Goal: Task Accomplishment & Management: Manage account settings

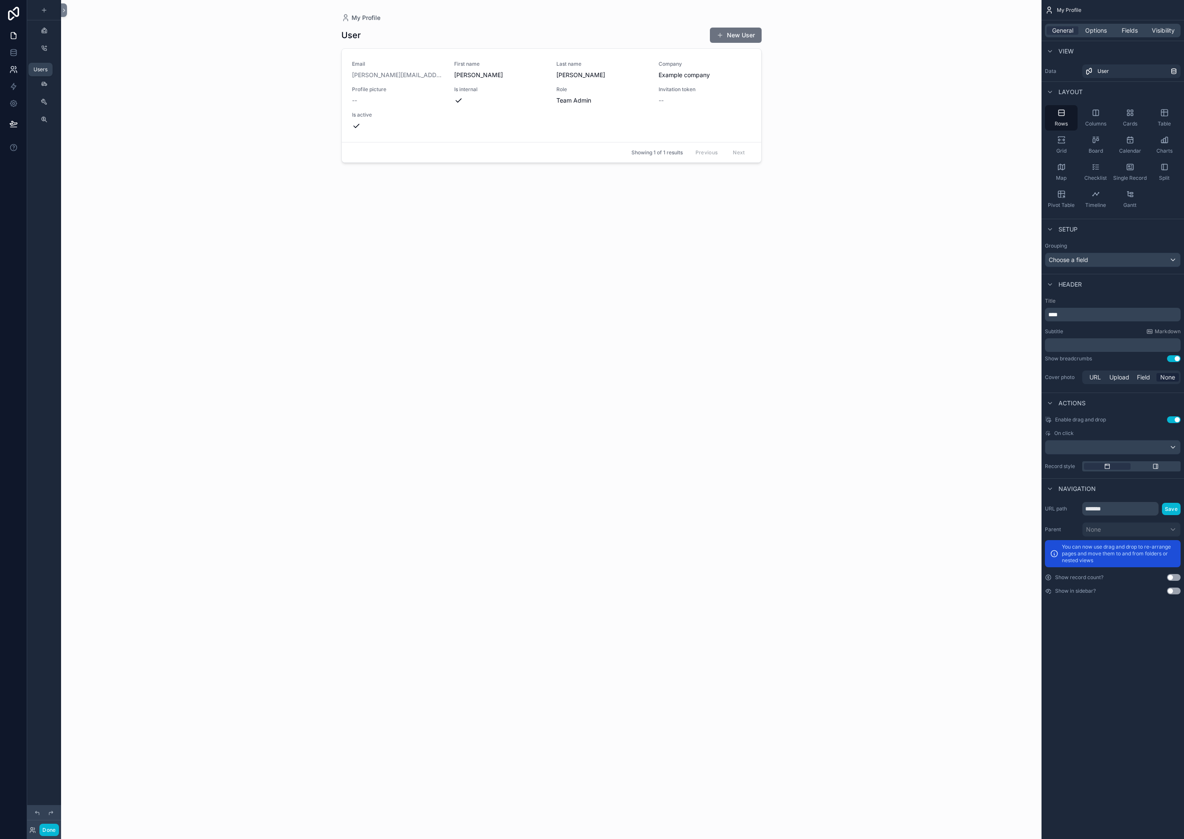
click at [19, 76] on link at bounding box center [13, 69] width 27 height 17
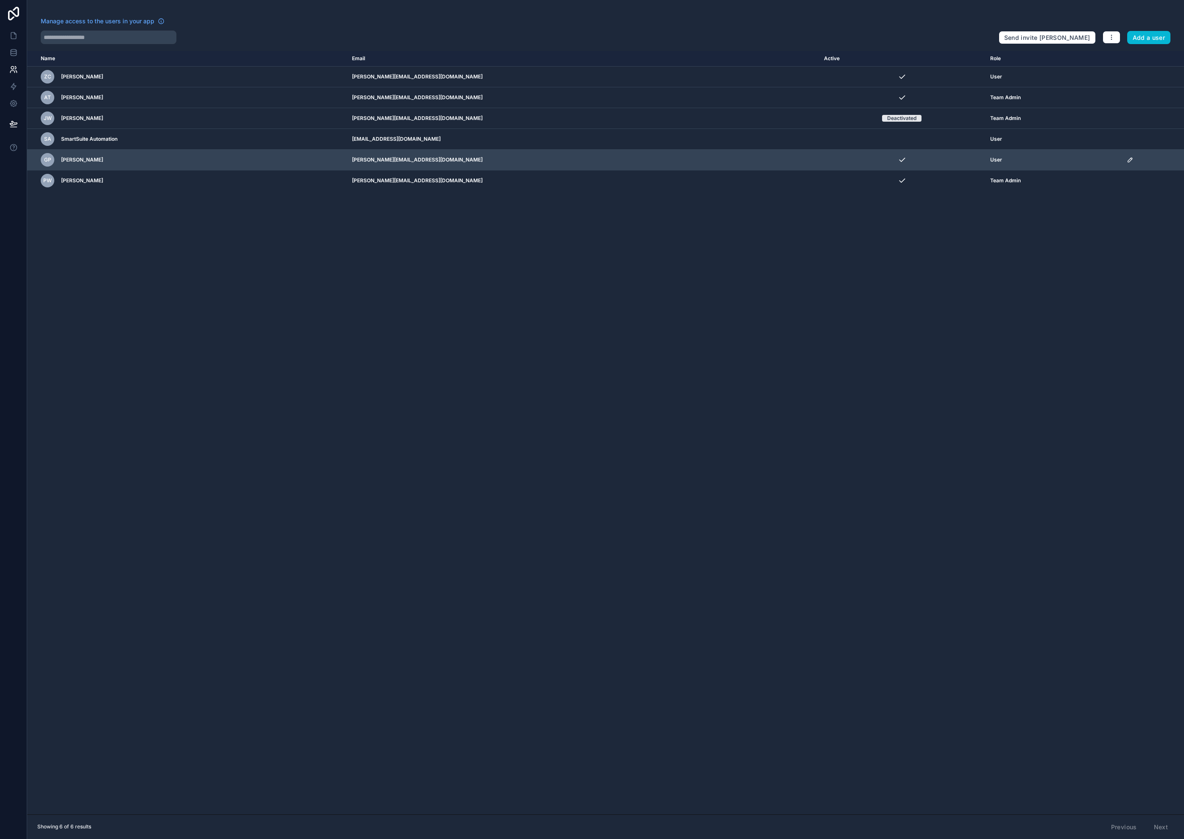
click at [691, 161] on icon "scrollable content" at bounding box center [1129, 160] width 4 height 4
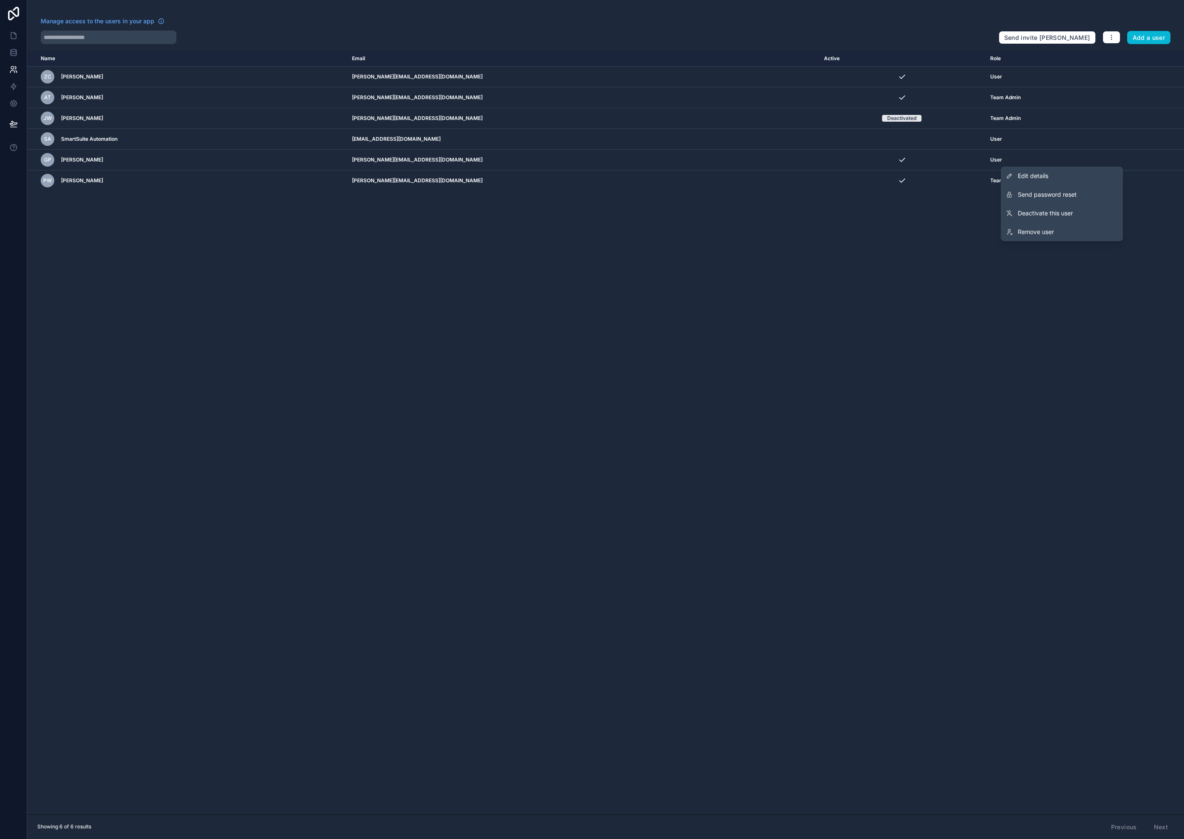
click at [691, 198] on button "Send password reset" at bounding box center [1062, 194] width 122 height 19
click at [16, 52] on icon at bounding box center [14, 51] width 6 height 3
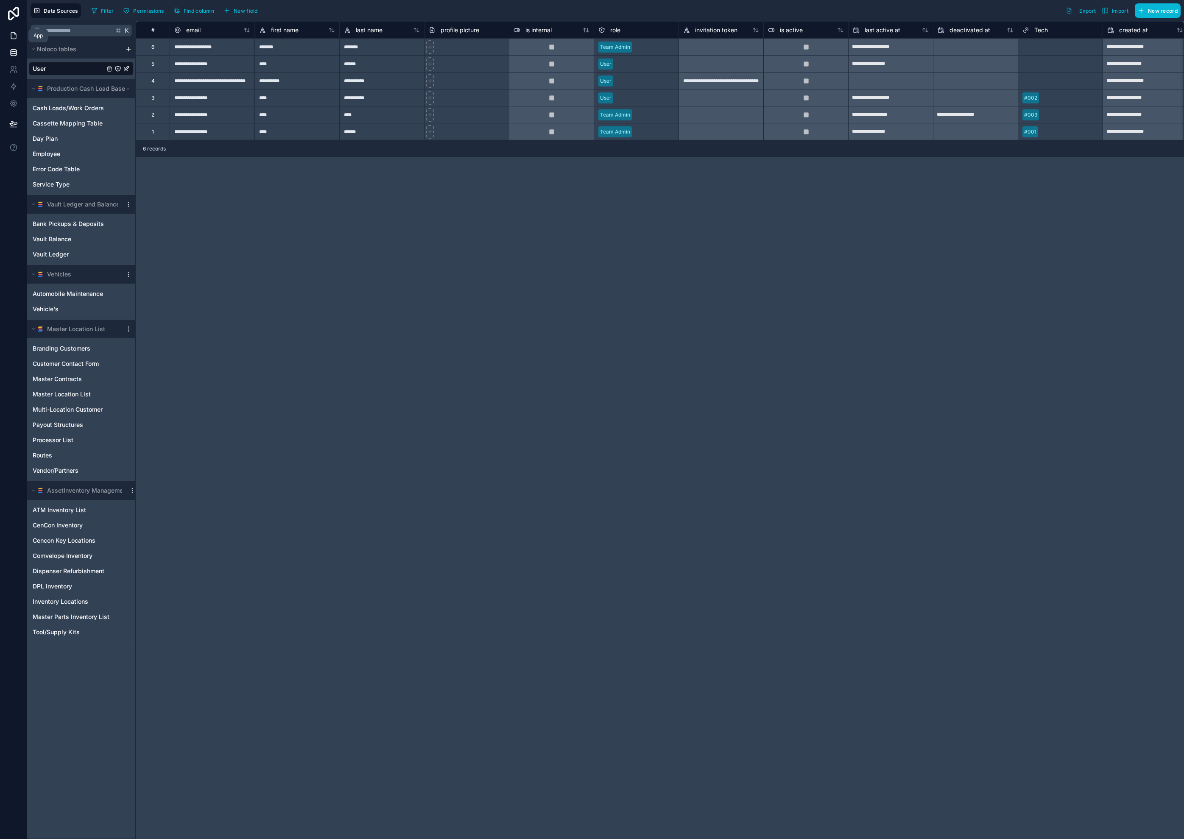
click at [15, 36] on icon at bounding box center [13, 35] width 8 height 8
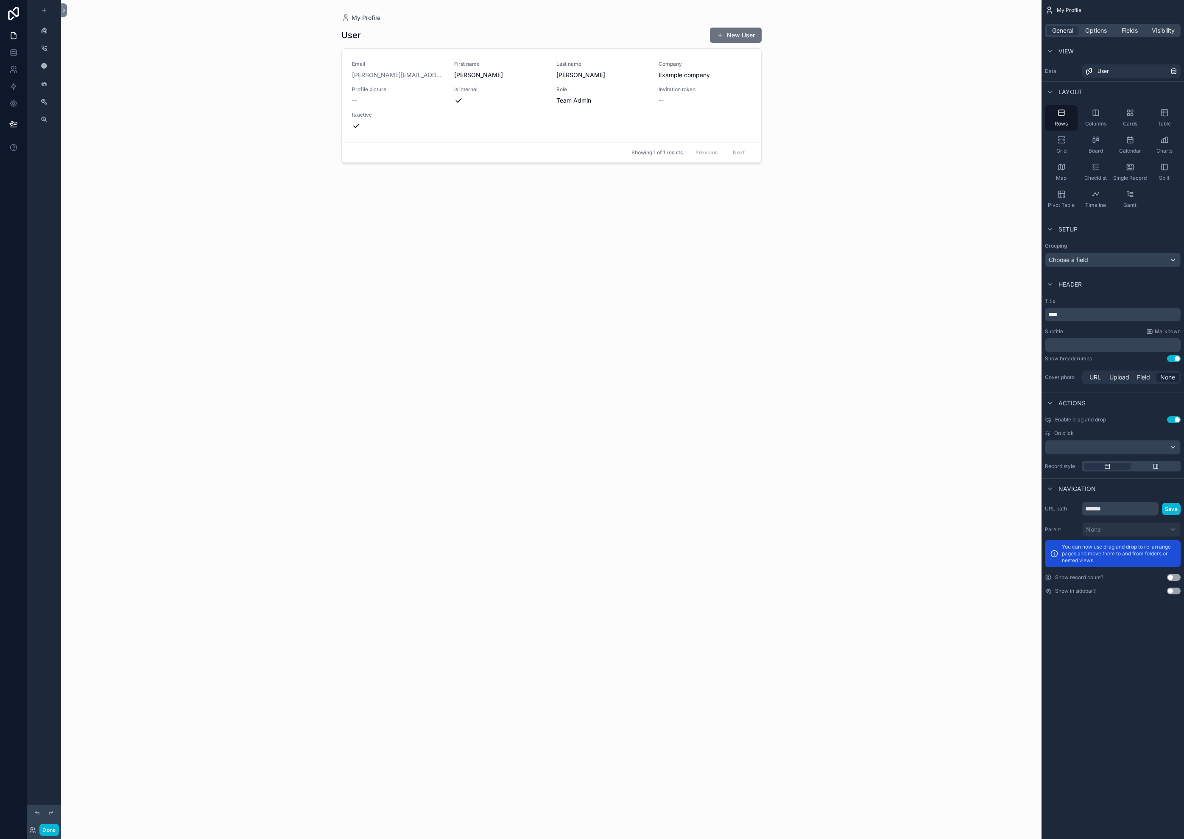
click at [54, 33] on div "scrollable content" at bounding box center [44, 30] width 34 height 15
click at [50, 33] on link "scrollable content" at bounding box center [44, 31] width 14 height 14
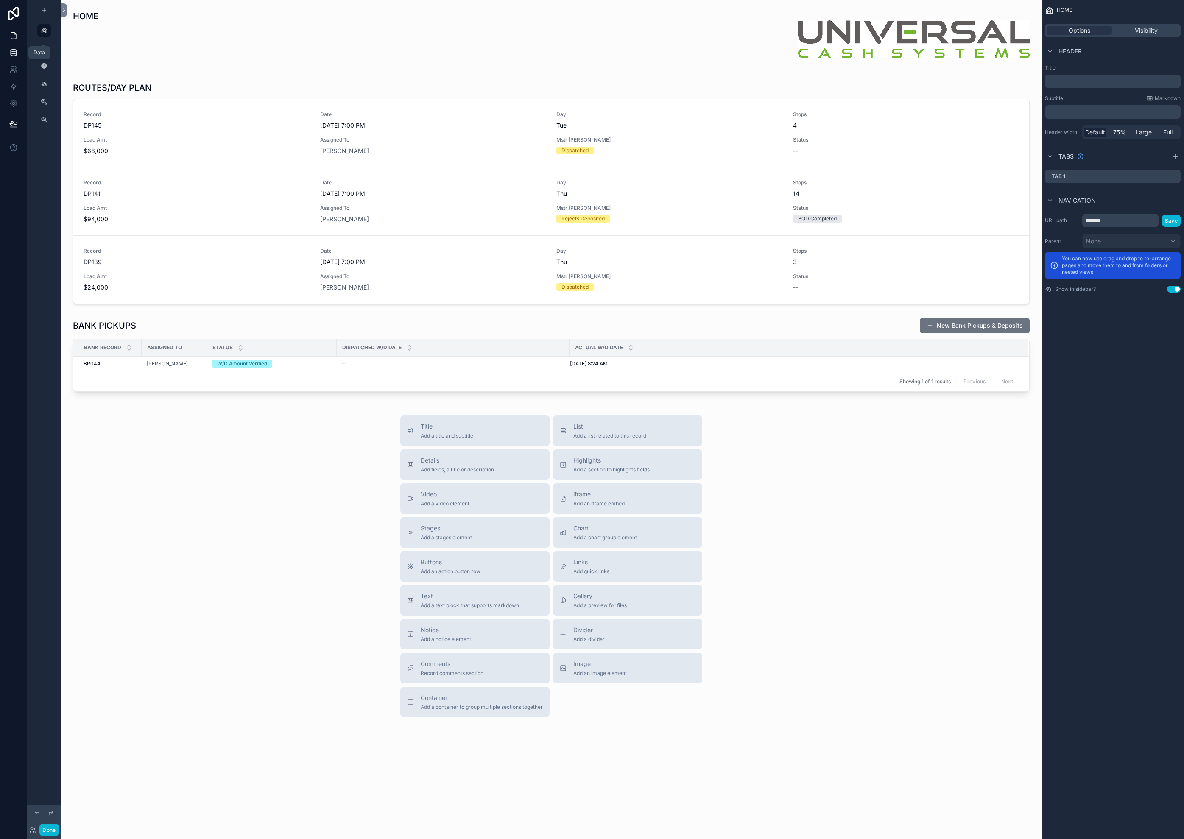
click at [15, 53] on icon at bounding box center [13, 52] width 8 height 8
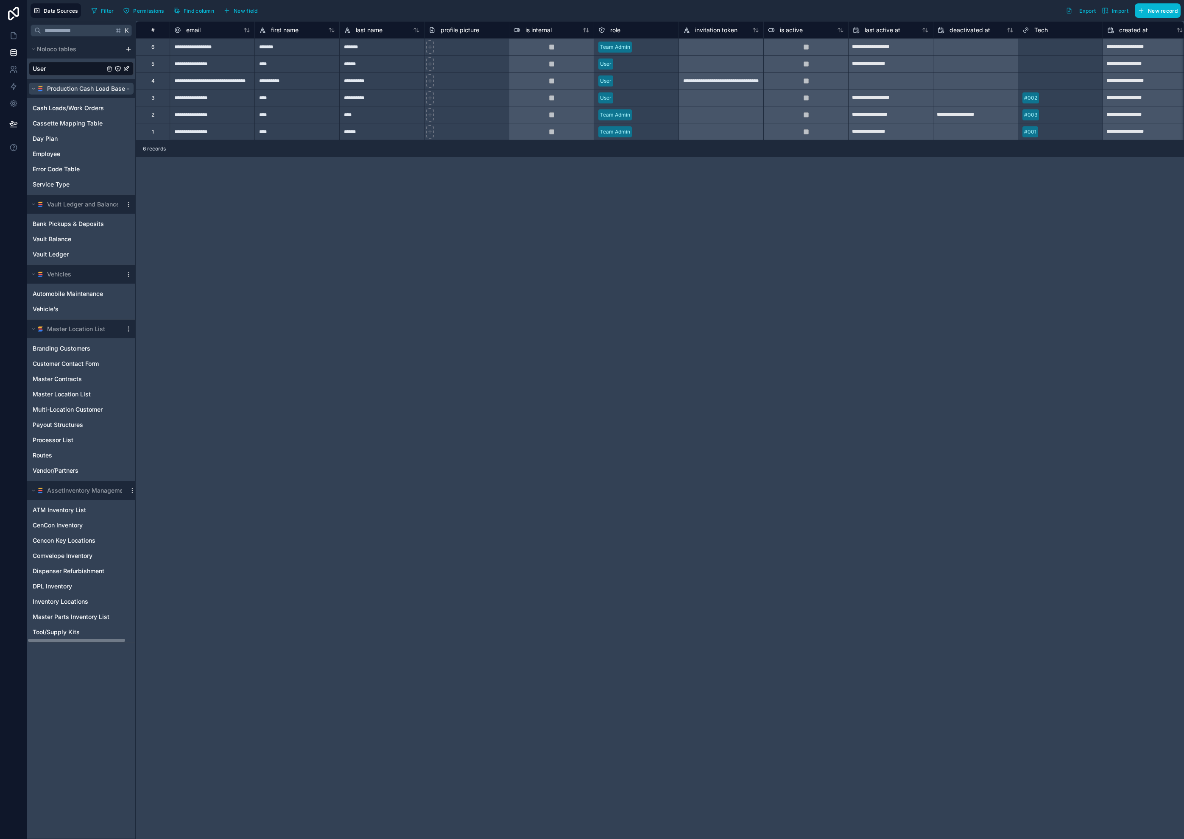
click at [130, 91] on button "Production Cash Load Base - SS" at bounding box center [81, 89] width 105 height 12
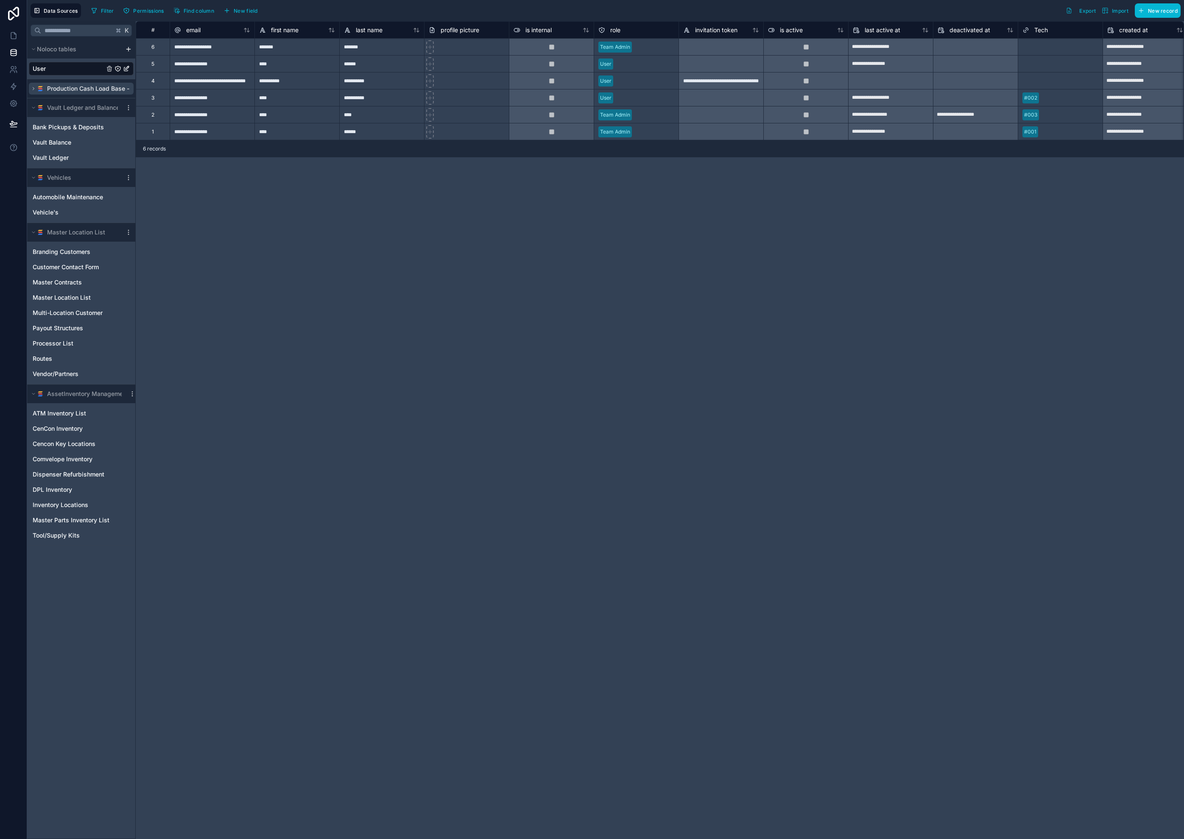
click at [128, 90] on span "Production Cash Load Base - SS" at bounding box center [93, 88] width 92 height 8
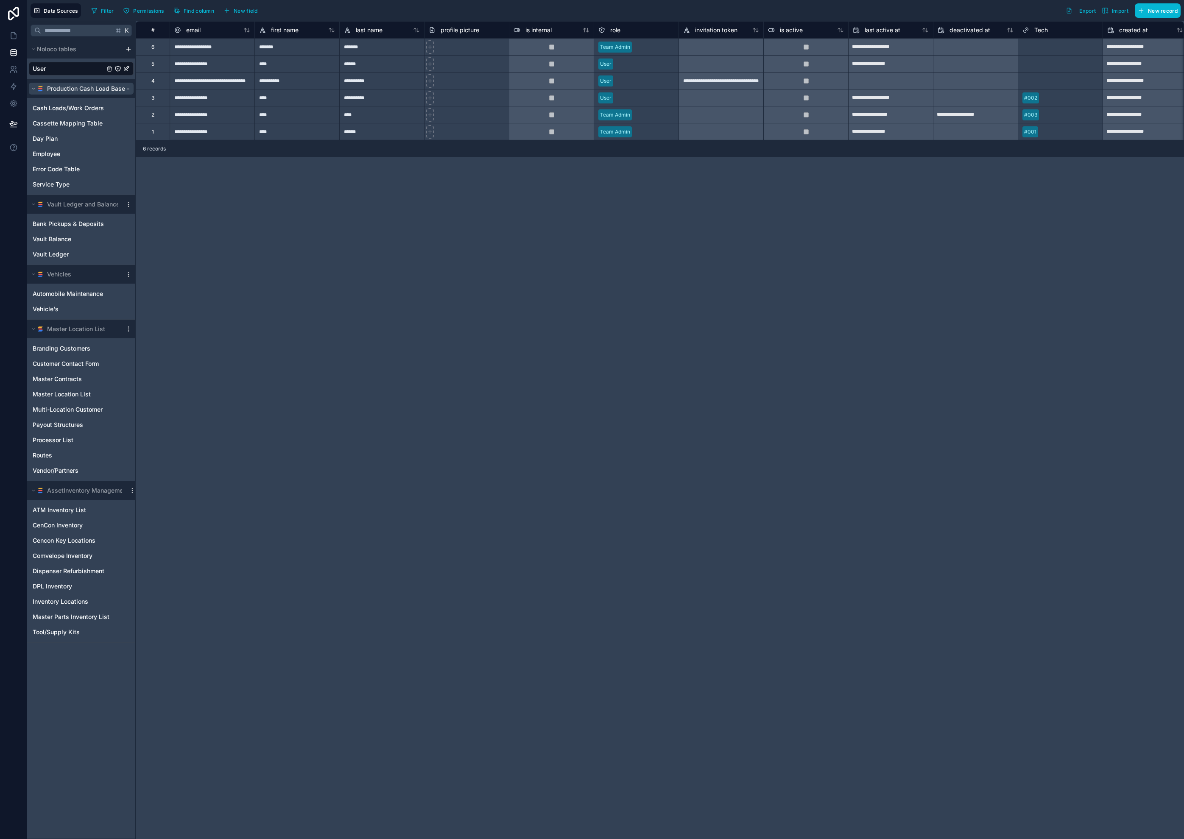
click at [73, 92] on span "Production Cash Load Base - SS" at bounding box center [93, 88] width 92 height 8
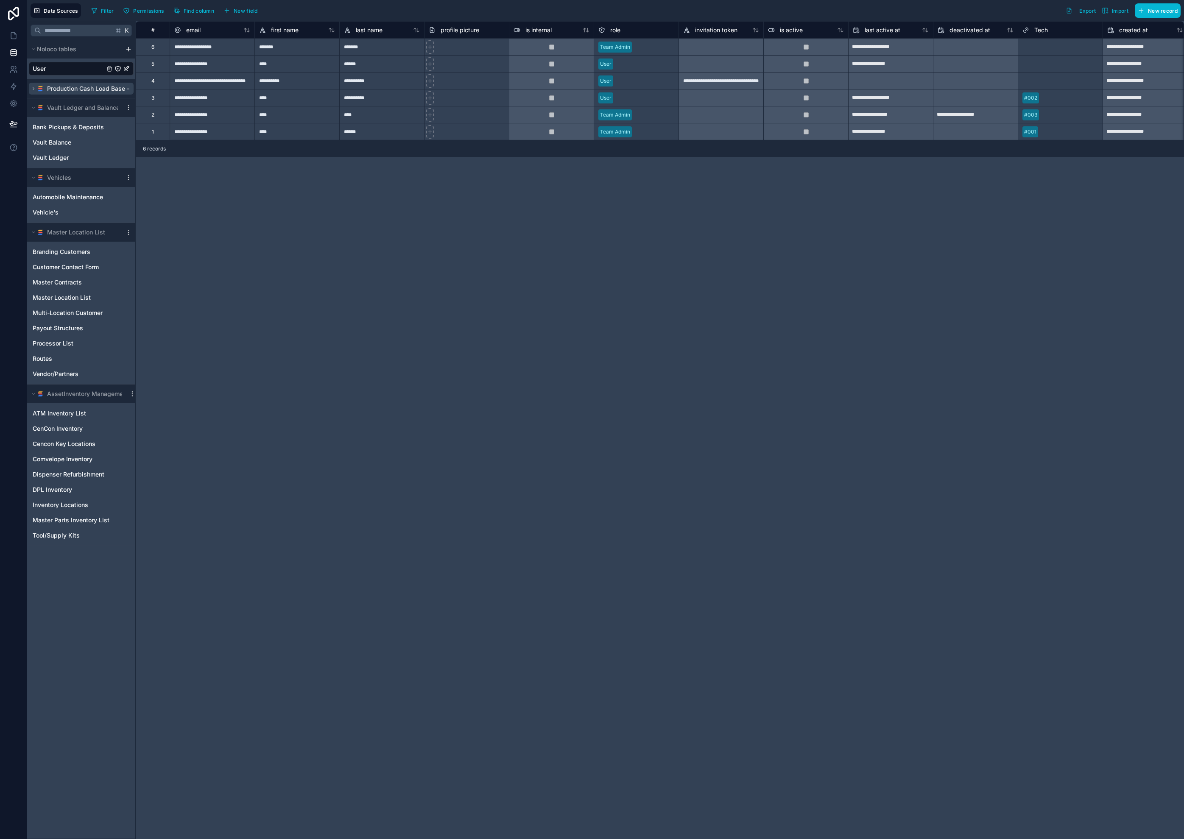
click at [74, 92] on span "Production Cash Load Base - SS" at bounding box center [93, 88] width 92 height 8
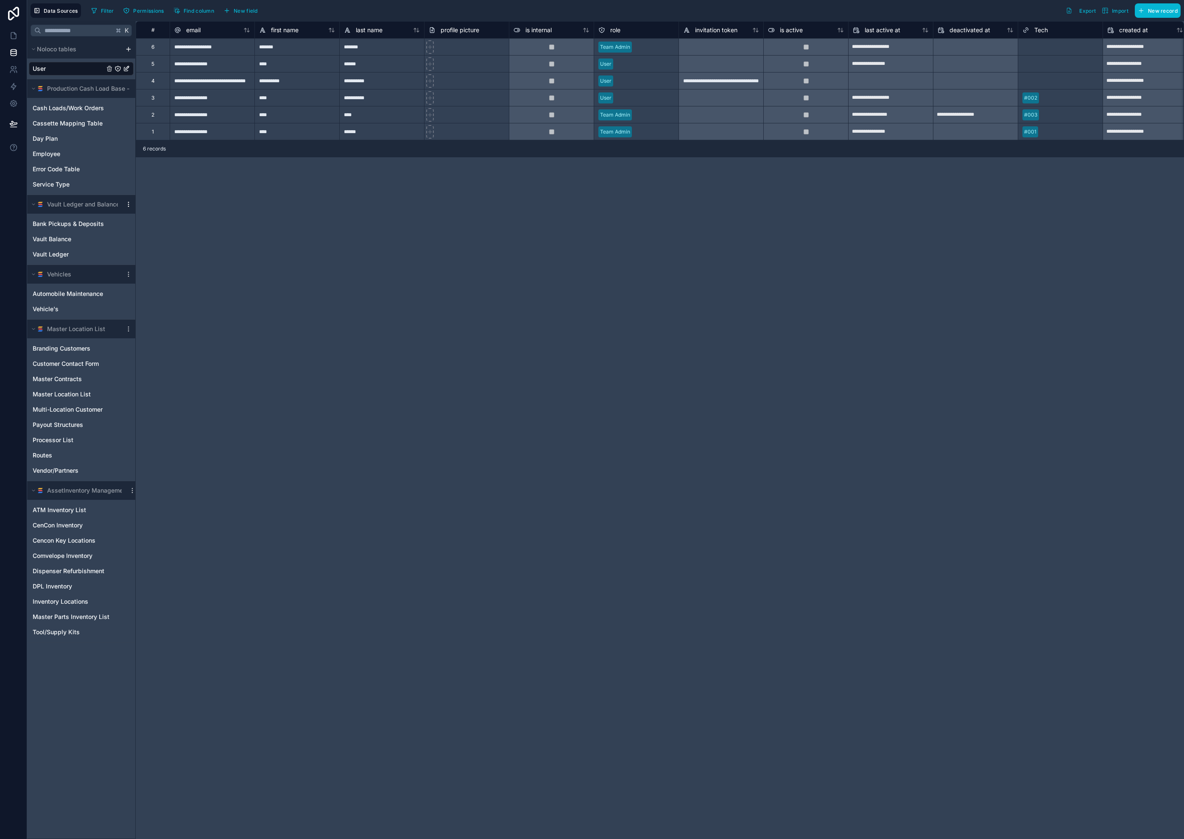
click at [130, 205] on icon "scrollable content" at bounding box center [128, 204] width 7 height 7
click at [177, 248] on span "Queue schema sync" at bounding box center [171, 250] width 61 height 7
click at [177, 235] on span "Queue data sync" at bounding box center [171, 235] width 61 height 7
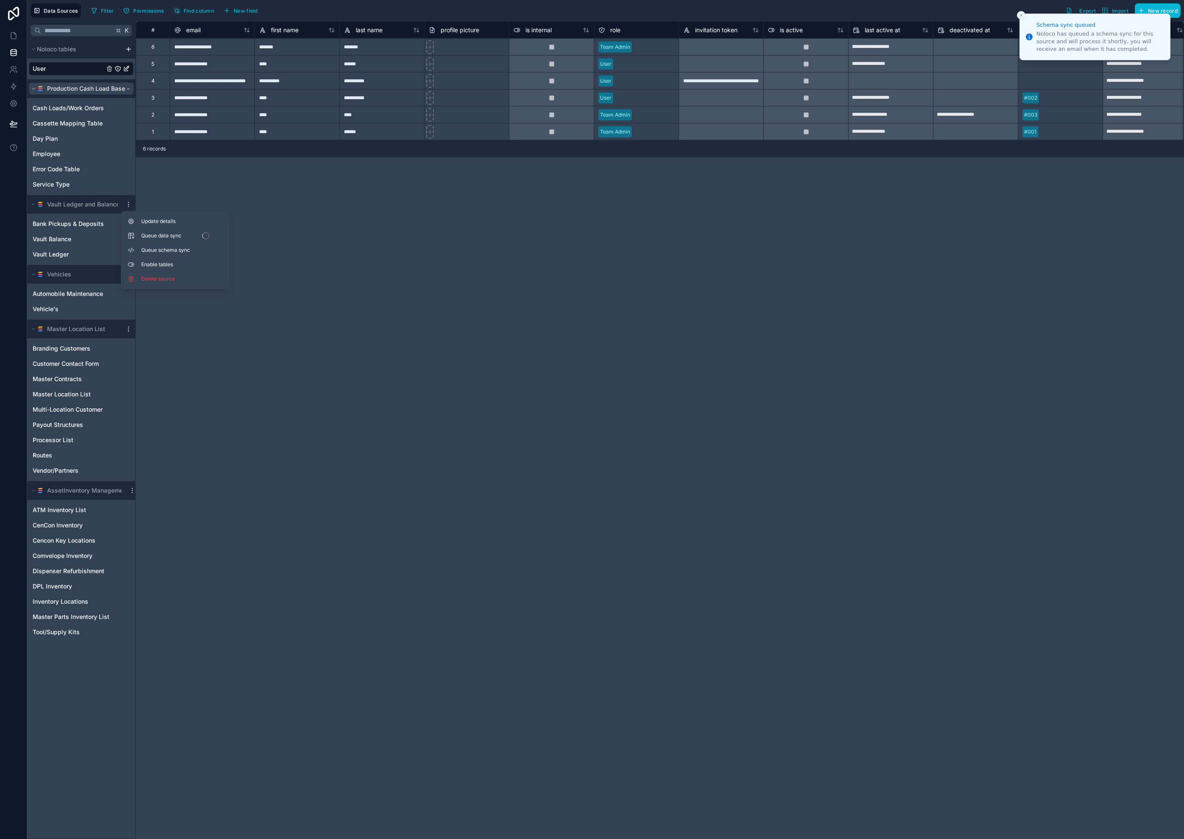
click at [123, 88] on span "Production Cash Load Base - SS" at bounding box center [93, 88] width 92 height 8
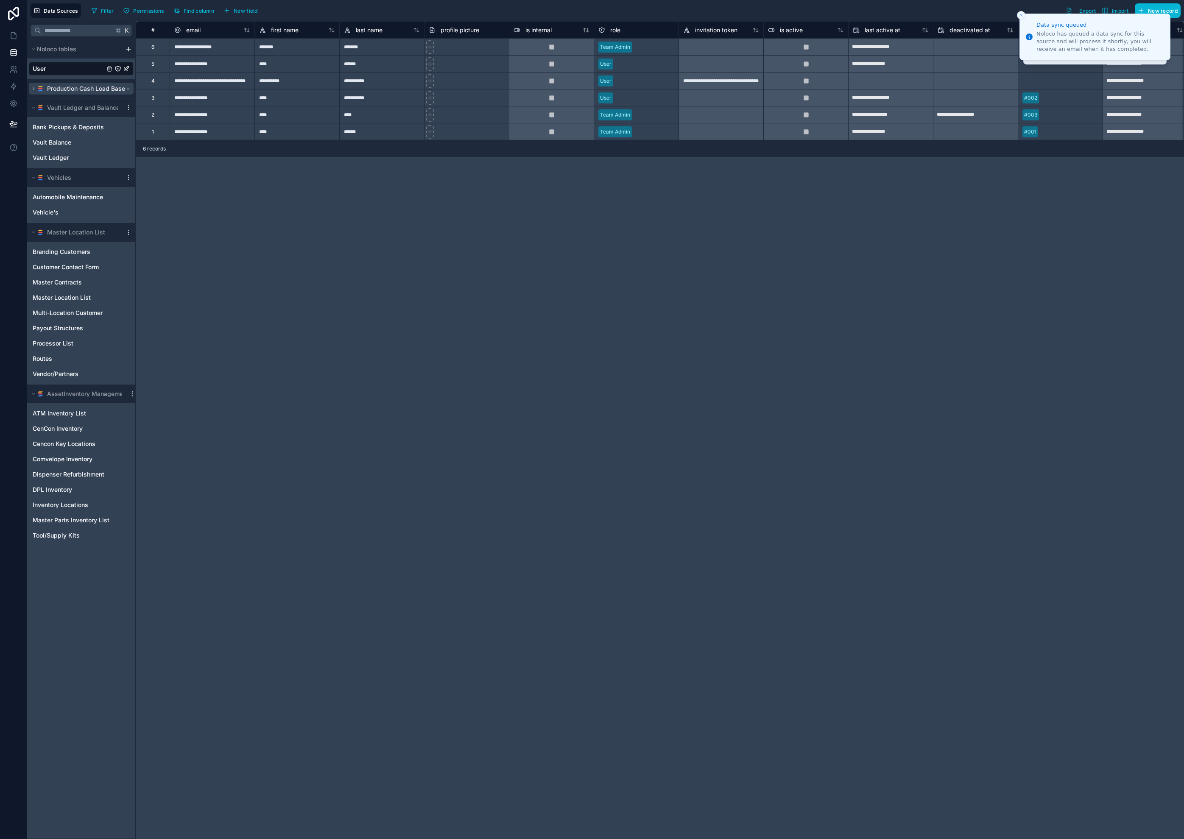
click at [124, 89] on span "Production Cash Load Base - SS" at bounding box center [93, 88] width 92 height 8
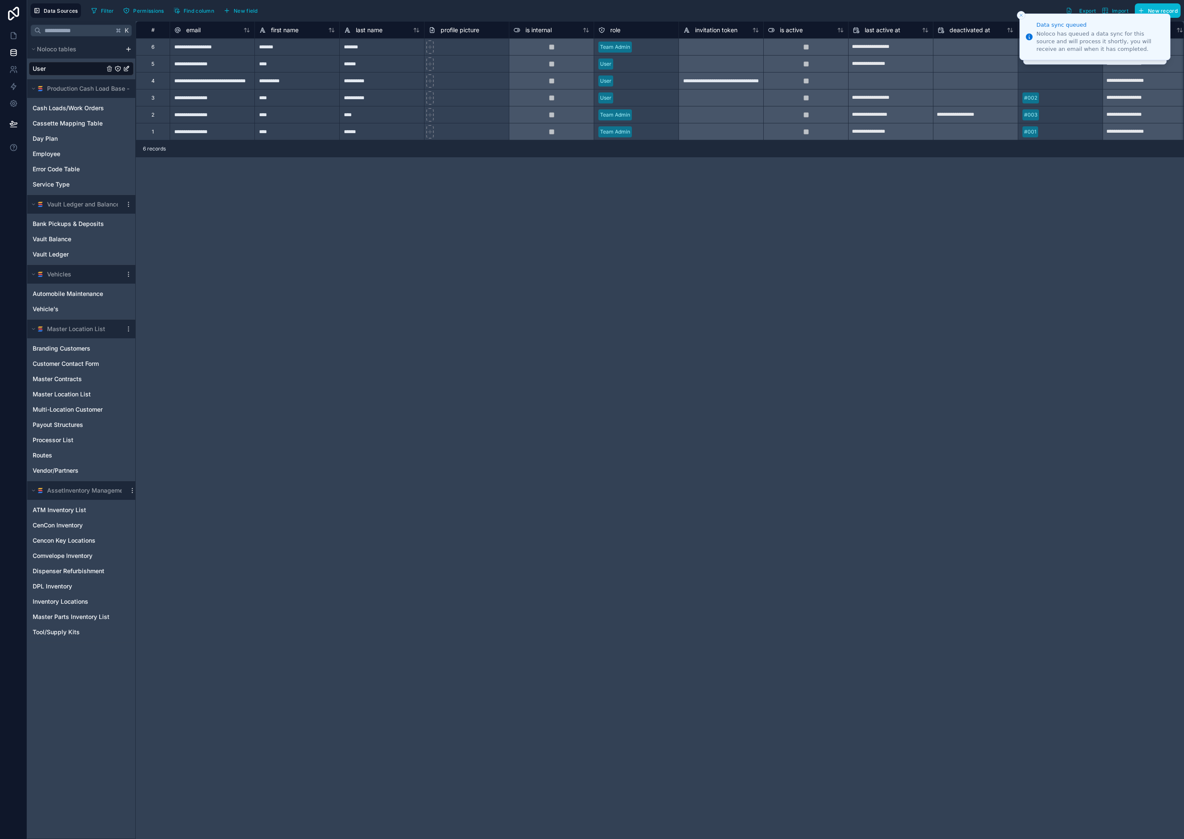
scroll to position [0, 3]
click at [123, 89] on span "Production Cash Load Base - SS" at bounding box center [90, 88] width 92 height 8
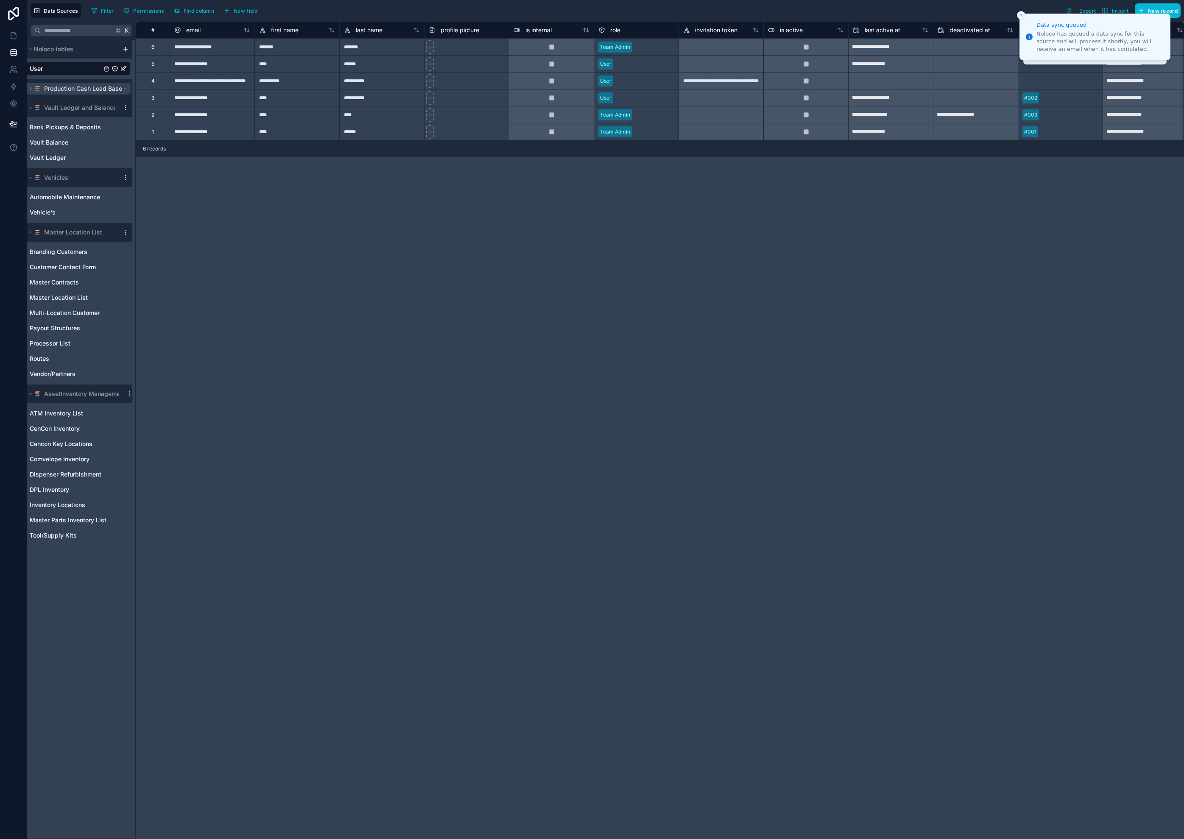
click at [28, 89] on icon "scrollable content" at bounding box center [30, 88] width 5 height 5
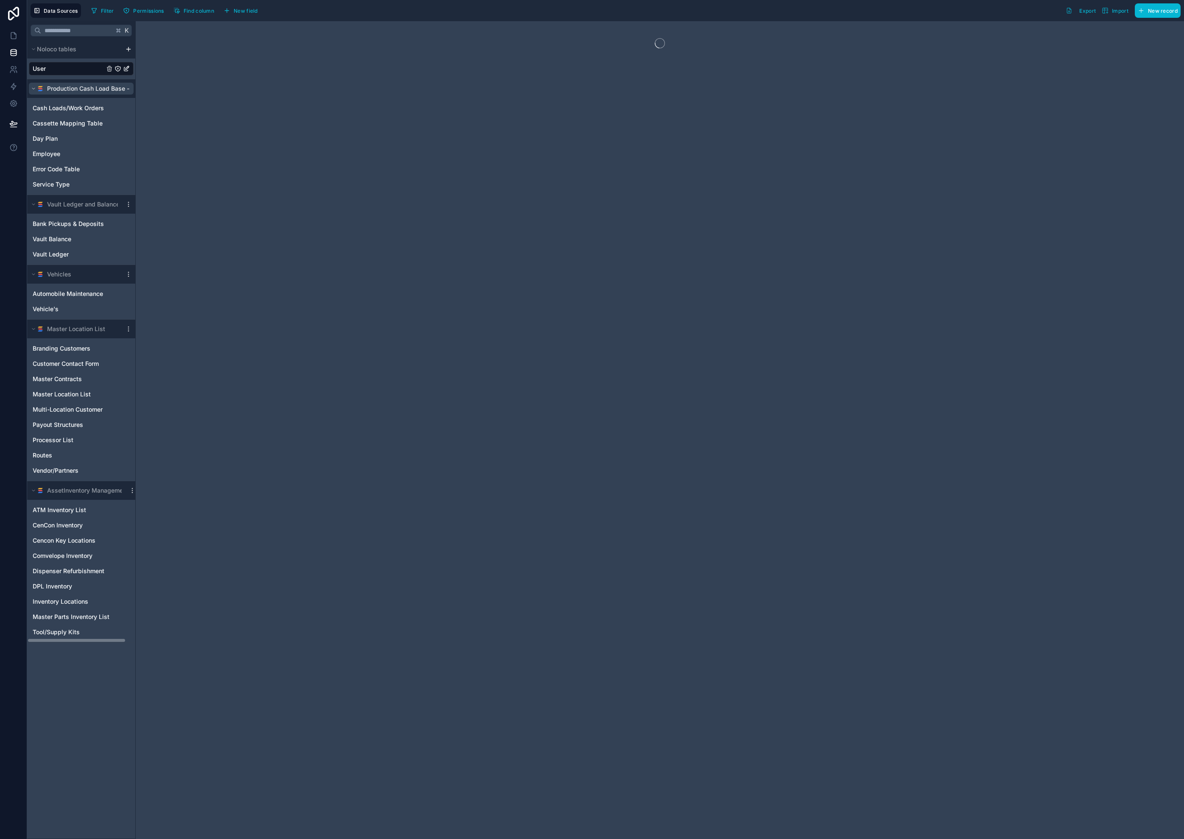
click at [129, 90] on span "Production Cash Load Base - SS" at bounding box center [93, 88] width 92 height 8
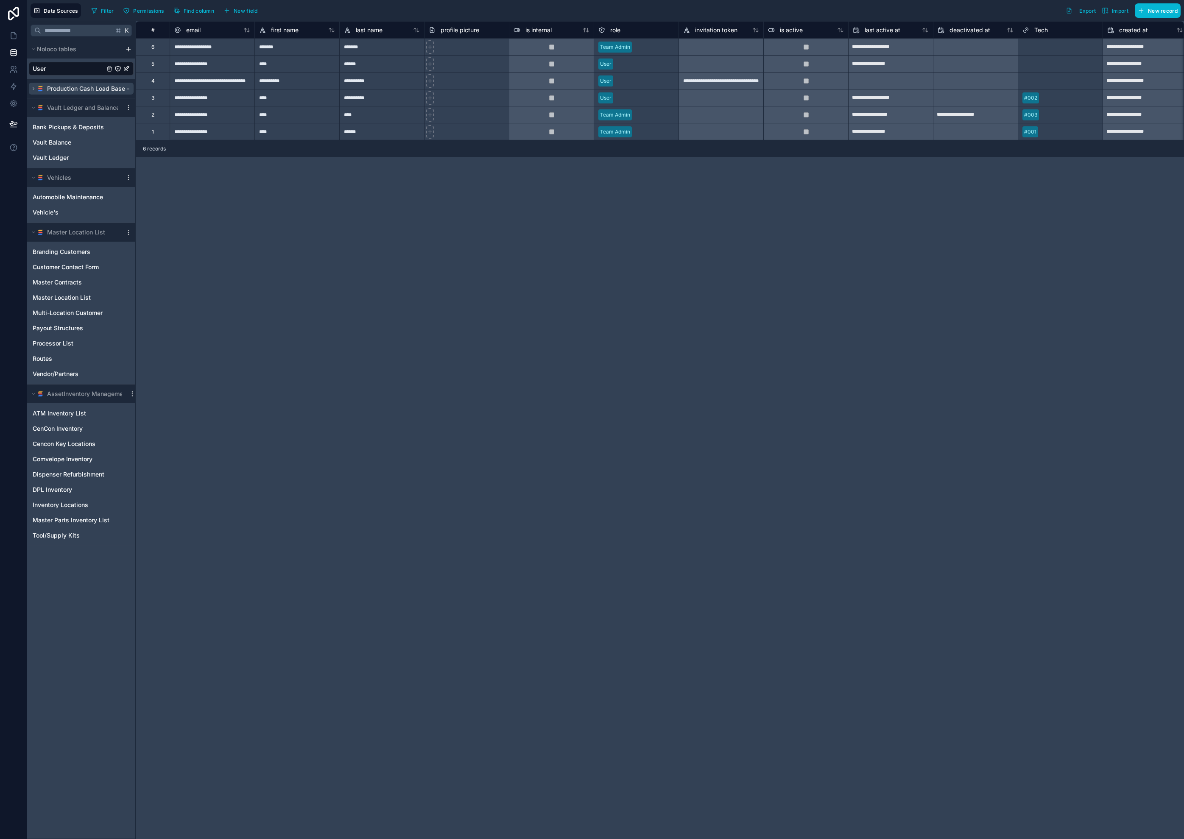
click at [129, 90] on span "Production Cash Load Base - SS" at bounding box center [93, 88] width 92 height 8
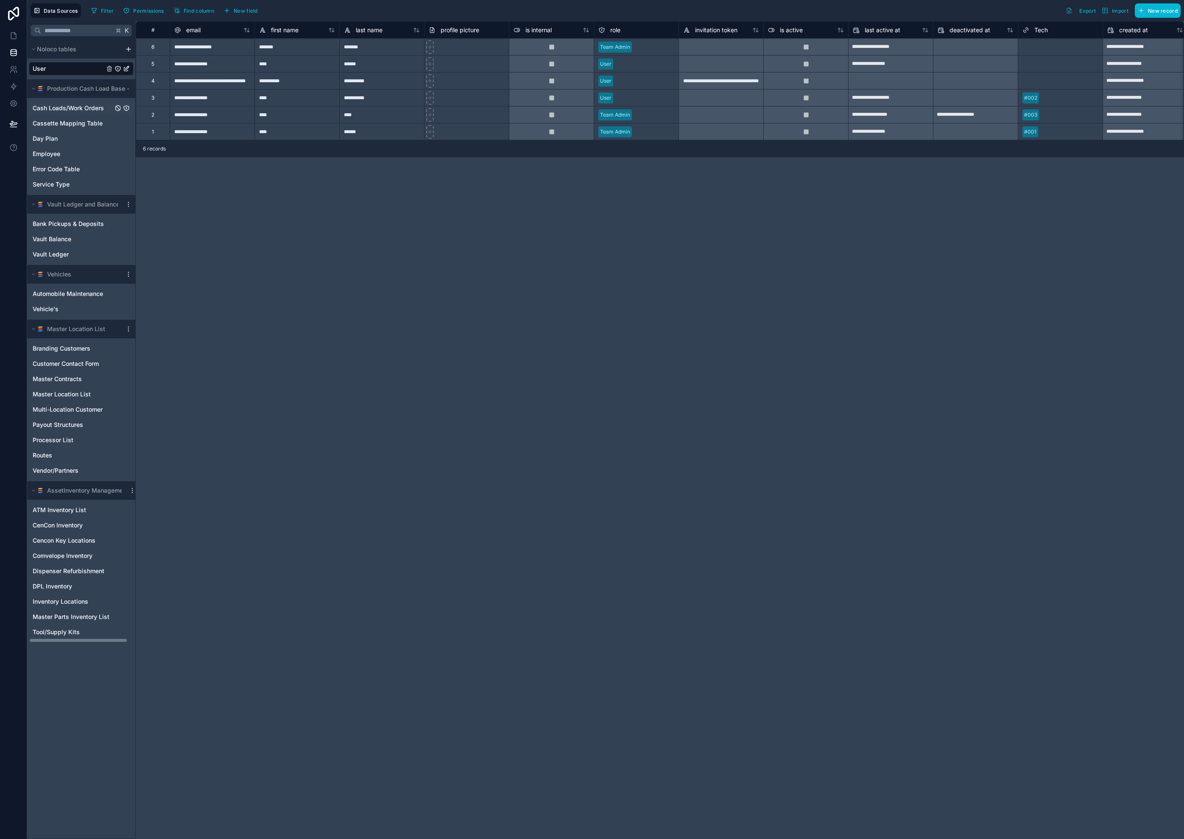
scroll to position [0, 2]
click at [16, 38] on icon at bounding box center [13, 36] width 5 height 6
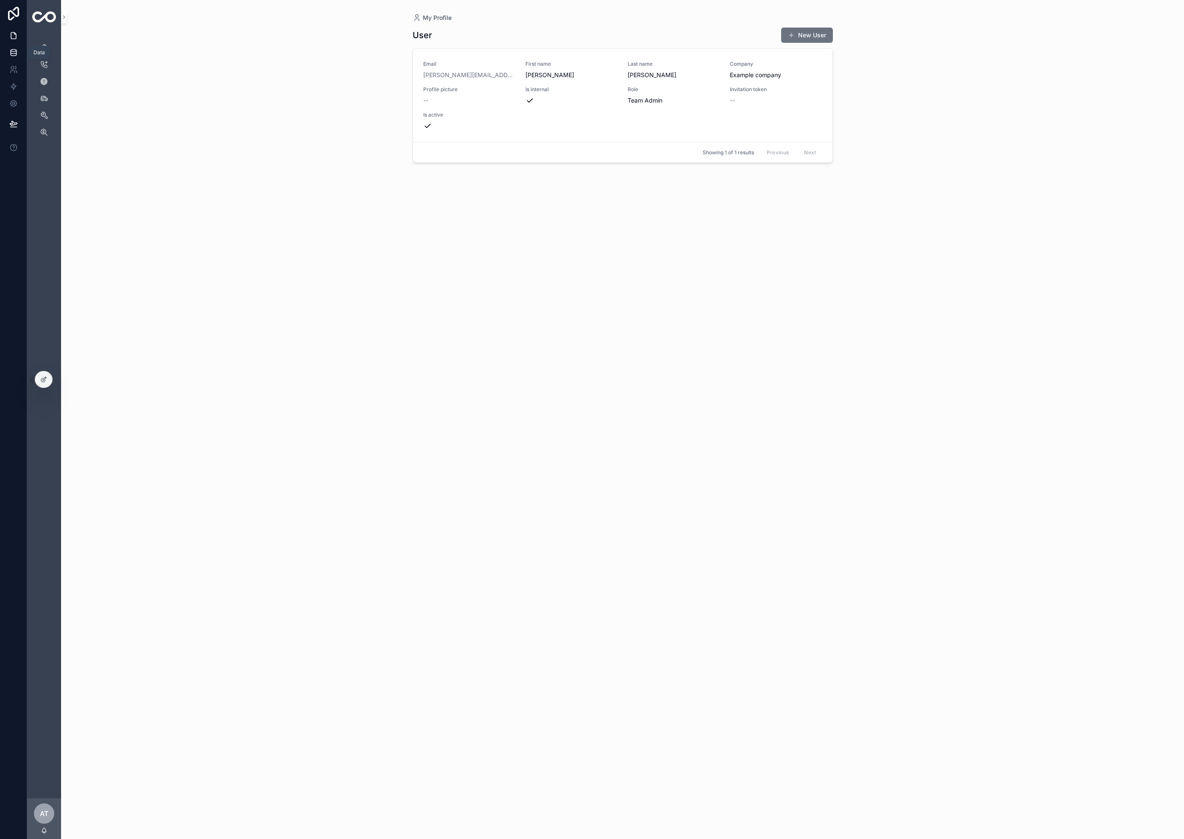
click at [15, 50] on icon at bounding box center [14, 51] width 6 height 2
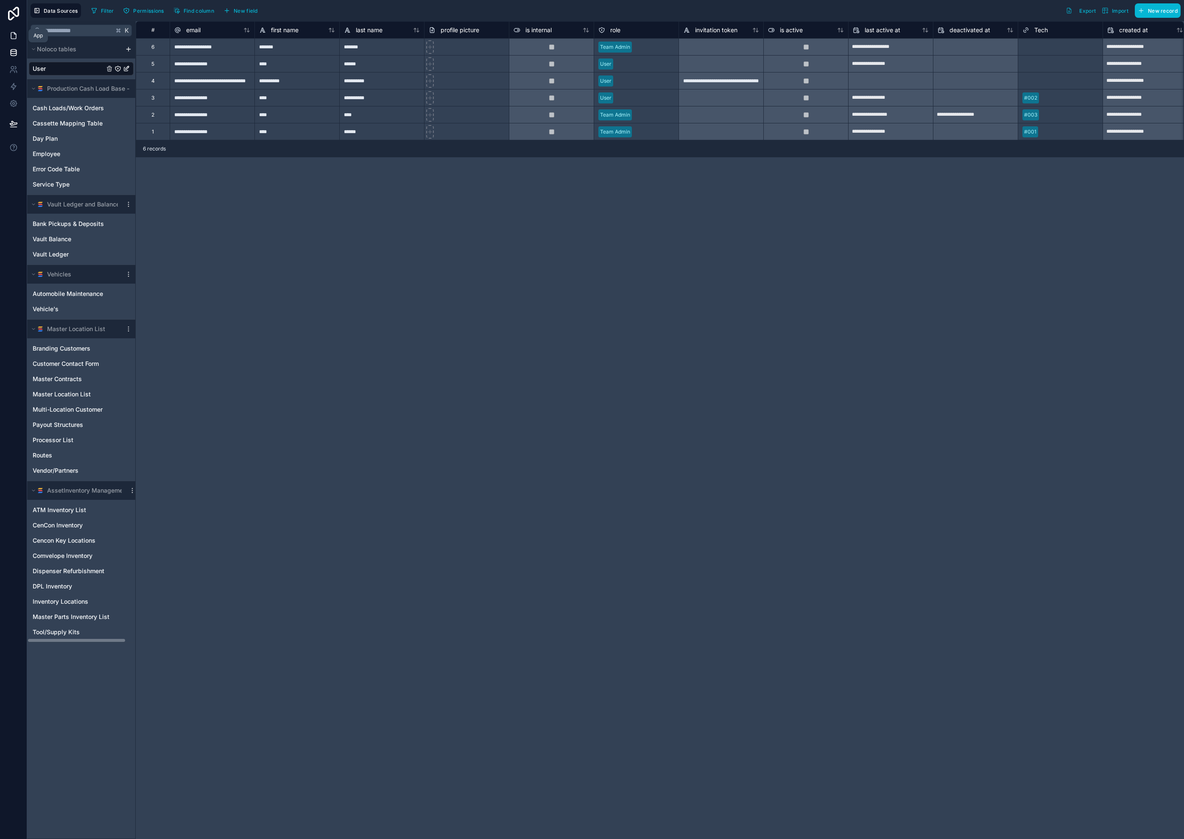
click at [12, 33] on icon at bounding box center [13, 36] width 5 height 6
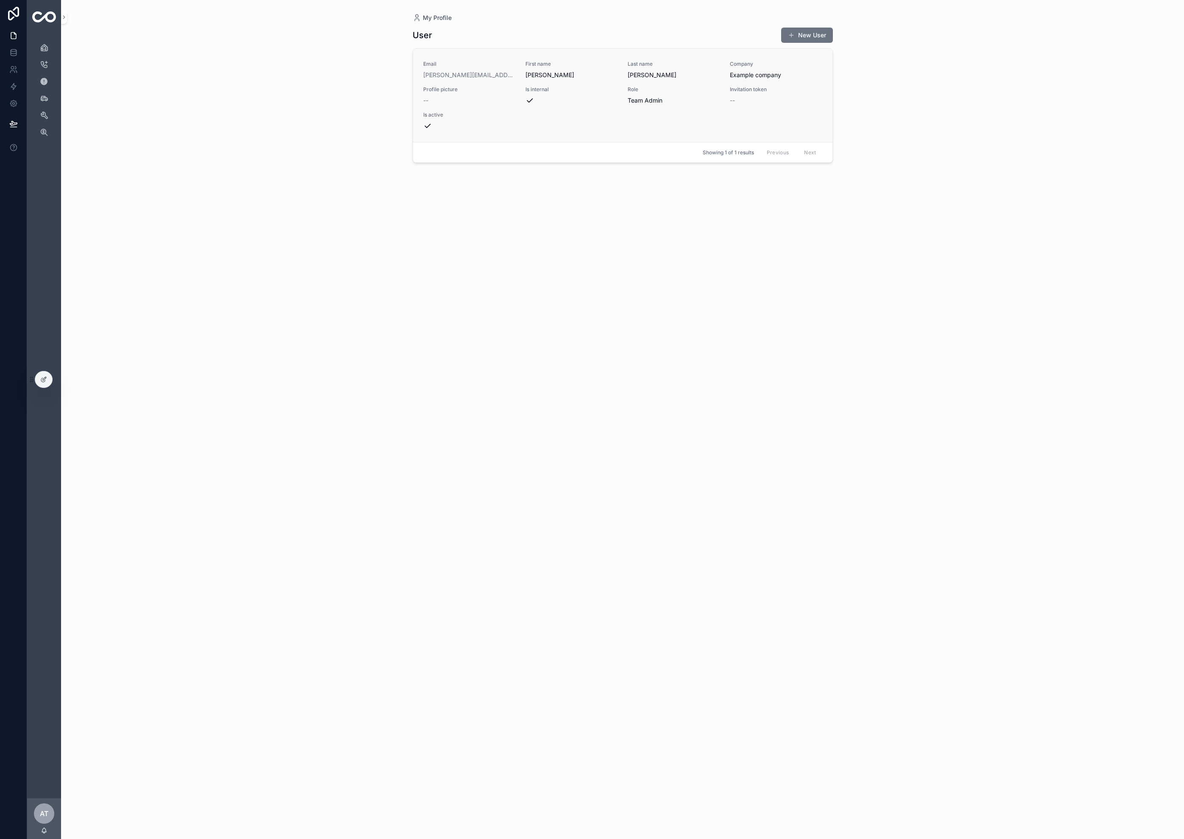
click at [503, 98] on div "--" at bounding box center [469, 100] width 92 height 8
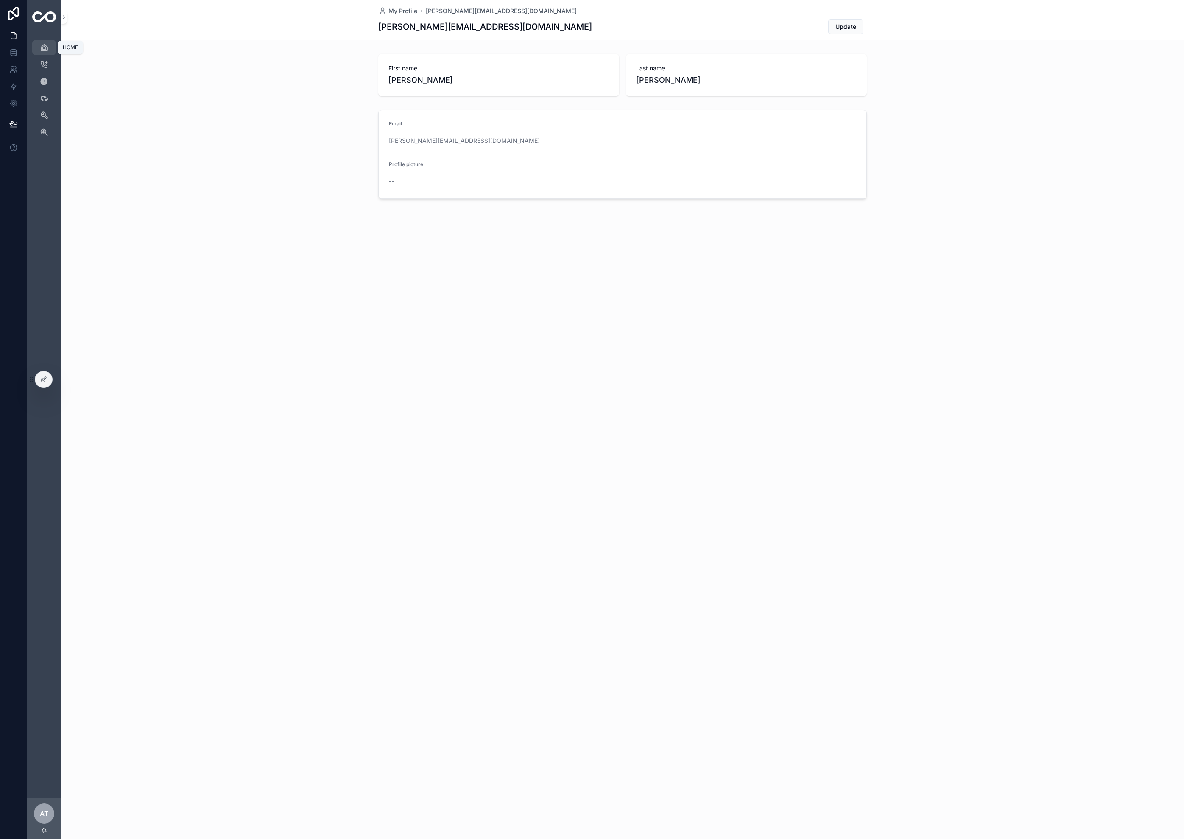
click at [39, 47] on div "HOME" at bounding box center [44, 48] width 14 height 14
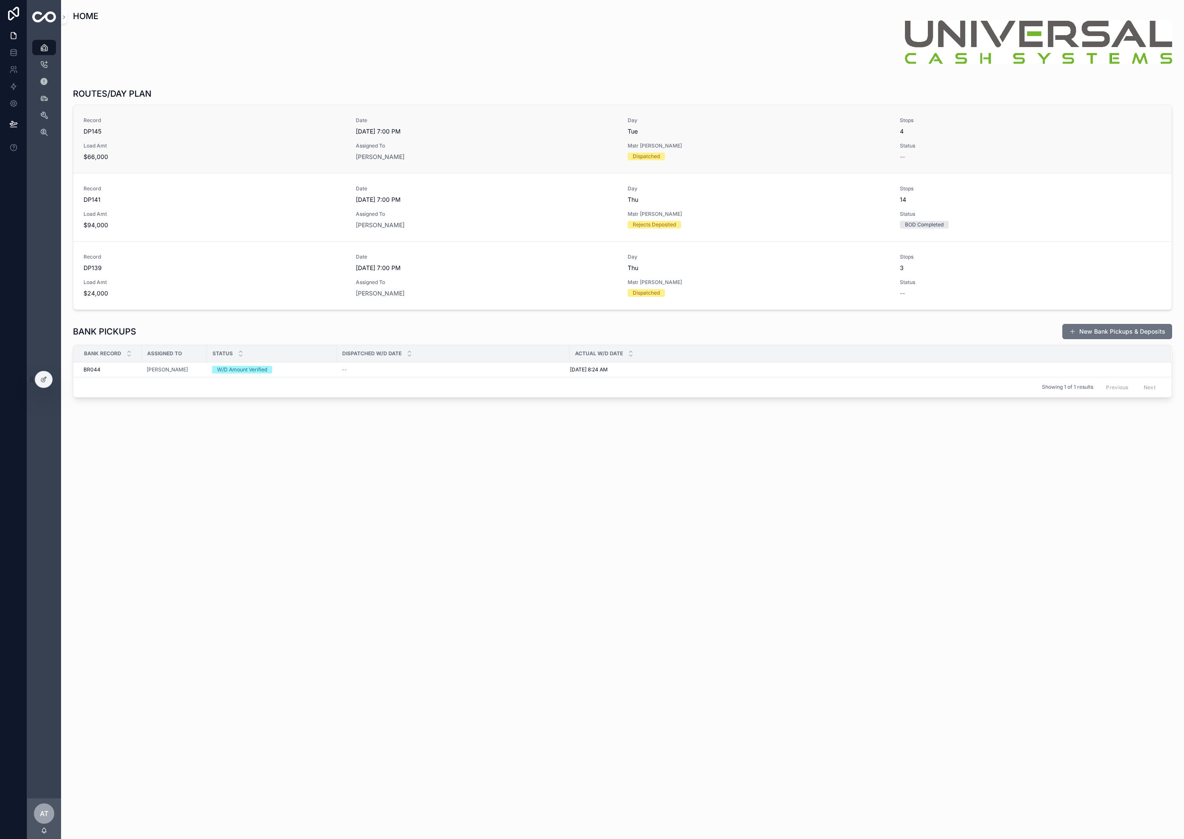
click at [195, 143] on span "Load Amt" at bounding box center [215, 145] width 262 height 7
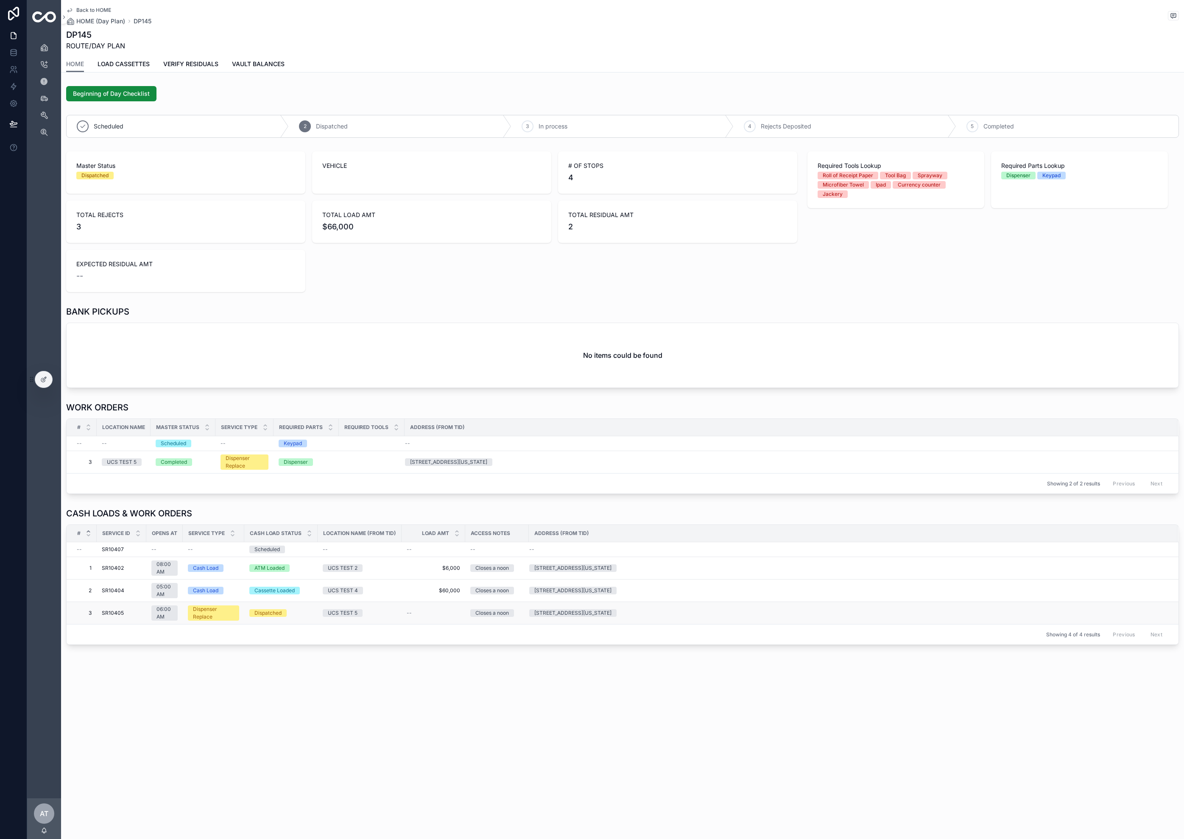
click at [121, 614] on span "SR10405" at bounding box center [113, 613] width 22 height 7
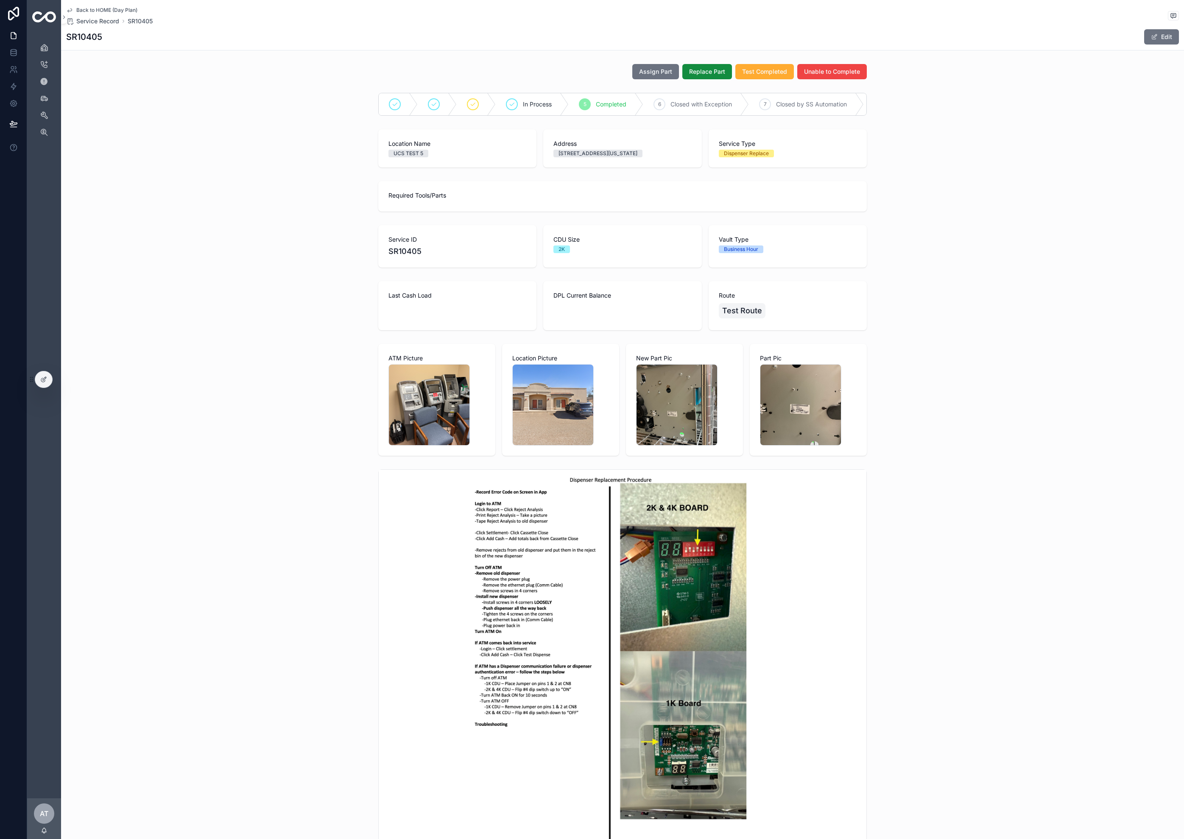
click at [93, 11] on span "Back to HOME (Day Plan)" at bounding box center [106, 10] width 61 height 7
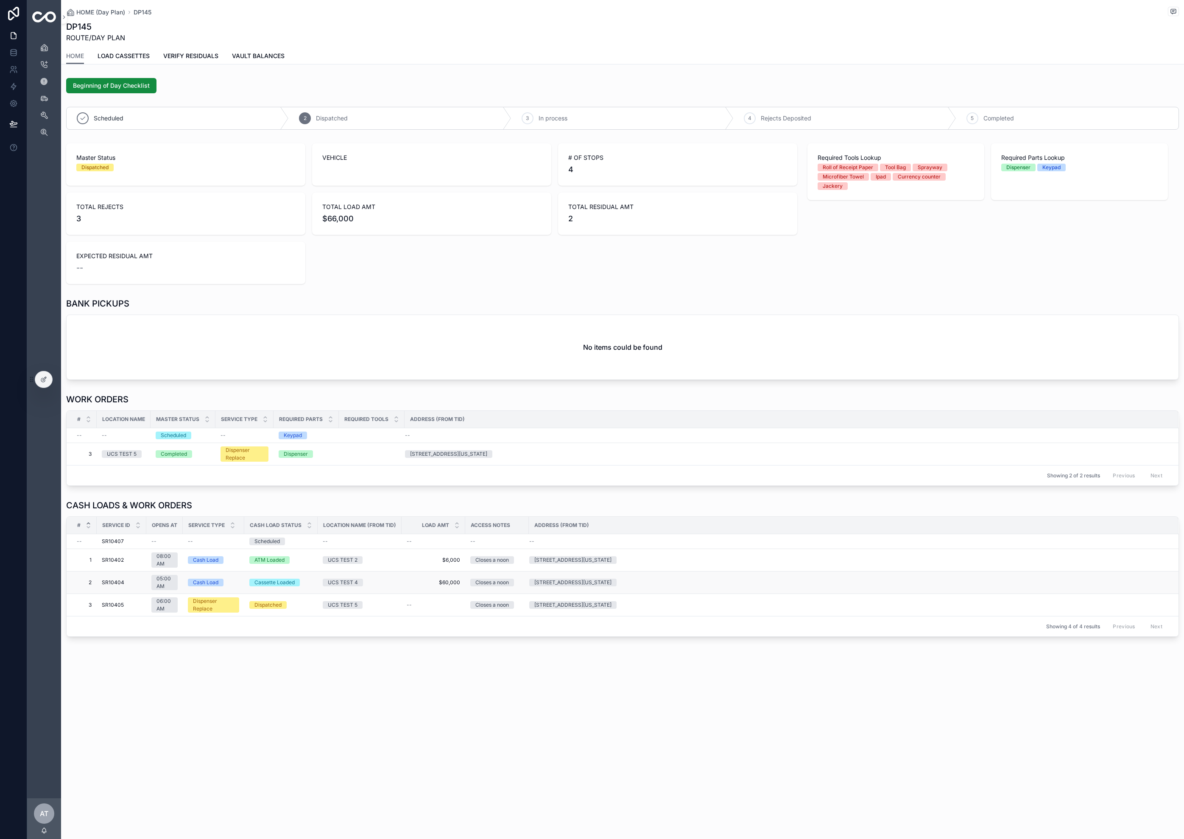
click at [128, 584] on div "SR10404 SR10404" at bounding box center [121, 582] width 39 height 7
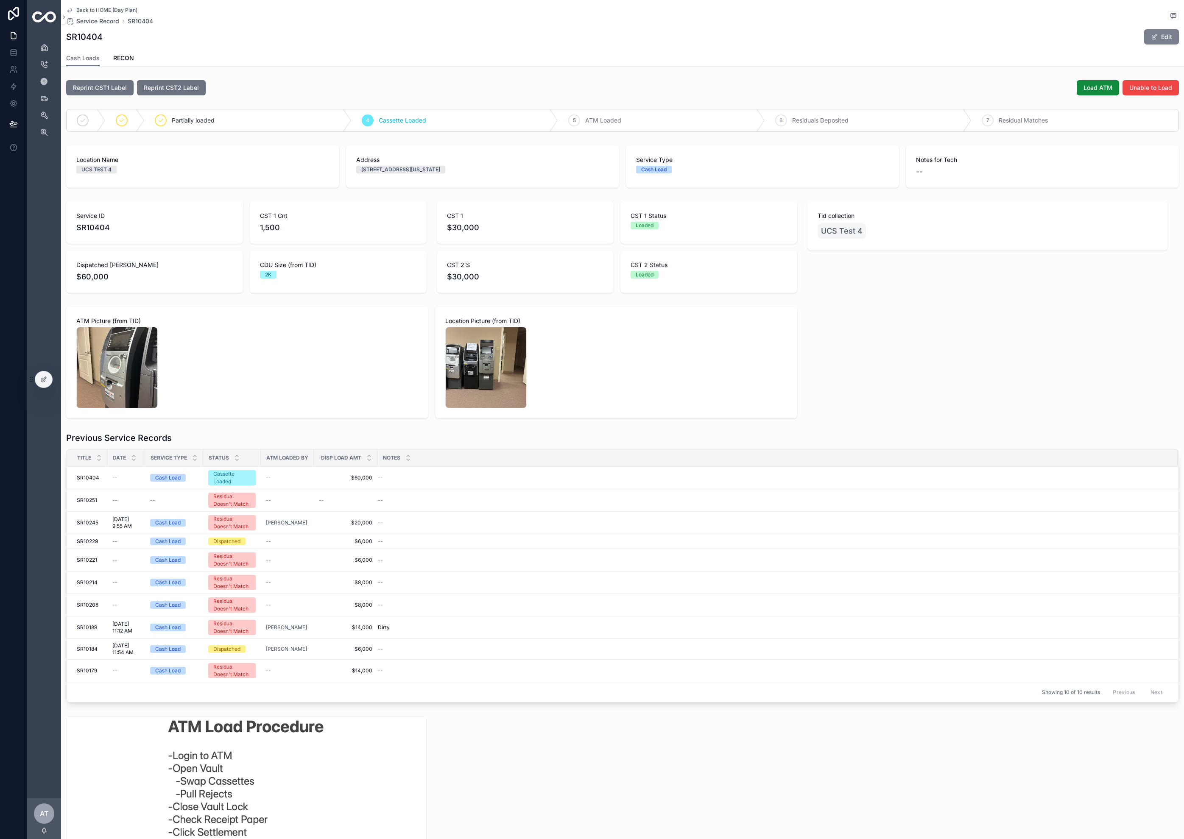
click at [1152, 41] on button "Edit" at bounding box center [1161, 36] width 35 height 15
click at [1168, 38] on button "Done" at bounding box center [1159, 36] width 39 height 15
click at [44, 383] on div at bounding box center [43, 379] width 17 height 16
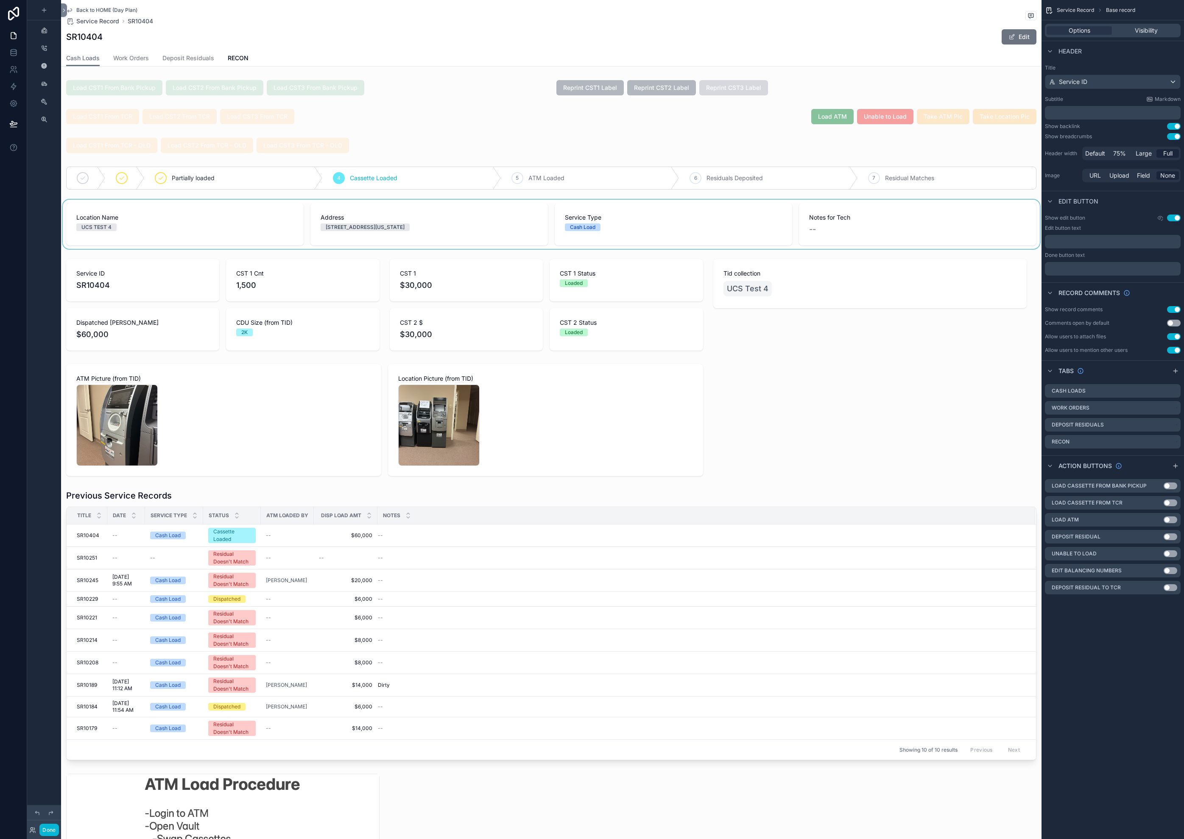
click at [814, 232] on div "scrollable content" at bounding box center [551, 224] width 980 height 49
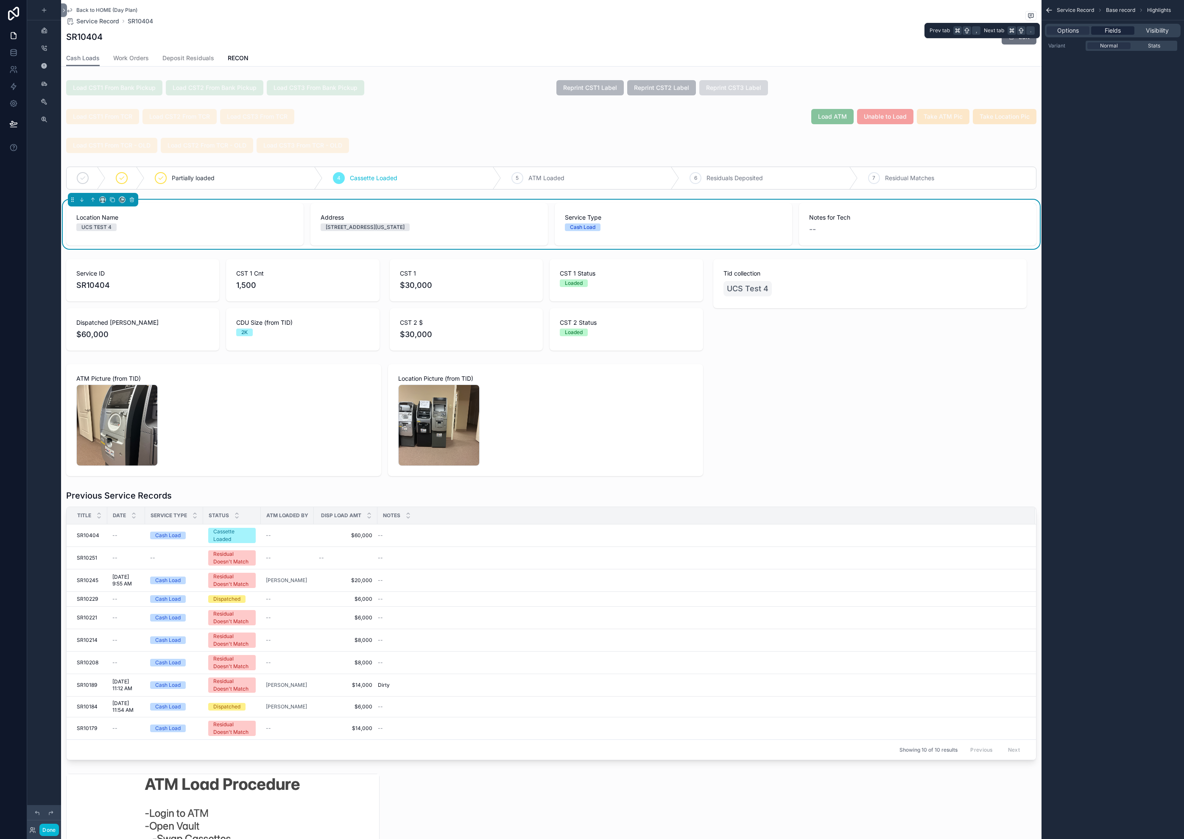
click at [1122, 32] on div "Fields" at bounding box center [1112, 30] width 43 height 8
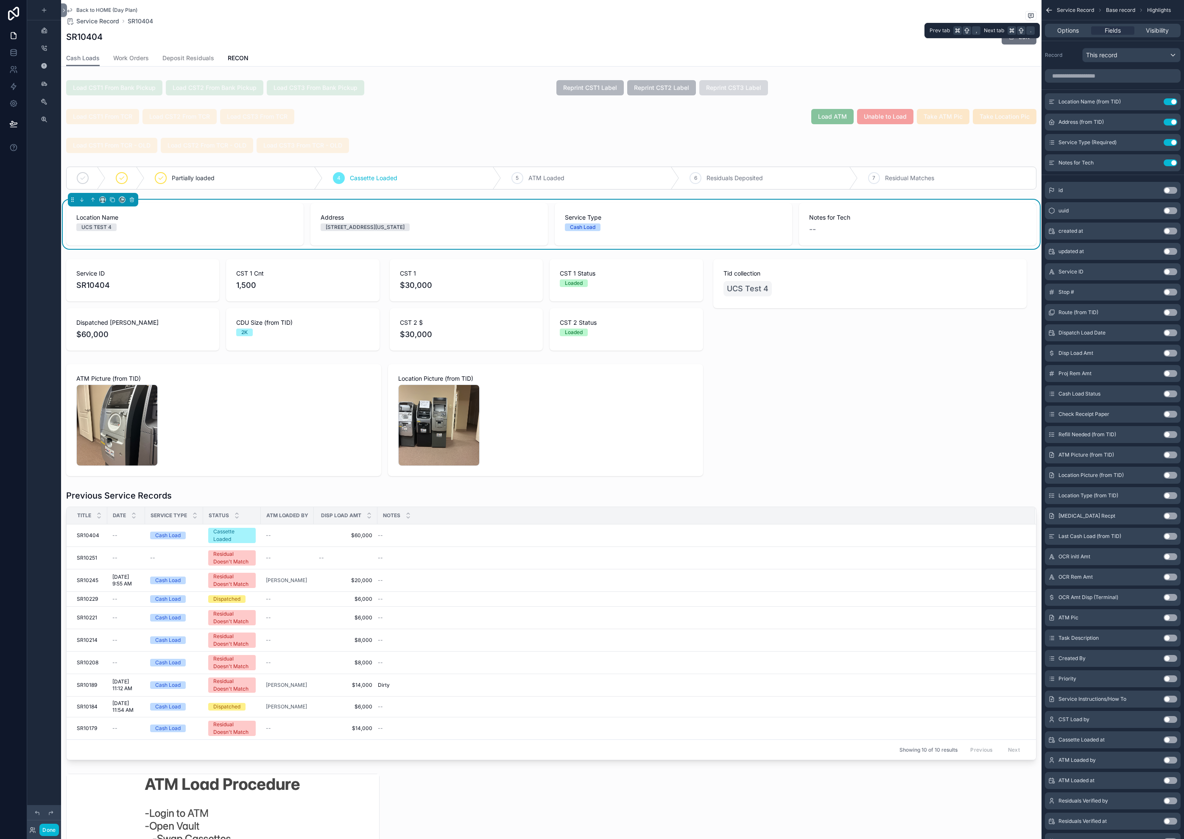
click at [1061, 36] on div "Options Fields Visibility" at bounding box center [1113, 31] width 136 height 14
click at [1067, 33] on span "Options" at bounding box center [1068, 30] width 22 height 8
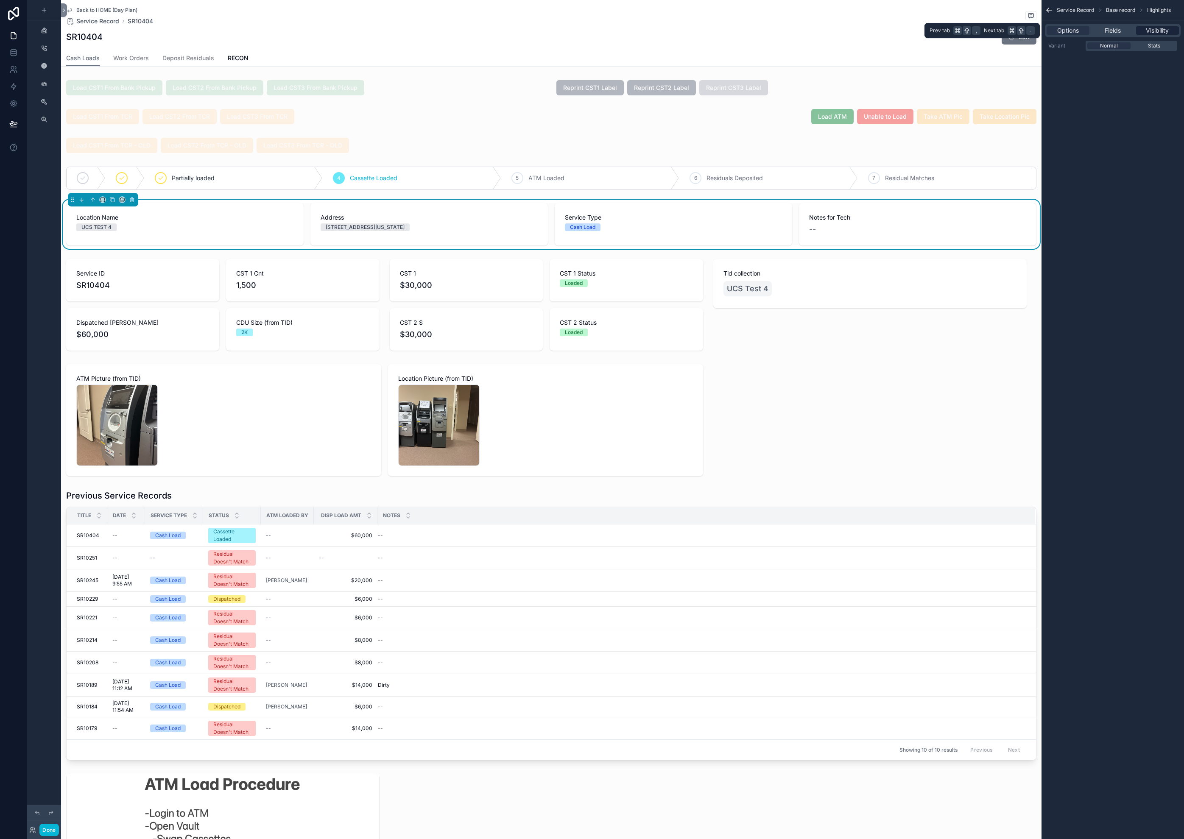
click at [1137, 33] on div "Visibility" at bounding box center [1157, 30] width 43 height 8
click at [1065, 33] on span "Options" at bounding box center [1068, 30] width 22 height 8
click at [102, 200] on icon "scrollable content" at bounding box center [103, 200] width 6 height 6
click at [121, 293] on div "75%" at bounding box center [120, 296] width 29 height 10
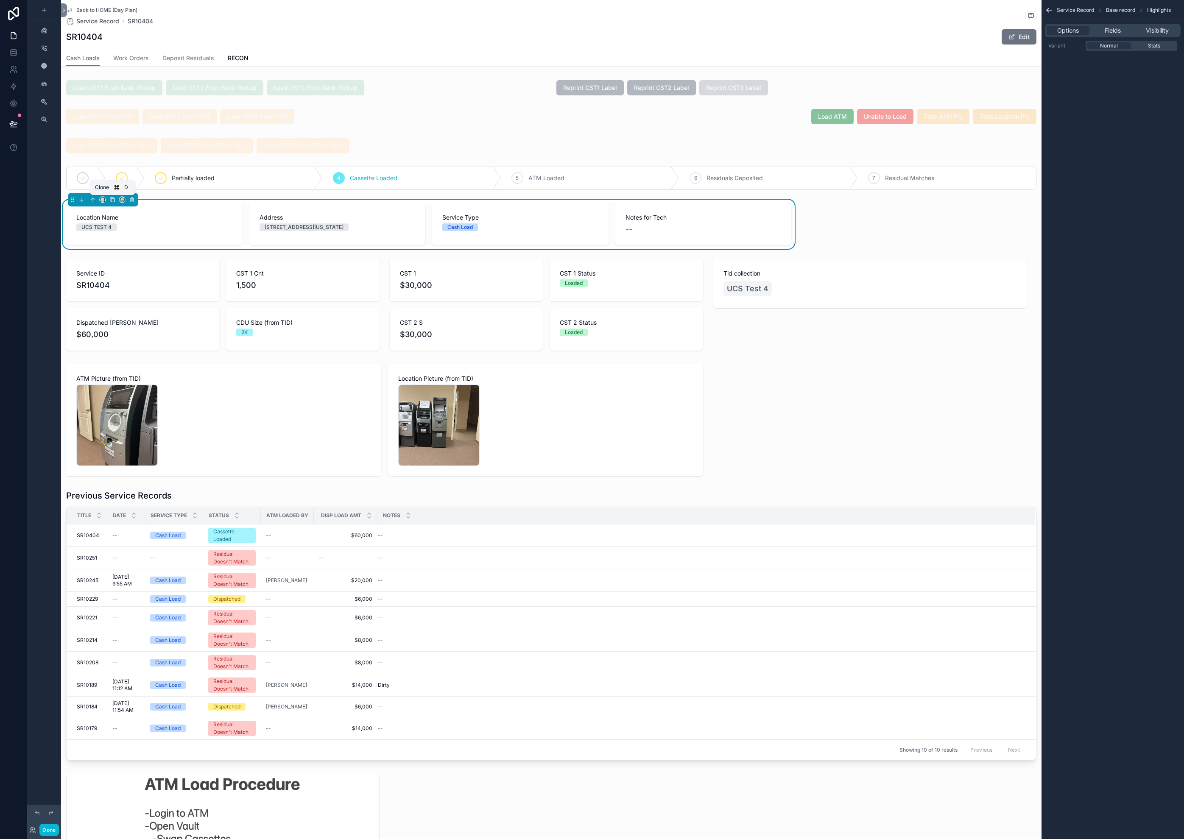
click at [111, 200] on icon "scrollable content" at bounding box center [112, 199] width 3 height 3
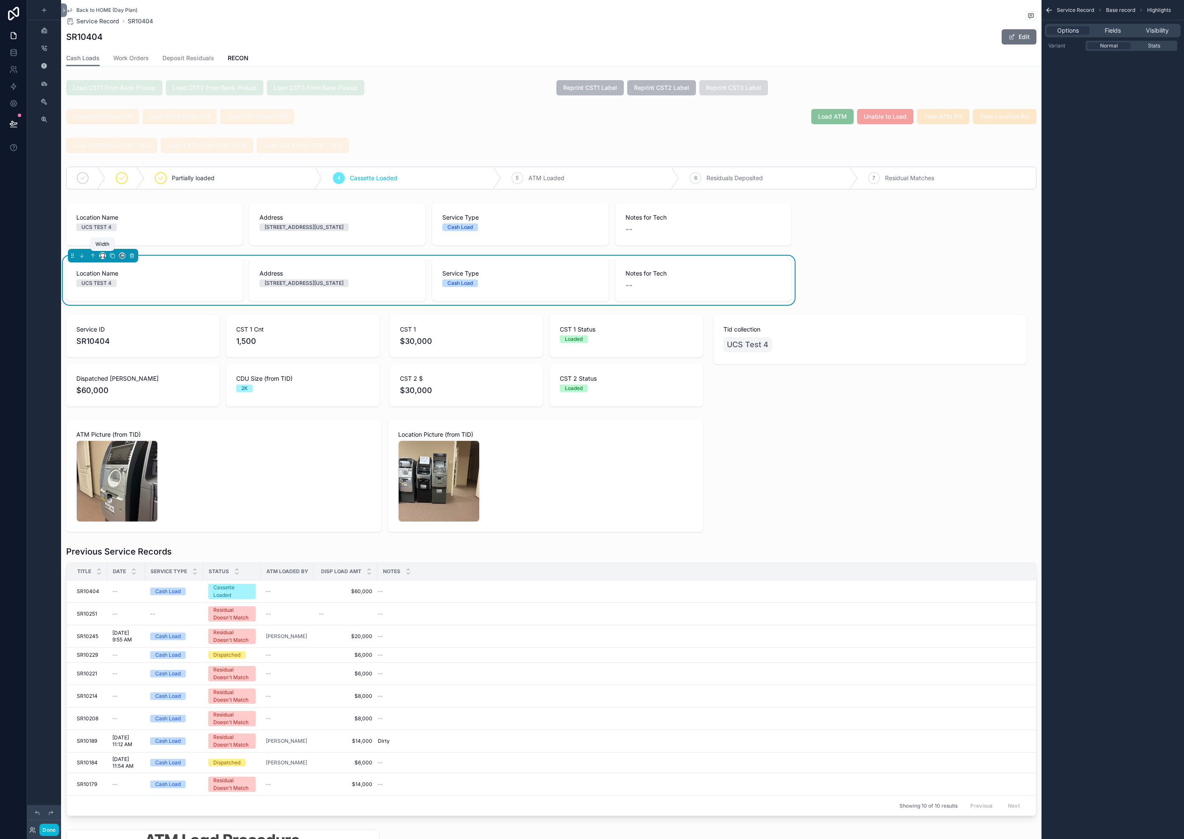
click at [105, 256] on icon "scrollable content" at bounding box center [103, 256] width 6 height 6
click at [123, 289] on div "25%" at bounding box center [119, 287] width 26 height 10
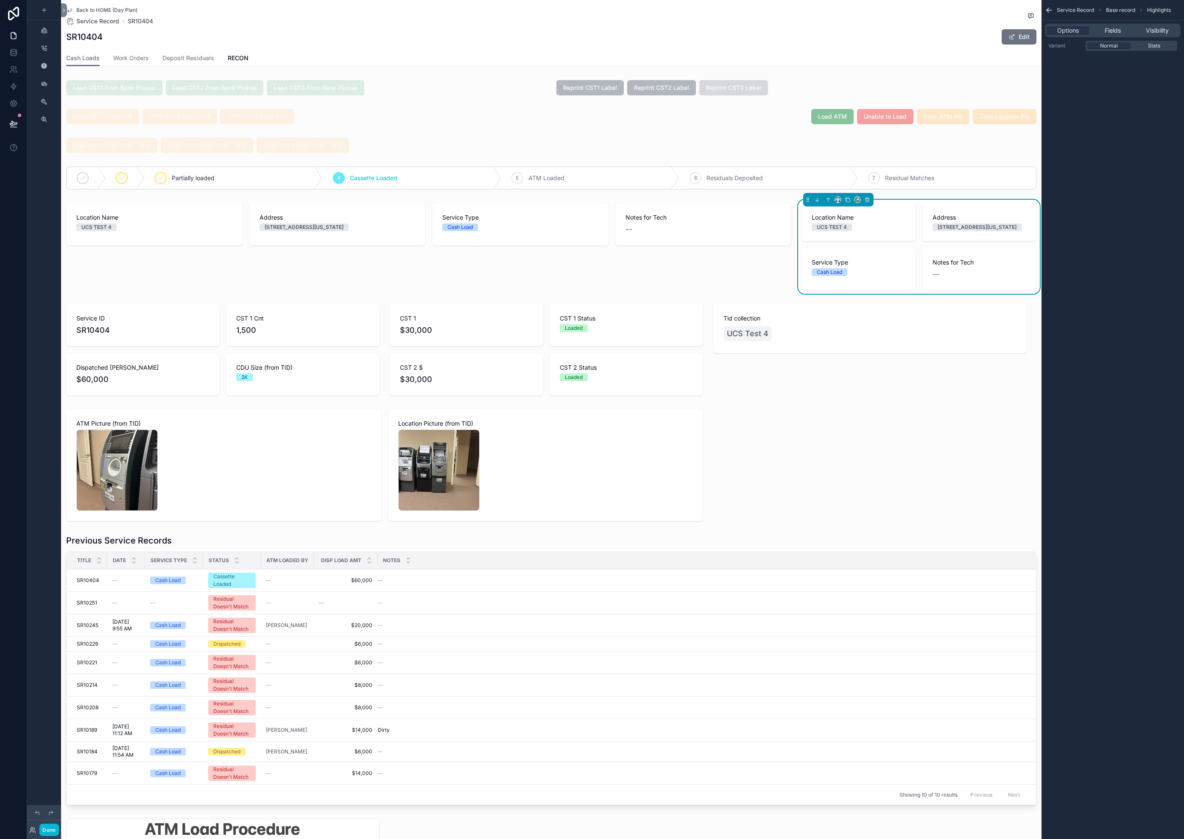
click at [883, 267] on span "Service Type" at bounding box center [858, 262] width 94 height 8
click at [1121, 34] on span "Fields" at bounding box center [1112, 30] width 16 height 8
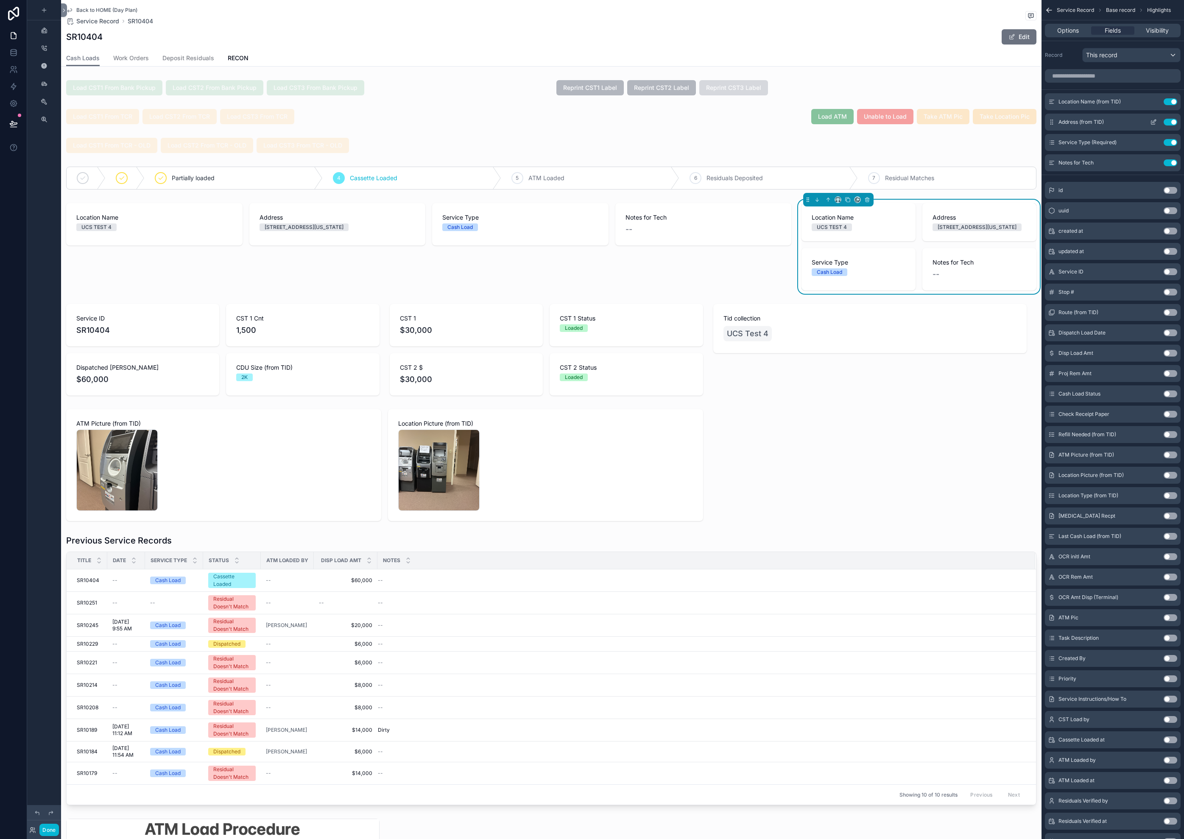
click at [1169, 122] on button "Use setting" at bounding box center [1170, 122] width 14 height 7
click at [1170, 122] on button "Use setting" at bounding box center [1170, 122] width 14 height 7
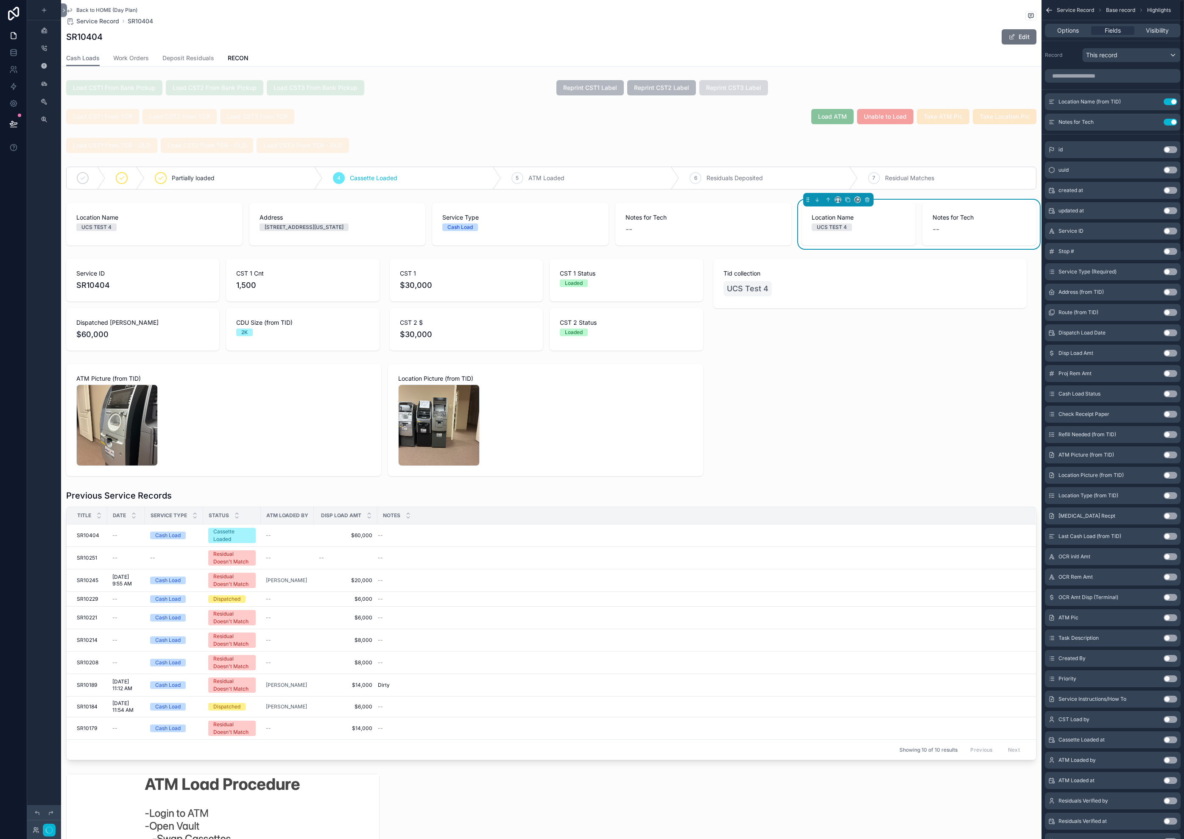
click at [1170, 122] on button "Use setting" at bounding box center [1170, 122] width 14 height 7
click at [1170, 103] on button "Use setting" at bounding box center [1170, 101] width 14 height 7
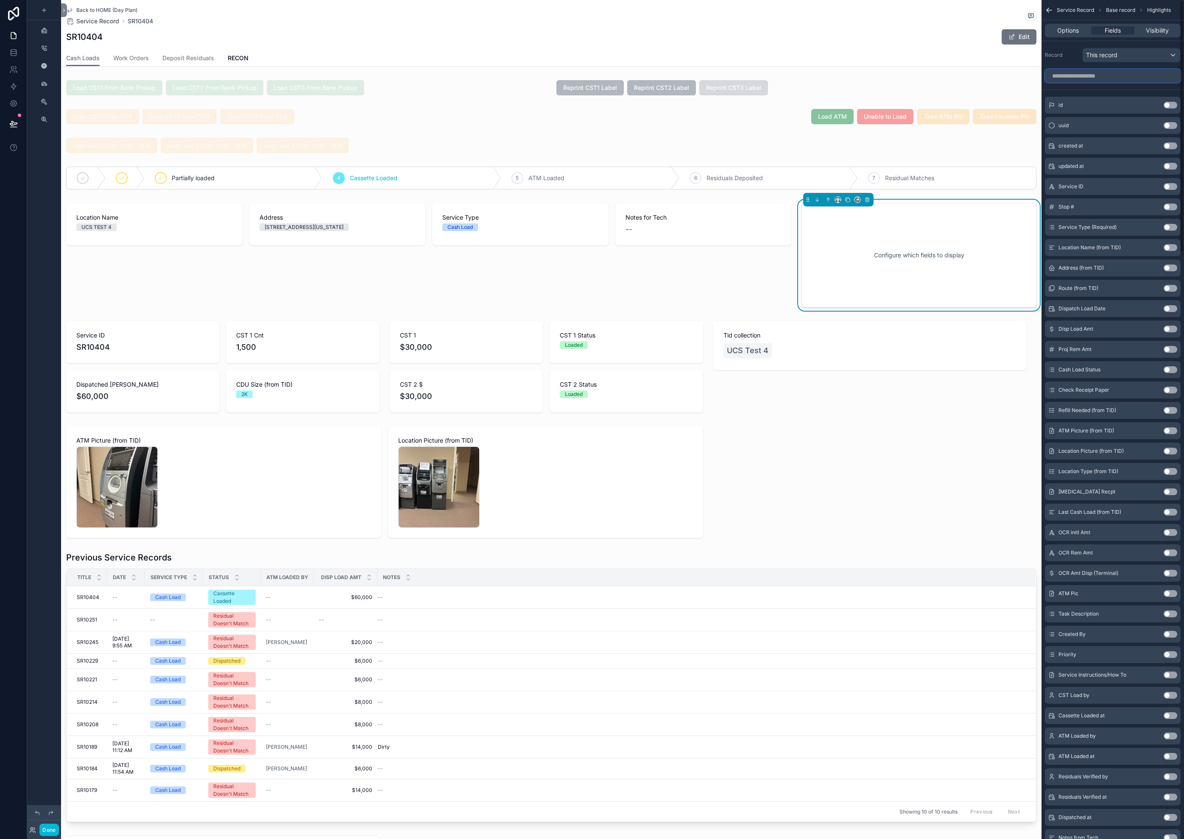
click at [1141, 81] on input "scrollable content" at bounding box center [1113, 76] width 136 height 14
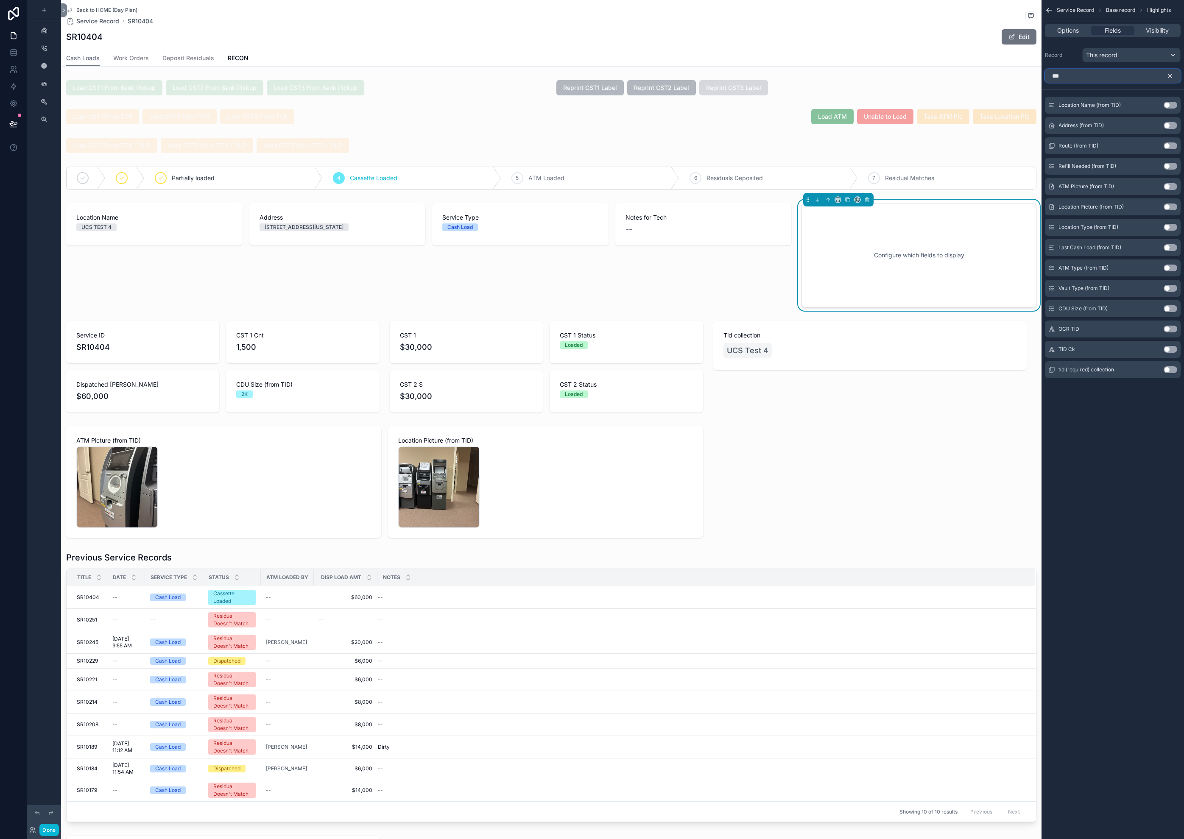
type input "***"
click at [1168, 351] on button "Use setting" at bounding box center [1170, 349] width 14 height 7
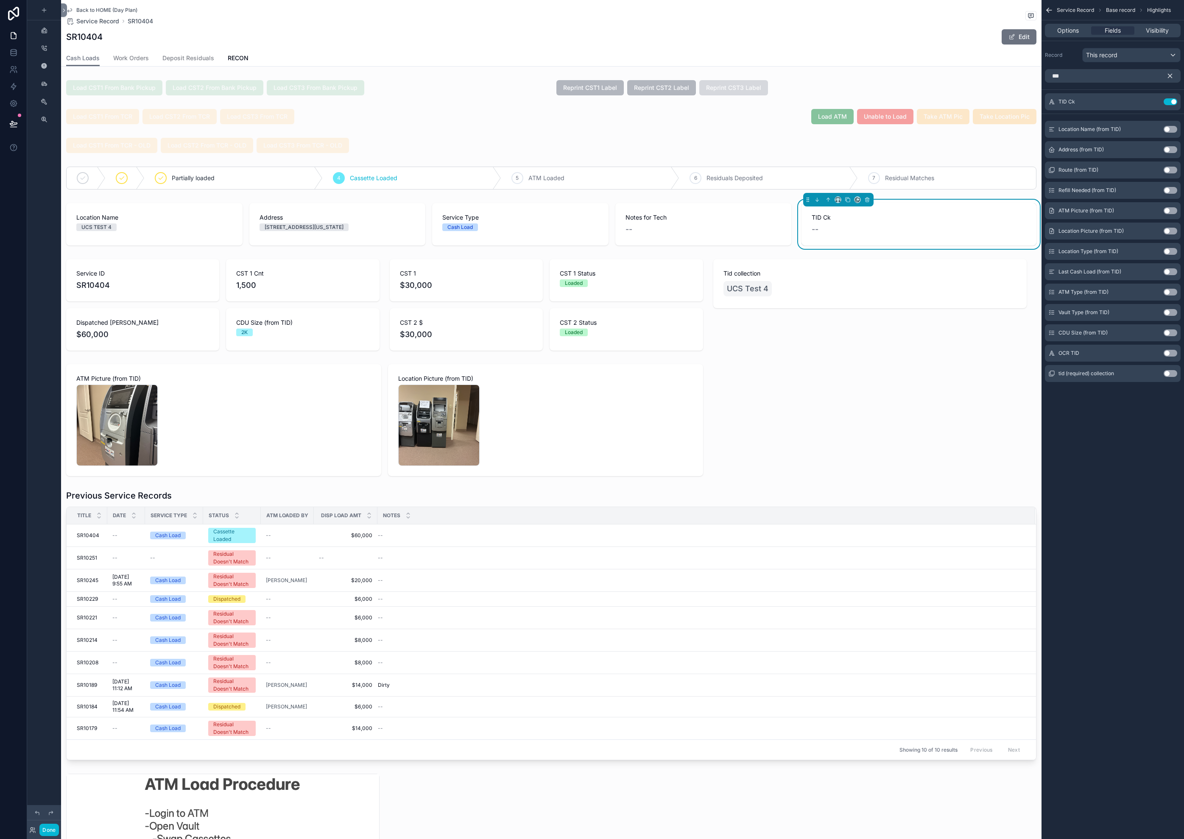
click at [1170, 76] on icon "scrollable content" at bounding box center [1170, 76] width 4 height 4
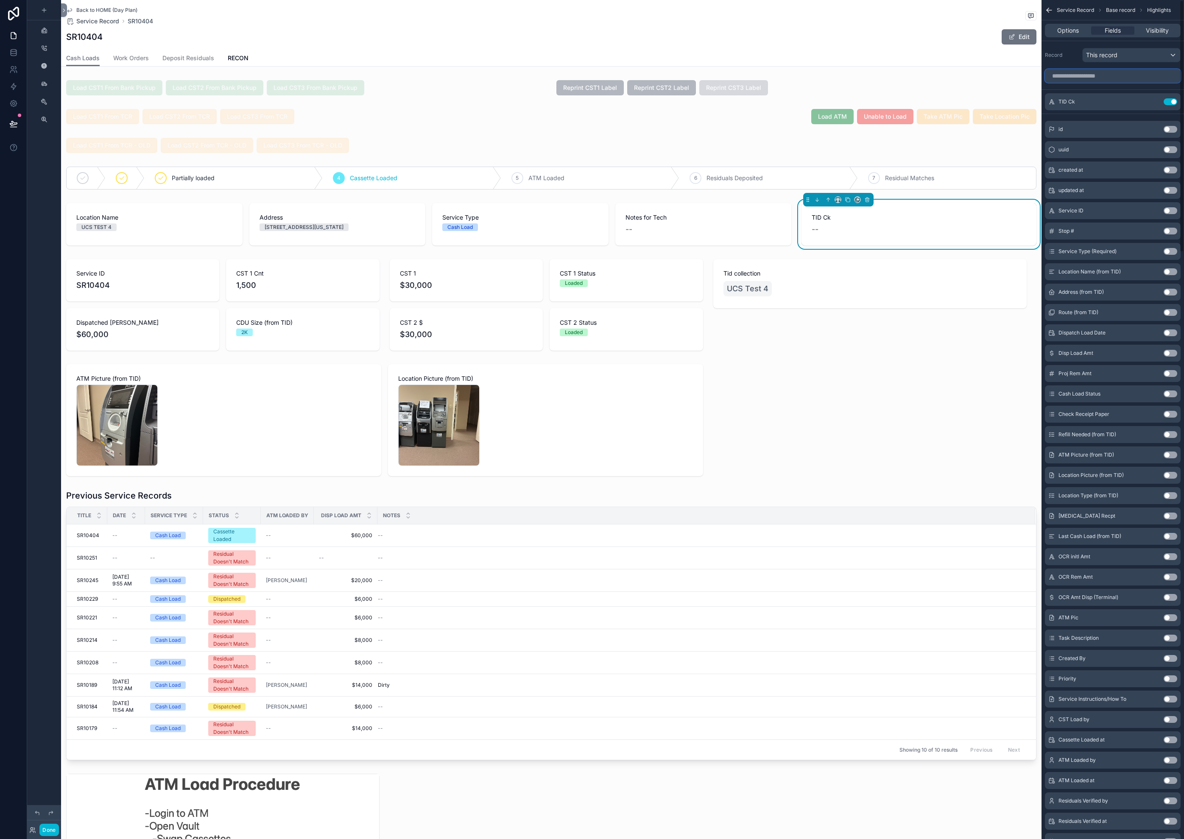
click at [1151, 81] on input "scrollable content" at bounding box center [1113, 76] width 136 height 14
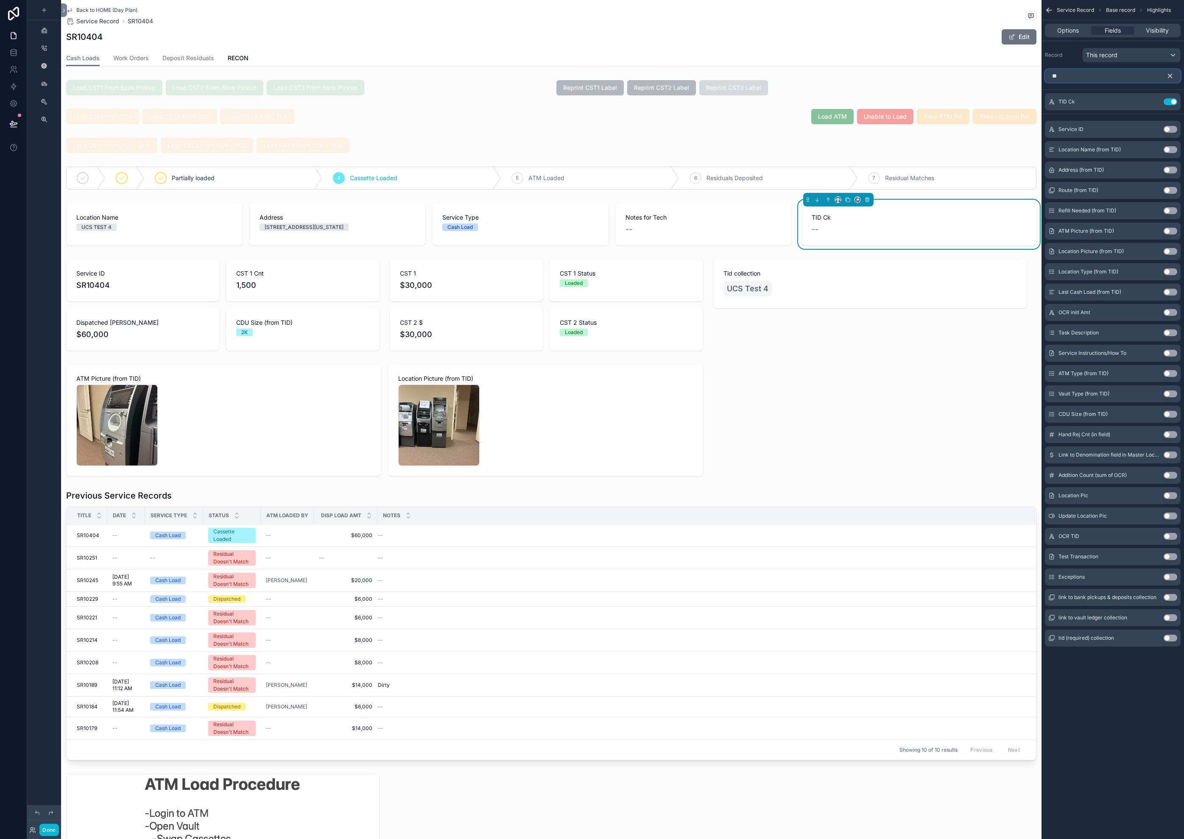
type input "**"
click at [1169, 639] on button "Use setting" at bounding box center [1170, 638] width 14 height 7
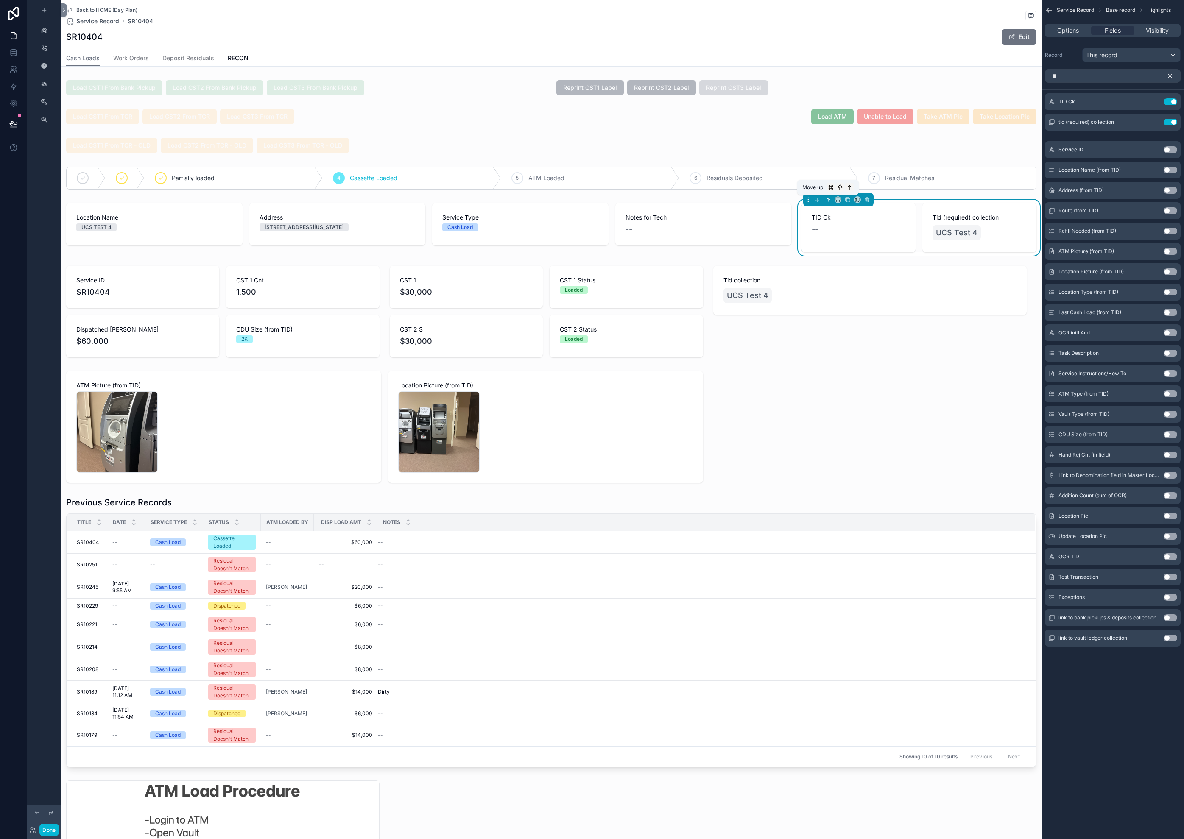
click at [827, 199] on icon "scrollable content" at bounding box center [828, 200] width 6 height 6
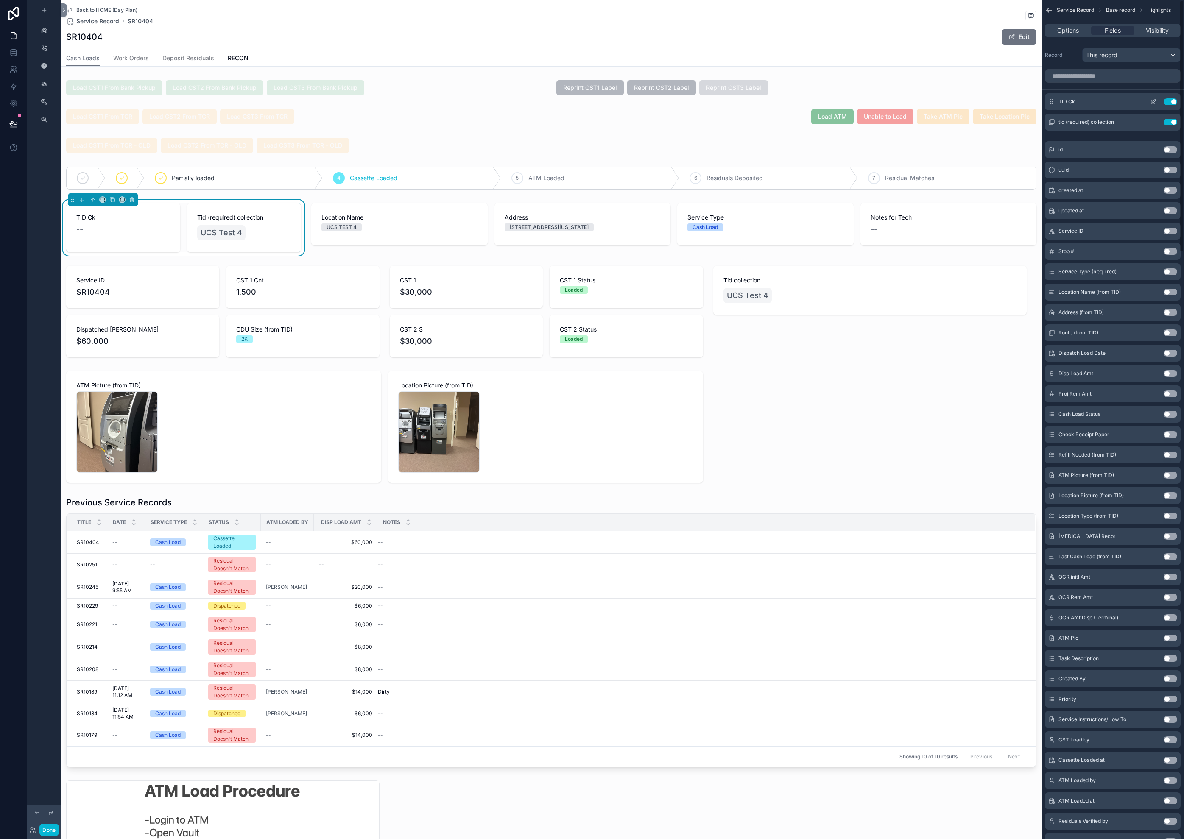
click at [1173, 102] on button "Use setting" at bounding box center [1170, 101] width 14 height 7
click at [408, 241] on div "scrollable content" at bounding box center [673, 228] width 735 height 56
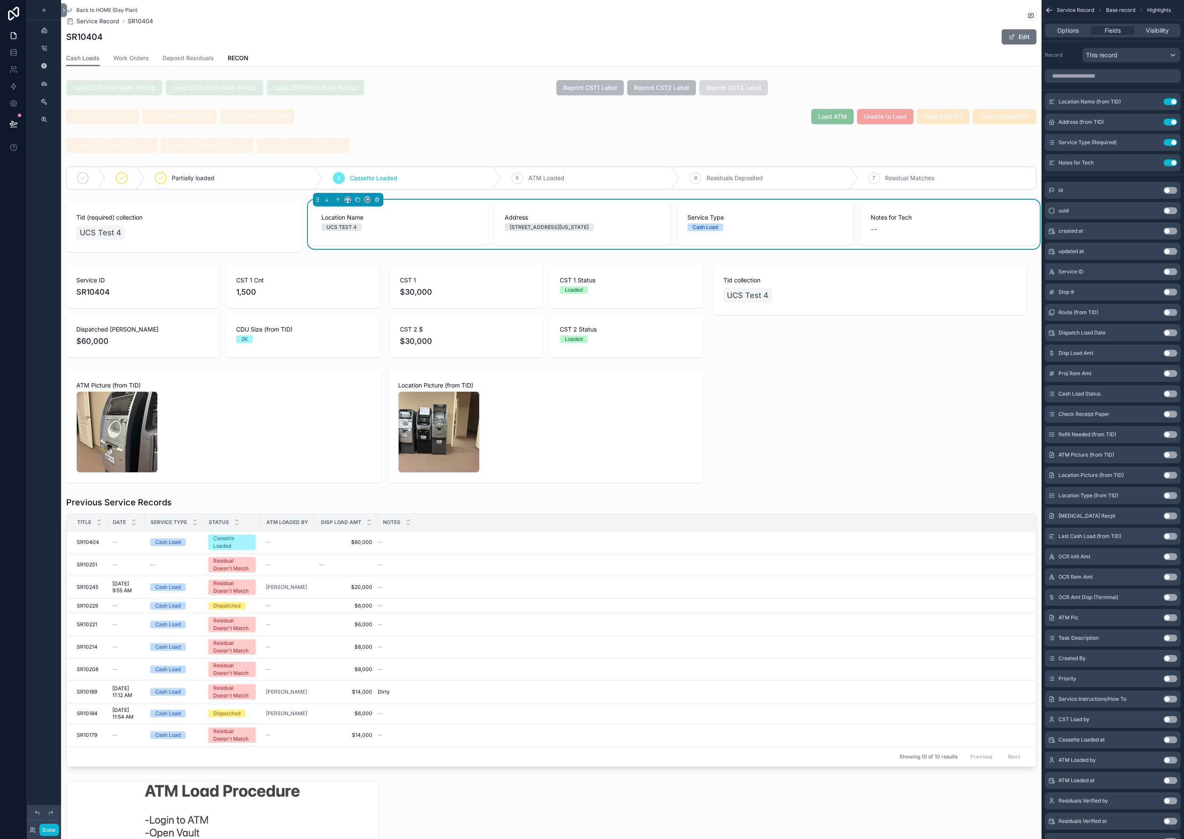
click at [408, 241] on div "Location Name UCS TEST 4" at bounding box center [399, 224] width 176 height 42
click at [1140, 81] on input "scrollable content" at bounding box center [1113, 76] width 136 height 14
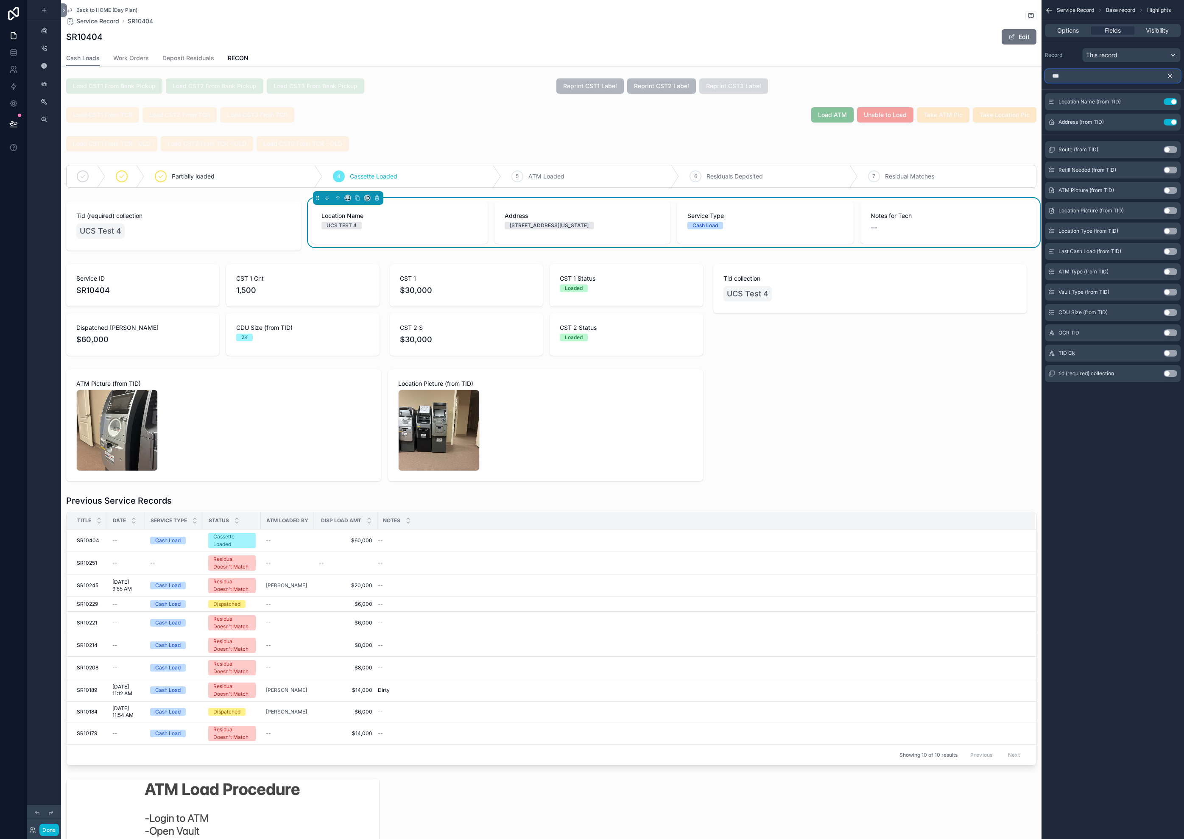
type input "***"
click at [1169, 374] on button "Use setting" at bounding box center [1170, 373] width 14 height 7
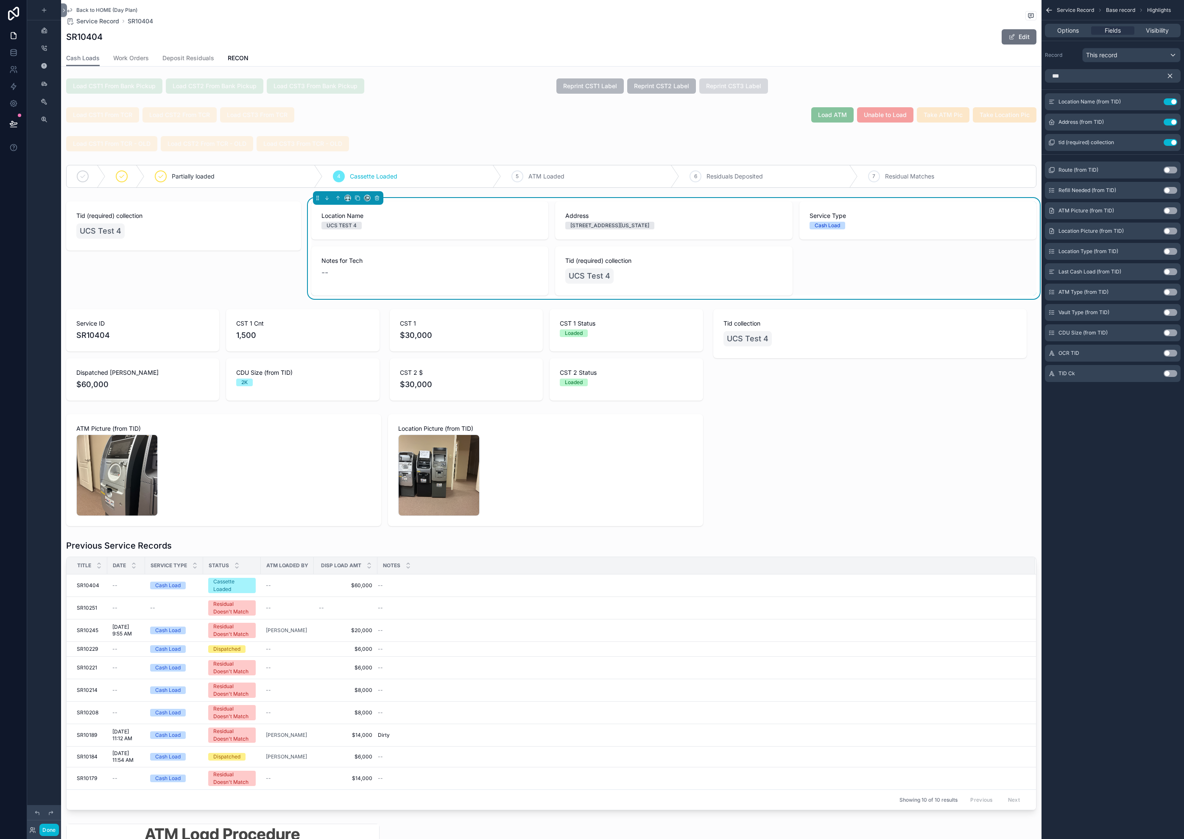
click at [1172, 74] on icon "scrollable content" at bounding box center [1170, 76] width 8 height 8
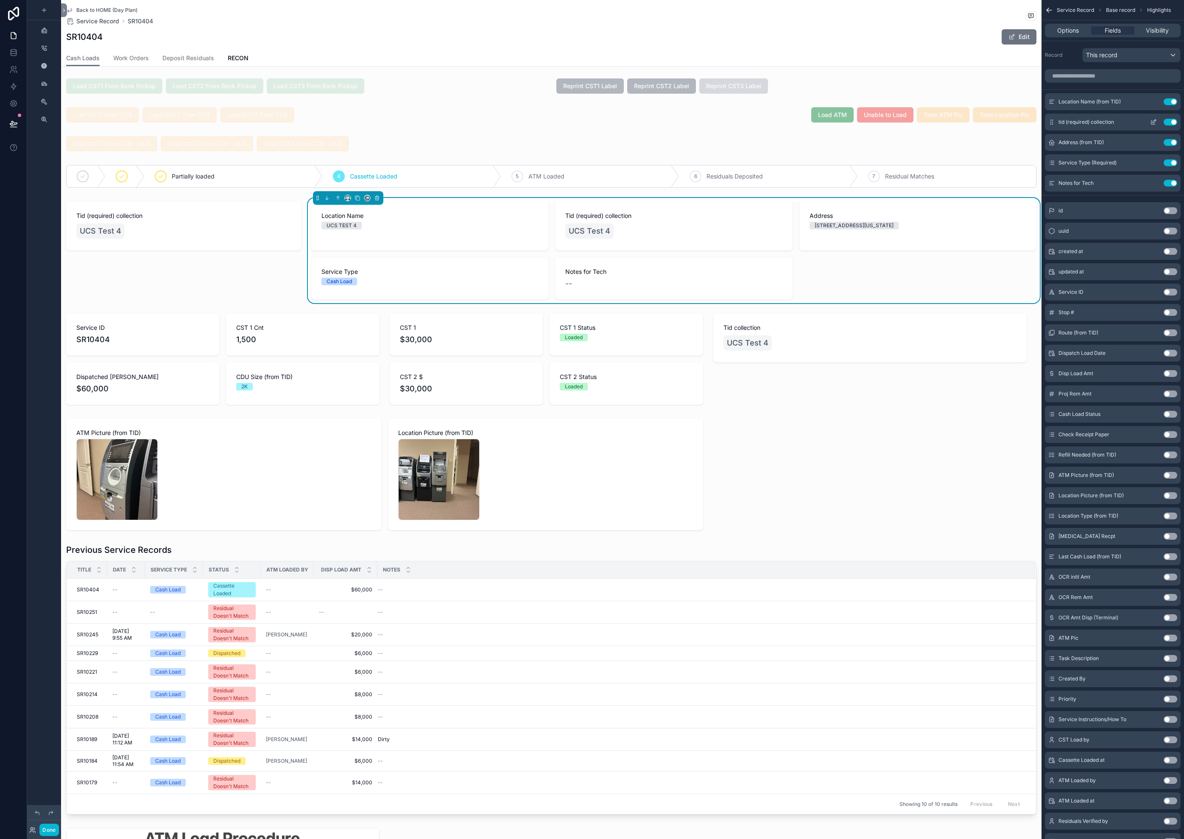
scroll to position [0, 0]
click at [1168, 102] on button "Use setting" at bounding box center [1170, 101] width 14 height 7
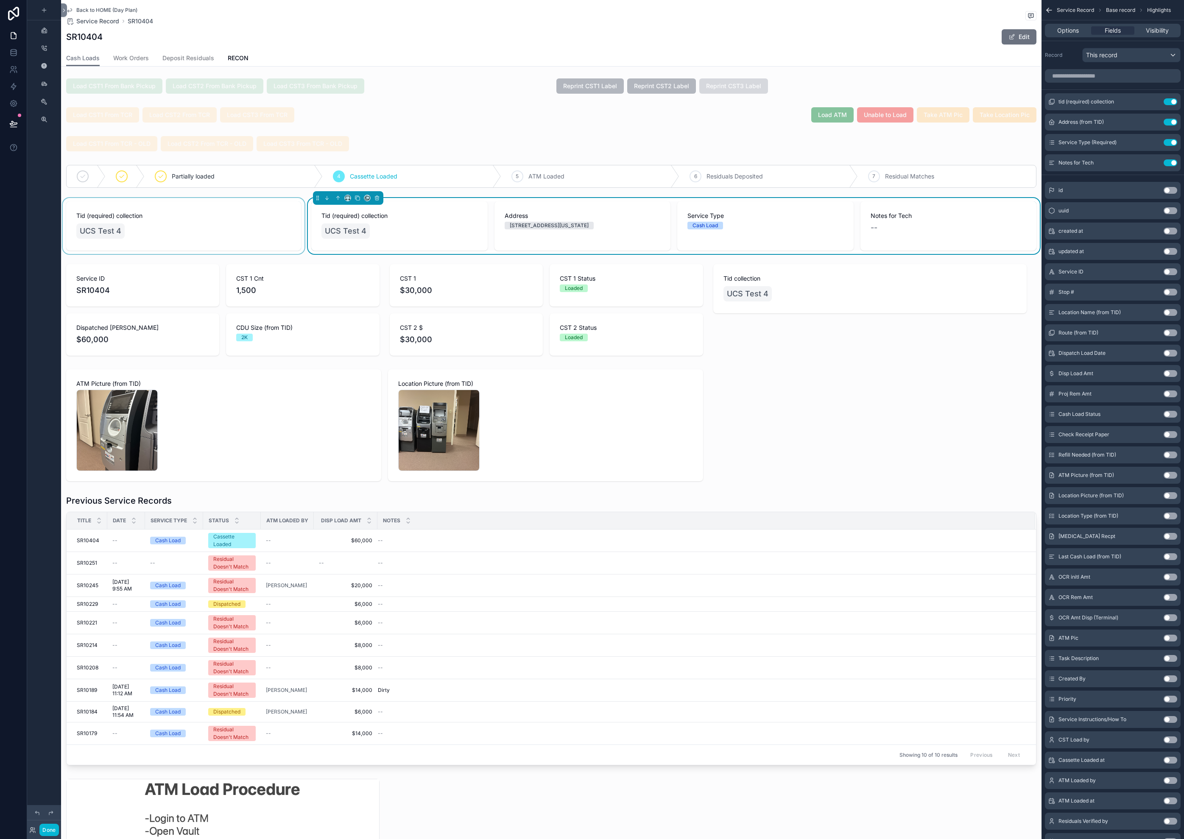
click at [226, 232] on div "scrollable content" at bounding box center [183, 226] width 245 height 56
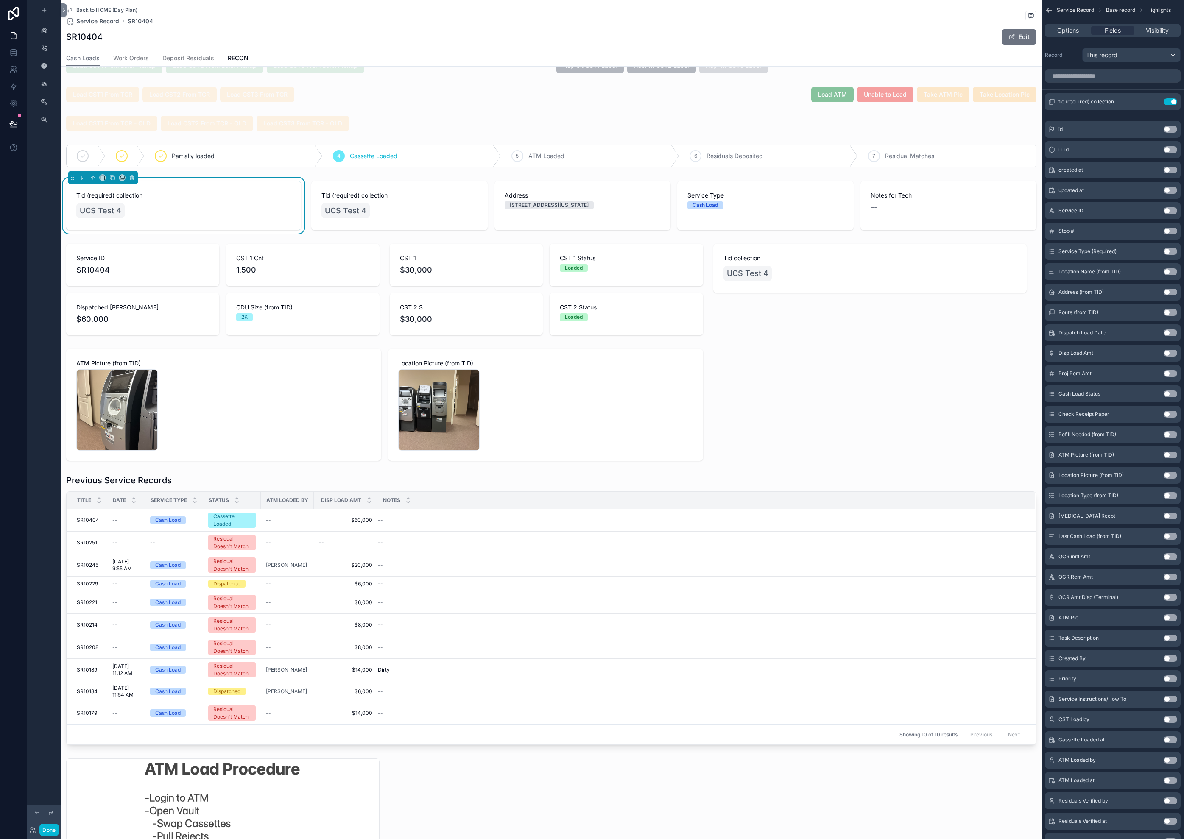
scroll to position [22, 0]
click at [1133, 82] on input "scrollable content" at bounding box center [1113, 76] width 136 height 14
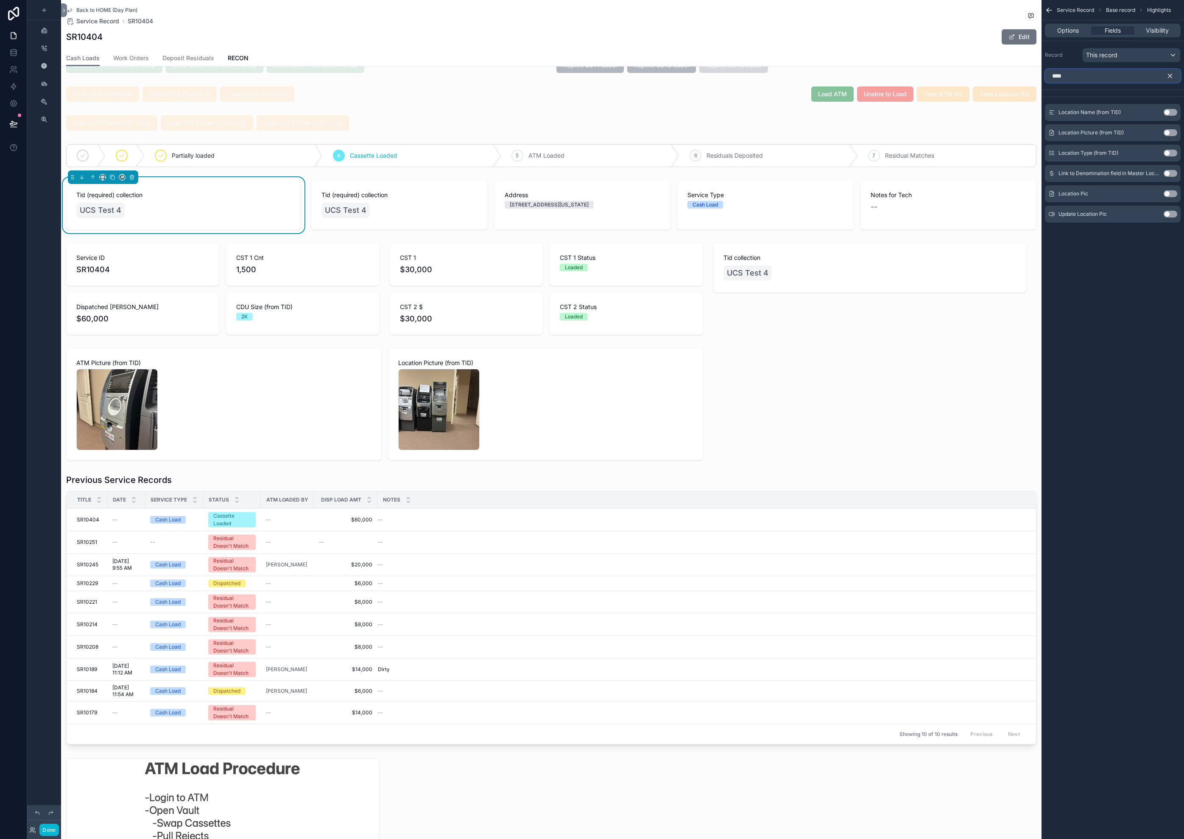
type input "****"
click at [1167, 112] on button "Use setting" at bounding box center [1170, 112] width 14 height 7
click at [1171, 76] on icon "scrollable content" at bounding box center [1170, 76] width 8 height 8
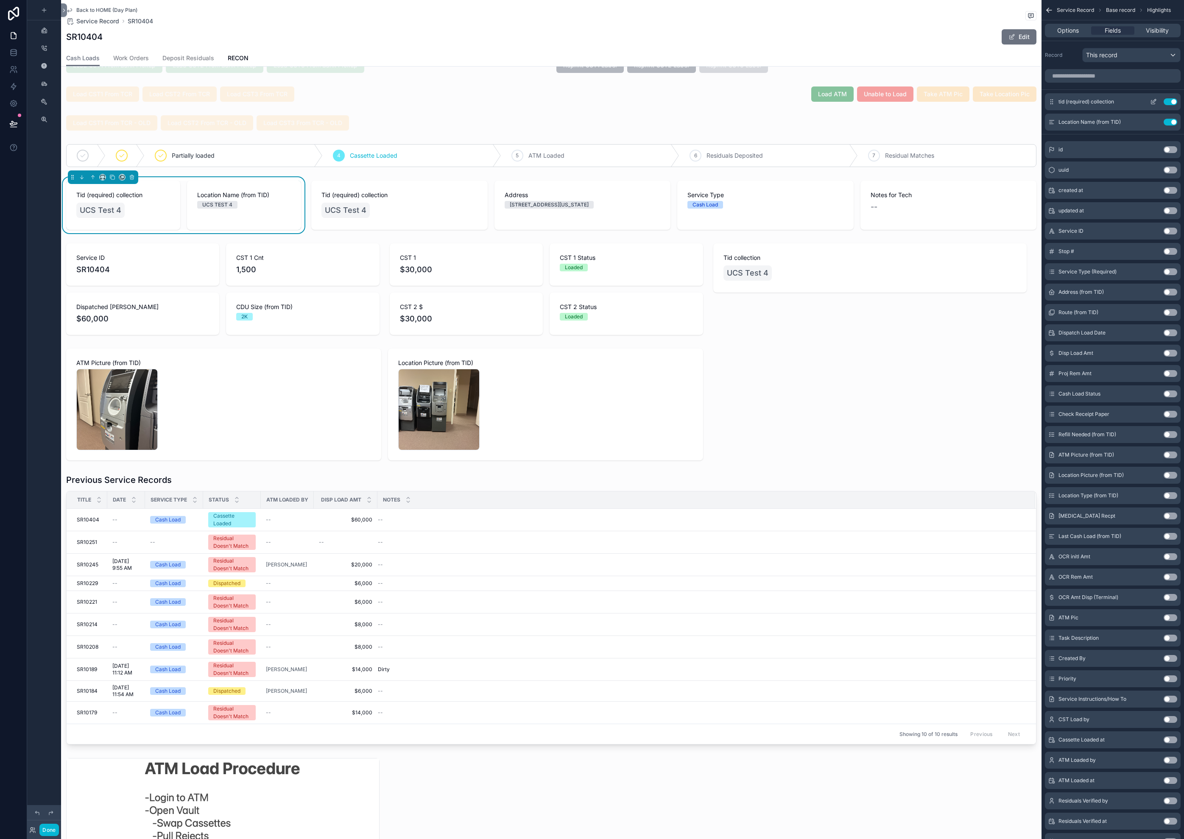
click at [1172, 102] on button "Use setting" at bounding box center [1170, 101] width 14 height 7
click at [100, 176] on icon "scrollable content" at bounding box center [102, 176] width 4 height 2
click at [117, 197] on span "Default" at bounding box center [116, 193] width 20 height 10
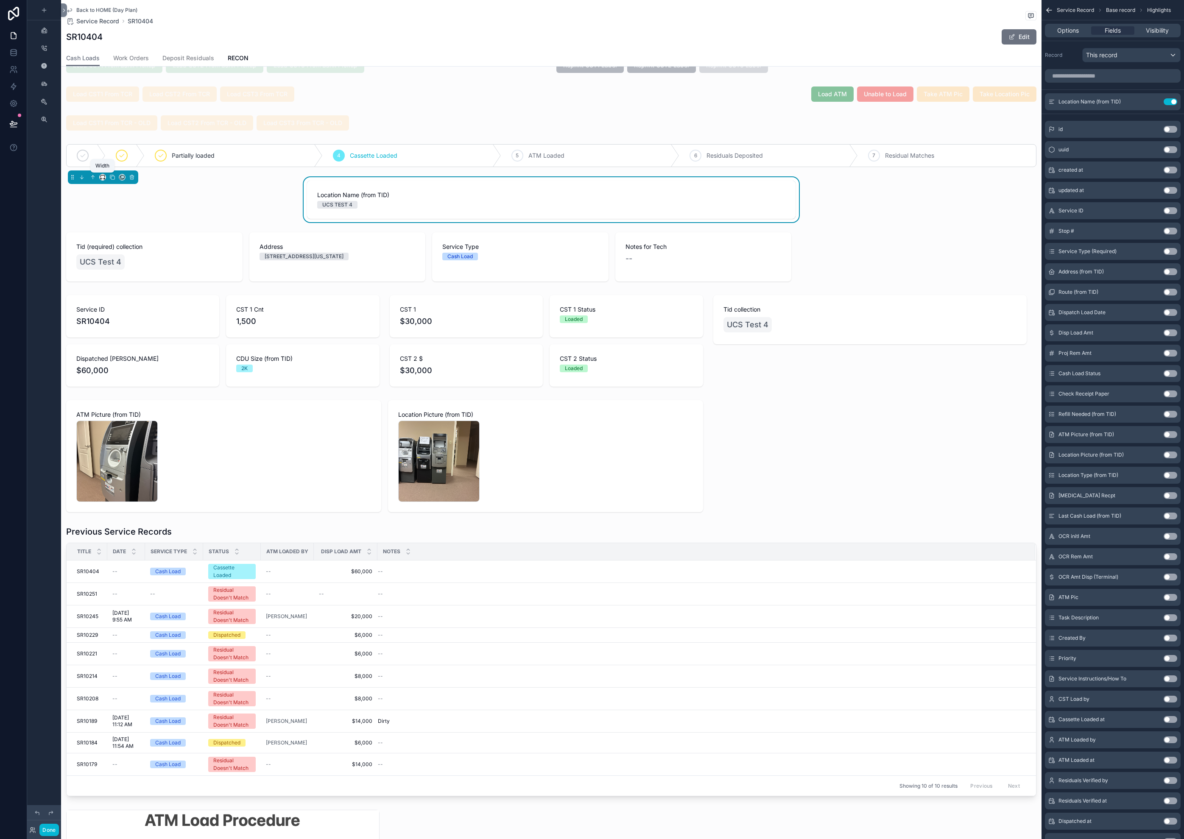
click at [100, 177] on icon "scrollable content" at bounding box center [102, 176] width 4 height 2
click at [118, 216] on div "25%" at bounding box center [119, 208] width 36 height 15
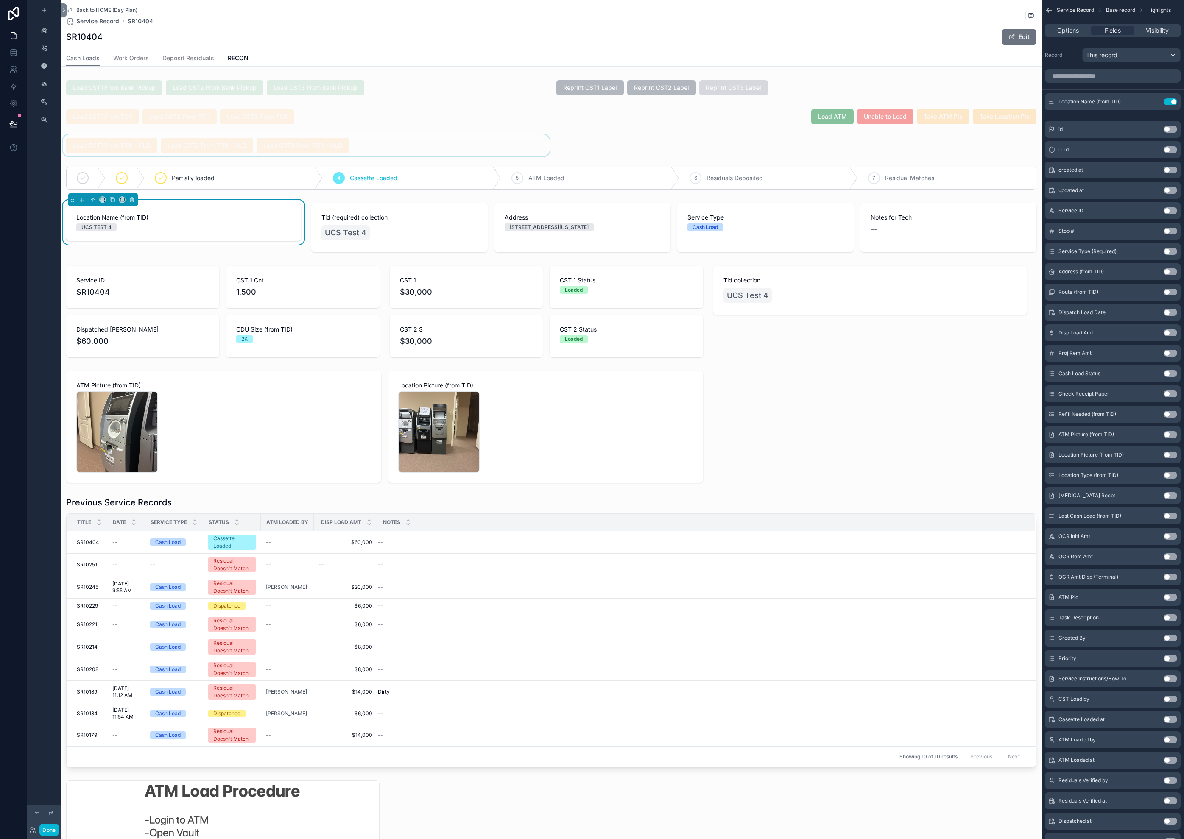
scroll to position [1, 0]
click at [185, 301] on div "scrollable content" at bounding box center [222, 310] width 323 height 98
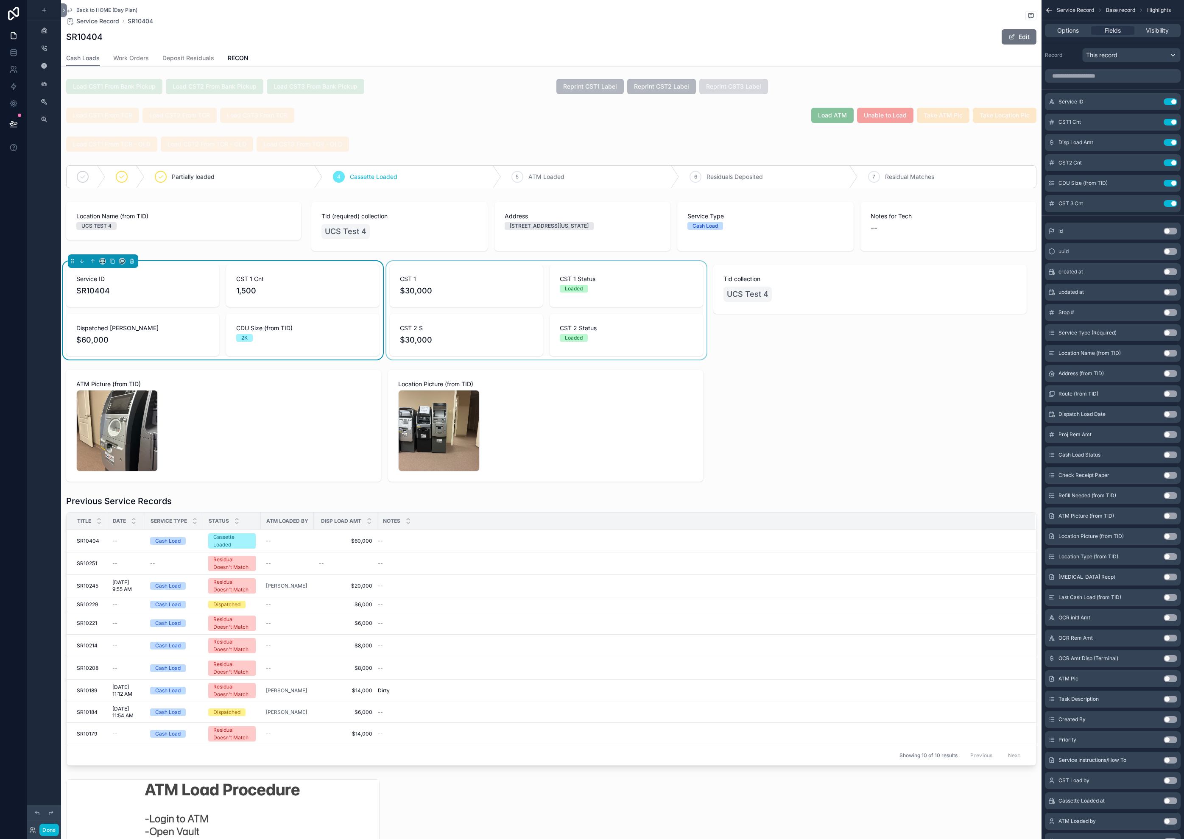
click at [541, 292] on div "scrollable content" at bounding box center [546, 310] width 323 height 98
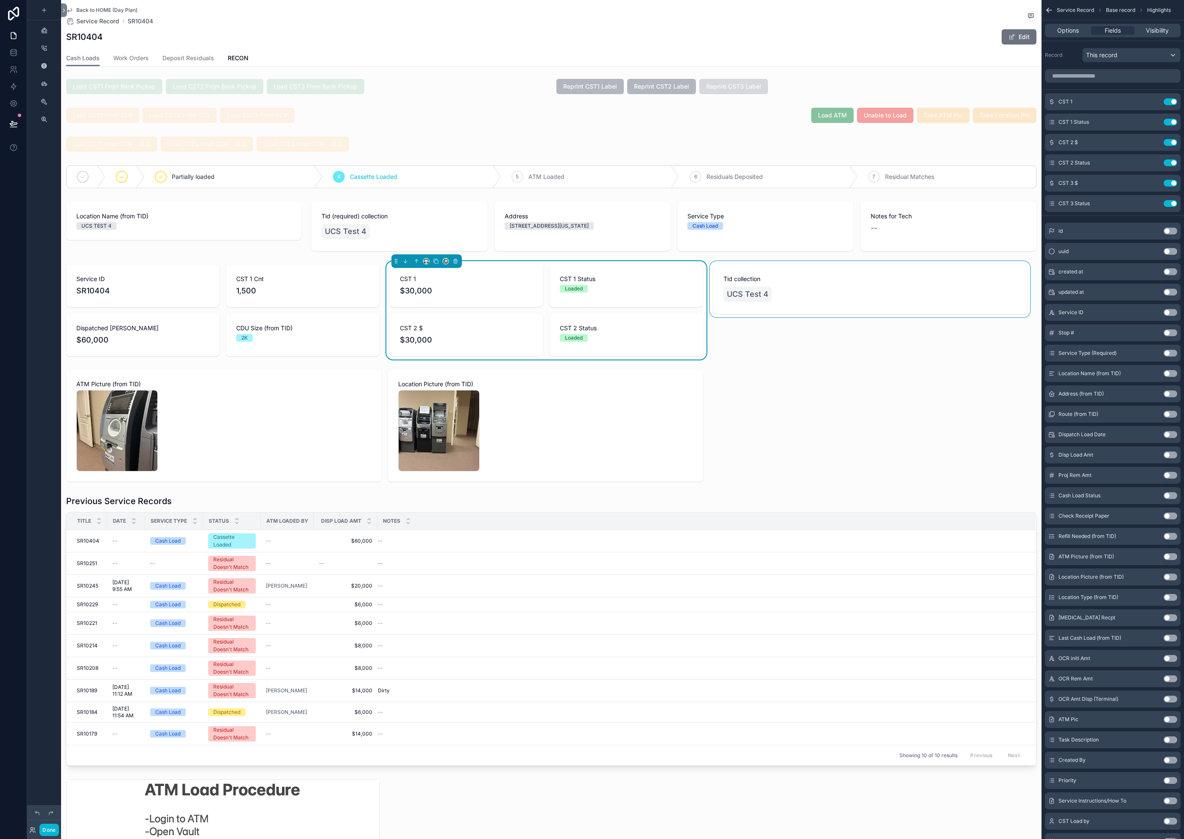
click at [860, 293] on div "scrollable content" at bounding box center [869, 310] width 323 height 98
click at [246, 237] on div "scrollable content" at bounding box center [183, 226] width 245 height 56
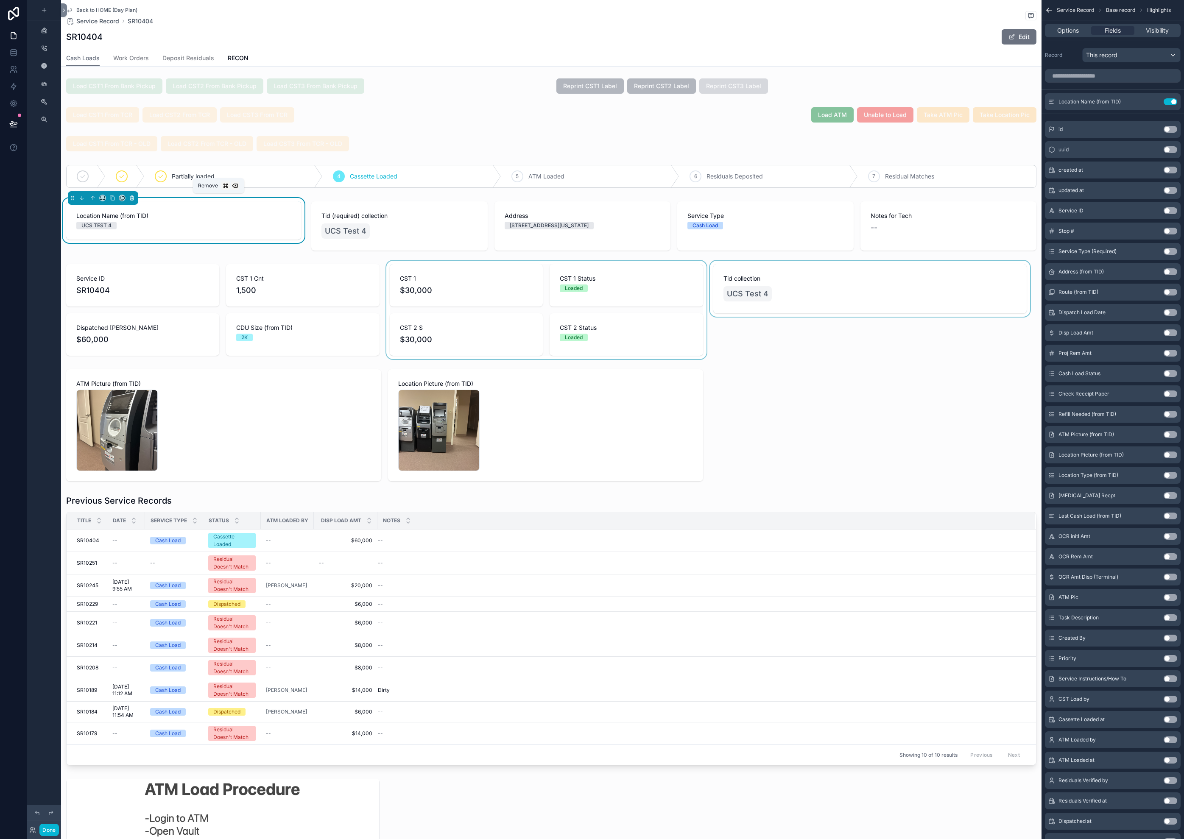
click at [132, 199] on icon "scrollable content" at bounding box center [132, 198] width 6 height 6
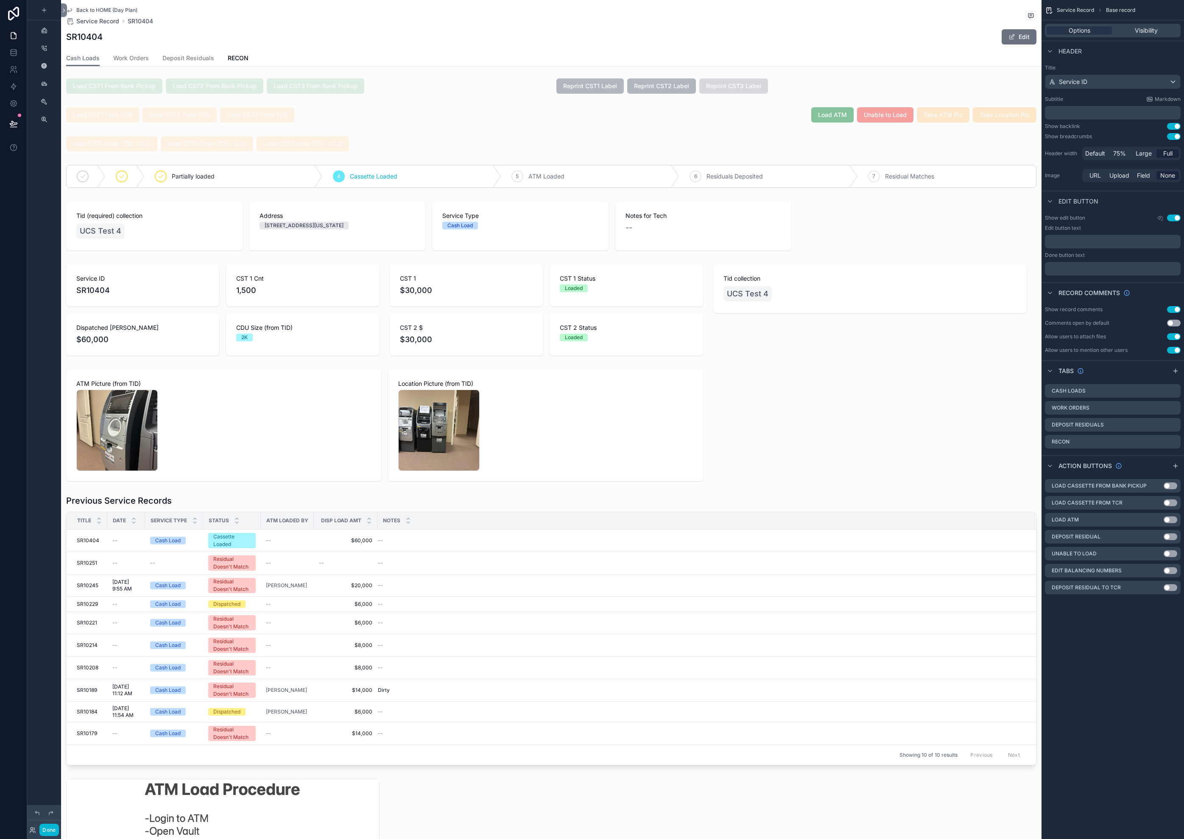
scroll to position [3, 0]
click at [262, 240] on div "scrollable content" at bounding box center [428, 225] width 735 height 56
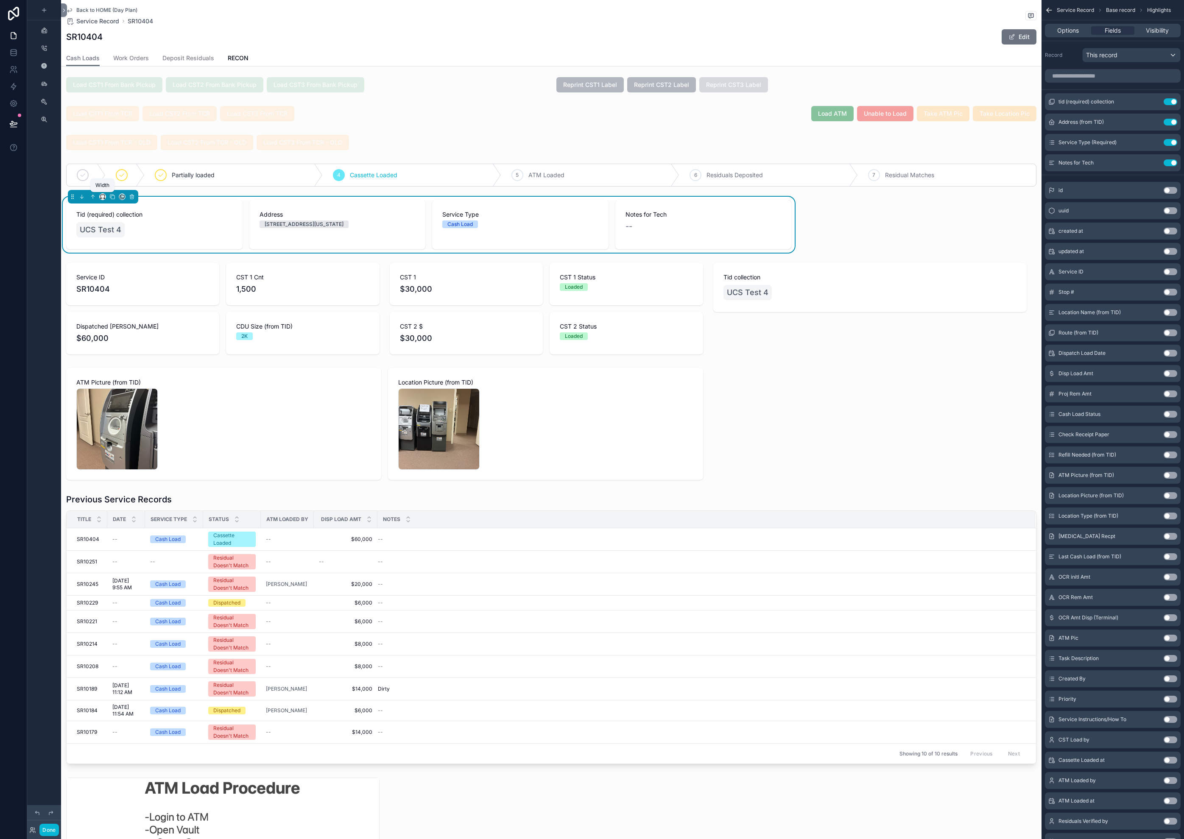
click at [103, 198] on icon "scrollable content" at bounding box center [104, 198] width 2 height 0
click at [120, 308] on span "Full width" at bounding box center [119, 309] width 26 height 10
click at [1103, 76] on input "scrollable content" at bounding box center [1113, 76] width 136 height 14
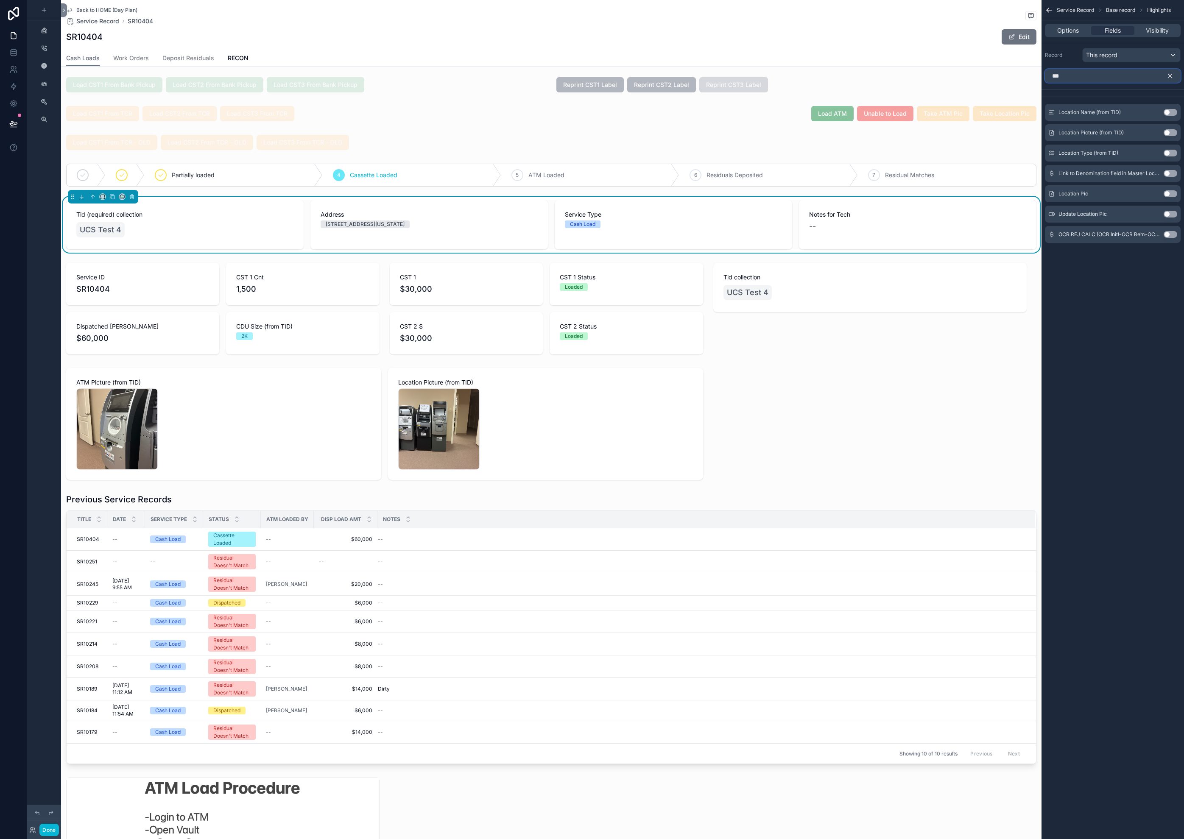
type input "***"
click at [1180, 113] on div "Location Name (from TID) Use setting" at bounding box center [1113, 112] width 136 height 17
click at [1177, 111] on div "Location Name (from TID) Use setting" at bounding box center [1113, 112] width 136 height 17
click at [1172, 113] on button "Use setting" at bounding box center [1170, 112] width 14 height 7
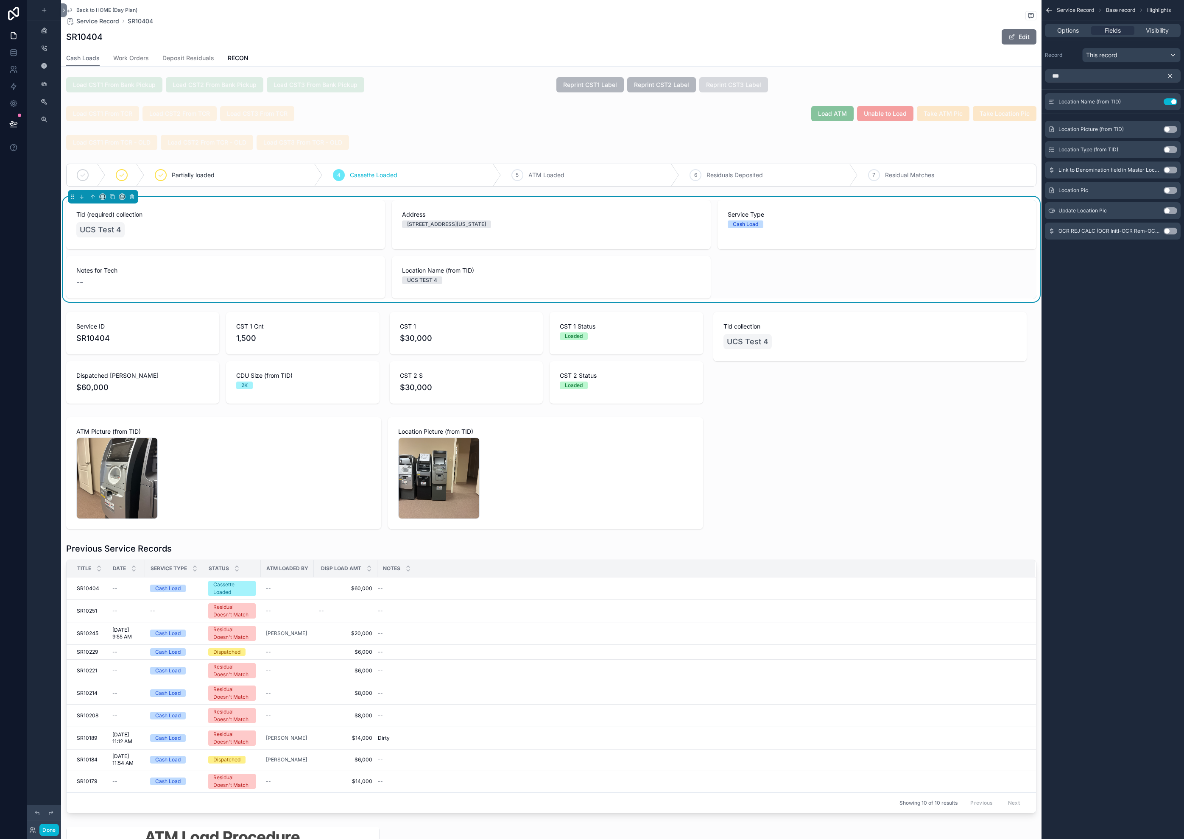
click at [516, 282] on div "UCS TEST 4" at bounding box center [551, 280] width 298 height 8
click at [1171, 74] on icon "scrollable content" at bounding box center [1170, 76] width 8 height 8
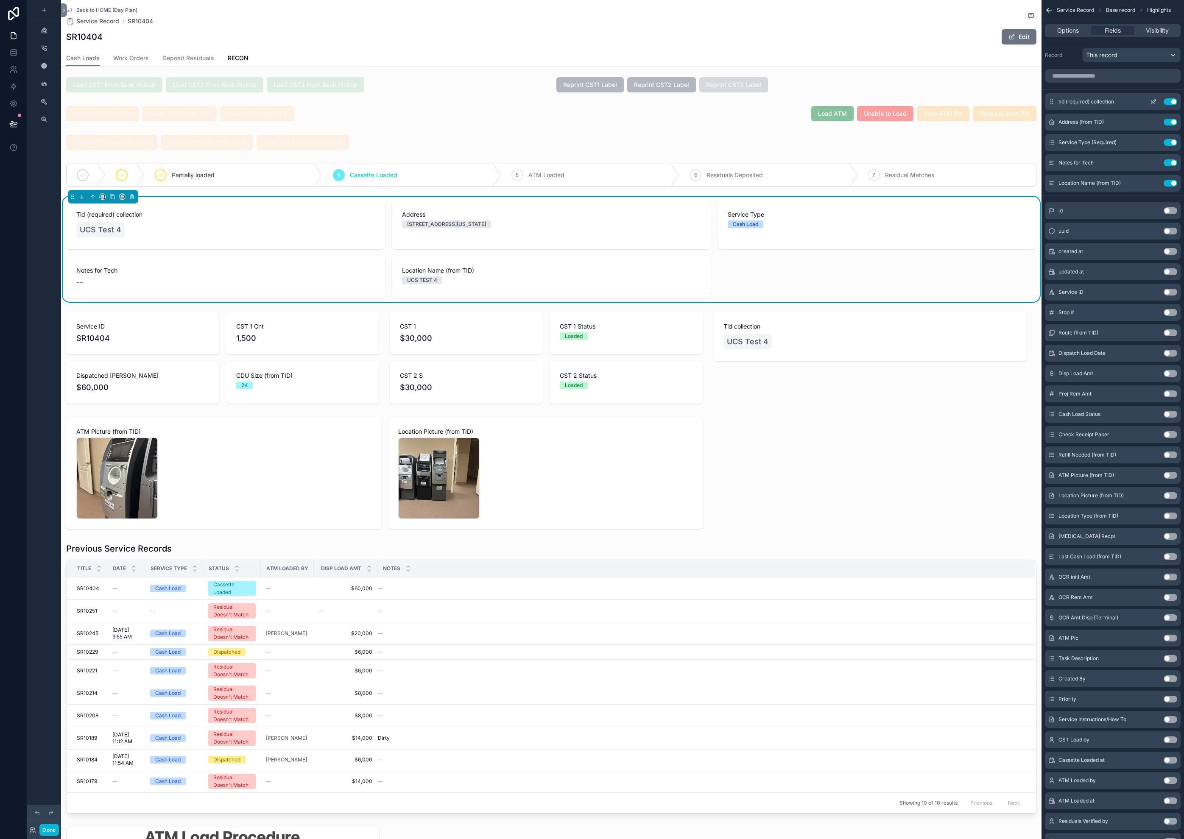
click at [1169, 101] on button "Use setting" at bounding box center [1170, 101] width 14 height 7
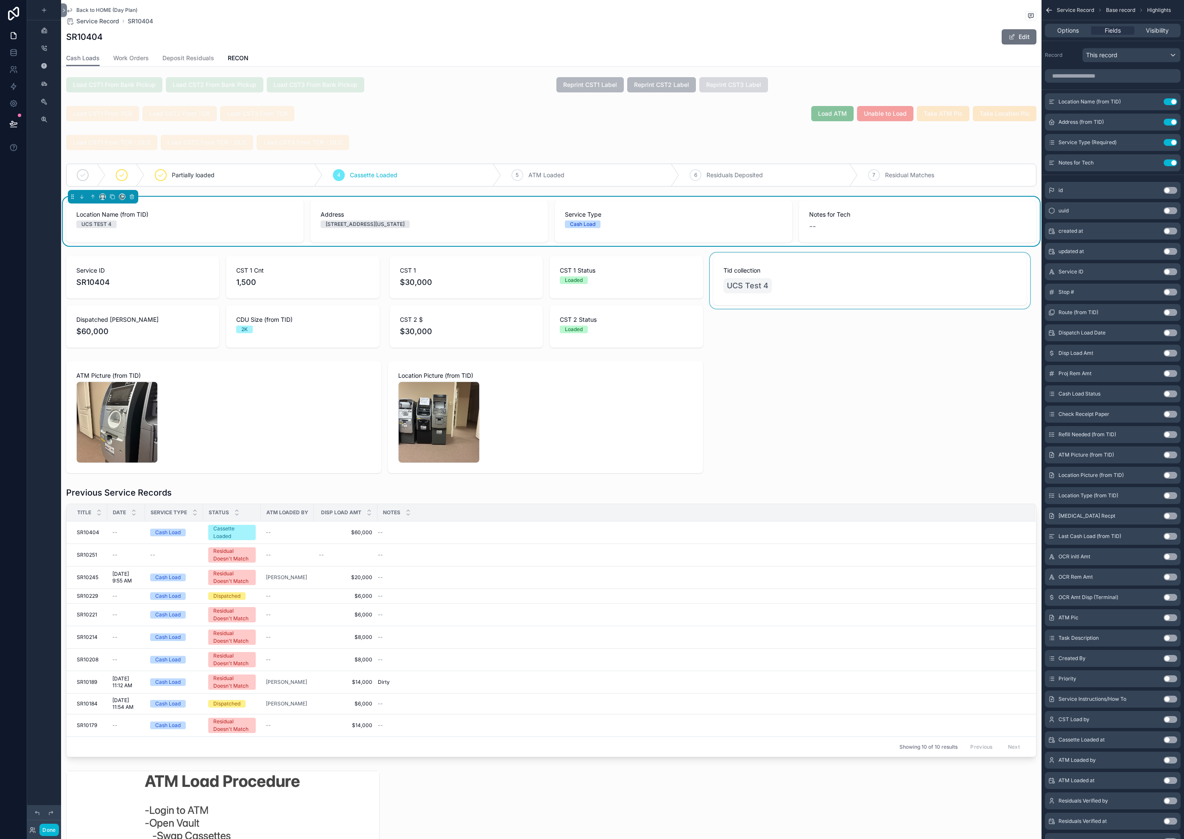
click at [881, 282] on div "scrollable content" at bounding box center [869, 302] width 323 height 98
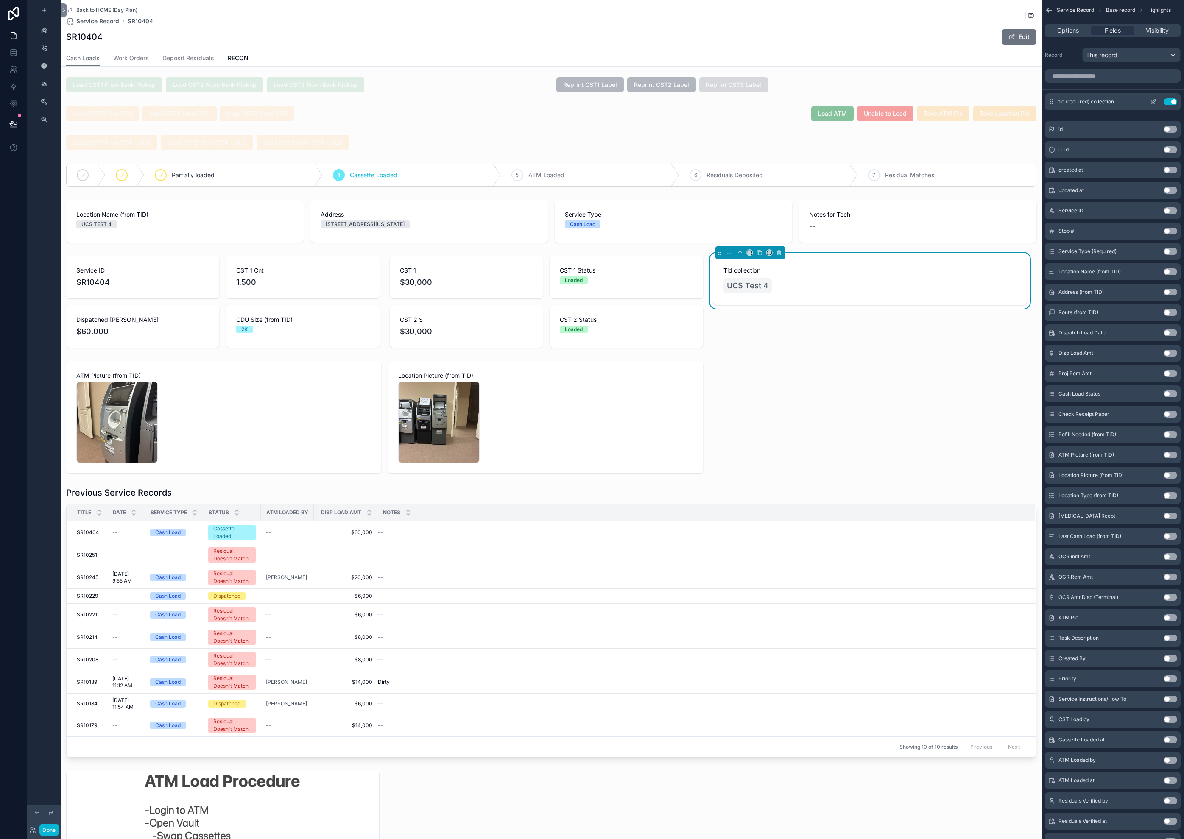
click at [1151, 100] on icon "scrollable content" at bounding box center [1153, 101] width 7 height 7
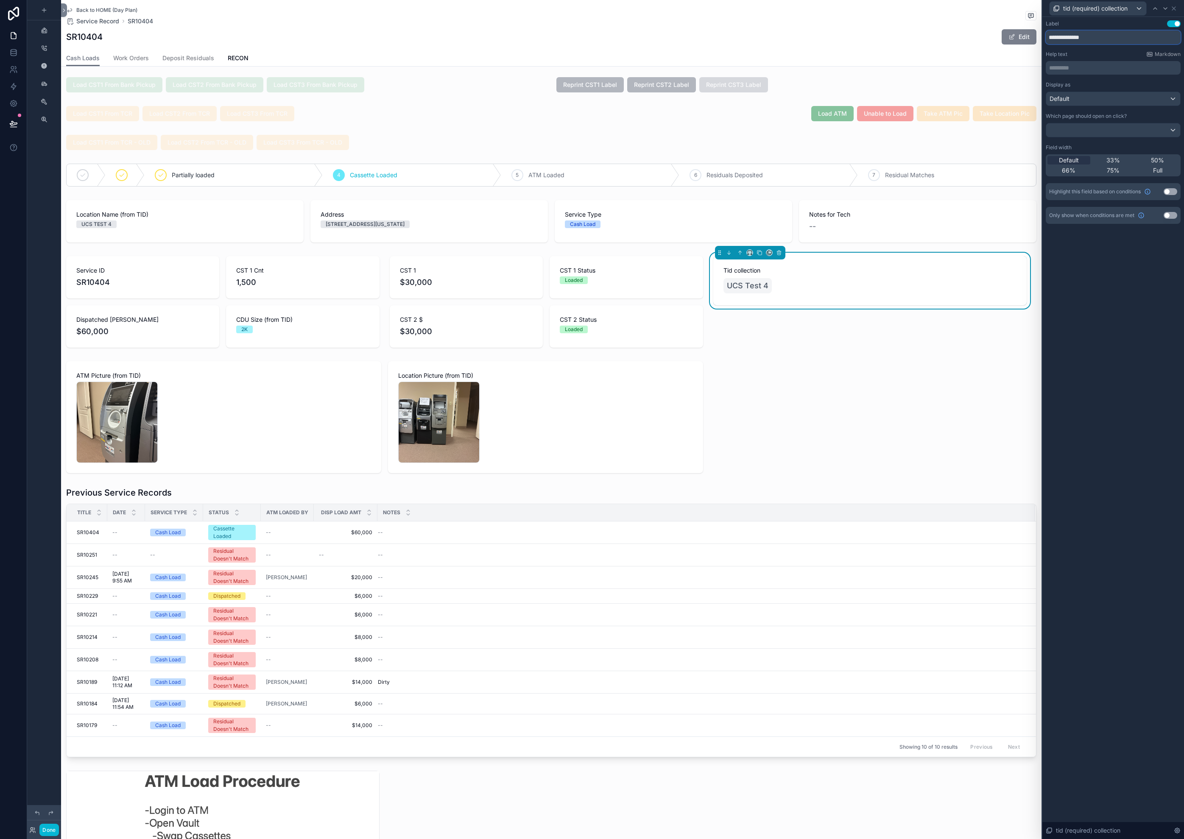
drag, startPoint x: 1104, startPoint y: 38, endPoint x: 1030, endPoint y: 36, distance: 74.2
click at [1030, 36] on div "**********" at bounding box center [592, 419] width 1184 height 839
type input "***"
click at [1176, 10] on icon at bounding box center [1173, 8] width 7 height 7
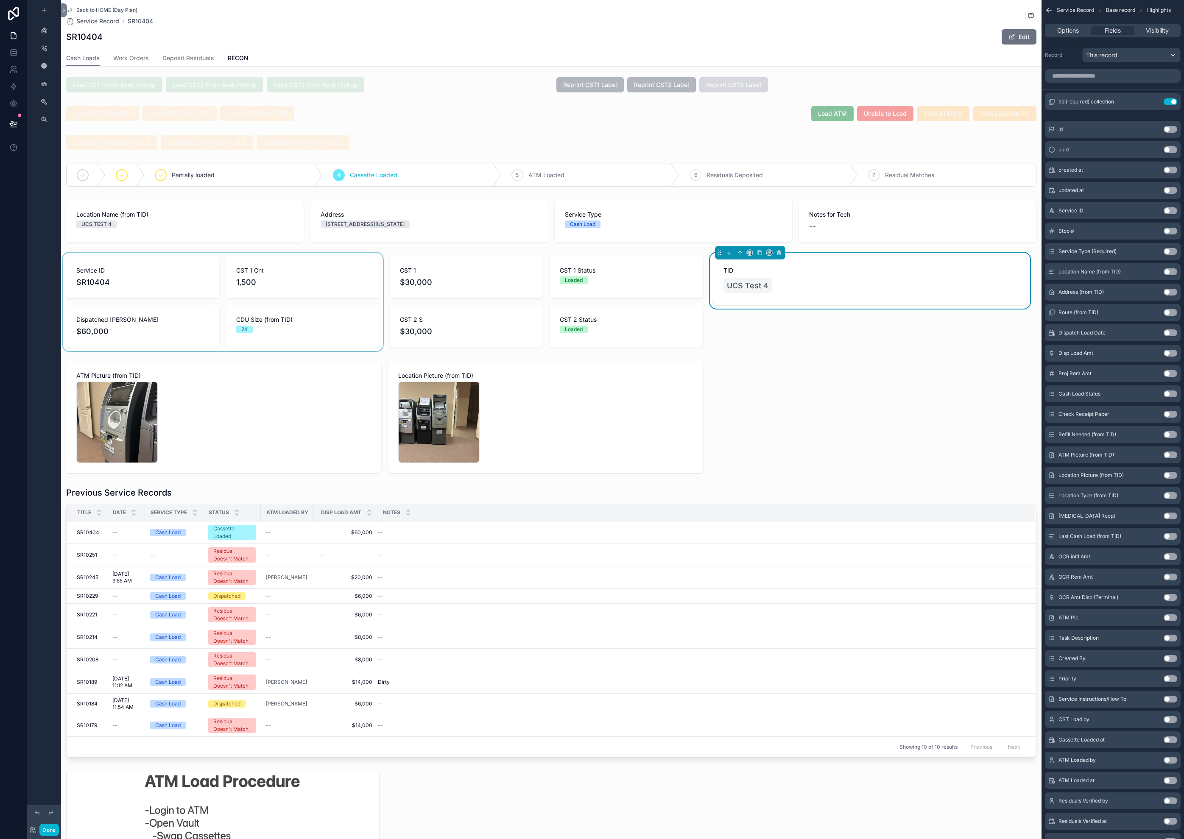
click at [284, 298] on div "scrollable content" at bounding box center [222, 302] width 323 height 98
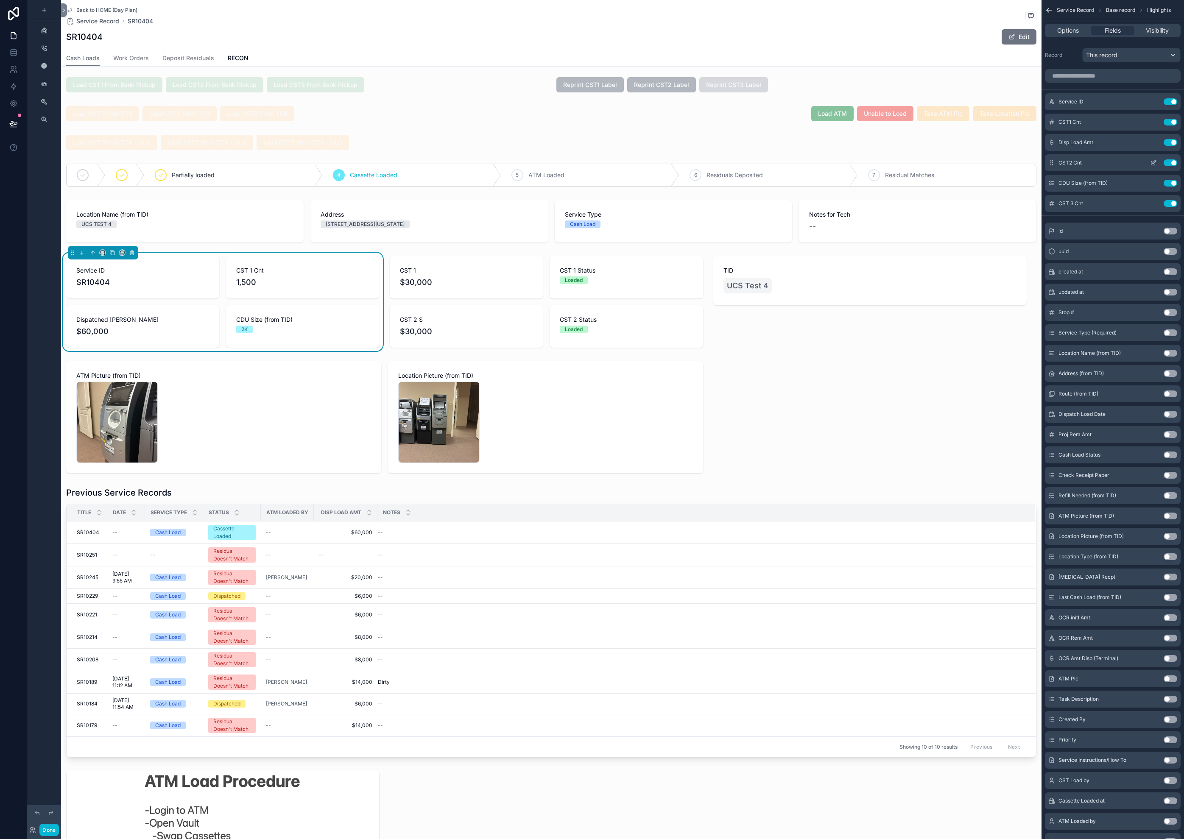
click at [1153, 162] on icon "scrollable content" at bounding box center [1153, 161] width 3 height 3
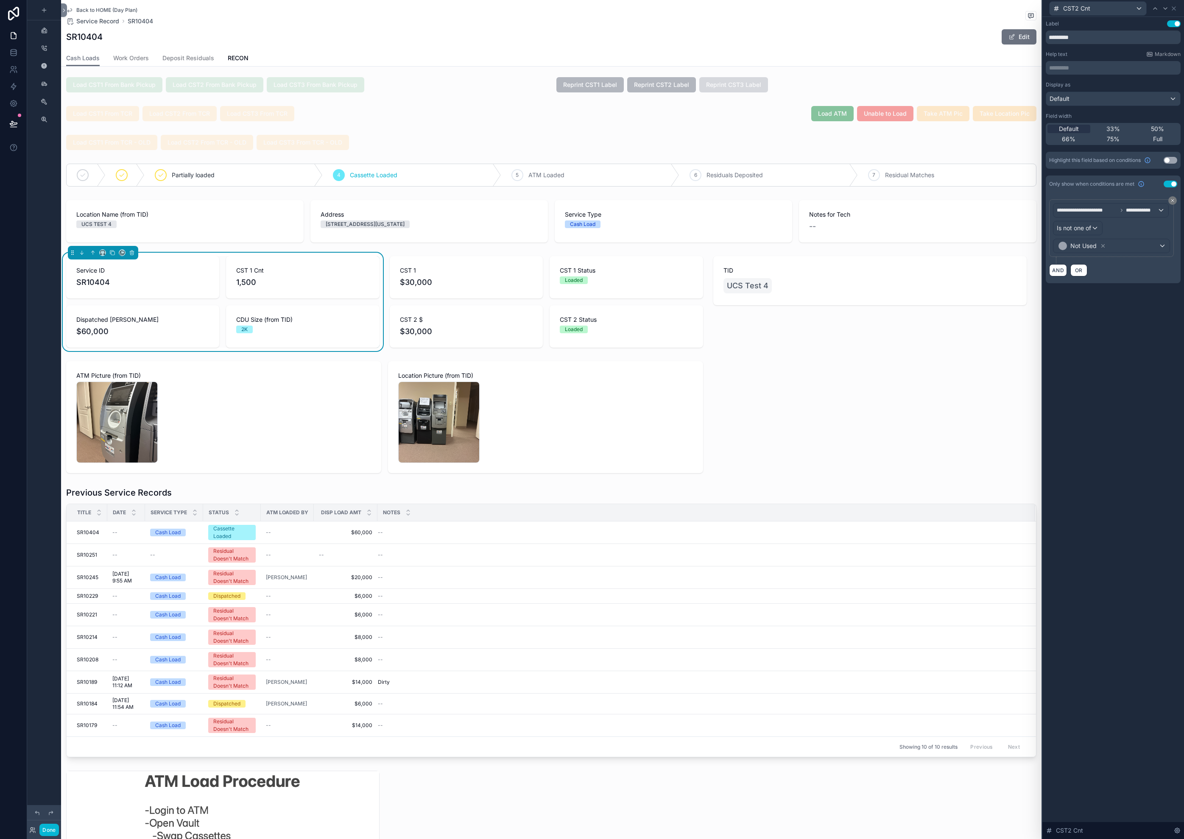
scroll to position [0, 0]
click at [1158, 211] on div "**********" at bounding box center [1110, 210] width 115 height 14
click at [1155, 209] on div at bounding box center [1113, 419] width 142 height 839
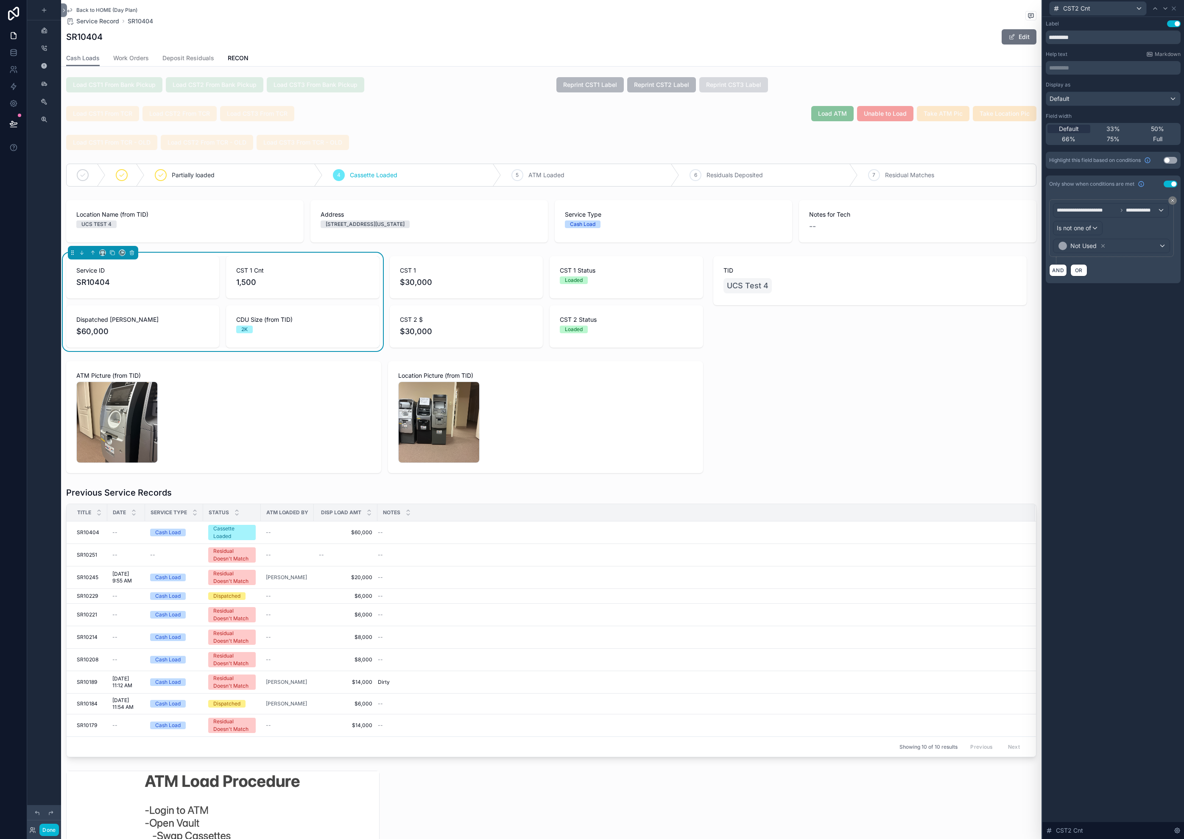
click at [1104, 220] on div "**********" at bounding box center [1111, 228] width 117 height 50
click at [1107, 212] on span "**********" at bounding box center [1086, 210] width 61 height 7
click at [1108, 256] on span "Cash Loads/Work Orders" at bounding box center [1095, 256] width 70 height 10
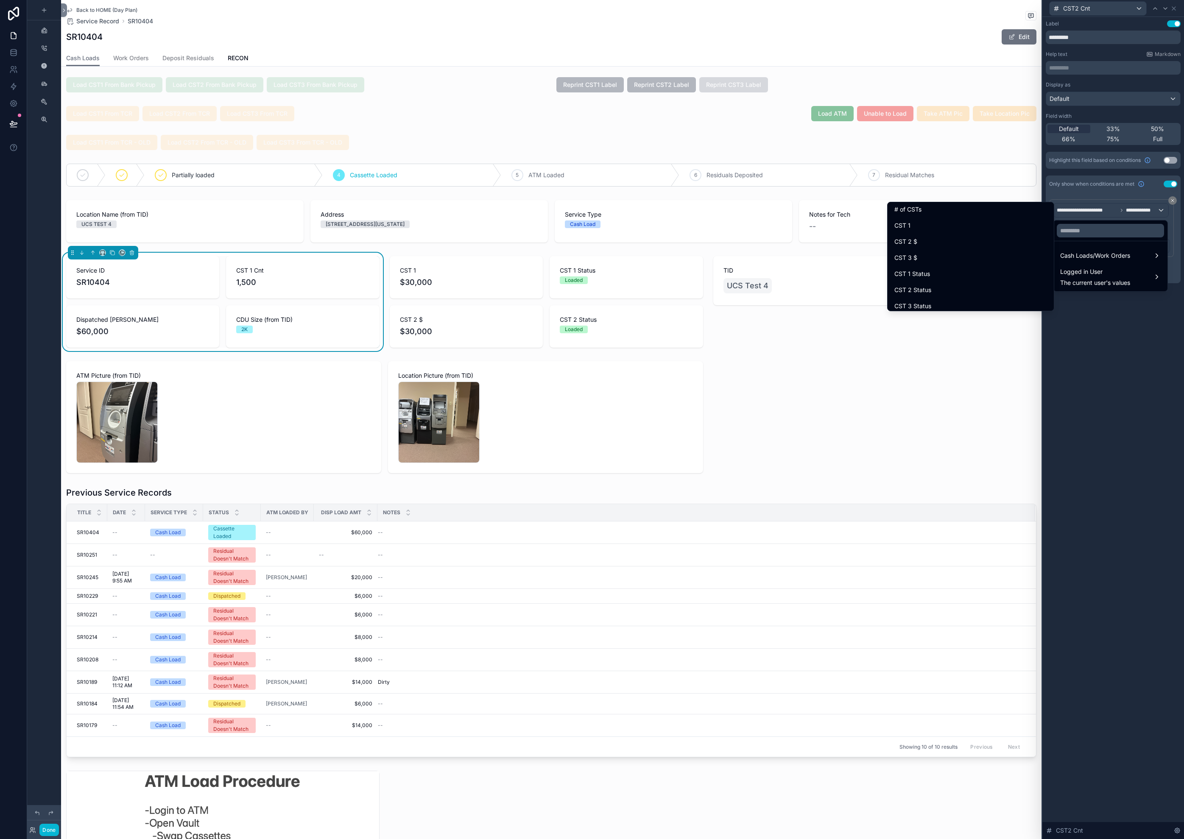
scroll to position [1257, 0]
click at [1001, 278] on div "CST 2 Status" at bounding box center [970, 276] width 153 height 10
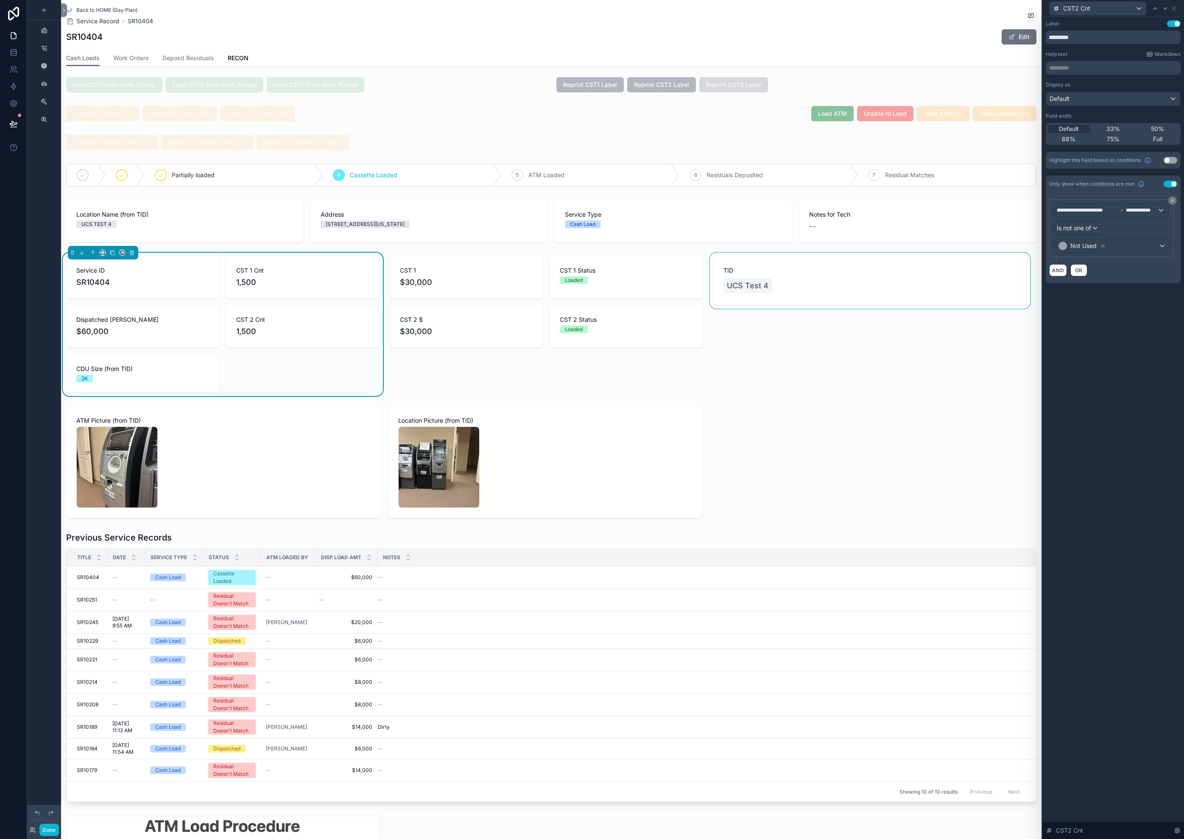
click at [795, 307] on div "scrollable content" at bounding box center [869, 324] width 323 height 143
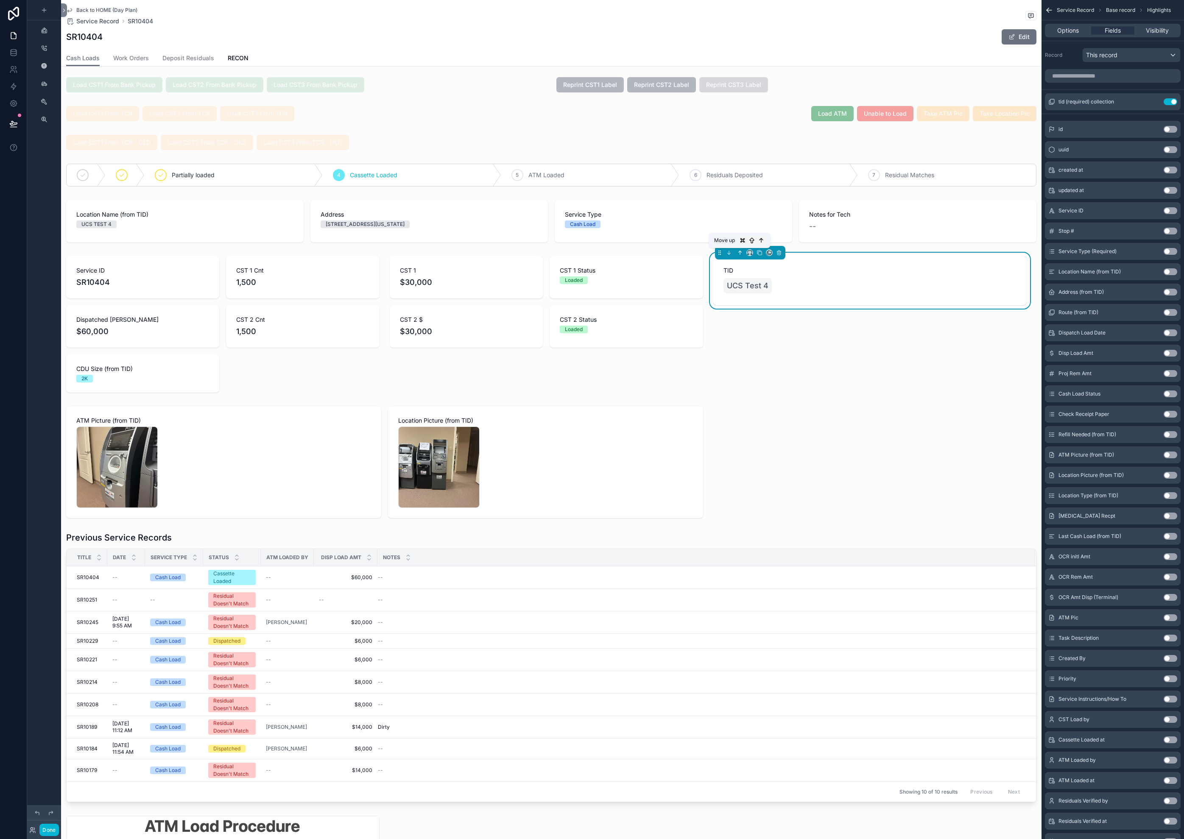
click at [740, 251] on icon "scrollable content" at bounding box center [740, 253] width 6 height 6
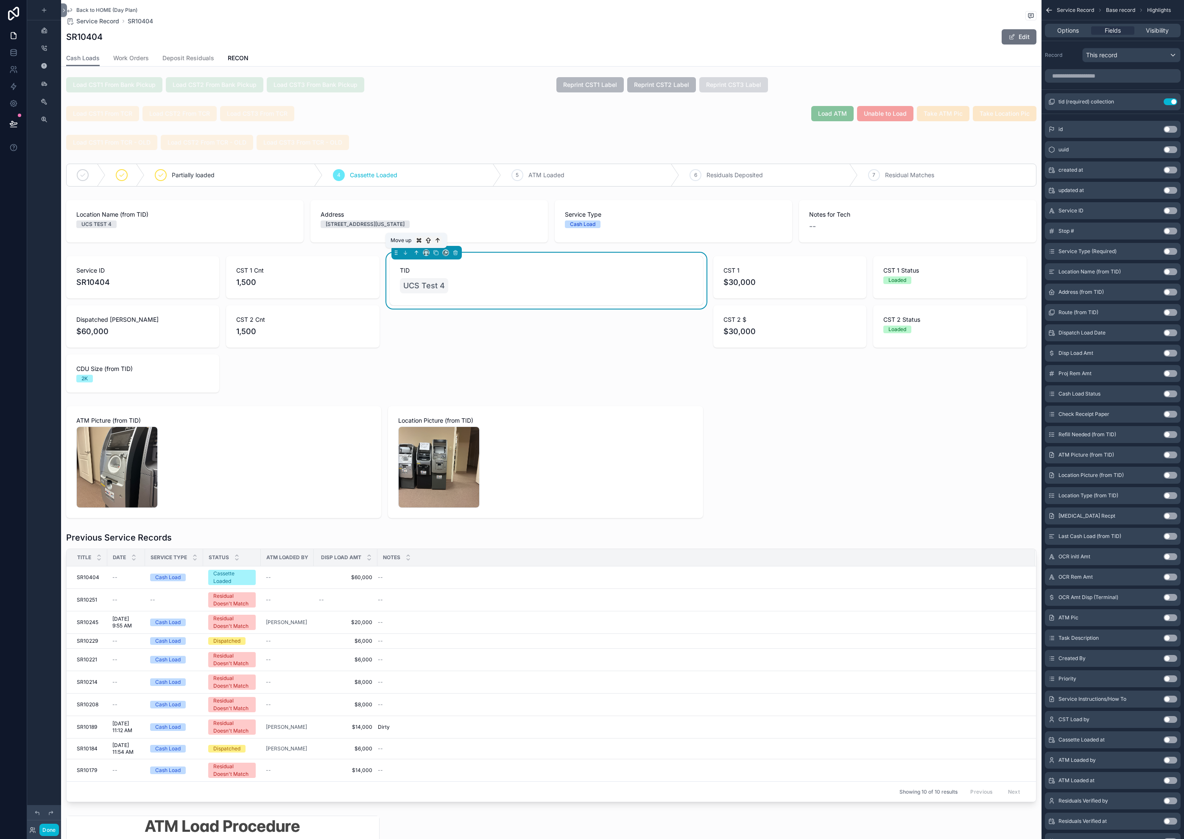
click at [418, 254] on icon "scrollable content" at bounding box center [416, 253] width 6 height 6
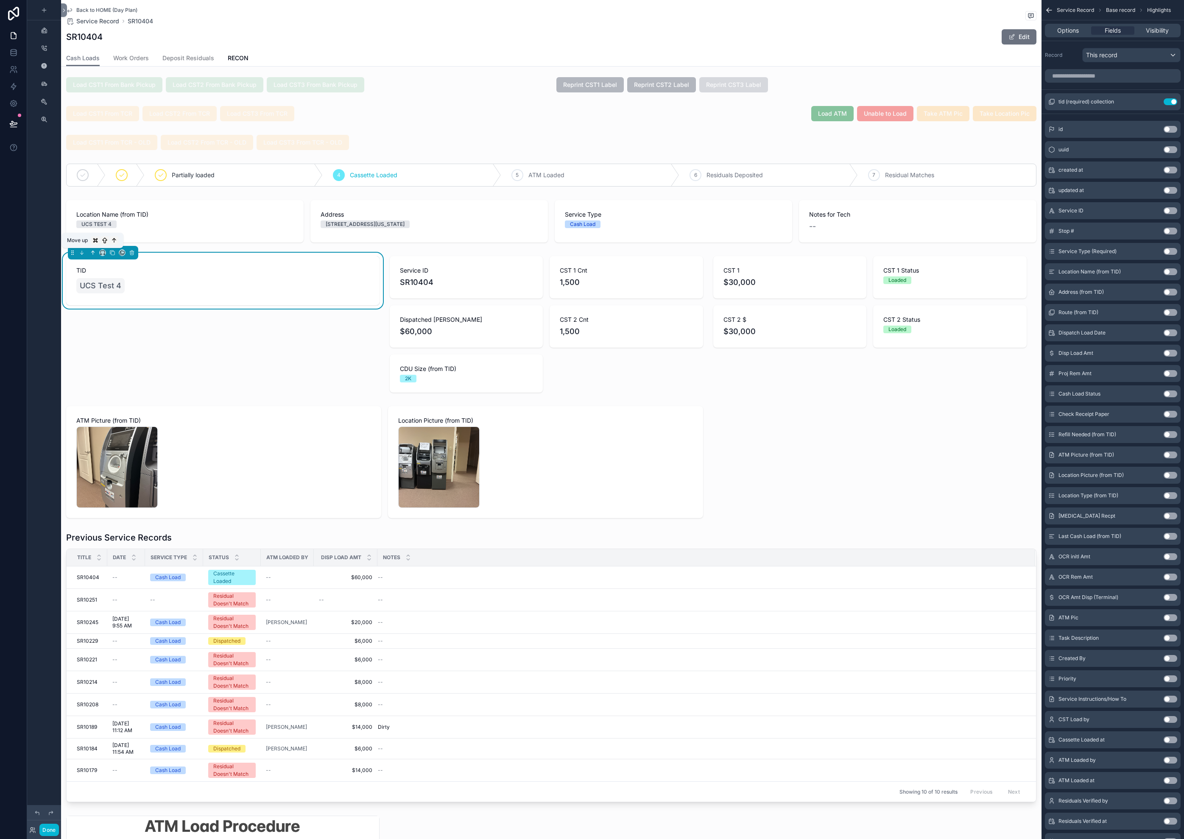
click at [92, 252] on icon "scrollable content" at bounding box center [93, 253] width 6 height 6
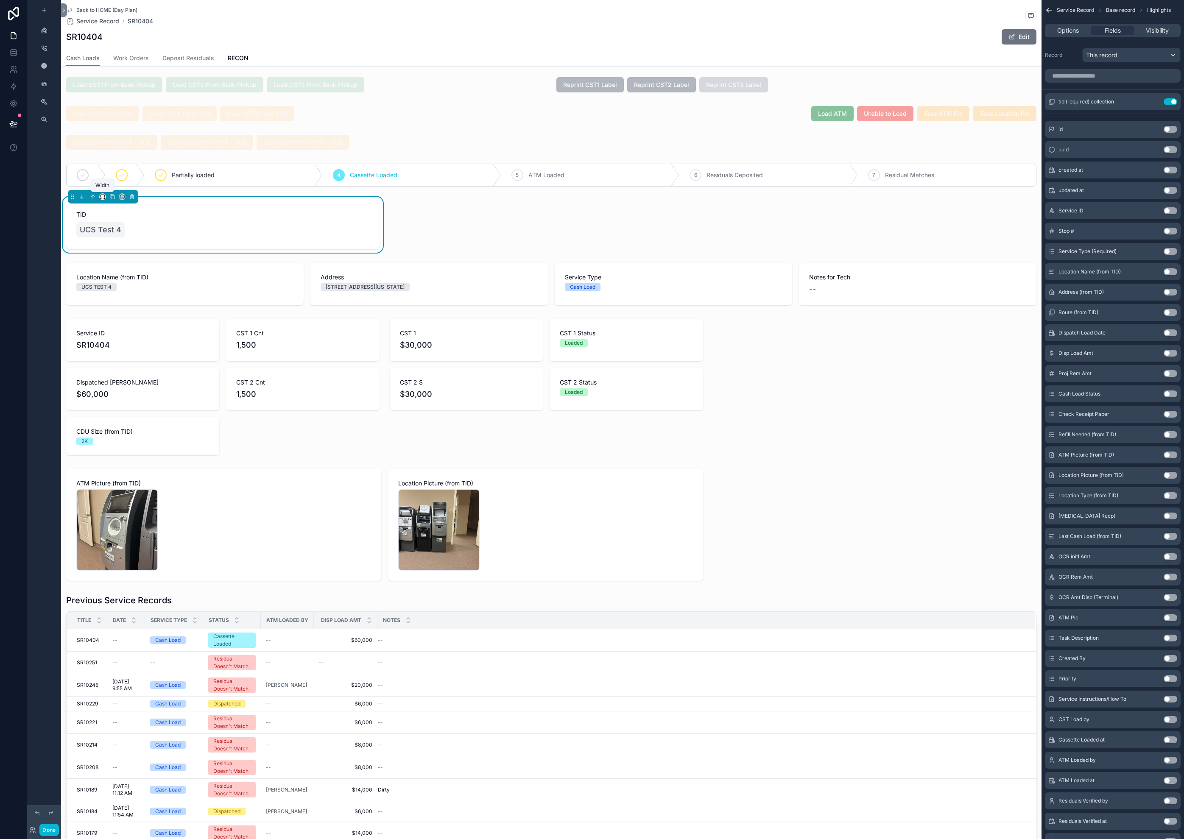
click at [103, 196] on icon "scrollable content" at bounding box center [103, 197] width 6 height 6
click at [124, 307] on span "Full width" at bounding box center [119, 309] width 26 height 10
click at [803, 392] on div "Load CST1 From Bank Pickup Load CST2 From Bank Pickup Load CST3 From Bank Picku…" at bounding box center [551, 583] width 980 height 1018
click at [171, 286] on div "scrollable content" at bounding box center [551, 283] width 980 height 49
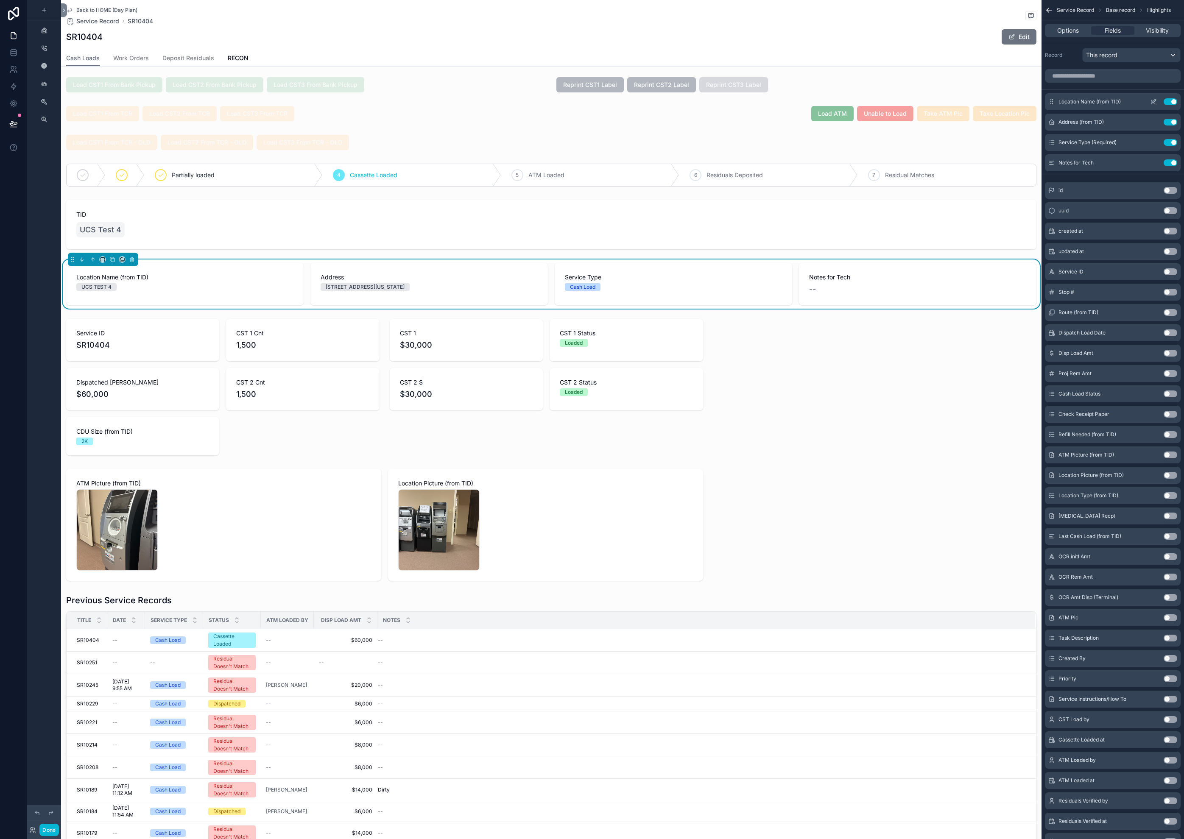
click at [1151, 100] on icon "scrollable content" at bounding box center [1153, 102] width 4 height 4
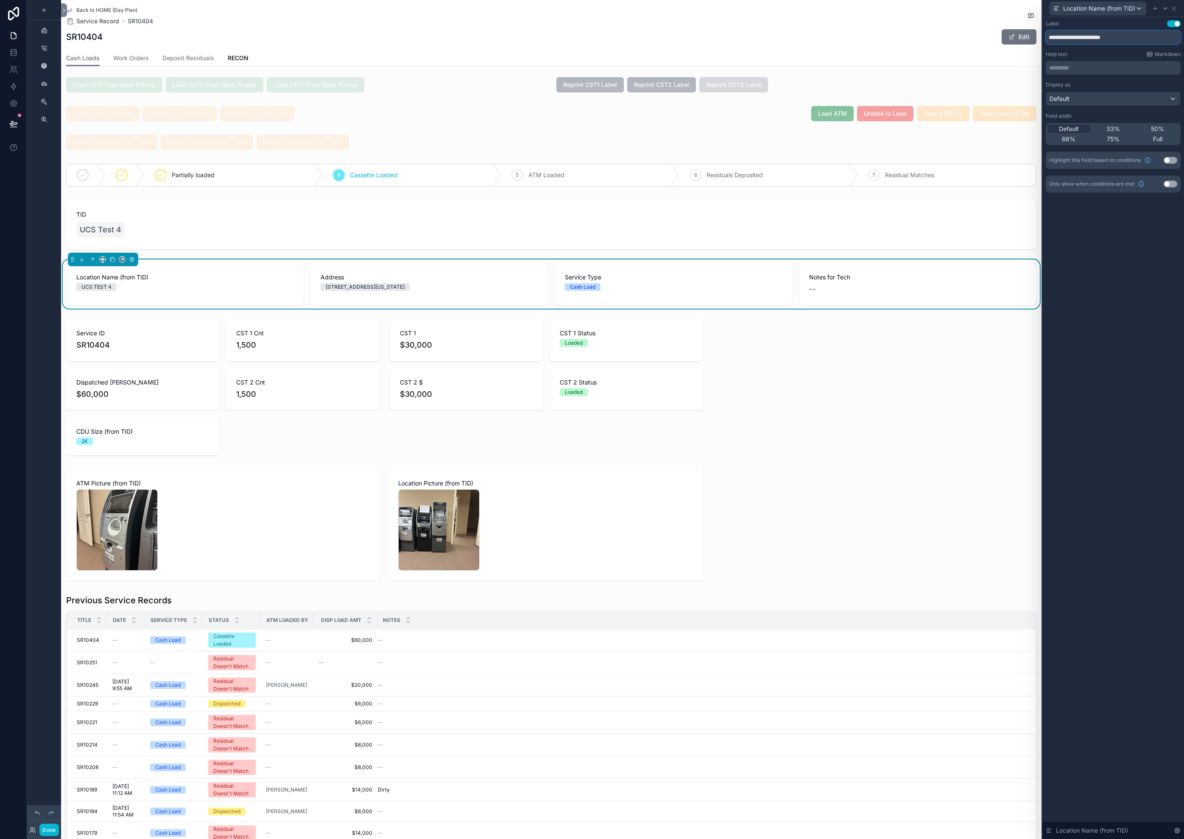
drag, startPoint x: 1128, startPoint y: 36, endPoint x: 1092, endPoint y: 37, distance: 36.0
click at [1092, 37] on input "**********" at bounding box center [1112, 38] width 135 height 14
type input "**********"
click at [1177, 8] on icon at bounding box center [1173, 8] width 7 height 7
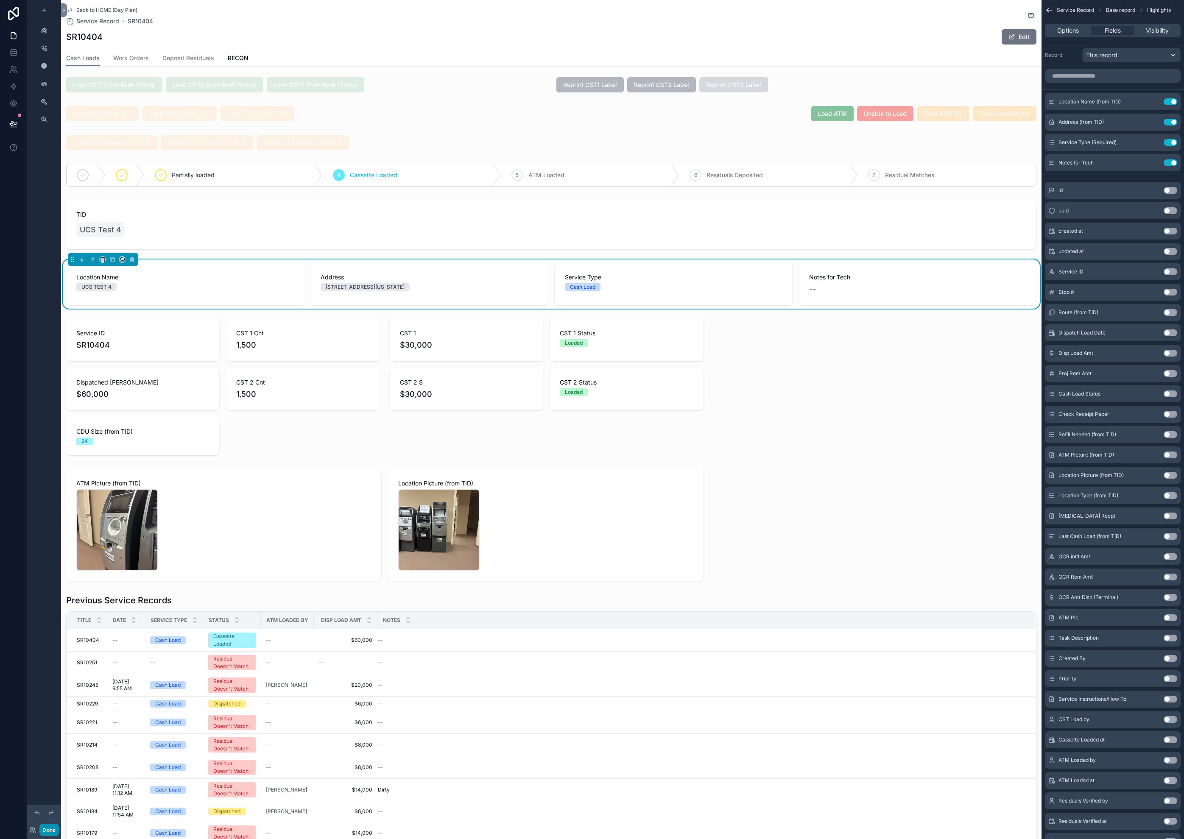
click at [53, 831] on button "Done" at bounding box center [48, 830] width 19 height 12
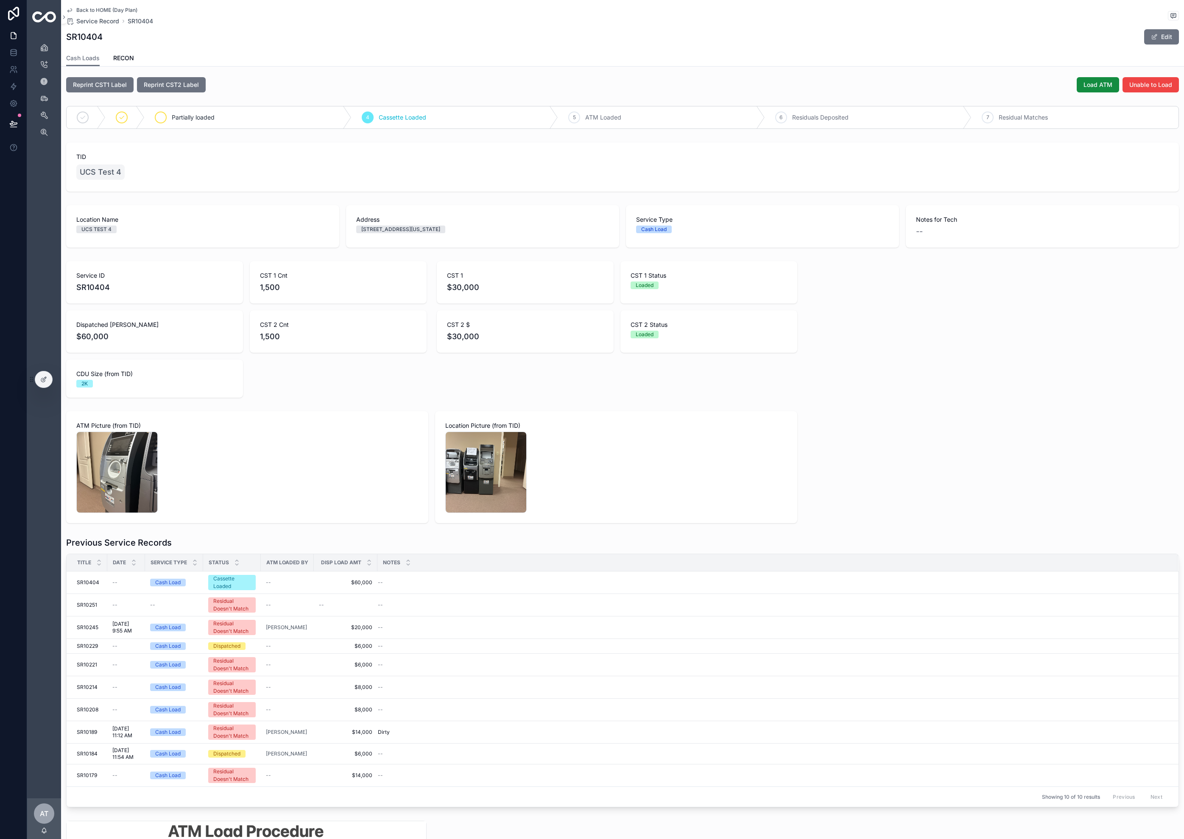
click at [164, 117] on div "scrollable content" at bounding box center [161, 117] width 12 height 12
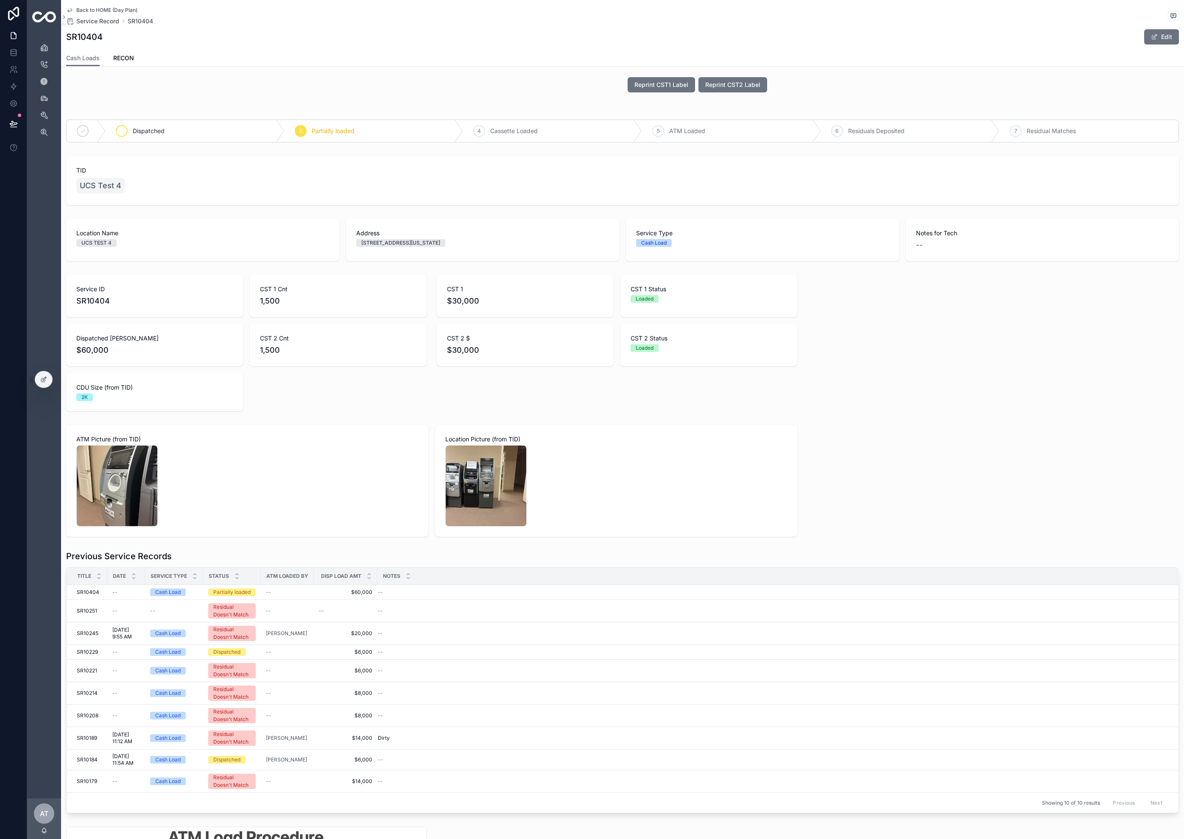
click at [124, 131] on icon "scrollable content" at bounding box center [121, 131] width 7 height 7
click at [276, 131] on span "Dispatched" at bounding box center [269, 131] width 32 height 8
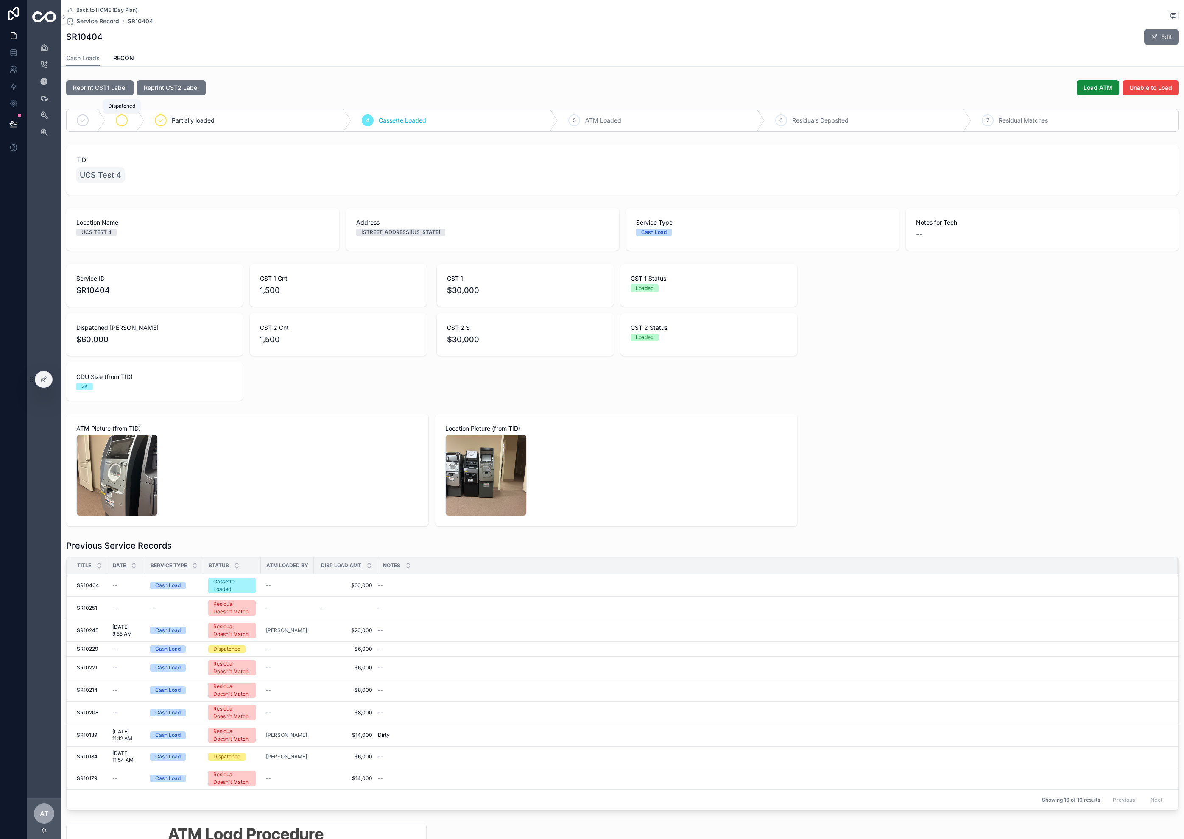
click at [123, 122] on icon "scrollable content" at bounding box center [121, 120] width 7 height 7
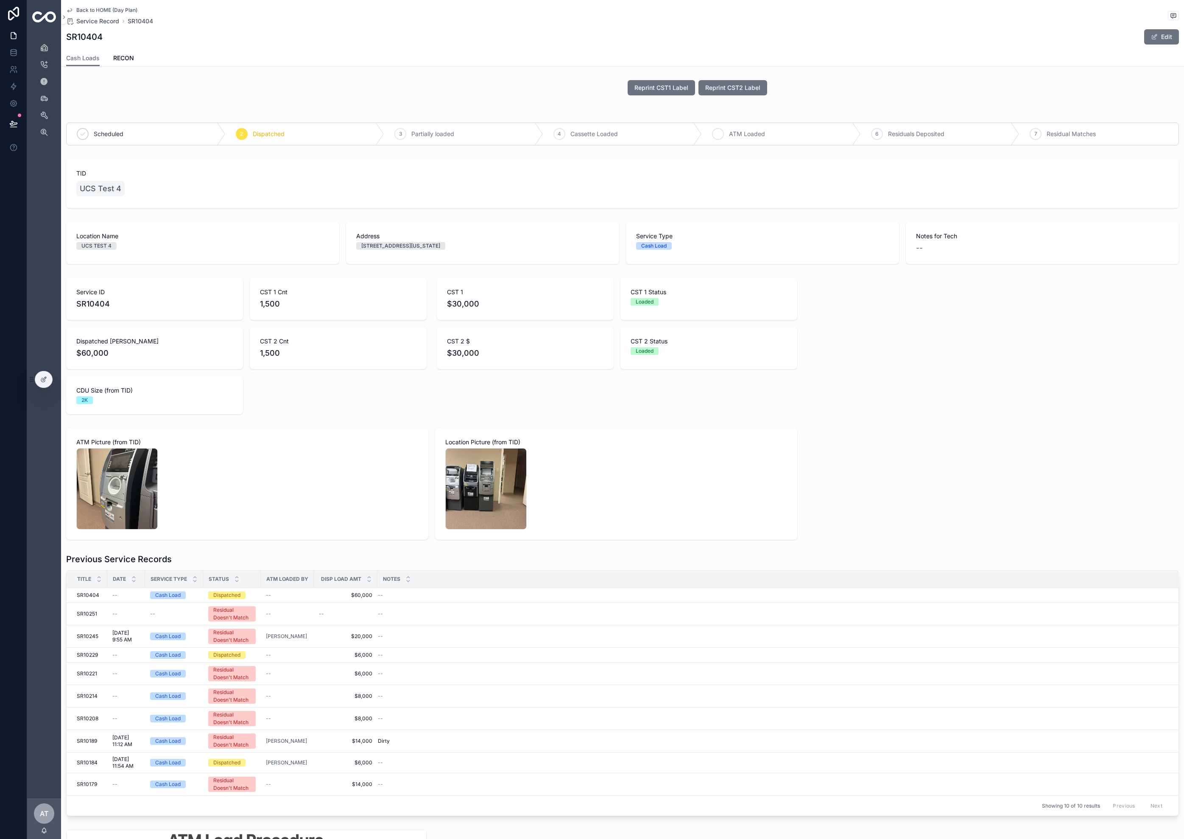
click at [747, 134] on span "ATM Loaded" at bounding box center [747, 134] width 36 height 8
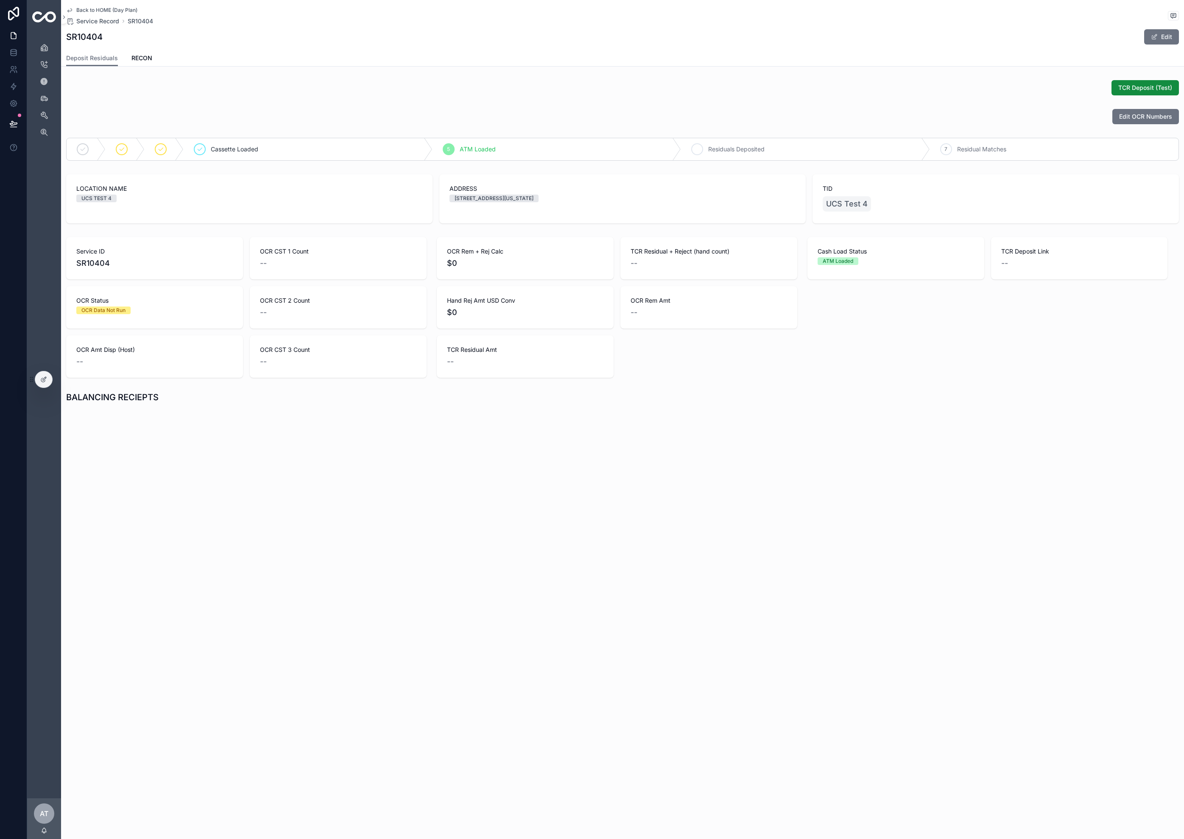
click at [707, 154] on div "6 Residuals Deposited" at bounding box center [805, 149] width 249 height 22
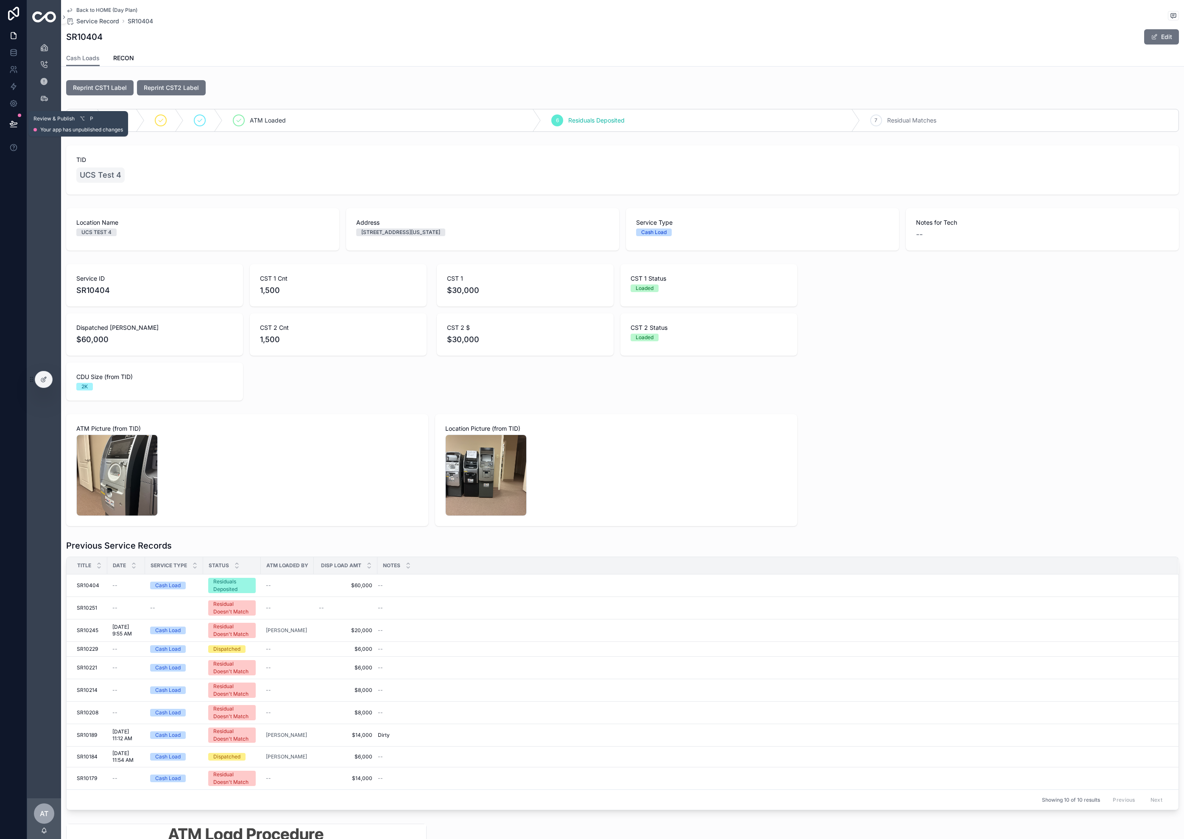
click at [14, 117] on button at bounding box center [13, 124] width 19 height 24
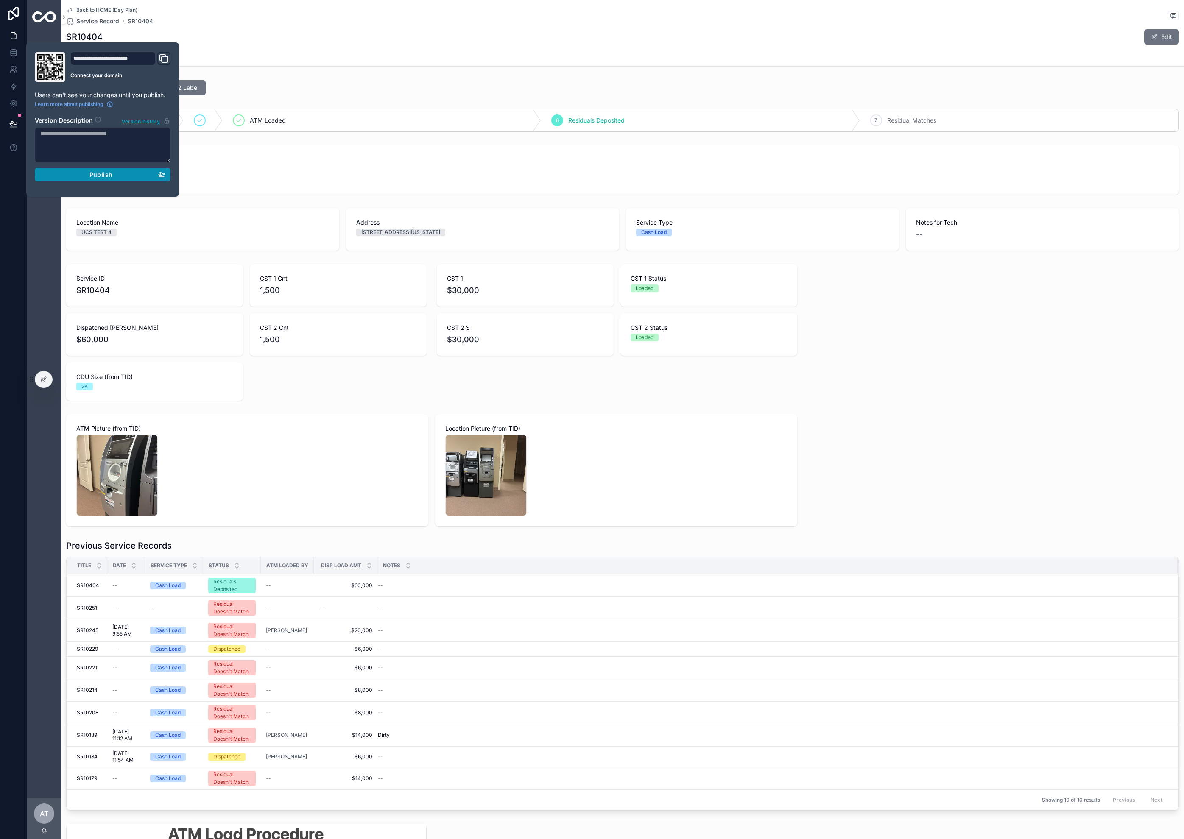
click at [65, 170] on button "Publish" at bounding box center [103, 175] width 136 height 14
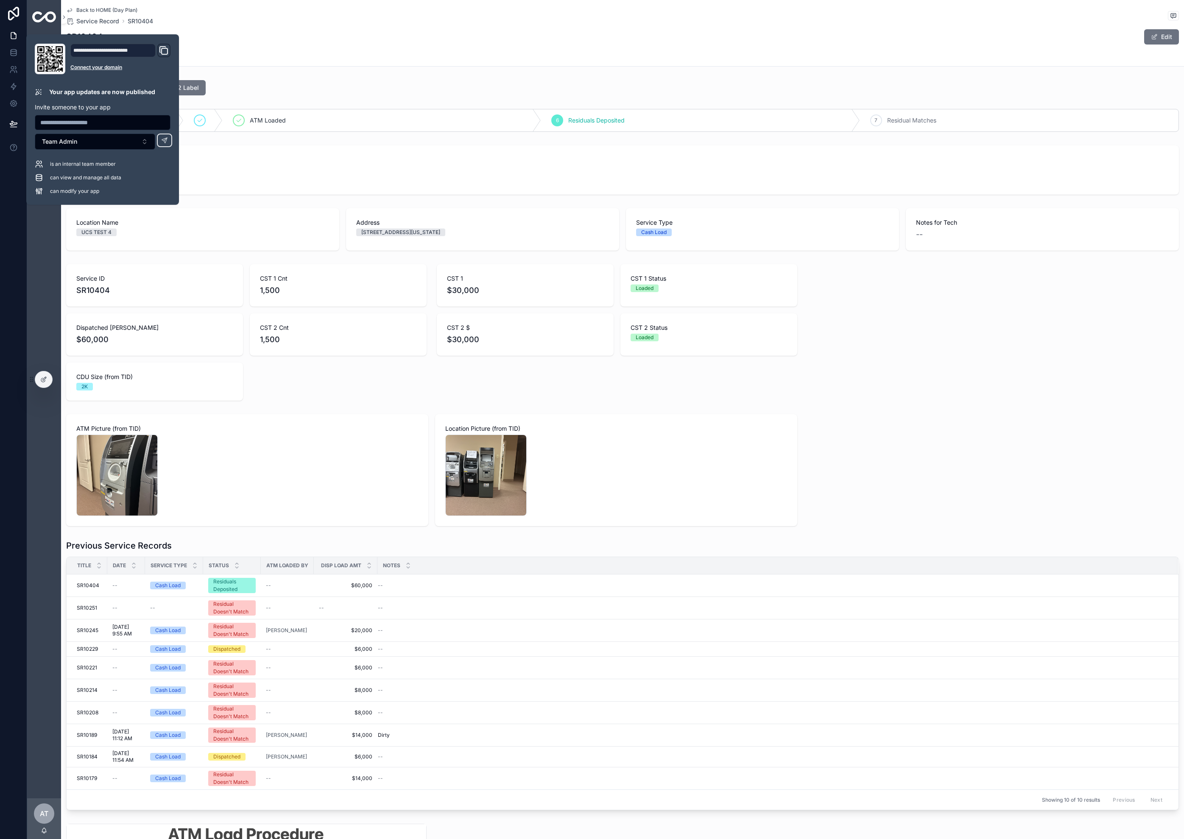
click at [989, 479] on div "Reprint CST1 Label Reprint CST2 Label ATM Loaded 6 Residuals Deposited 7 Residu…" at bounding box center [622, 557] width 1123 height 960
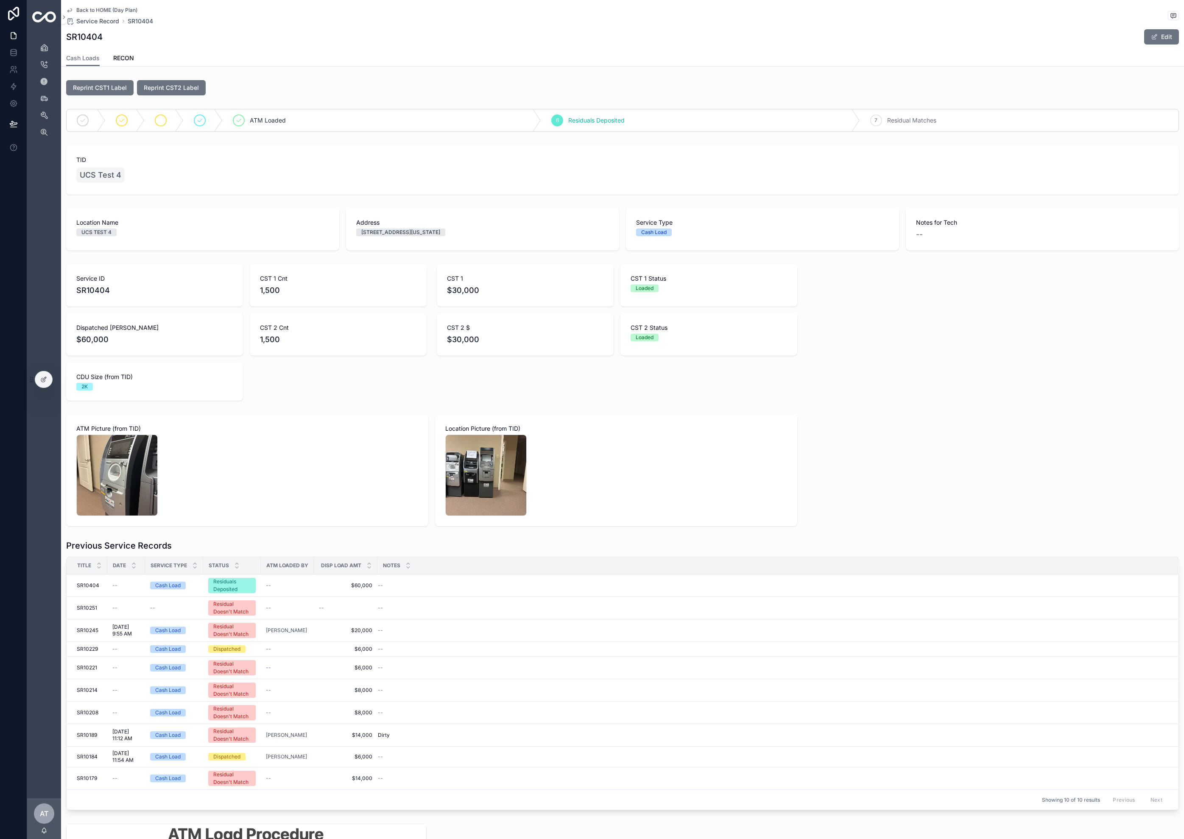
click at [166, 125] on div "scrollable content" at bounding box center [164, 120] width 39 height 22
click at [840, 552] on div "Previous Service Records Title Date Service Type Status ATM Loaded by Disp Load…" at bounding box center [622, 675] width 1112 height 270
click at [428, 807] on div "Showing 10 of 10 results Previous Next" at bounding box center [623, 799] width 1112 height 20
click at [45, 380] on icon at bounding box center [43, 379] width 7 height 7
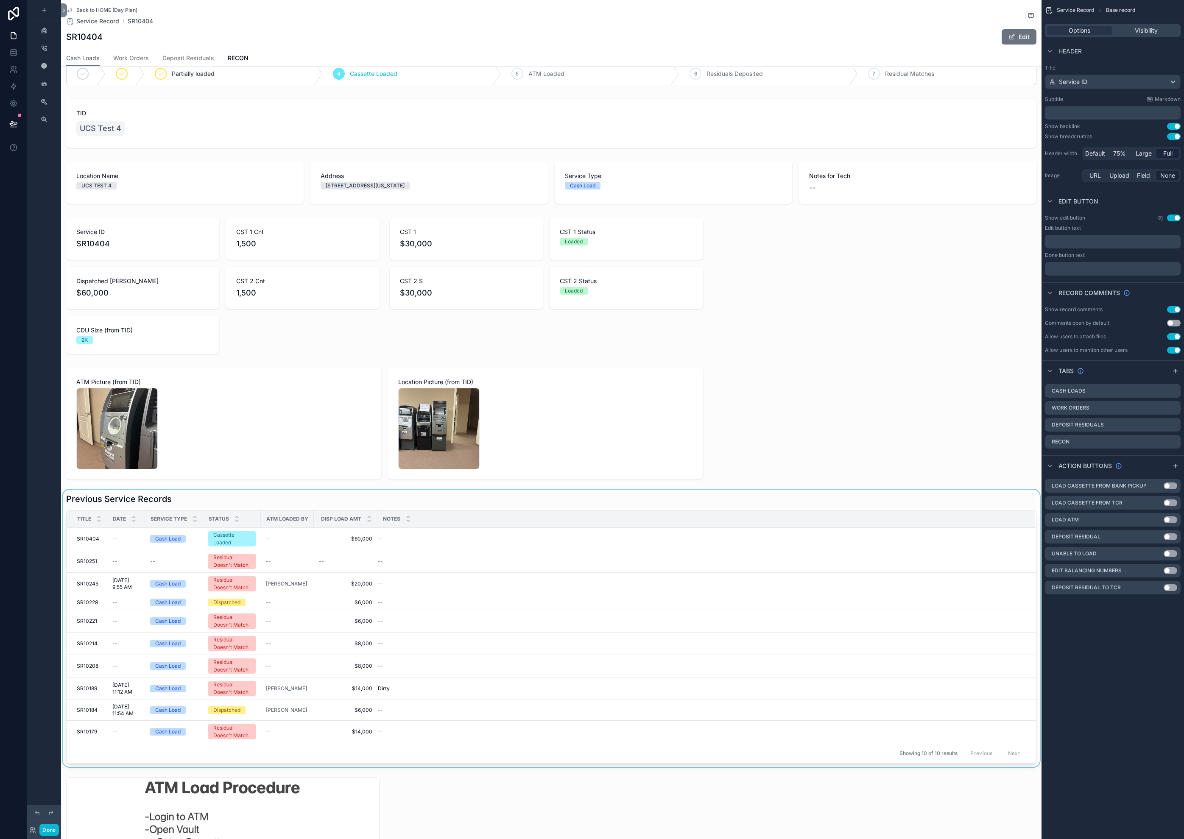
scroll to position [110, 0]
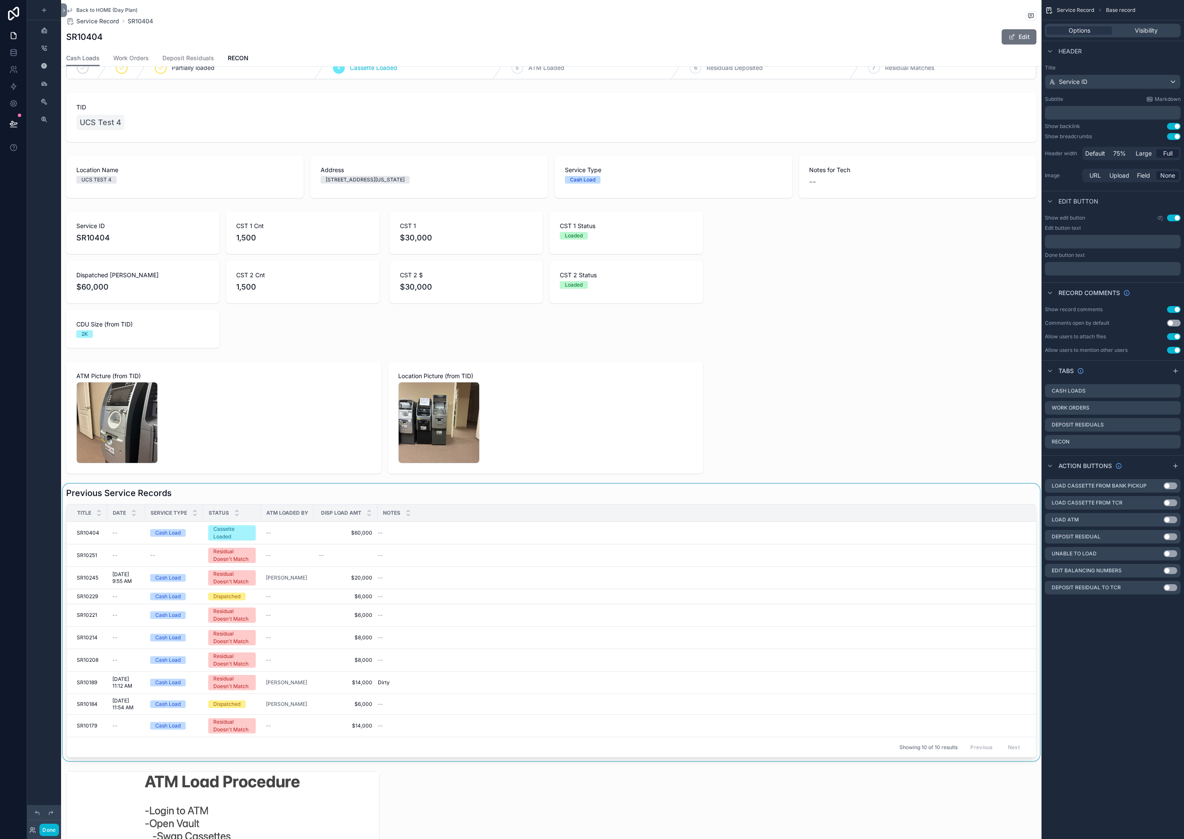
click at [265, 496] on div "scrollable content" at bounding box center [551, 622] width 980 height 277
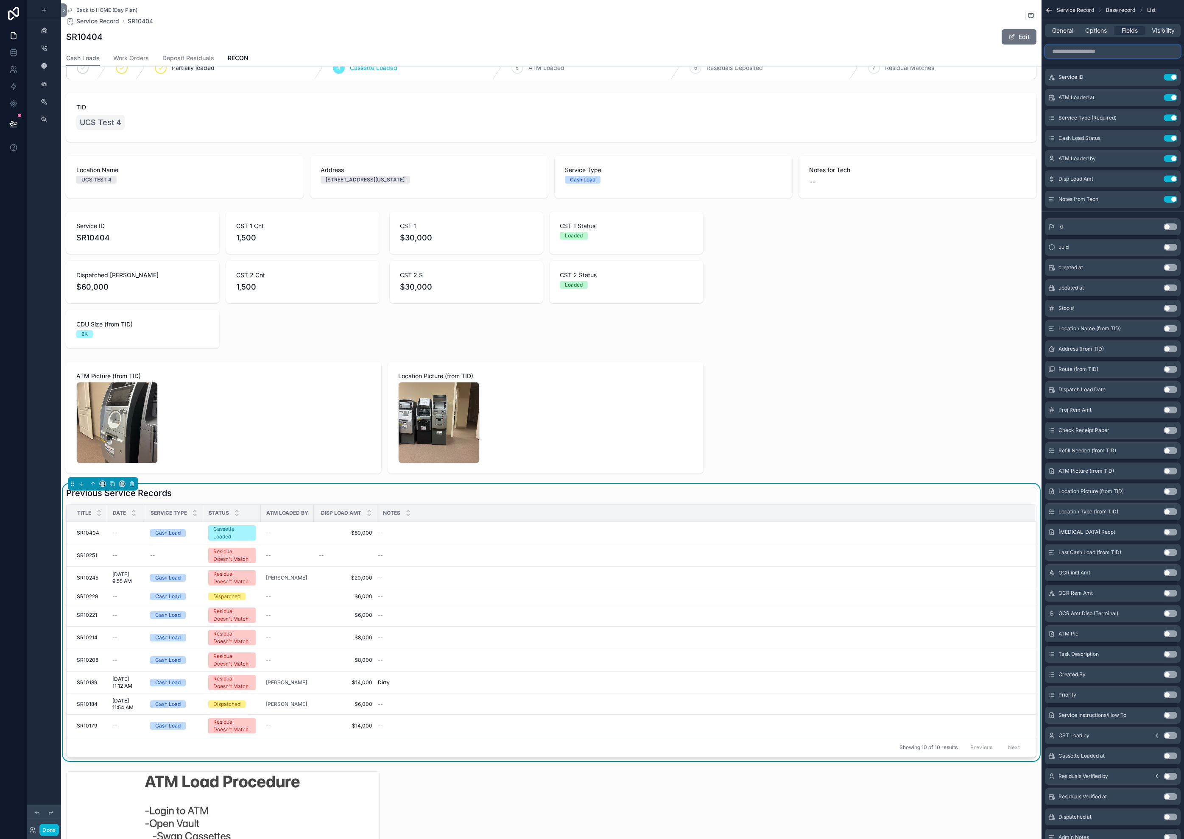
click at [1121, 51] on input "scrollable content" at bounding box center [1113, 52] width 136 height 14
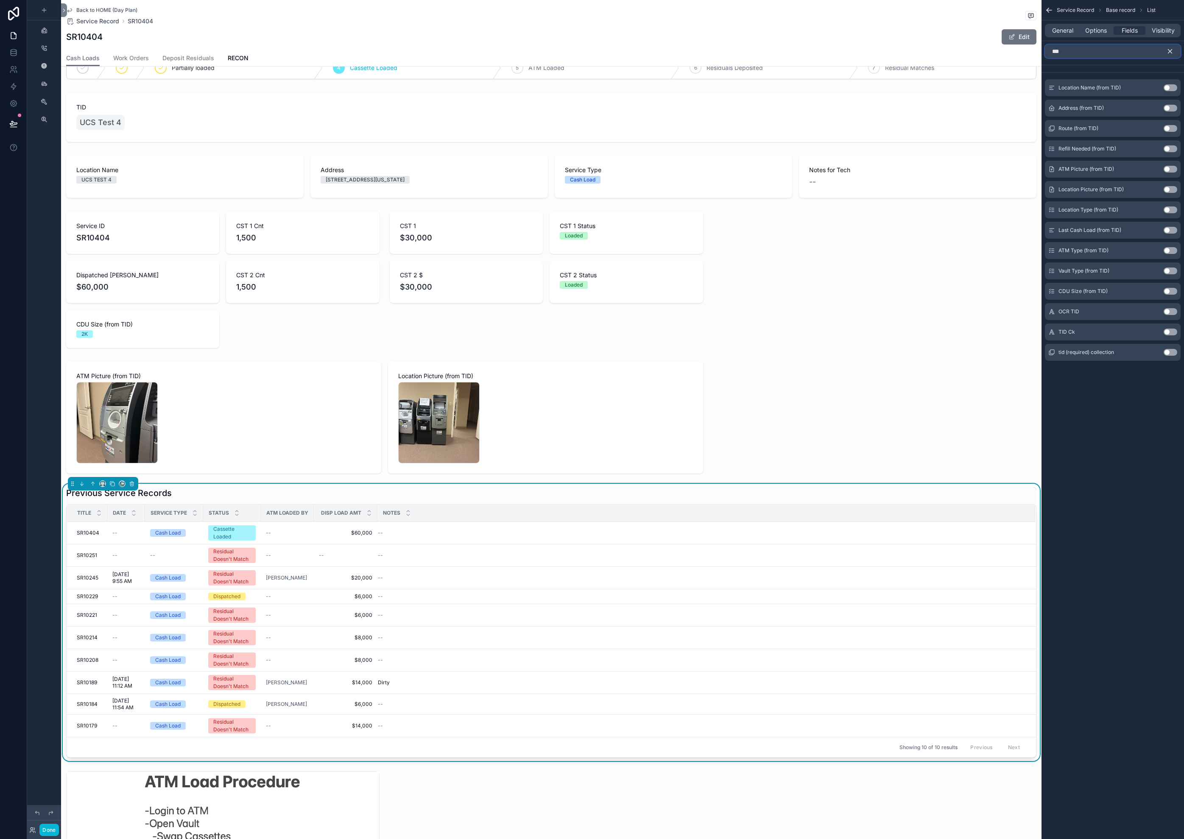
type input "***"
click at [1168, 352] on button "Use setting" at bounding box center [1170, 352] width 14 height 7
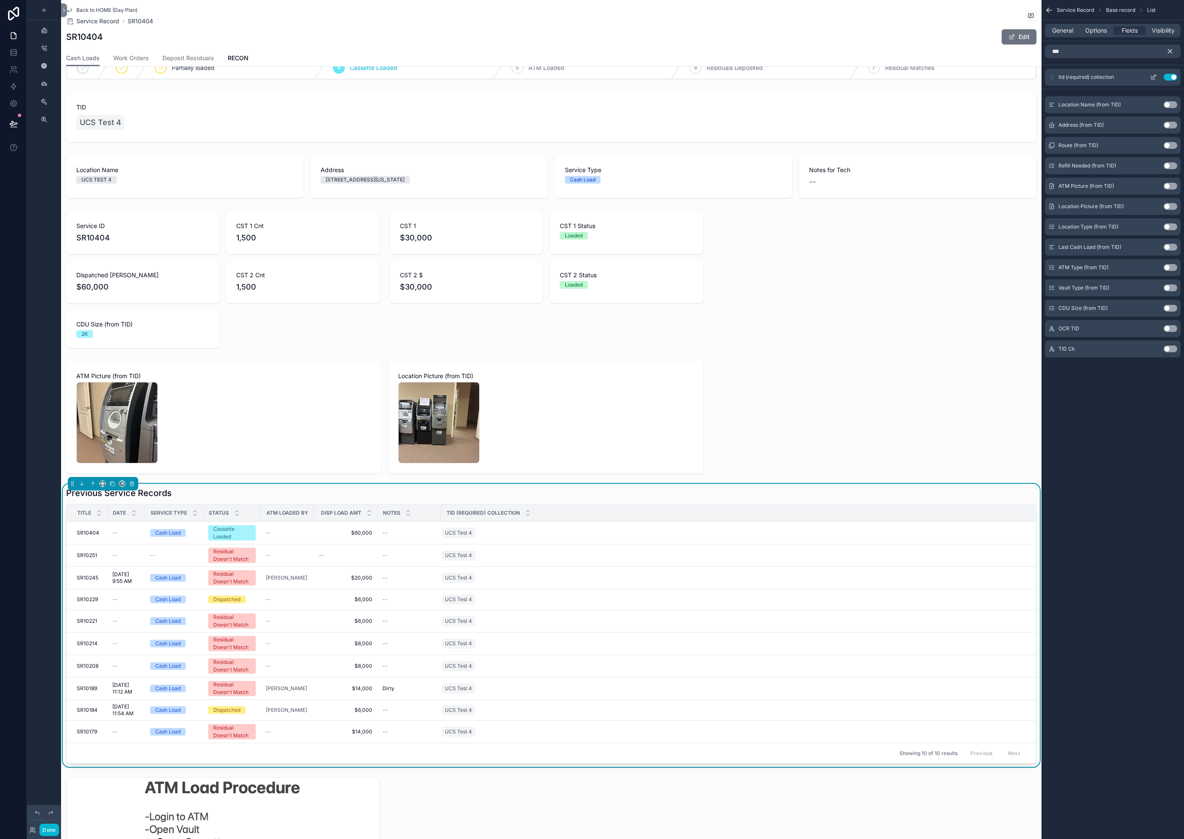
click at [1152, 76] on icon "scrollable content" at bounding box center [1153, 77] width 7 height 7
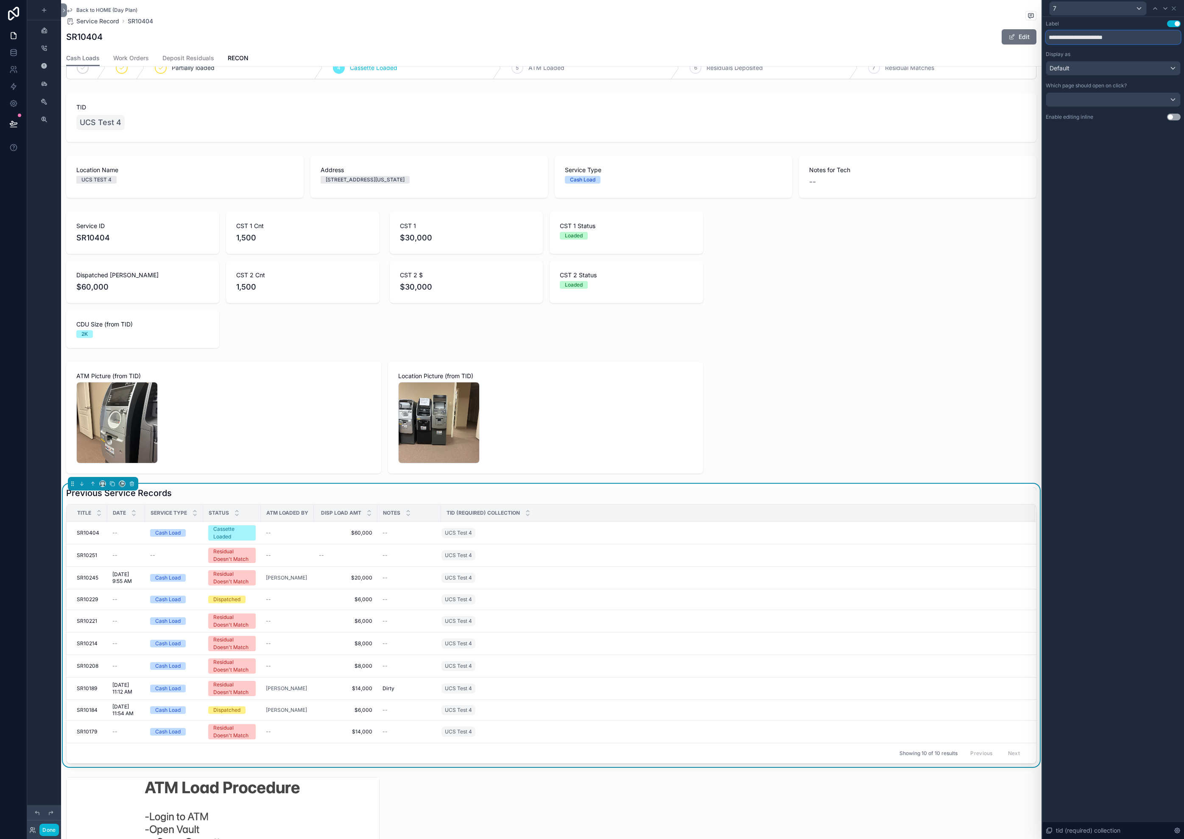
drag, startPoint x: 1131, startPoint y: 38, endPoint x: 1067, endPoint y: 52, distance: 65.2
click at [1054, 39] on input "**********" at bounding box center [1112, 38] width 135 height 14
type input "***"
click at [1176, 6] on icon at bounding box center [1173, 8] width 7 height 7
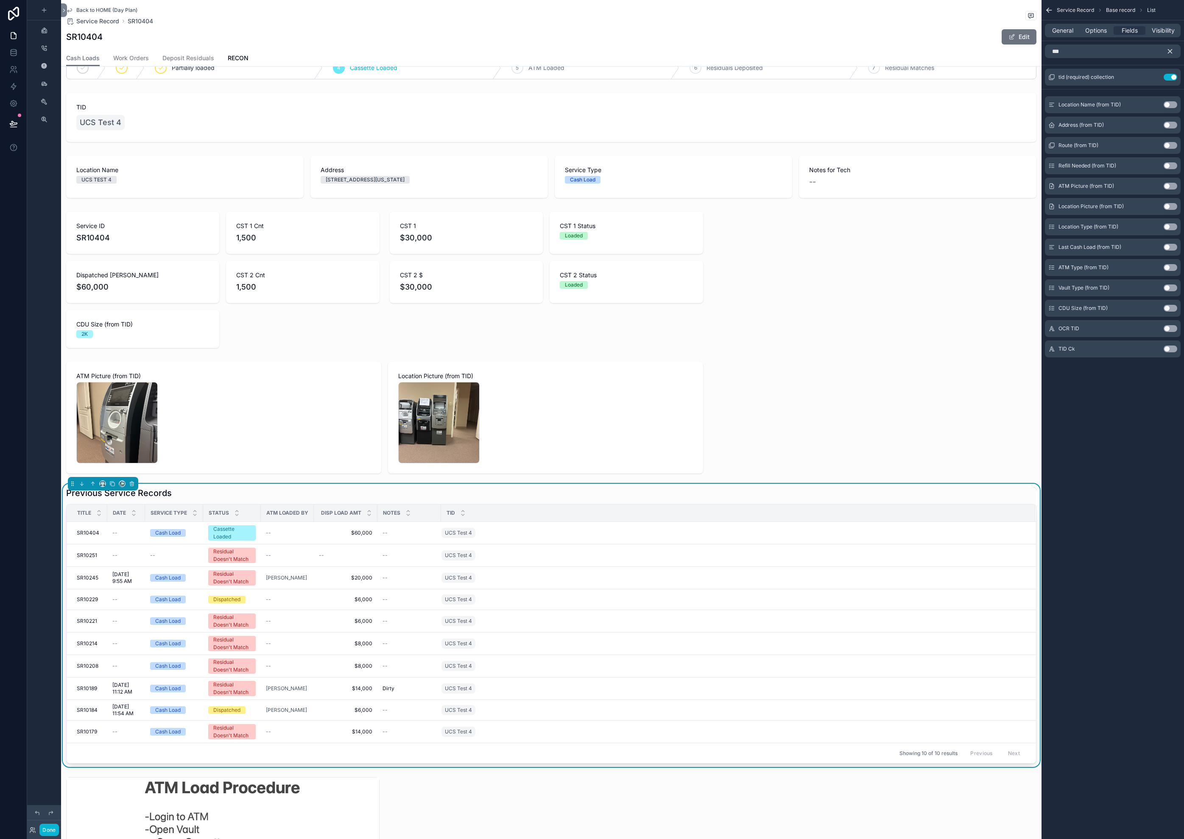
click at [1171, 51] on icon "scrollable content" at bounding box center [1170, 51] width 8 height 8
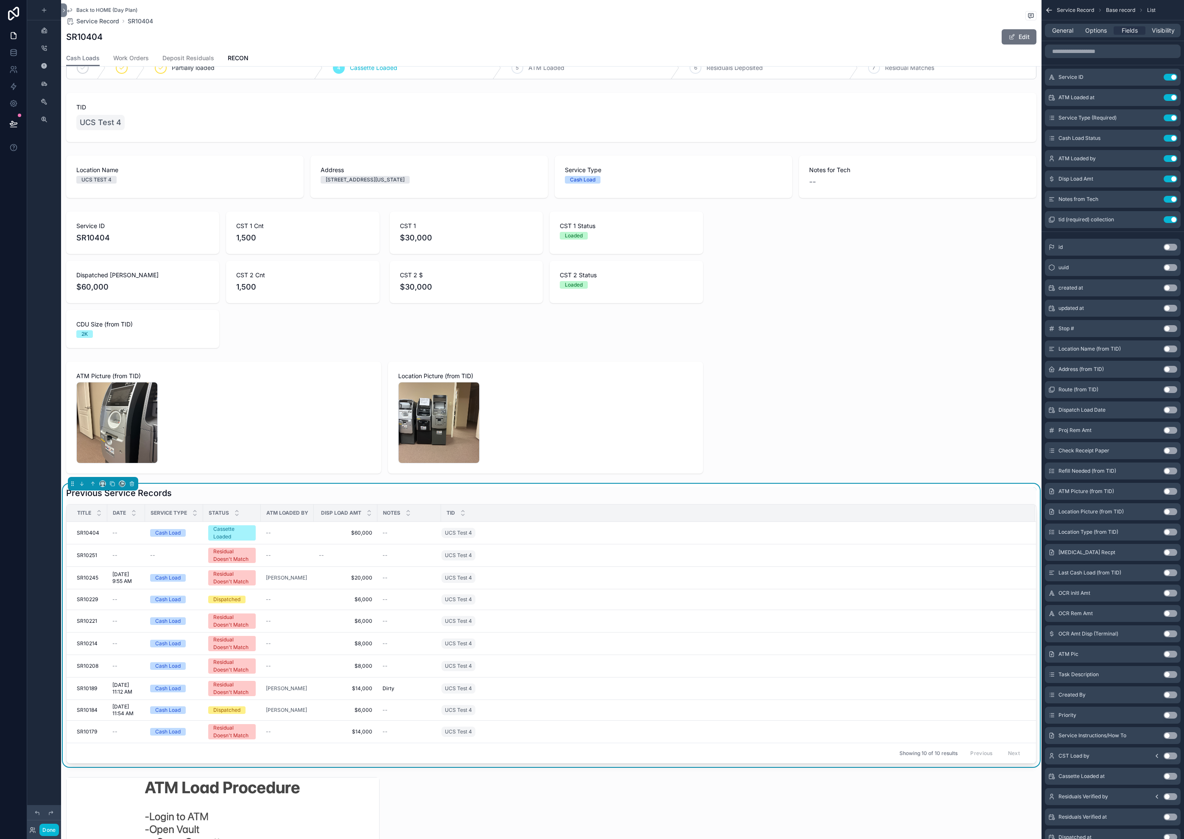
scroll to position [0, 0]
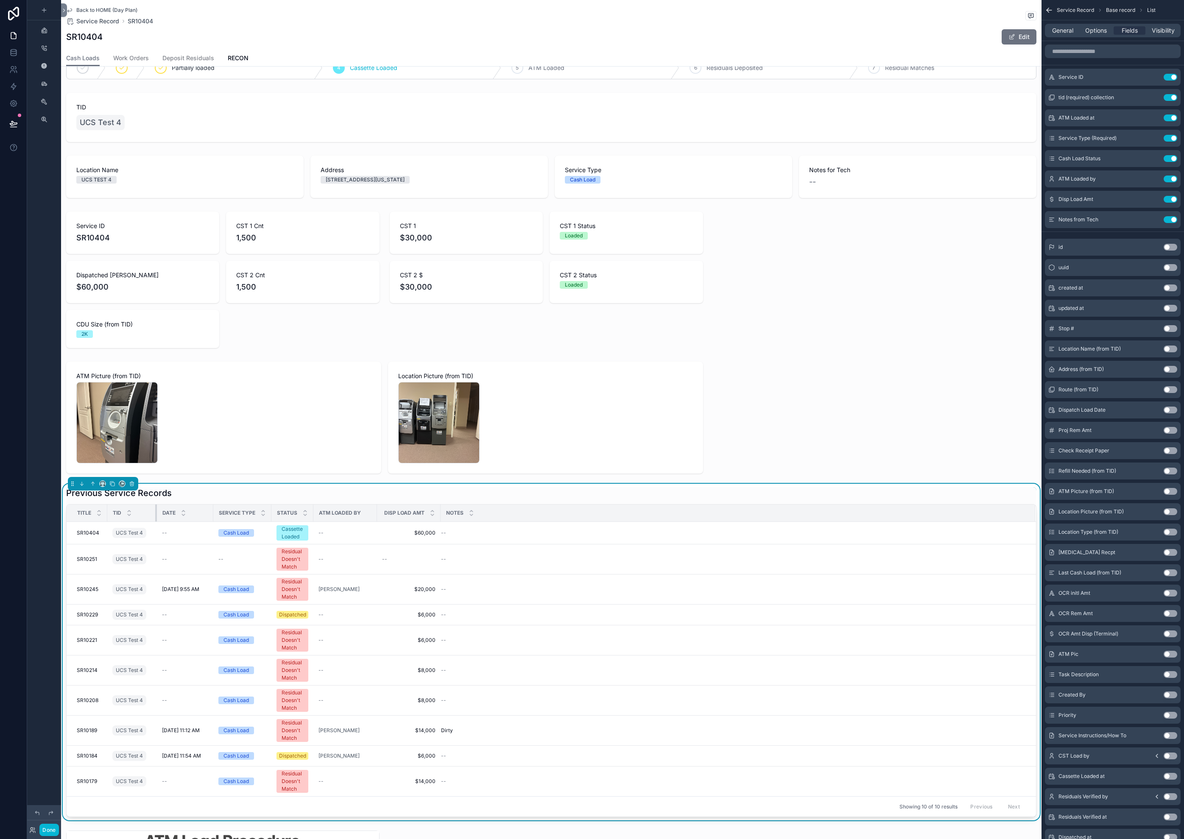
drag, startPoint x: 137, startPoint y: 510, endPoint x: 156, endPoint y: 509, distance: 18.7
click at [156, 509] on div "scrollable content" at bounding box center [156, 513] width 3 height 17
drag, startPoint x: 213, startPoint y: 515, endPoint x: 202, endPoint y: 514, distance: 11.5
click at [190, 518] on div "Date" at bounding box center [185, 513] width 56 height 16
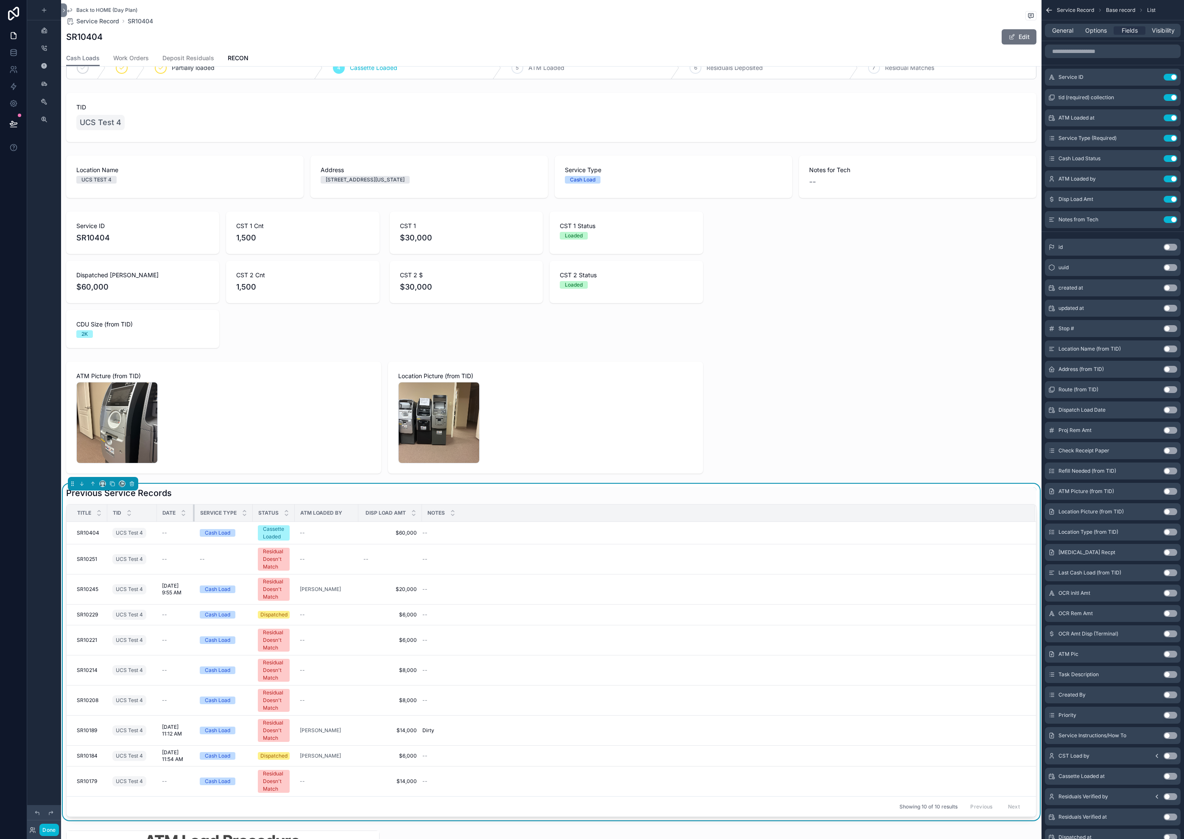
drag, startPoint x: 215, startPoint y: 510, endPoint x: 189, endPoint y: 516, distance: 26.0
click at [189, 516] on th "Date" at bounding box center [176, 513] width 38 height 17
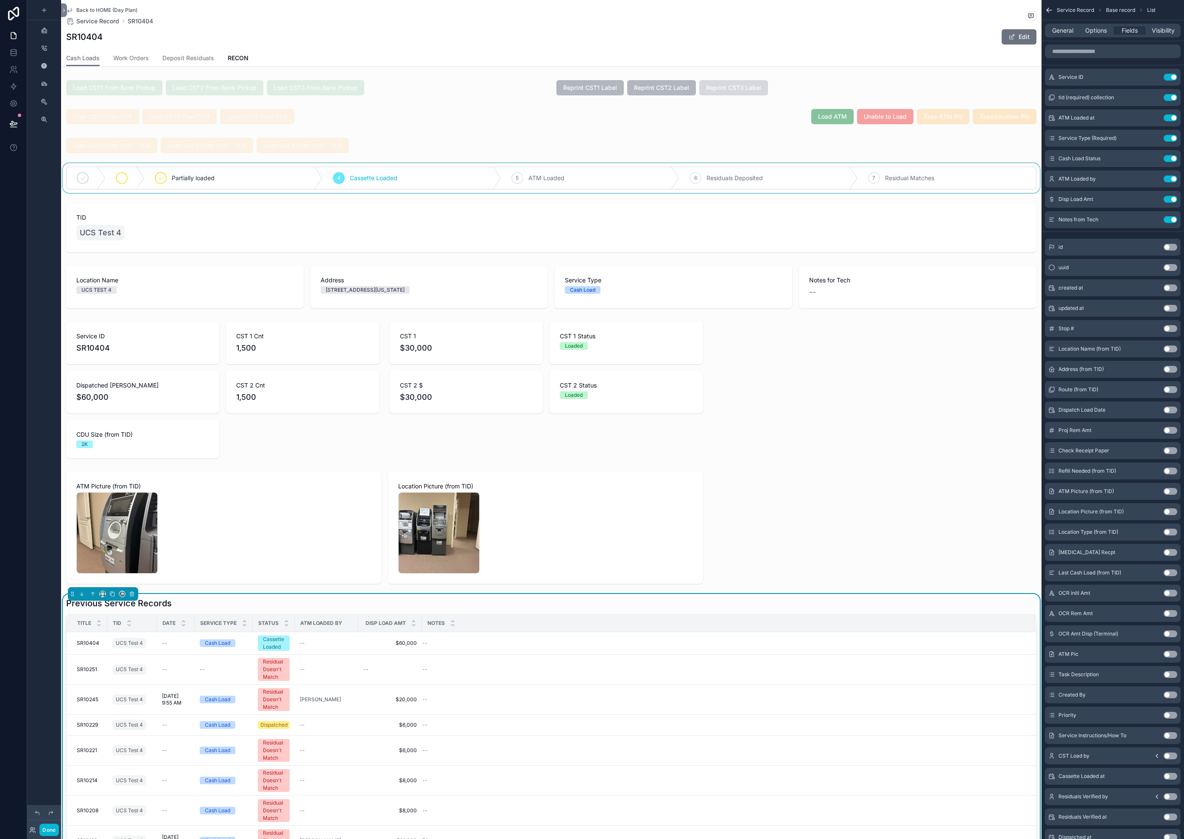
drag, startPoint x: 119, startPoint y: 180, endPoint x: 123, endPoint y: 186, distance: 7.3
click at [119, 180] on div "scrollable content" at bounding box center [551, 178] width 980 height 30
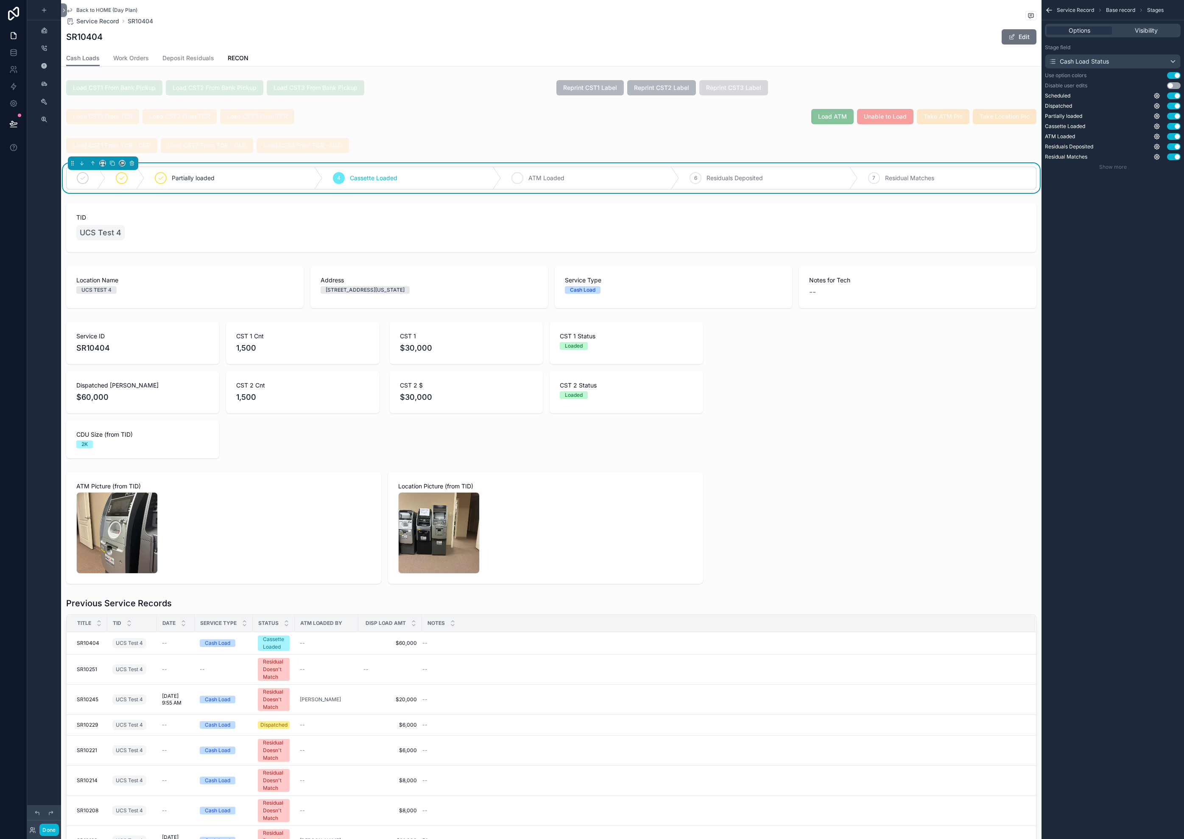
click at [516, 180] on icon "scrollable content" at bounding box center [517, 178] width 7 height 7
click at [121, 182] on div "scrollable content" at bounding box center [122, 178] width 12 height 12
click at [116, 177] on div "scrollable content" at bounding box center [122, 178] width 12 height 12
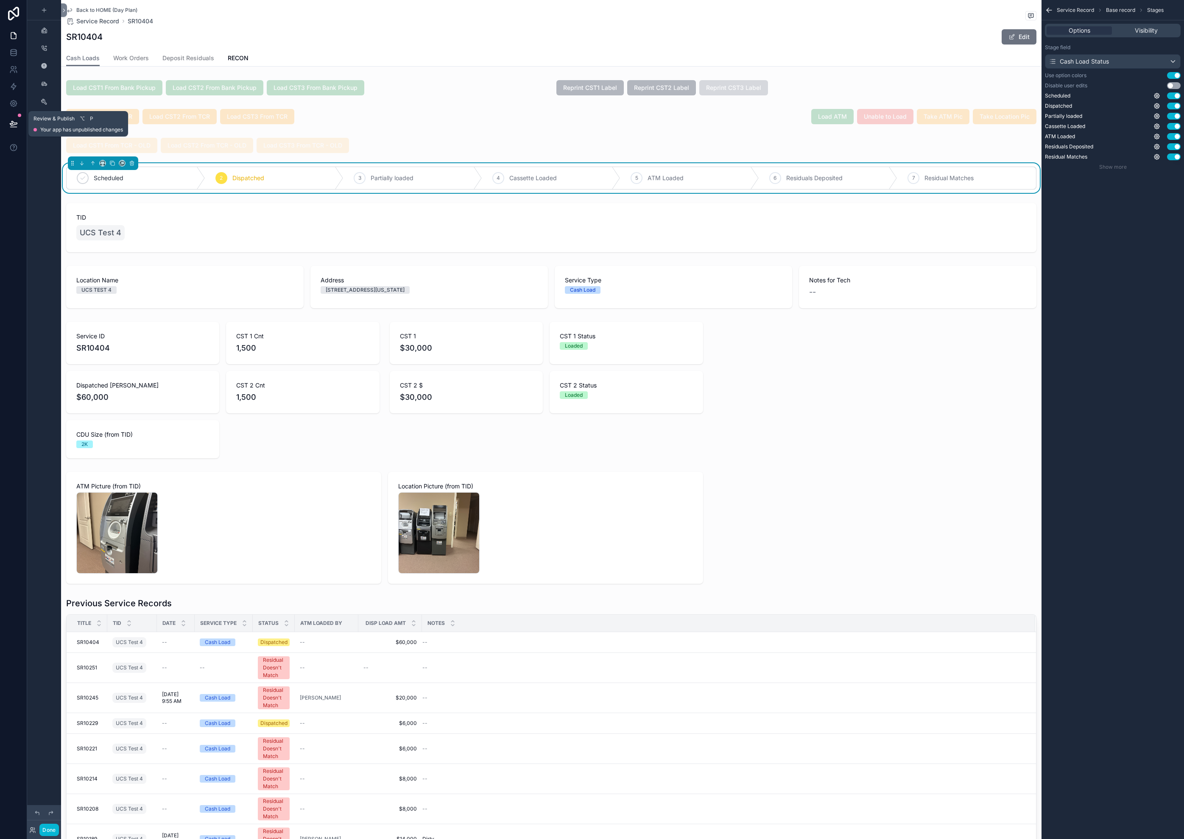
click at [5, 124] on button at bounding box center [13, 124] width 19 height 24
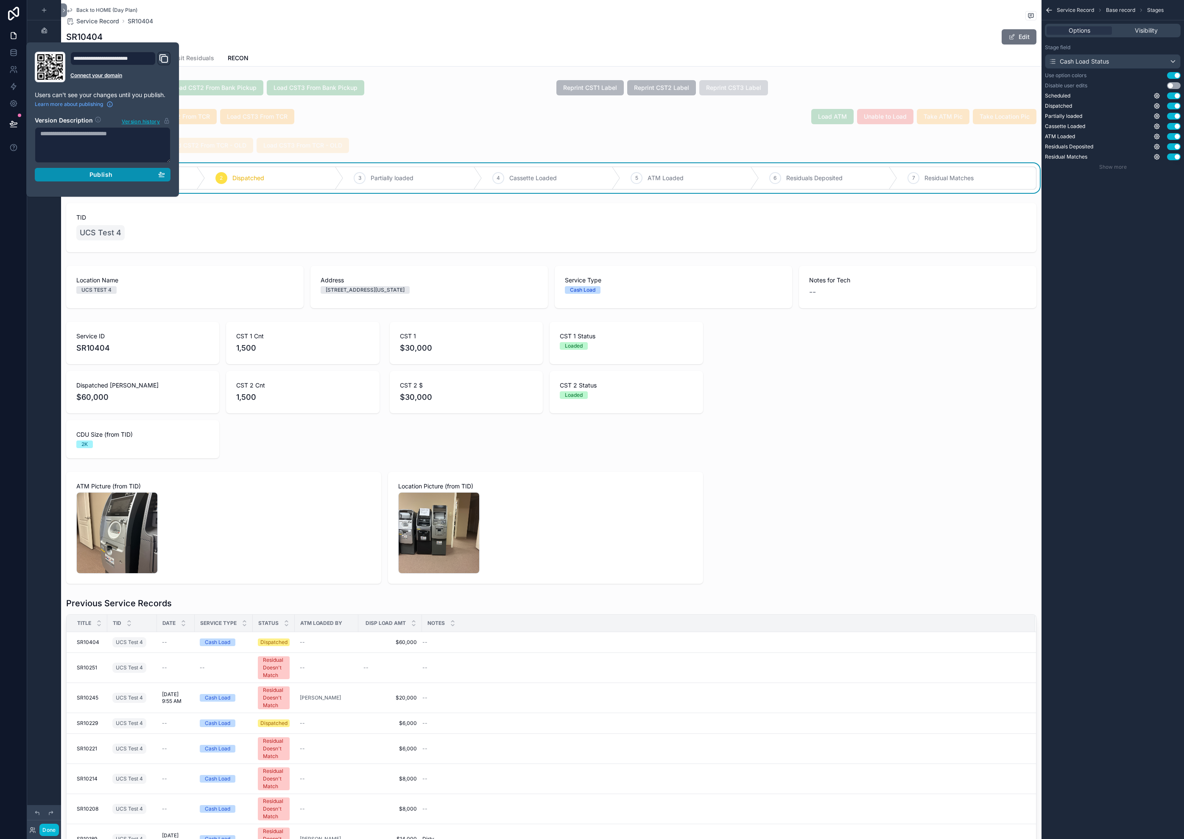
click at [97, 177] on span "Publish" at bounding box center [100, 175] width 23 height 8
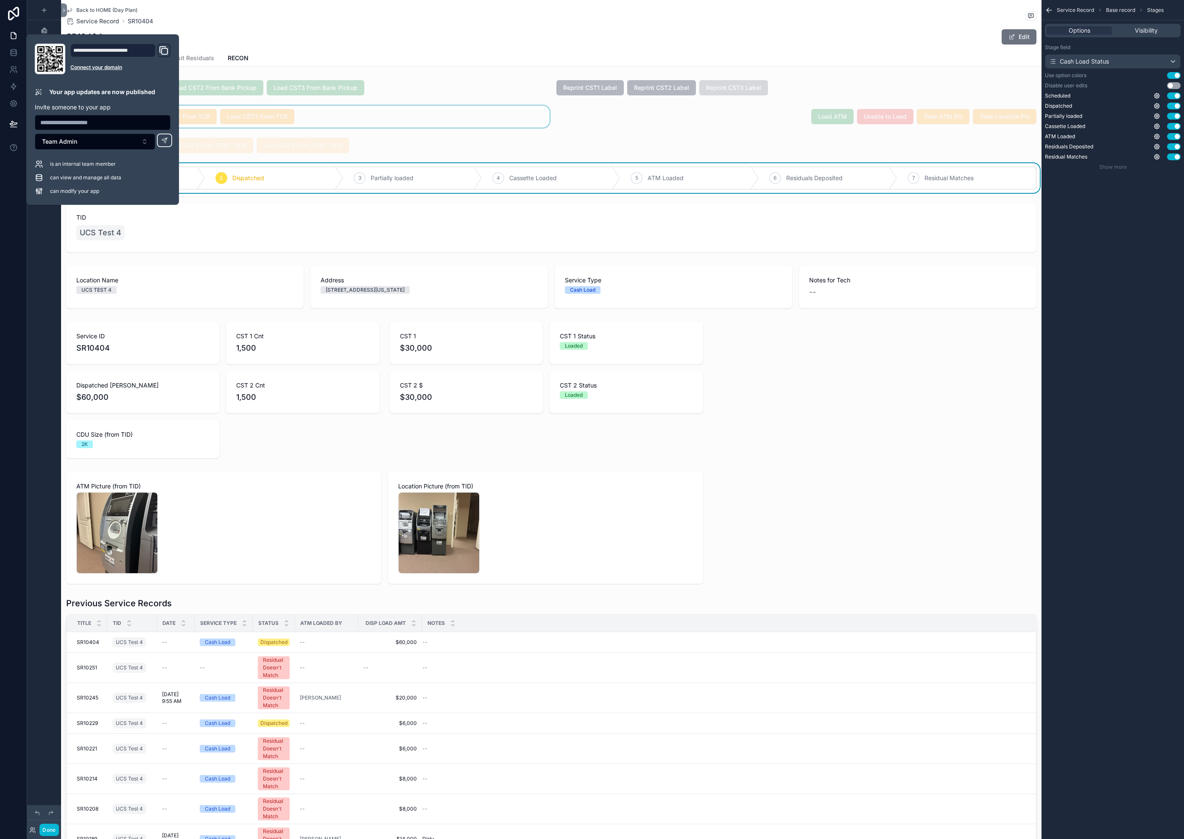
click at [449, 123] on div "scrollable content" at bounding box center [306, 117] width 490 height 22
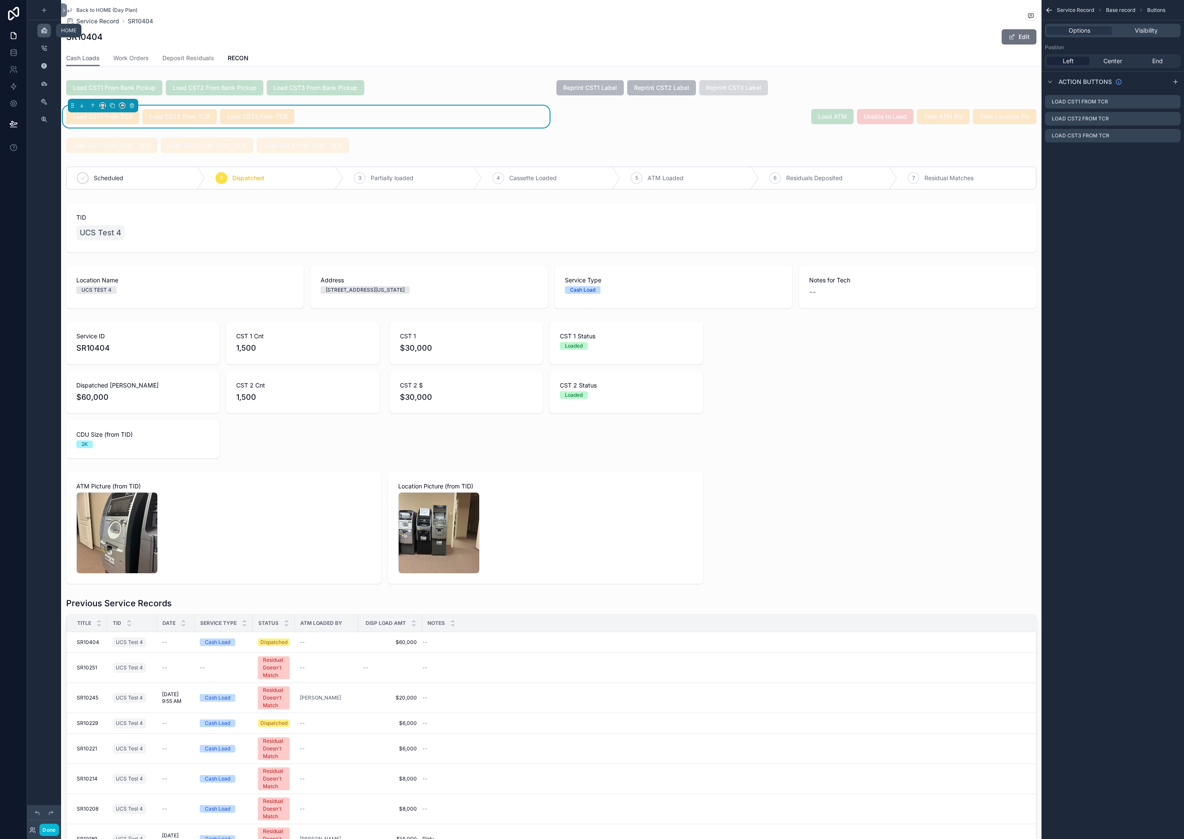
click at [46, 29] on icon "scrollable content" at bounding box center [44, 30] width 7 height 7
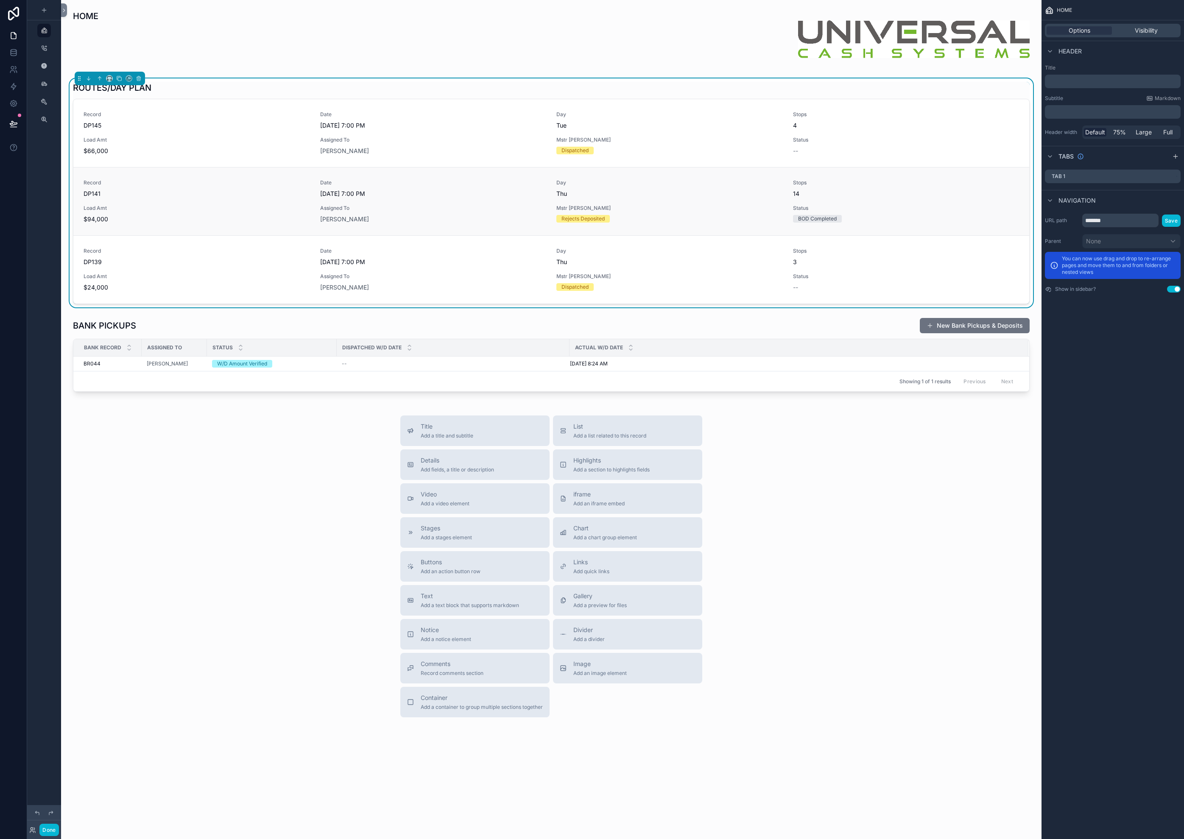
click at [153, 215] on span "$94,000" at bounding box center [197, 219] width 226 height 8
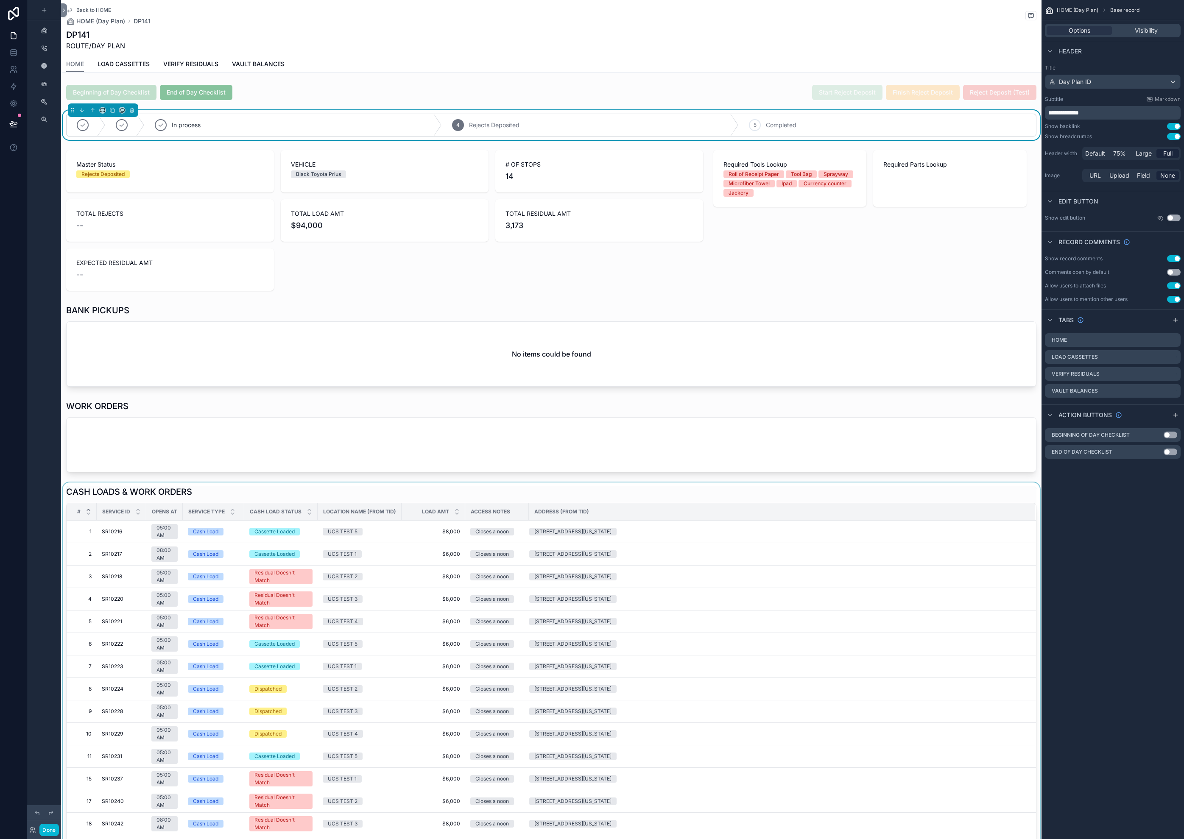
click at [181, 491] on div "scrollable content" at bounding box center [551, 670] width 980 height 376
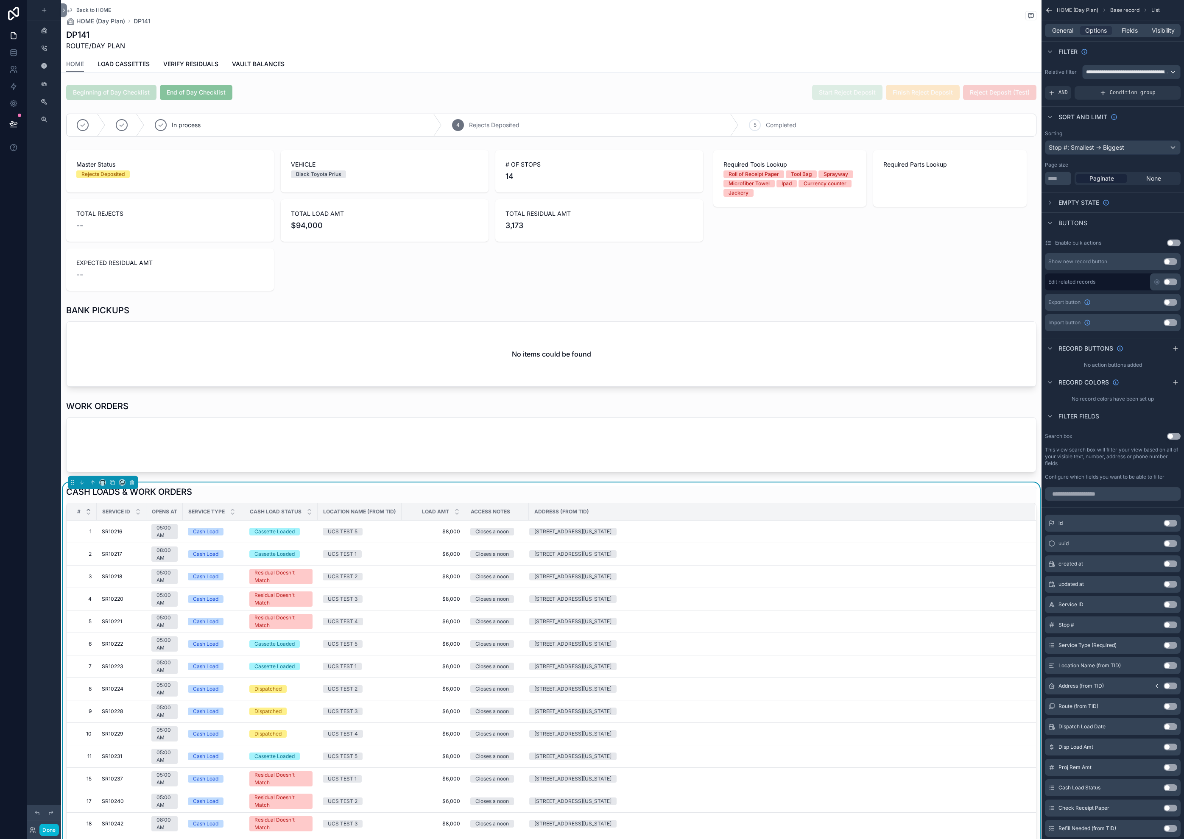
scroll to position [2, 0]
click at [1125, 29] on span "Fields" at bounding box center [1129, 30] width 16 height 8
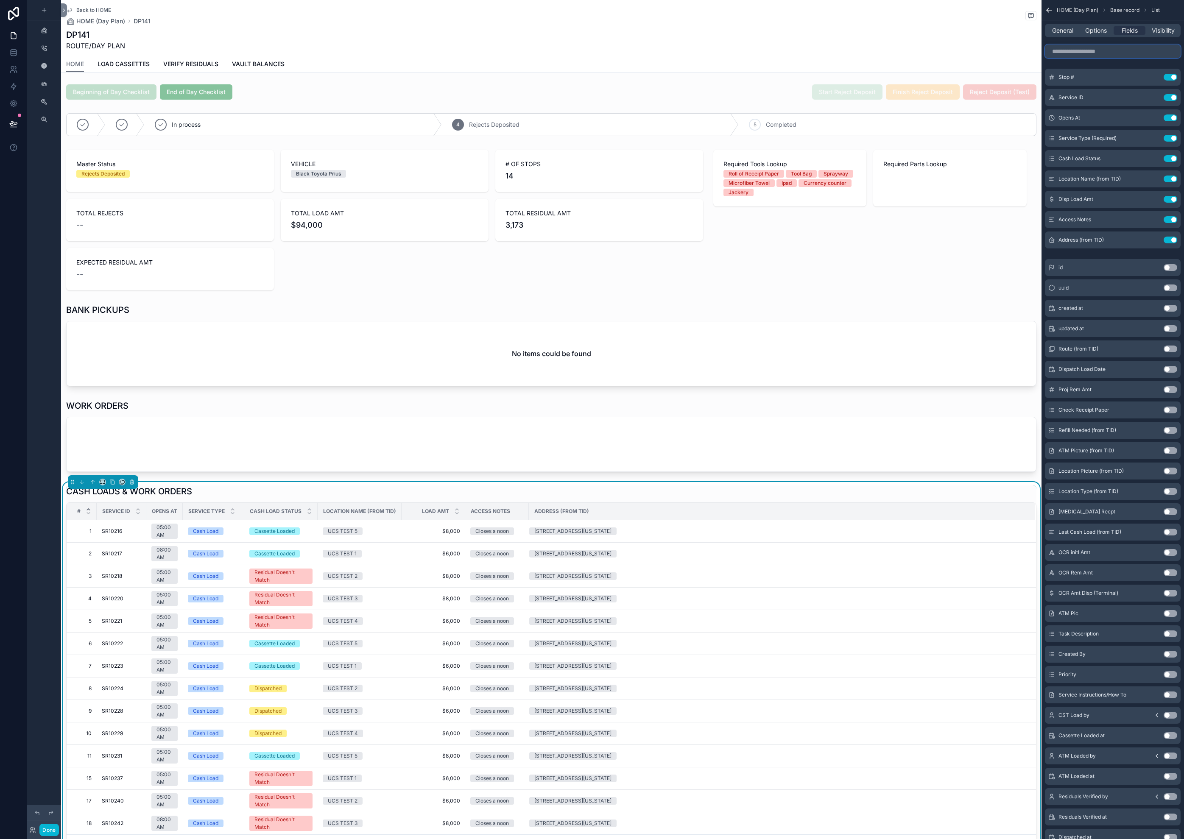
click at [1110, 49] on input "scrollable content" at bounding box center [1113, 52] width 136 height 14
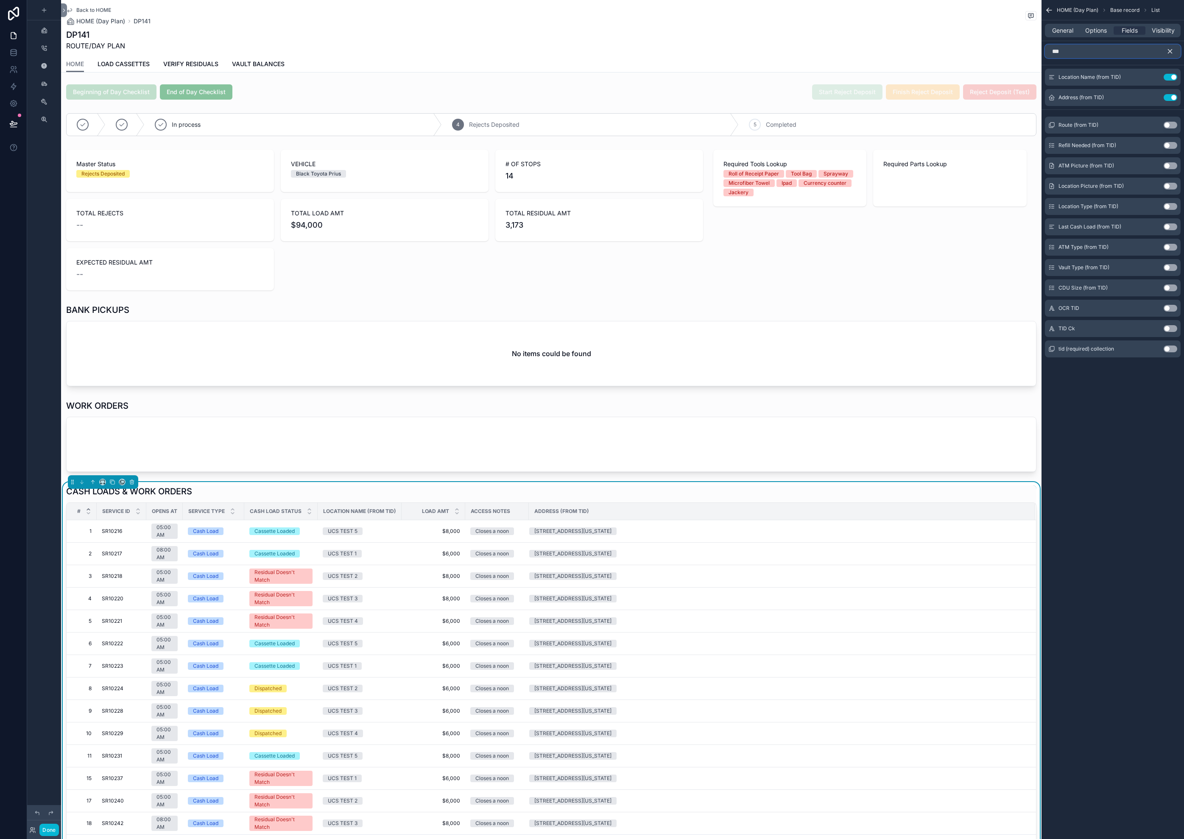
type input "***"
click at [1168, 347] on button "Use setting" at bounding box center [1170, 349] width 14 height 7
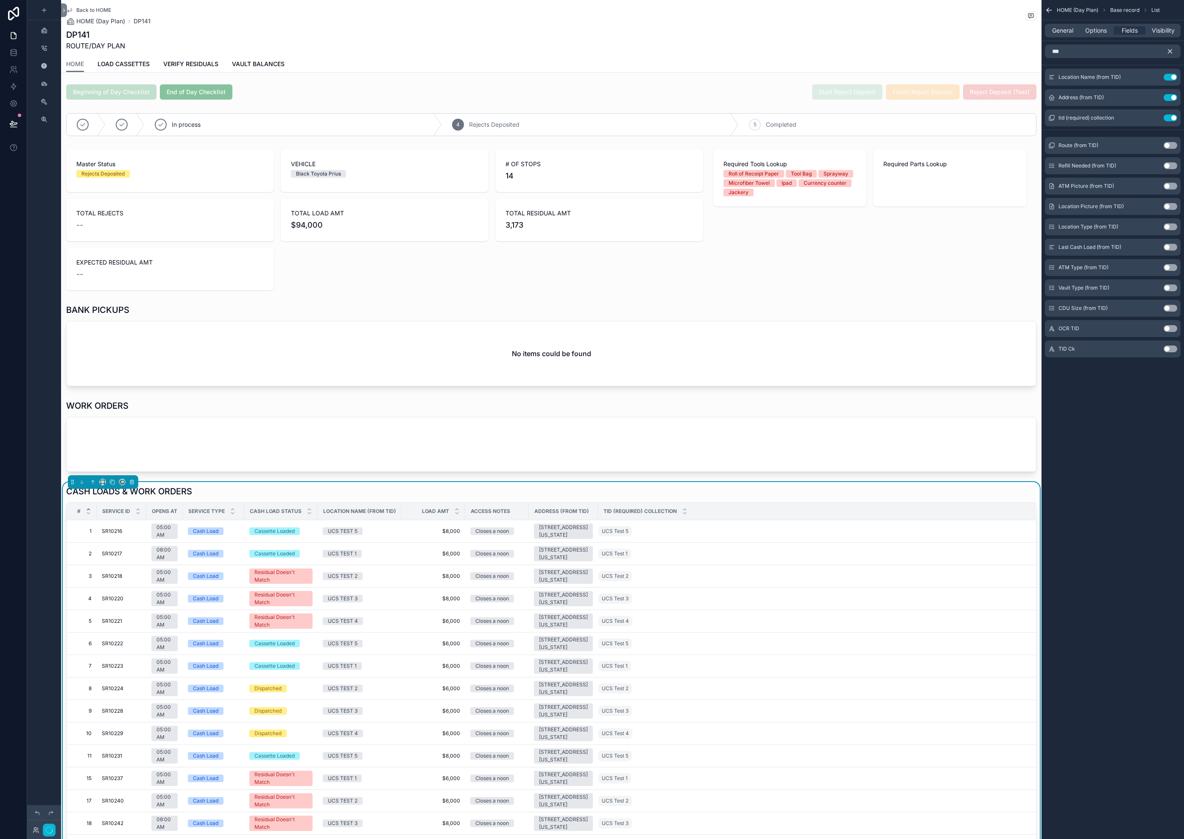
click at [1171, 53] on icon "scrollable content" at bounding box center [1170, 52] width 4 height 4
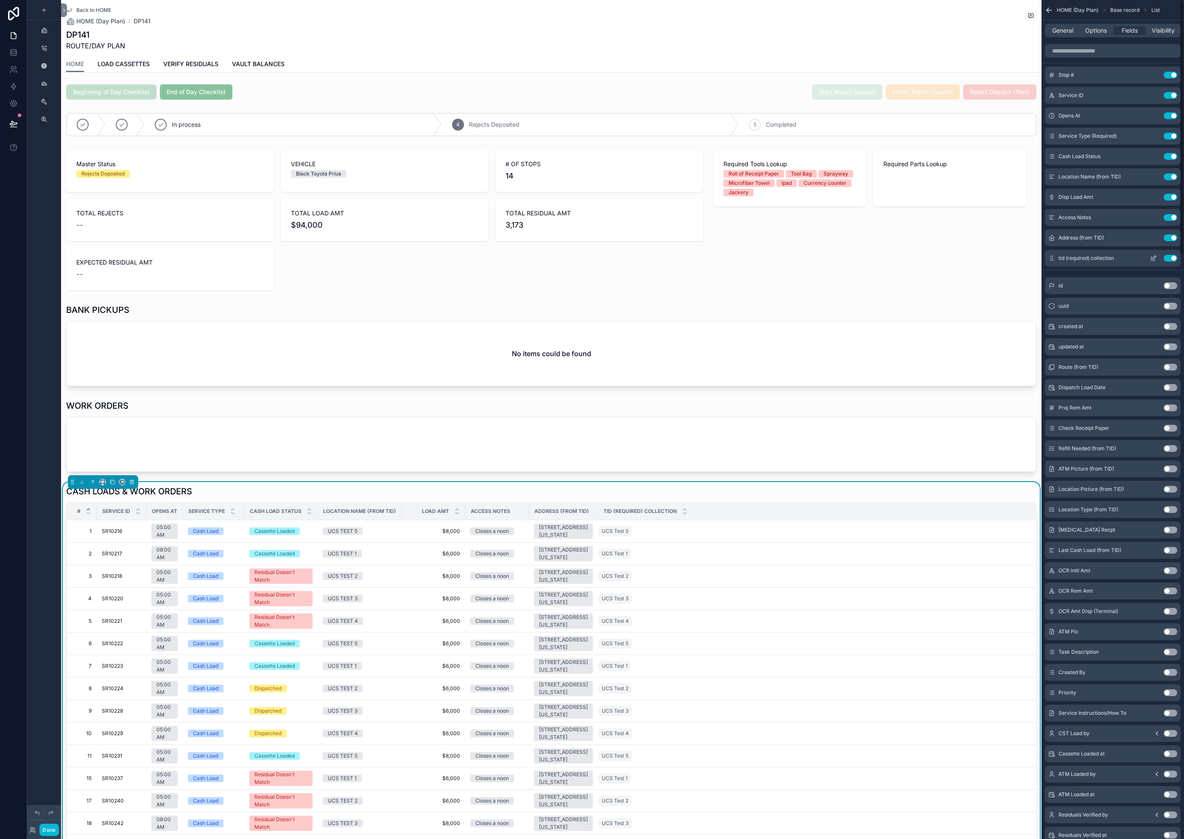
scroll to position [0, 0]
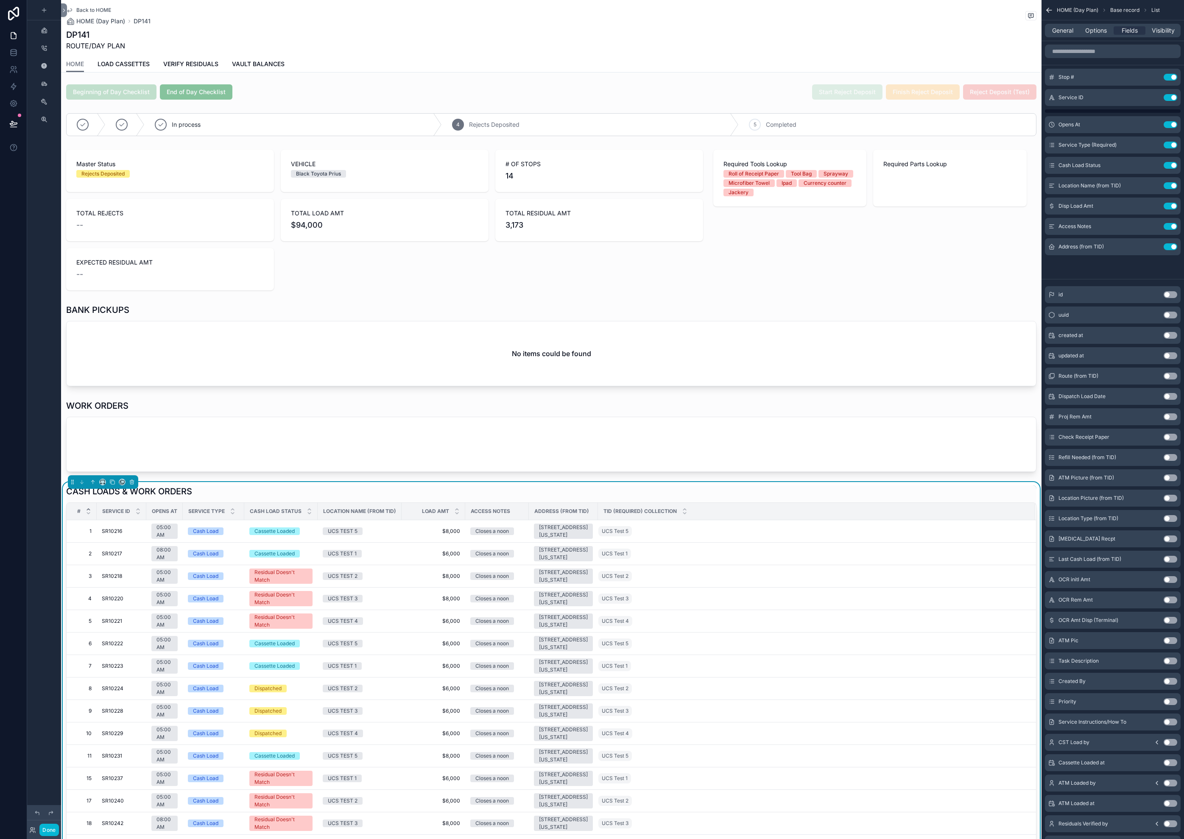
drag, startPoint x: 1052, startPoint y: 262, endPoint x: 1052, endPoint y: 257, distance: 4.7
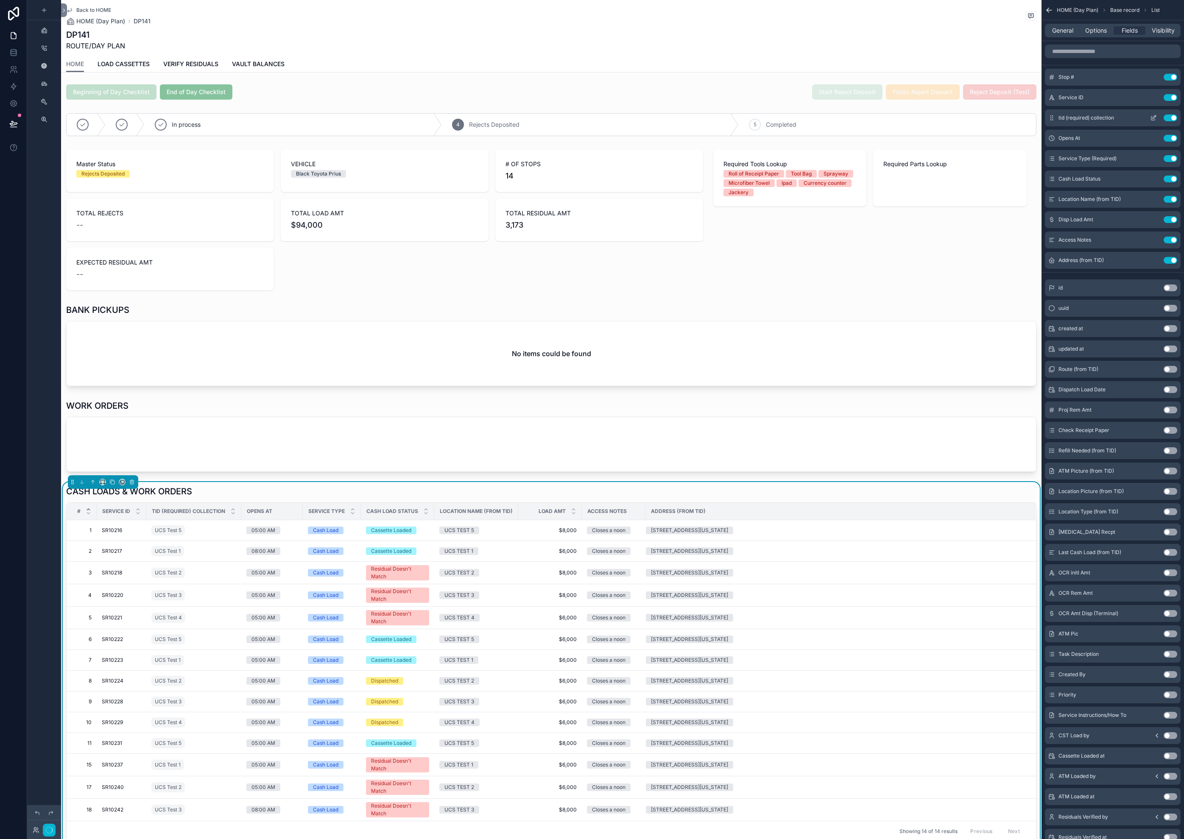
scroll to position [0, 0]
click at [1153, 119] on icon "scrollable content" at bounding box center [1153, 116] width 3 height 3
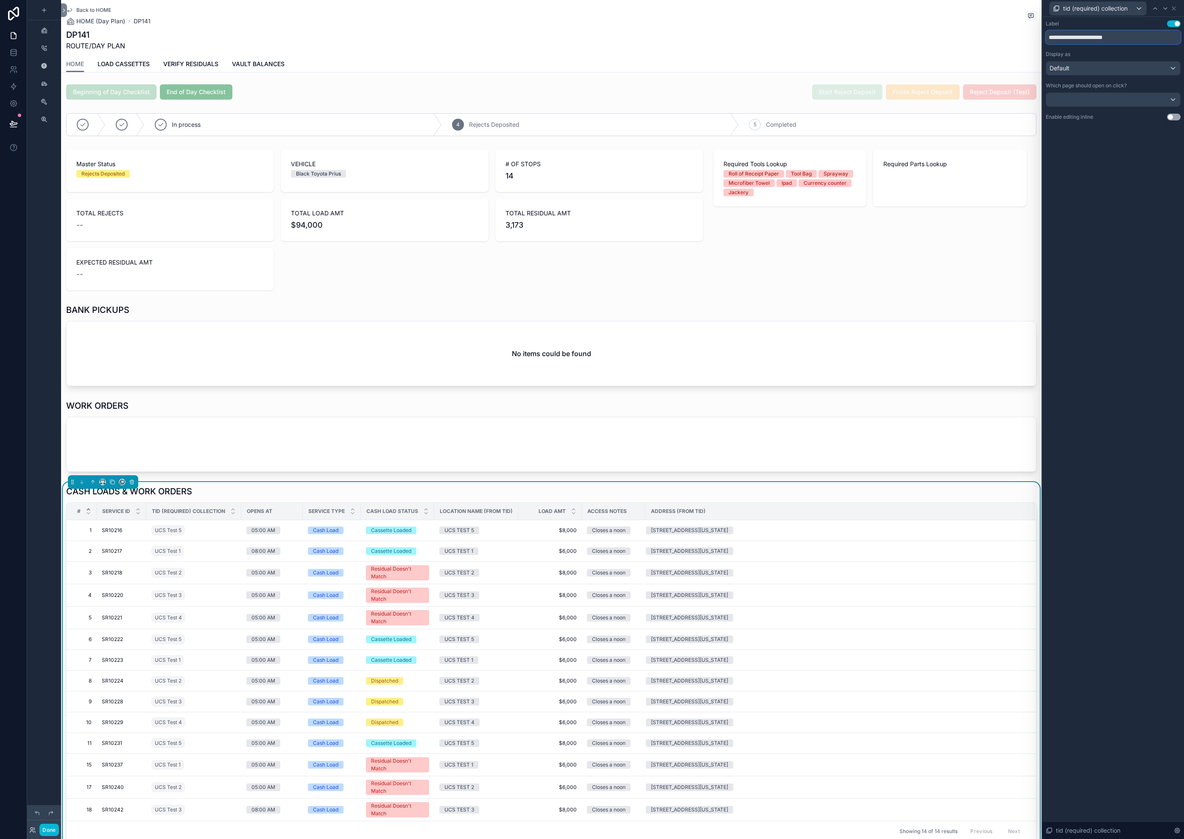
drag, startPoint x: 1116, startPoint y: 40, endPoint x: 984, endPoint y: 27, distance: 133.3
click at [984, 27] on div "**********" at bounding box center [592, 419] width 1184 height 839
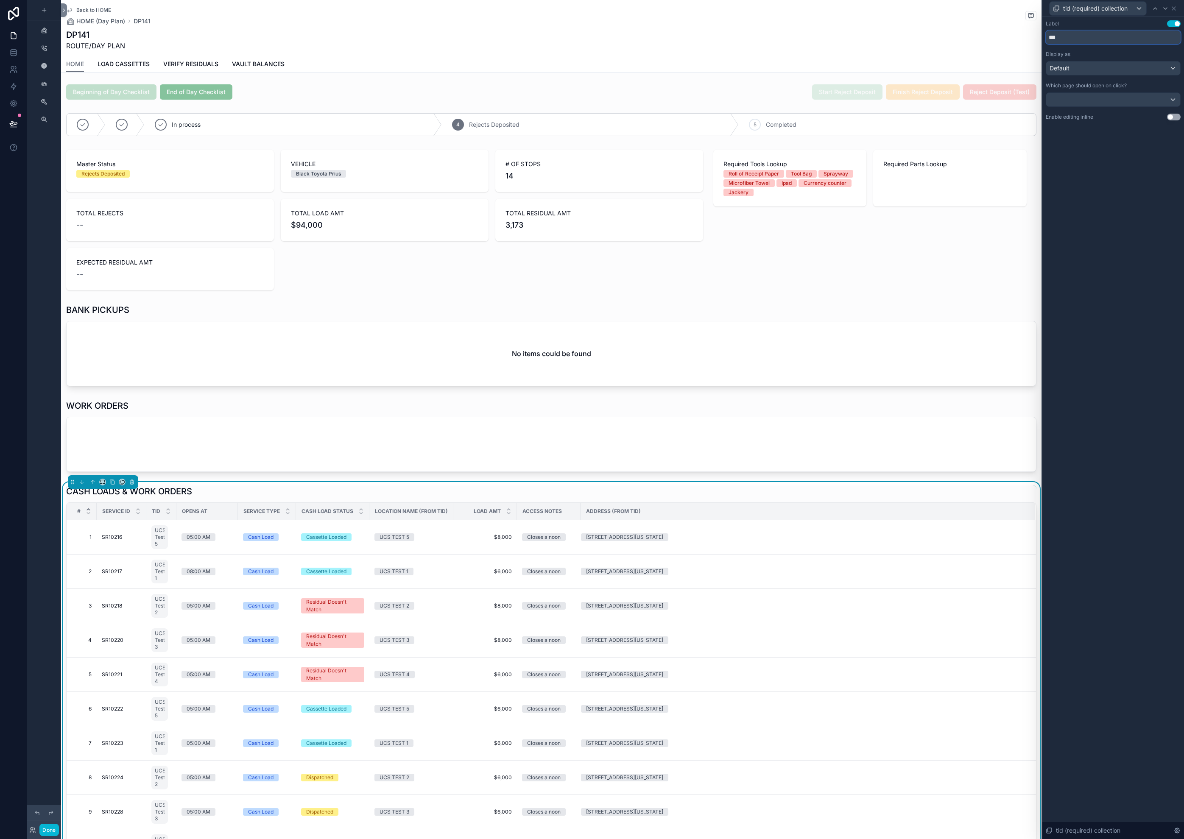
scroll to position [3, 0]
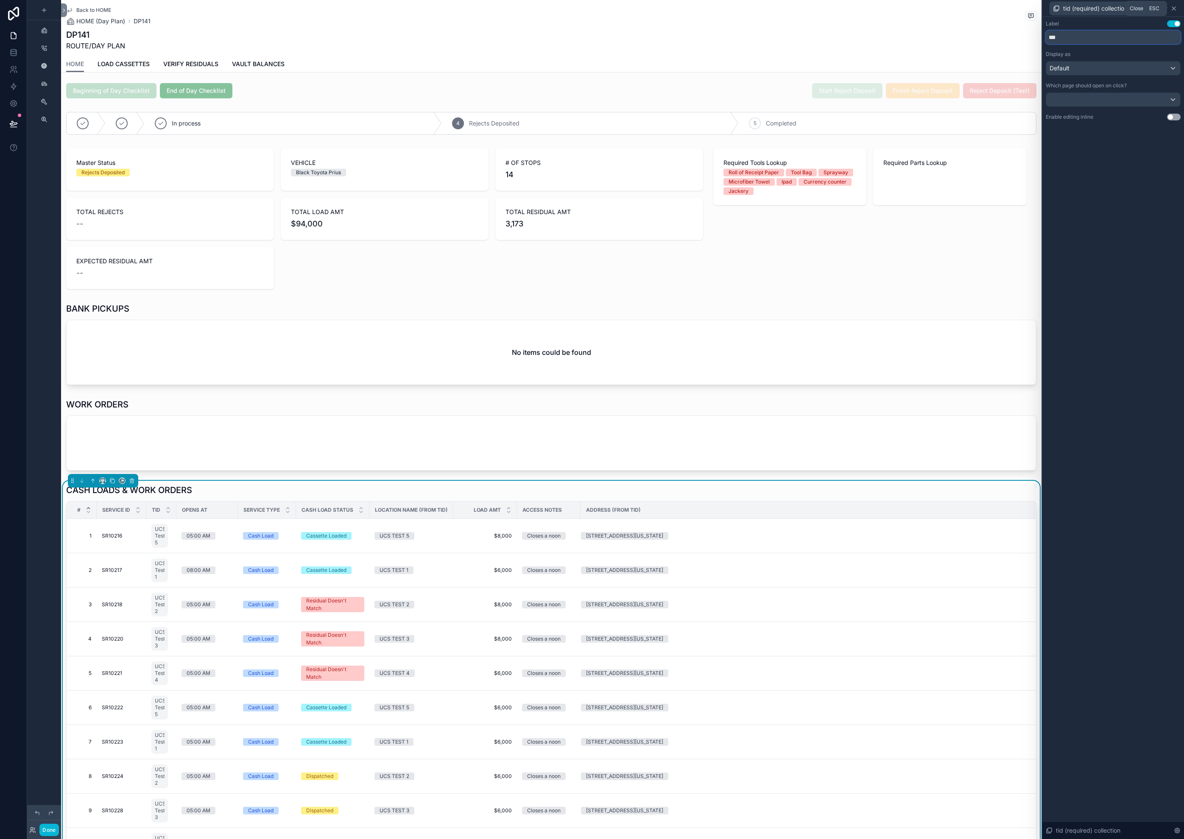
type input "***"
click at [1173, 8] on icon at bounding box center [1173, 8] width 7 height 7
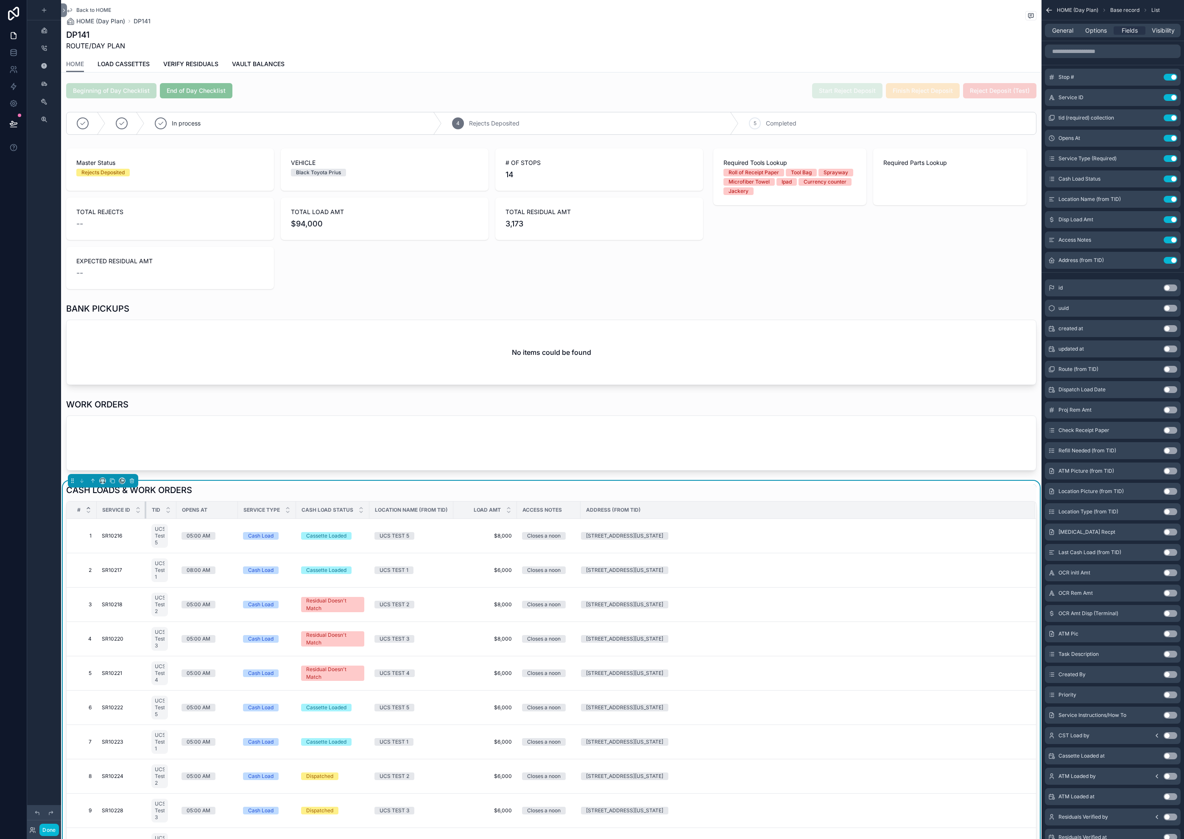
drag, startPoint x: 145, startPoint y: 508, endPoint x: 127, endPoint y: 509, distance: 17.8
click at [126, 509] on th "Service ID" at bounding box center [122, 510] width 50 height 17
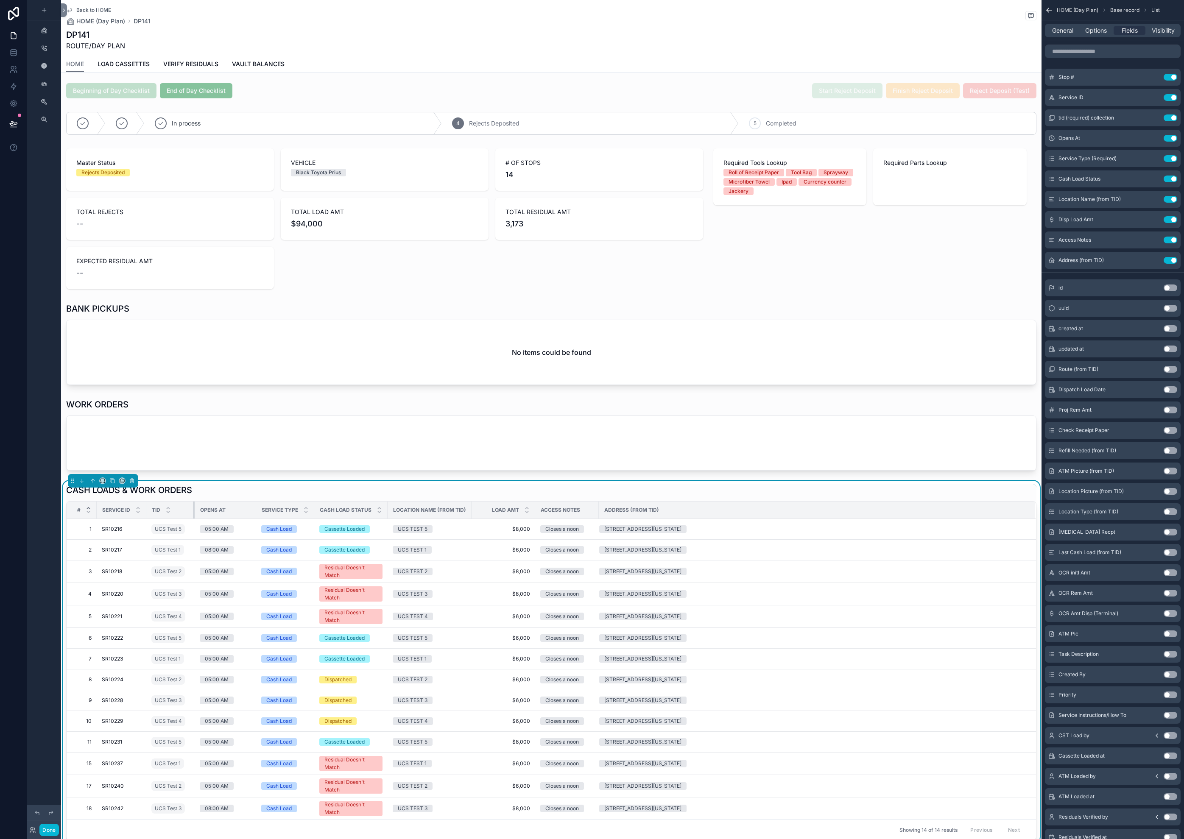
drag, startPoint x: 178, startPoint y: 508, endPoint x: 202, endPoint y: 505, distance: 24.3
click at [202, 505] on tr "# Service ID TID Opens At Service Type Cash Load Status Location Name (from TID…" at bounding box center [551, 510] width 969 height 17
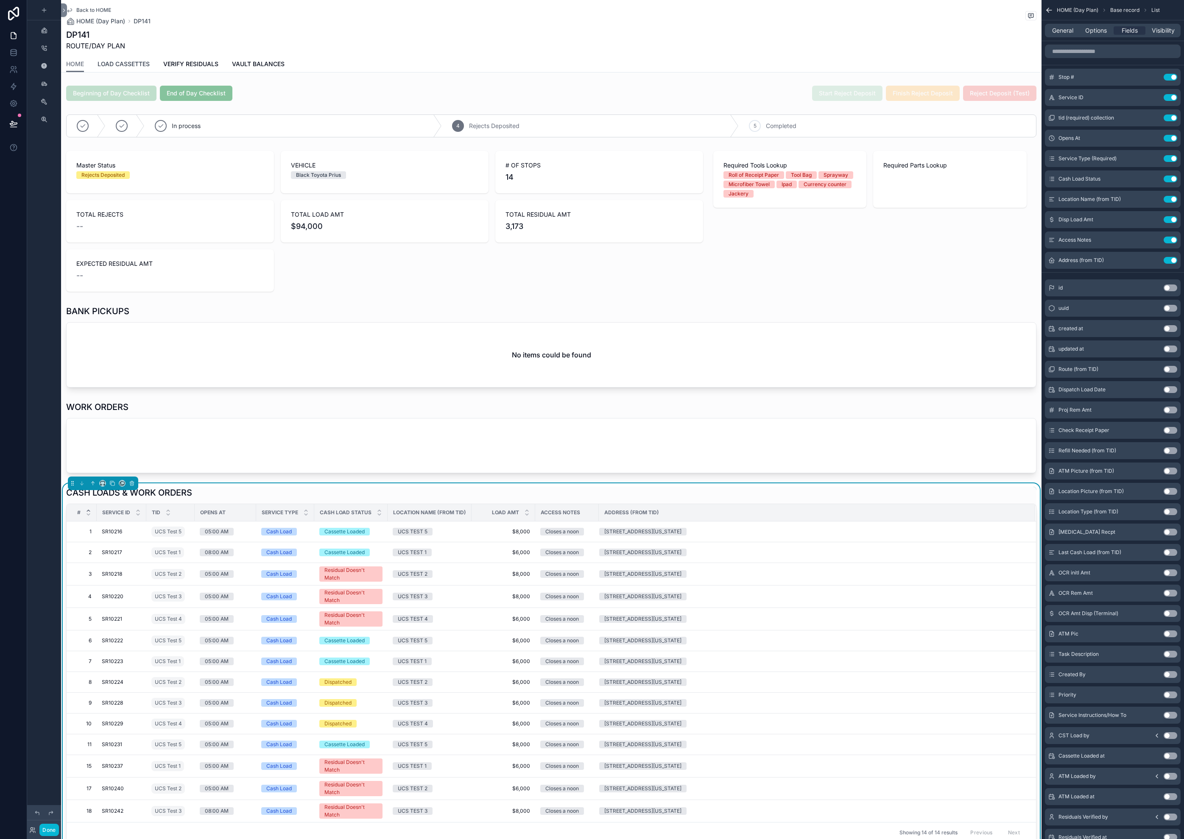
click at [138, 64] on span "LOAD CASSETTES" at bounding box center [124, 64] width 52 height 8
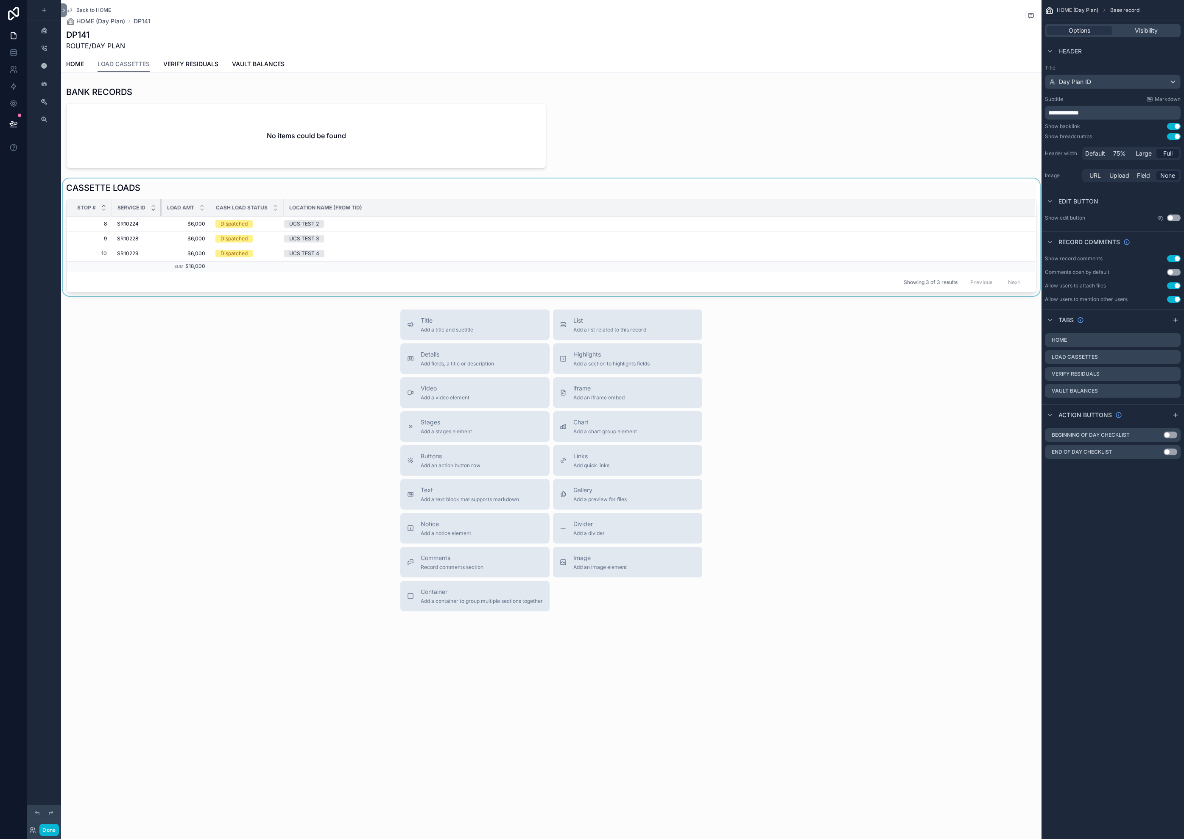
drag, startPoint x: 160, startPoint y: 207, endPoint x: 153, endPoint y: 207, distance: 6.8
click at [153, 207] on th "Service ID" at bounding box center [137, 207] width 50 height 17
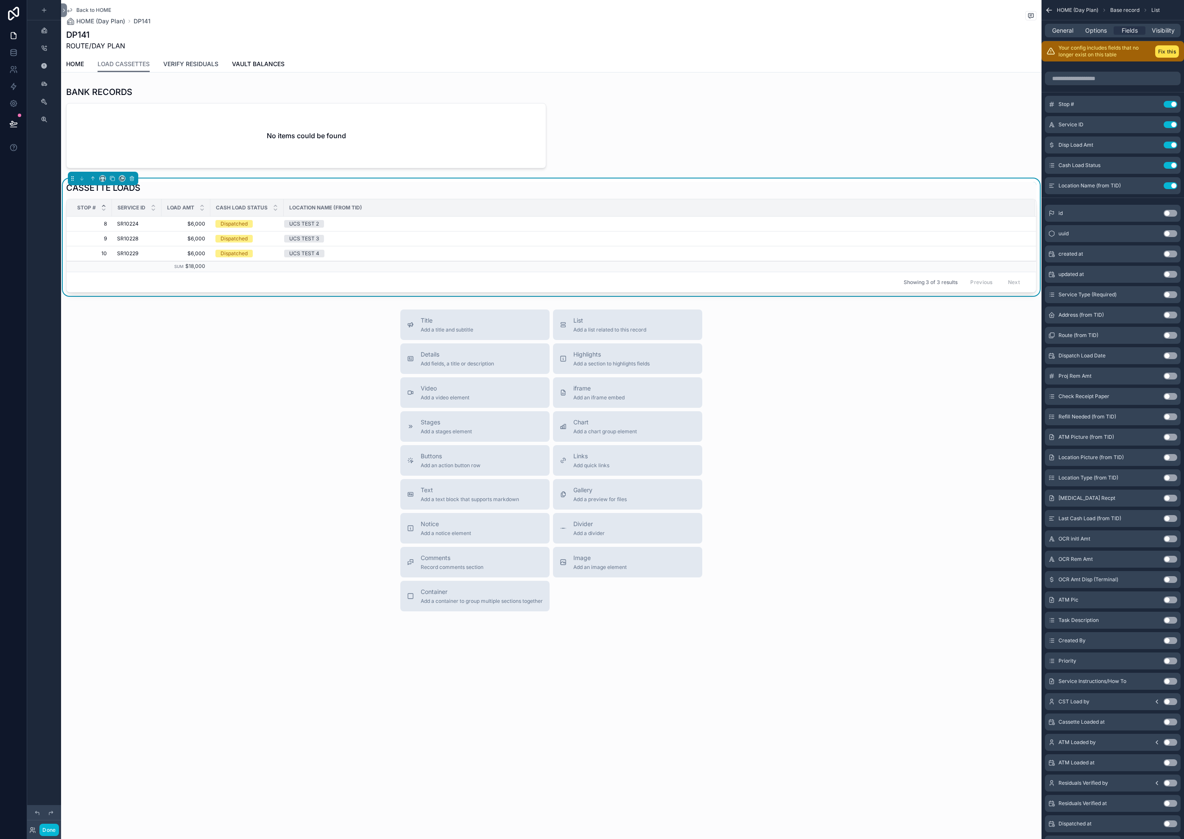
click at [195, 63] on span "VERIFY RESIDUALS" at bounding box center [190, 64] width 55 height 8
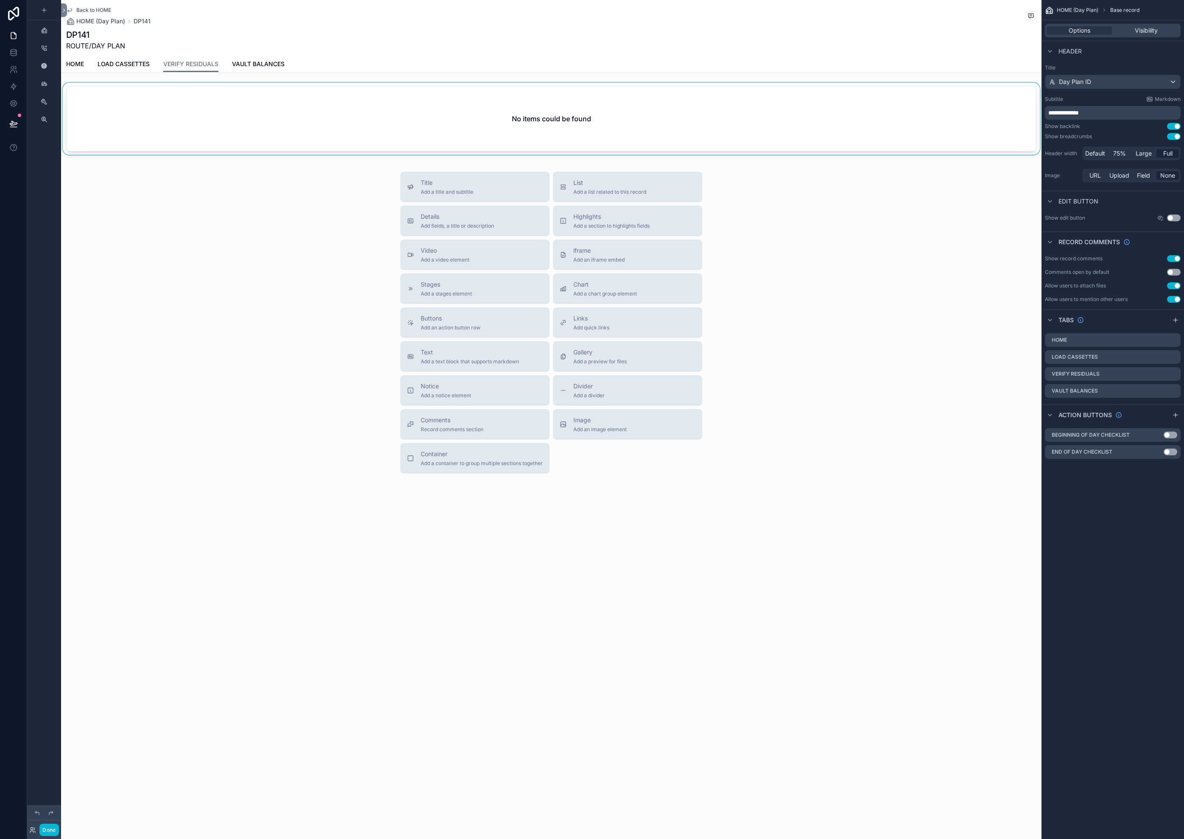
click at [211, 114] on div "scrollable content" at bounding box center [551, 120] width 980 height 75
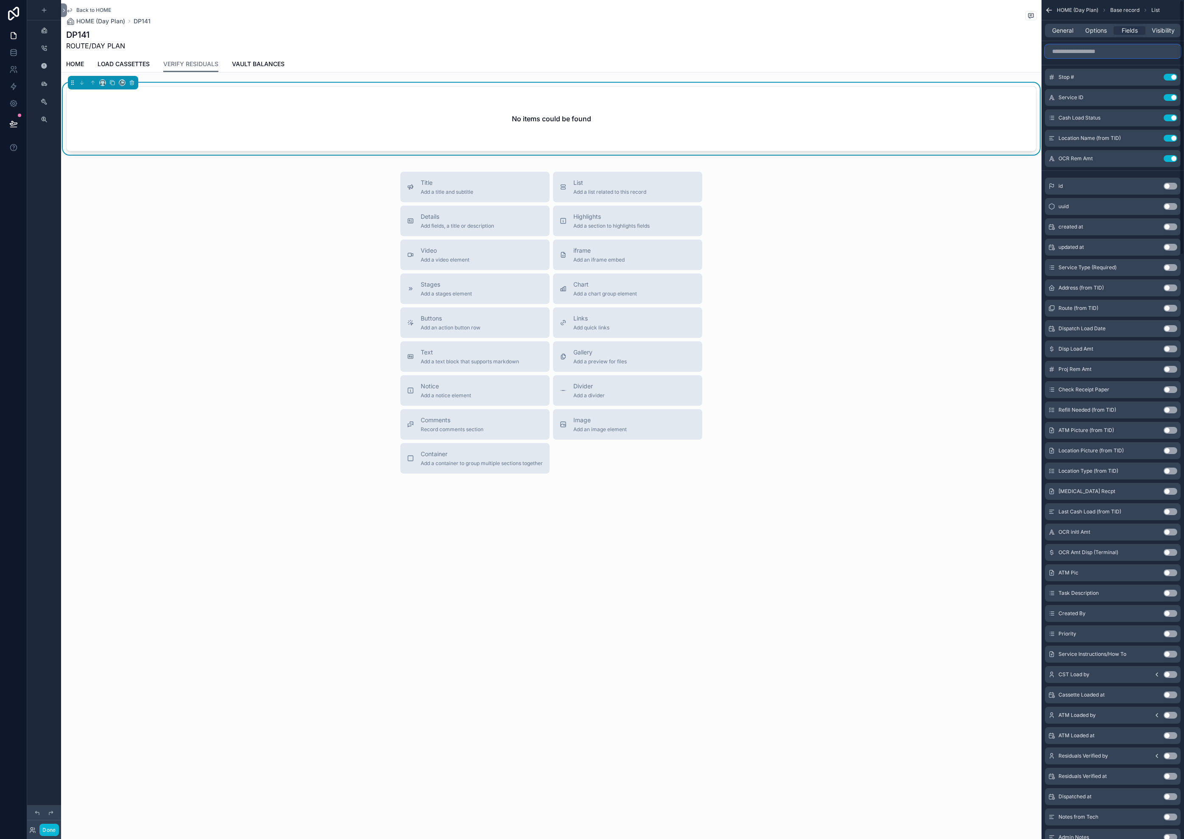
click at [1148, 53] on input "scrollable content" at bounding box center [1113, 52] width 136 height 14
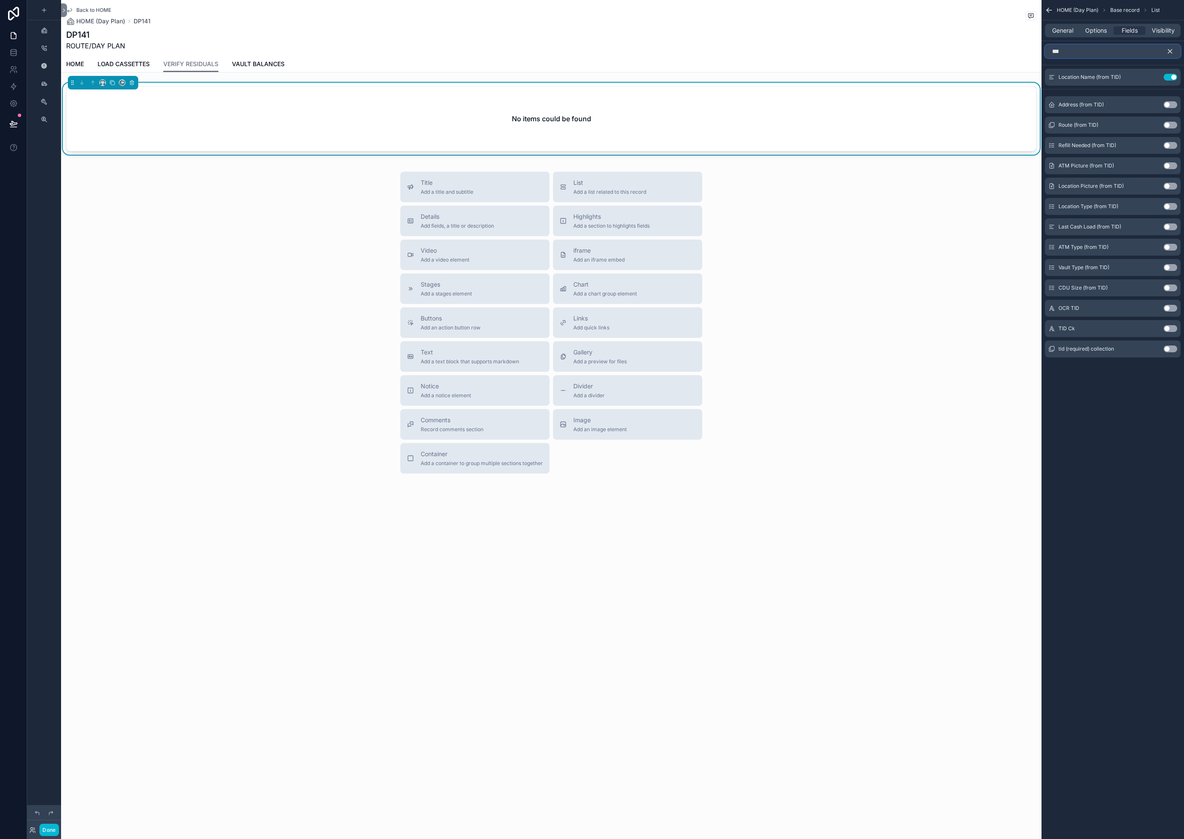
type input "***"
click at [1168, 349] on button "Use setting" at bounding box center [1170, 349] width 14 height 7
click at [1149, 95] on button "scrollable content" at bounding box center [1153, 97] width 14 height 7
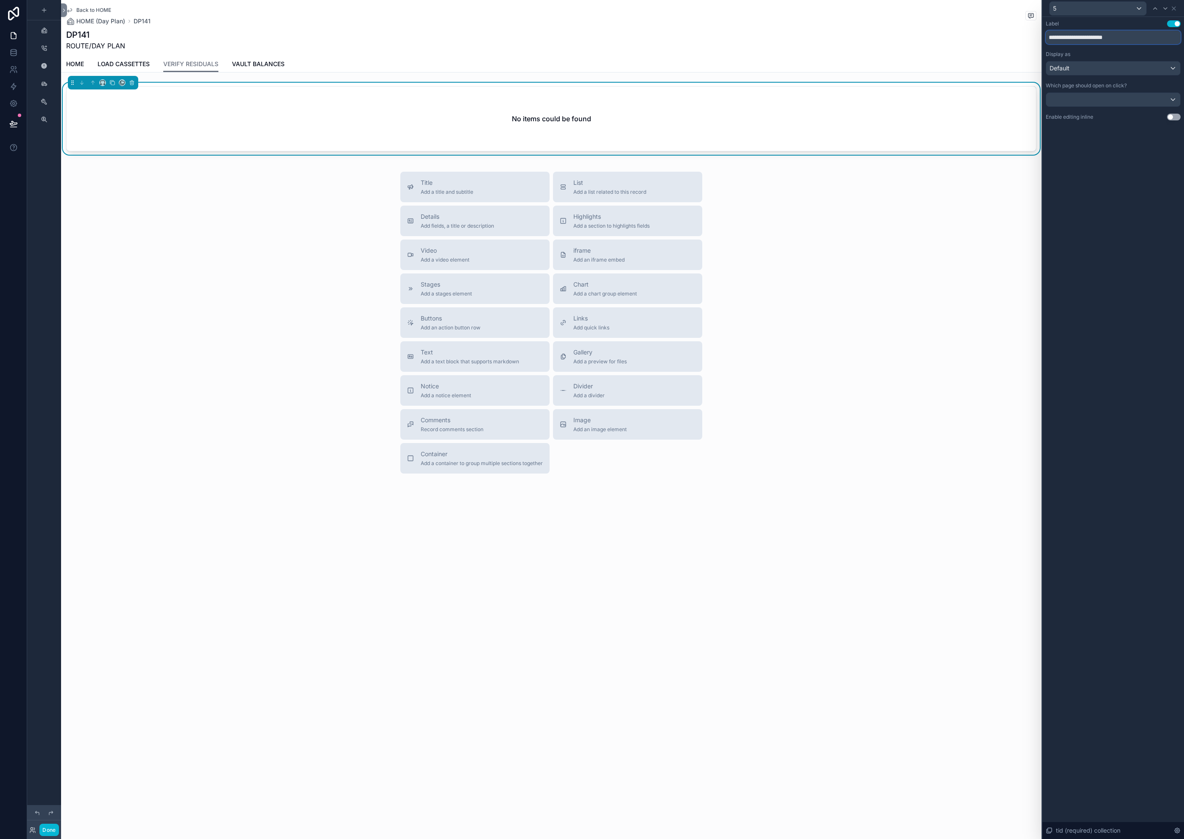
drag, startPoint x: 1047, startPoint y: 31, endPoint x: 1003, endPoint y: 27, distance: 44.6
click at [1003, 27] on div "**********" at bounding box center [592, 419] width 1184 height 839
type input "***"
click at [1173, 11] on icon at bounding box center [1173, 8] width 7 height 7
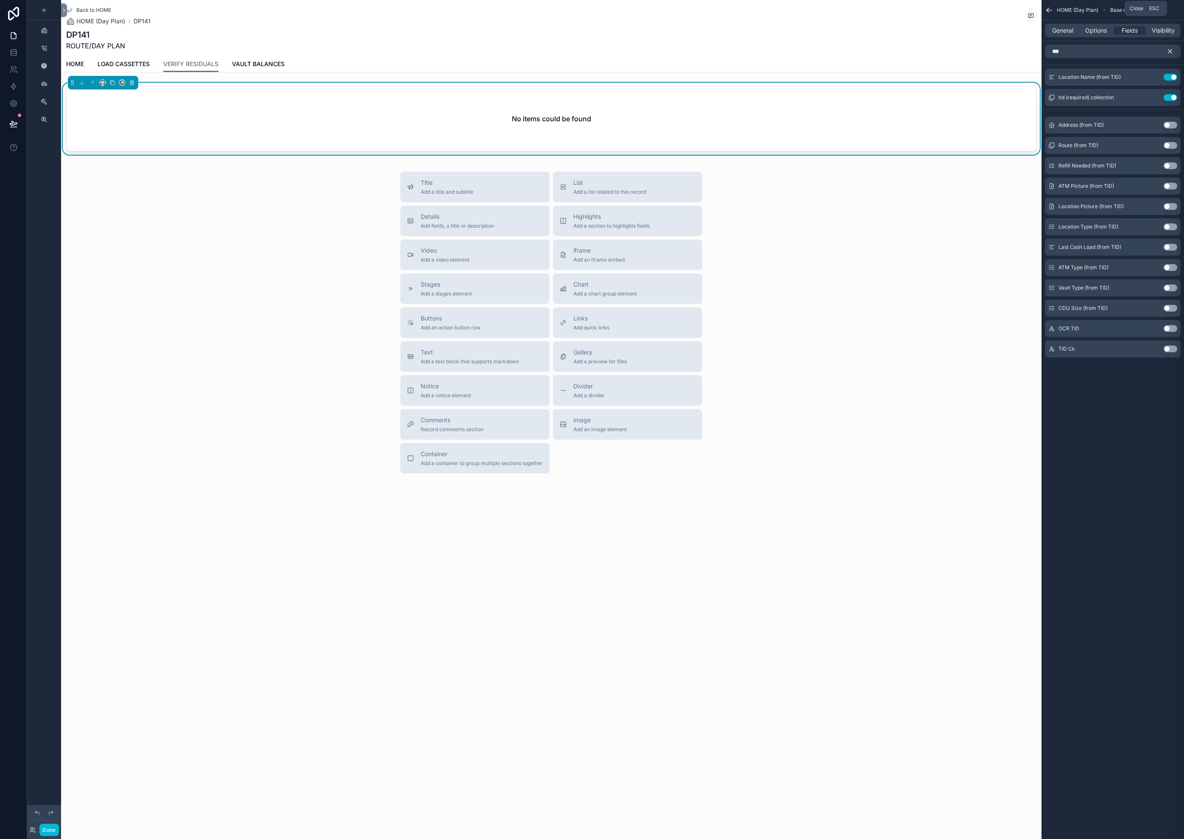
scroll to position [0, 0]
click at [1169, 50] on icon "scrollable content" at bounding box center [1170, 51] width 8 height 8
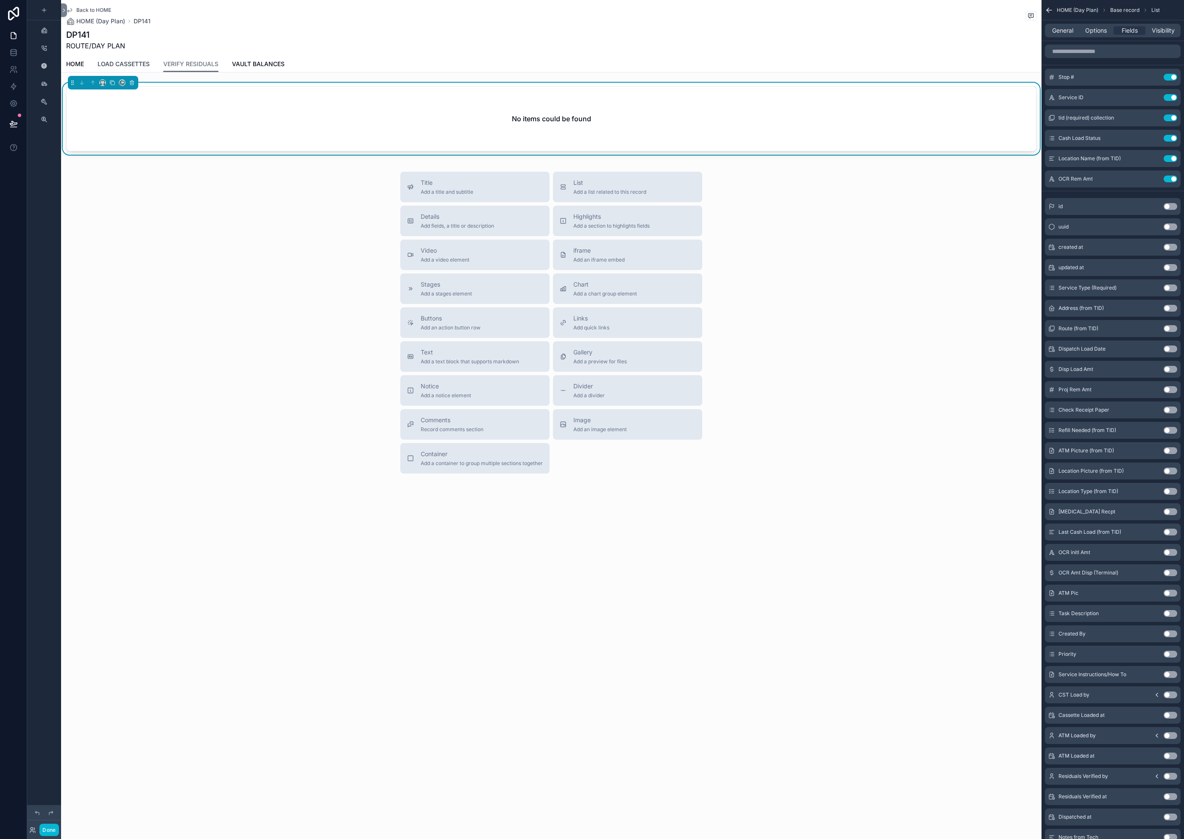
click at [128, 69] on link "LOAD CASSETTES" at bounding box center [124, 64] width 52 height 17
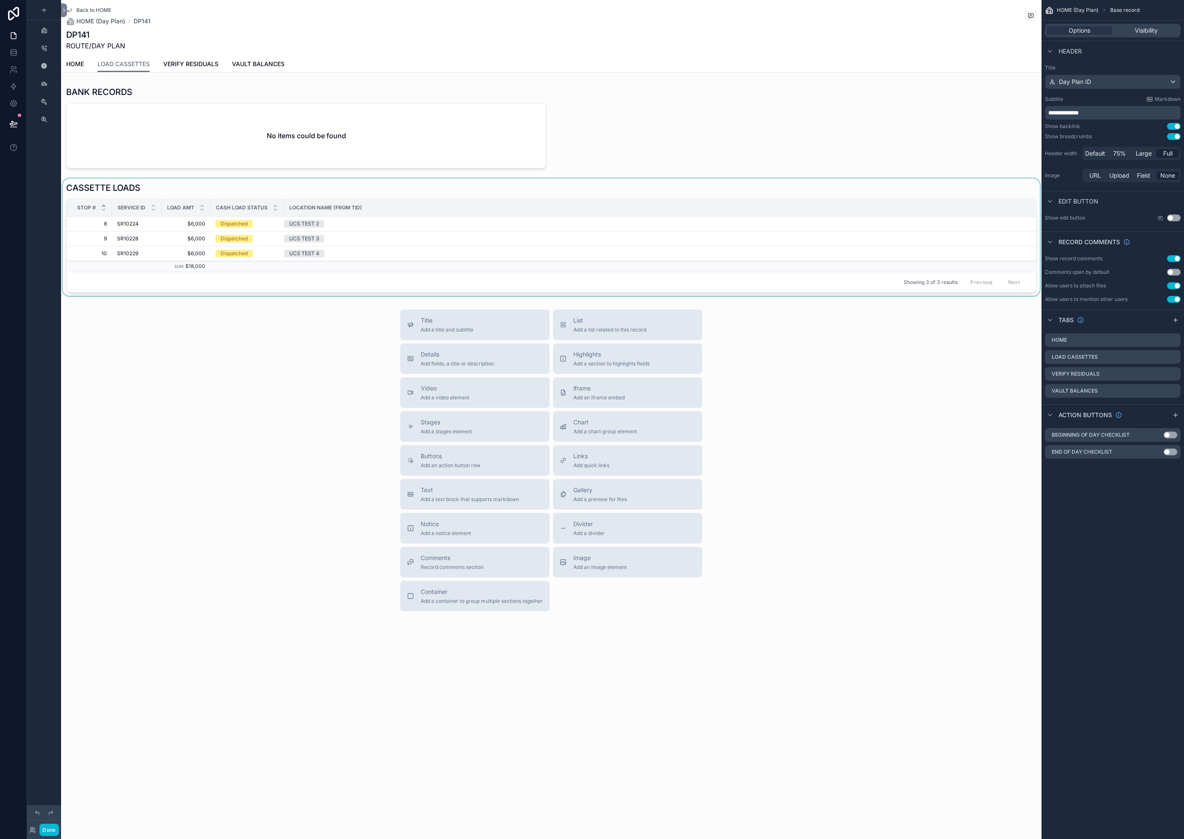
click at [275, 249] on div "scrollable content" at bounding box center [551, 236] width 980 height 117
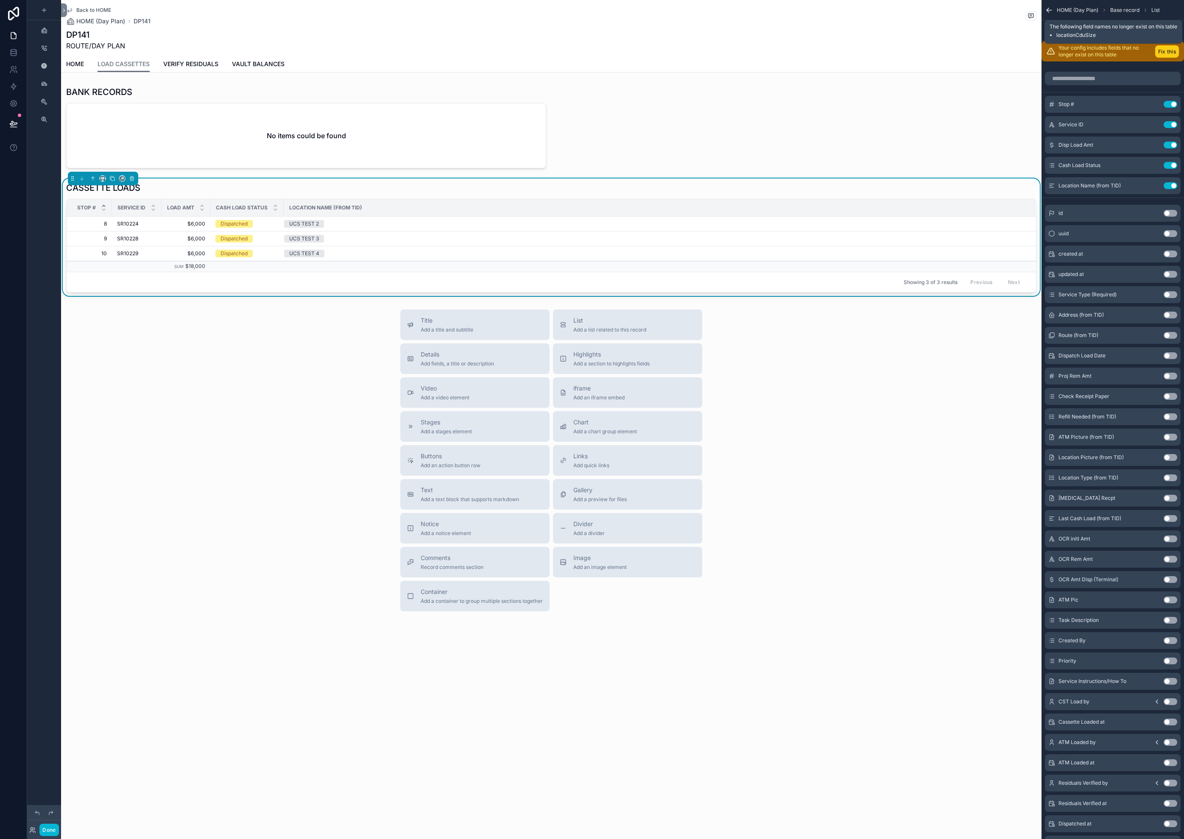
click at [1162, 54] on button "Fix this" at bounding box center [1167, 51] width 24 height 12
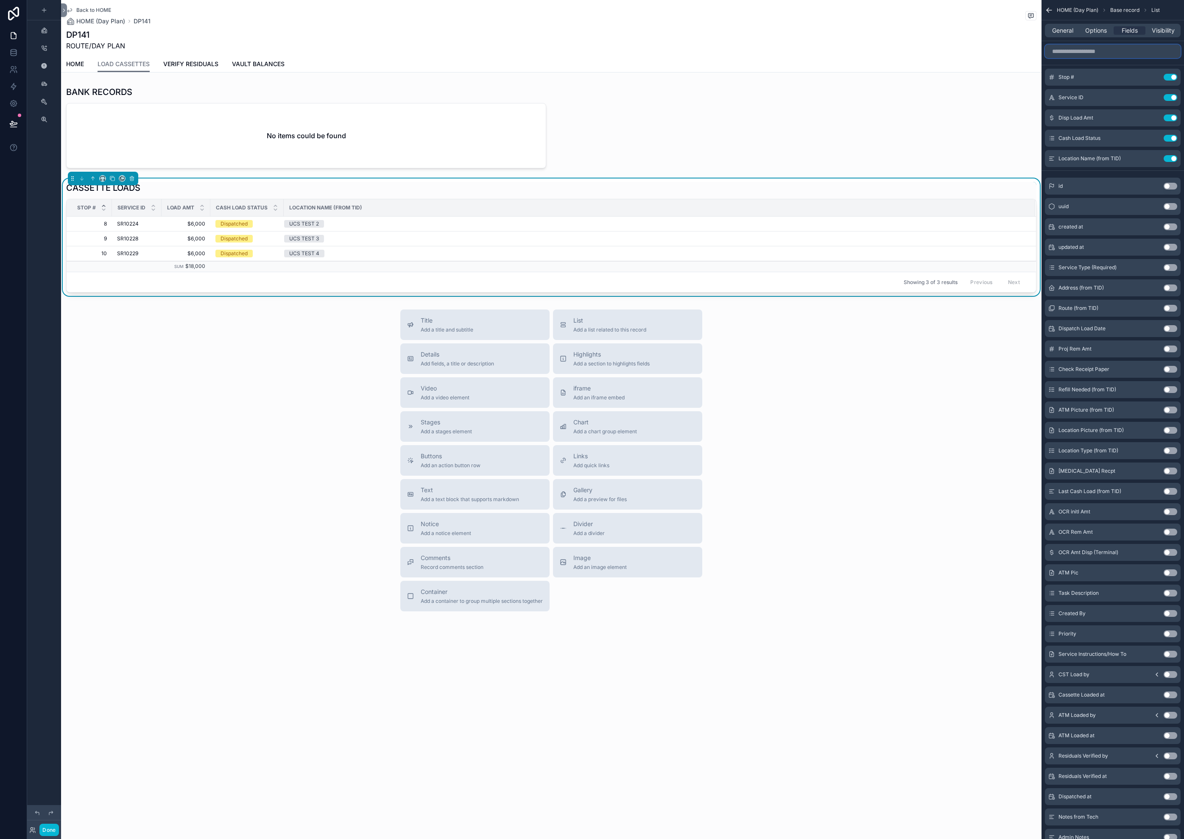
click at [1147, 55] on input "scrollable content" at bounding box center [1113, 52] width 136 height 14
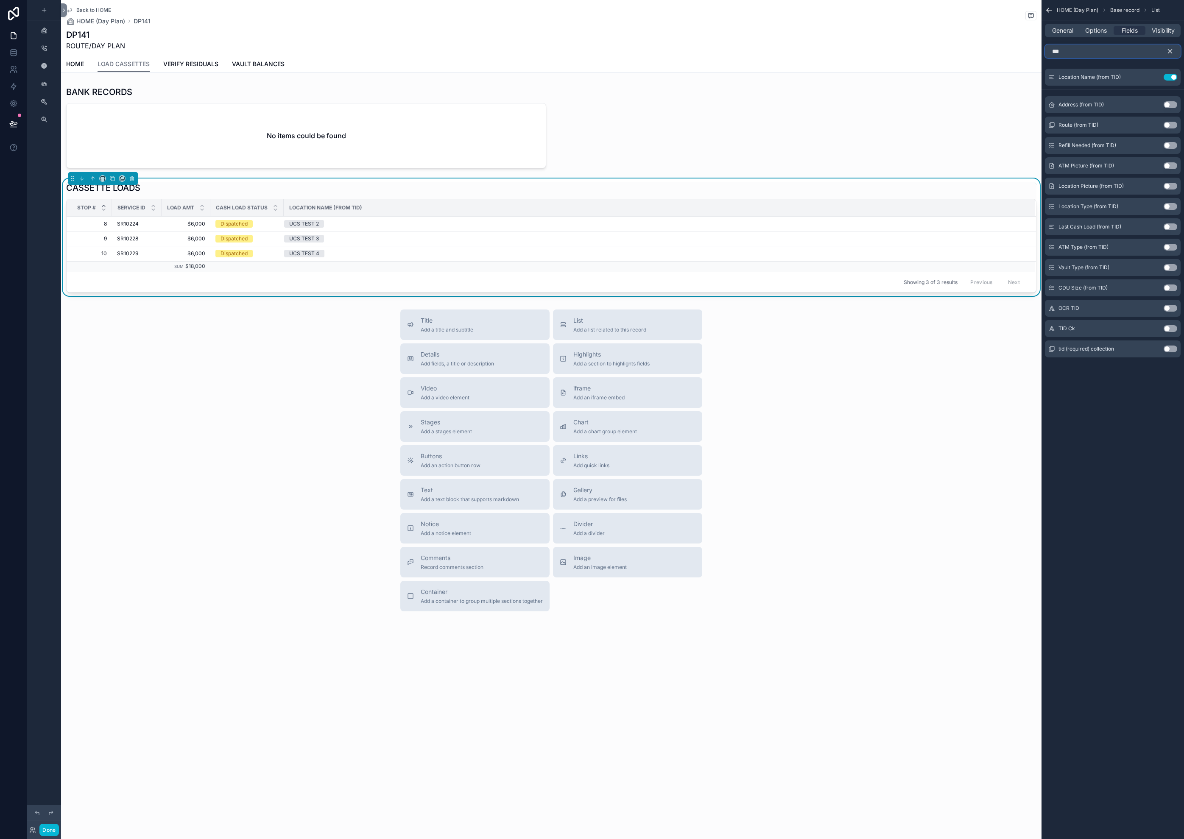
type input "***"
click at [1173, 348] on button "Use setting" at bounding box center [1170, 349] width 14 height 7
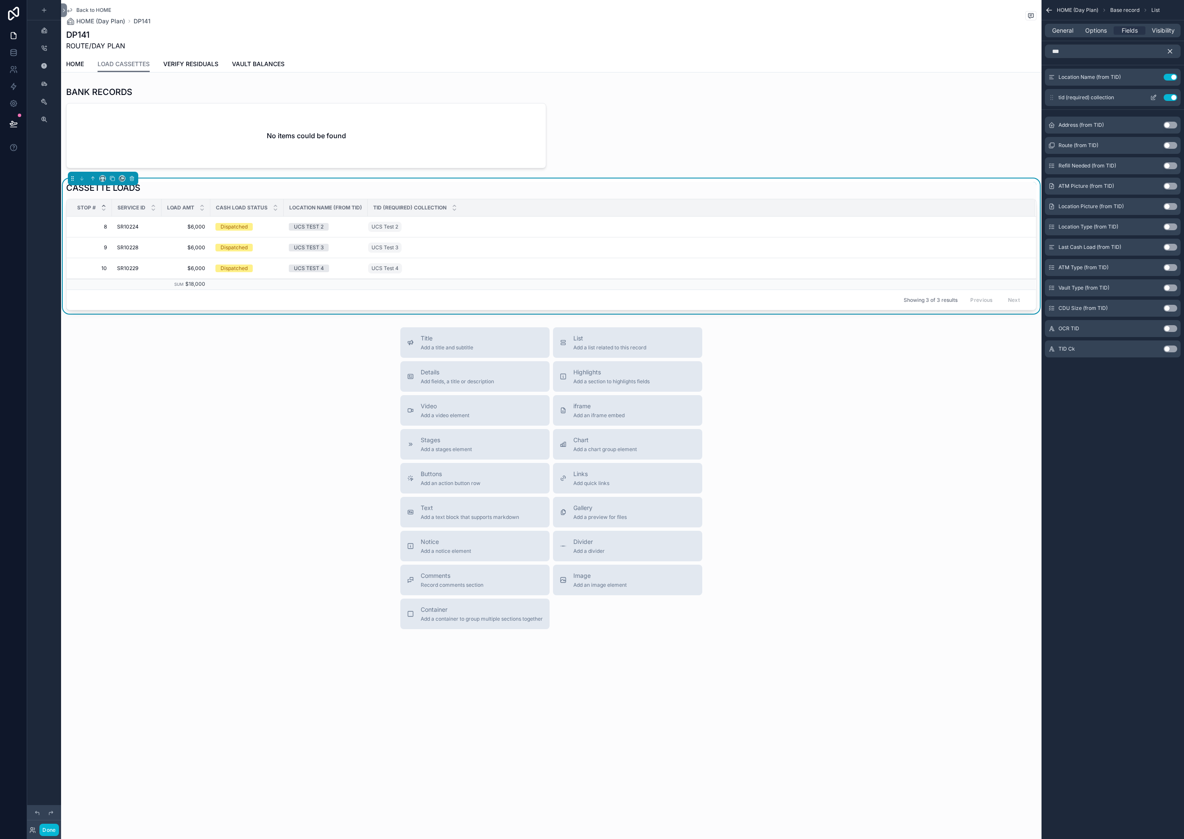
click at [1154, 97] on icon "scrollable content" at bounding box center [1153, 97] width 7 height 7
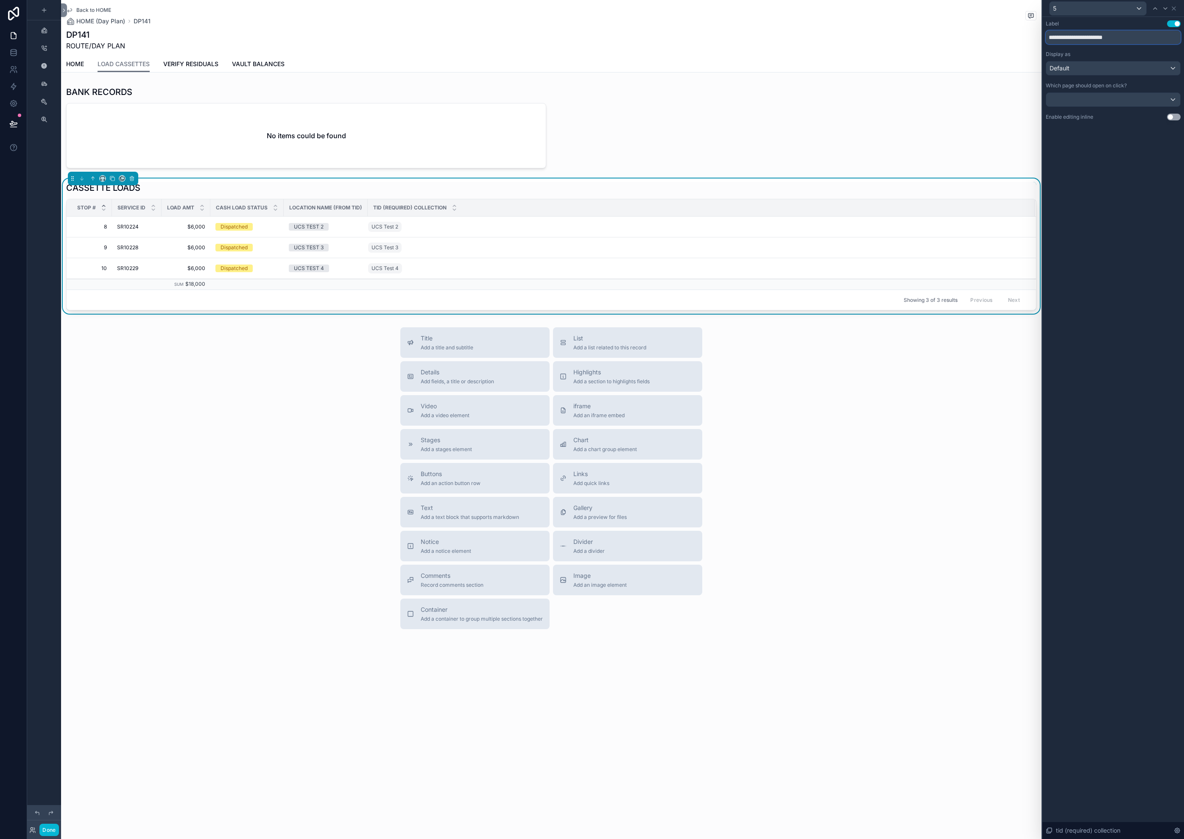
drag, startPoint x: 1119, startPoint y: 38, endPoint x: 997, endPoint y: 29, distance: 122.8
click at [997, 29] on div "**********" at bounding box center [592, 419] width 1184 height 839
type input "***"
click at [1177, 6] on div "5" at bounding box center [1112, 8] width 135 height 17
click at [1168, 9] on icon at bounding box center [1165, 8] width 7 height 7
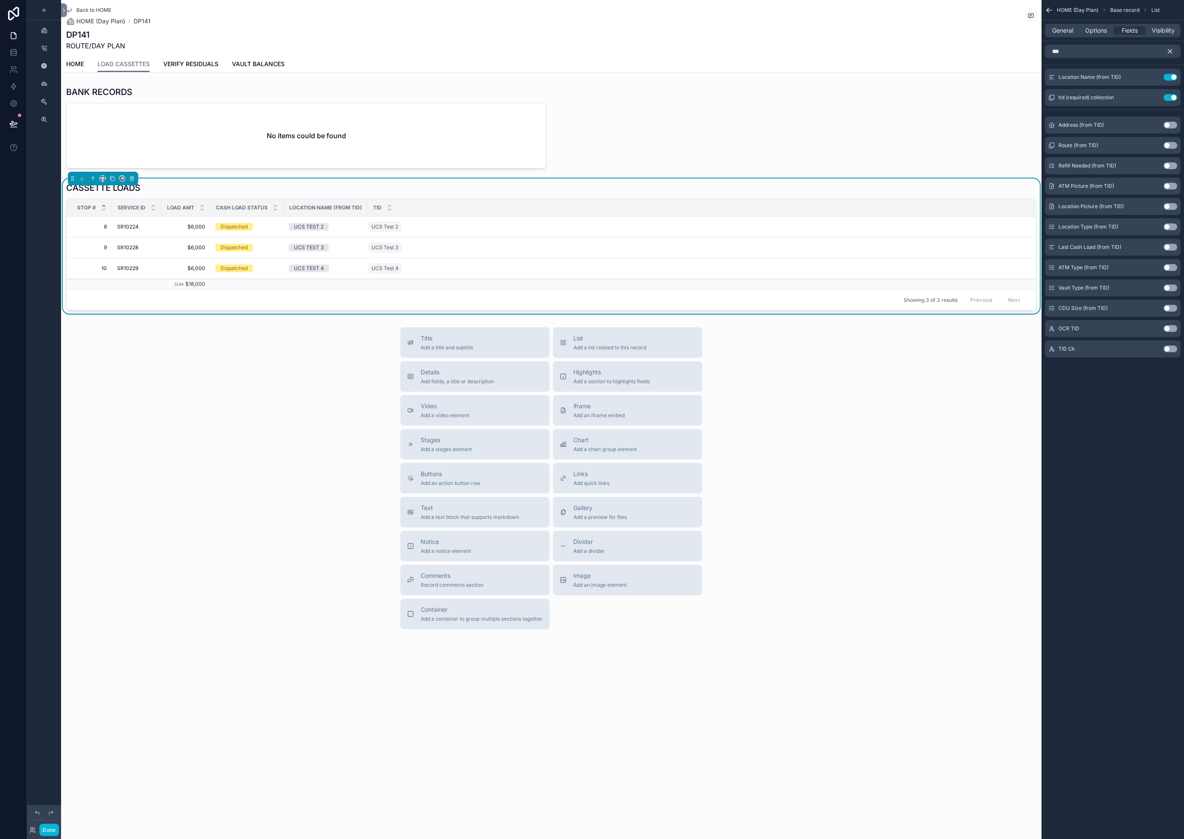
click at [1171, 51] on icon "scrollable content" at bounding box center [1170, 52] width 4 height 4
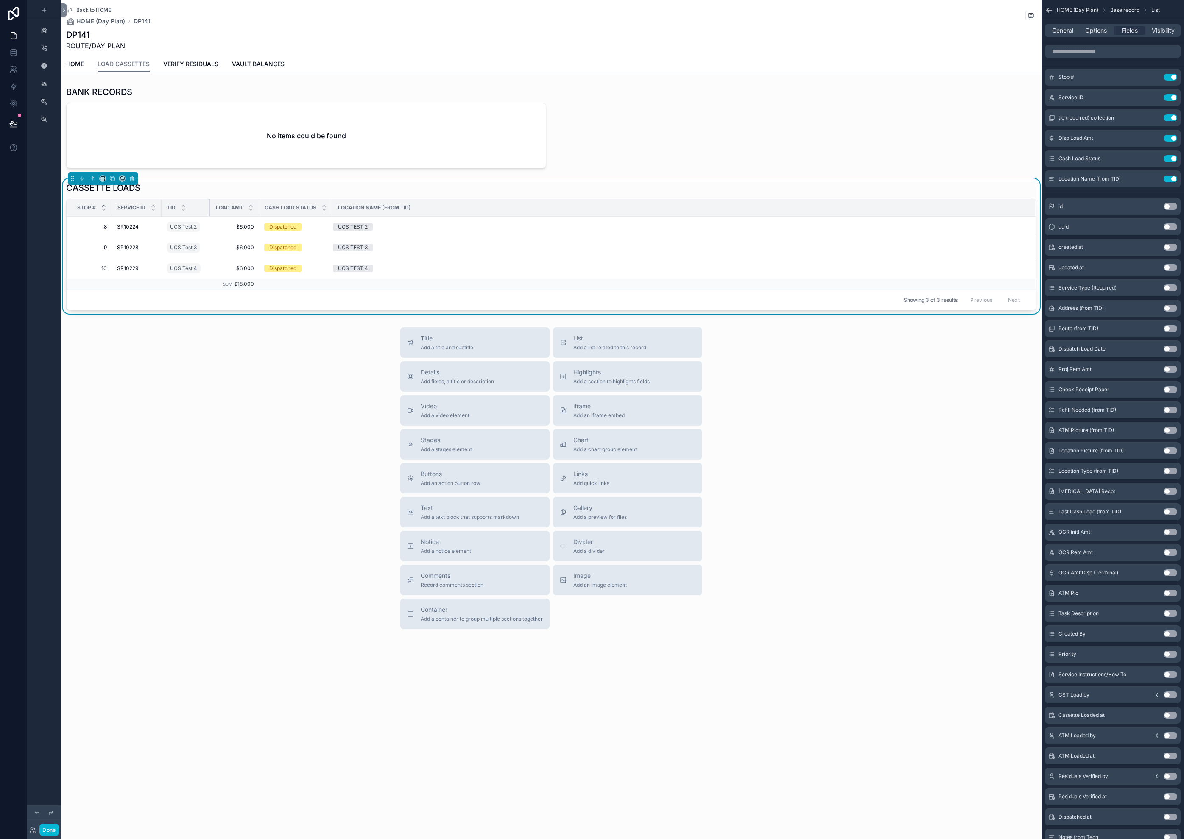
click at [209, 204] on div "scrollable content" at bounding box center [210, 207] width 3 height 17
drag, startPoint x: 257, startPoint y: 207, endPoint x: 250, endPoint y: 208, distance: 7.2
click at [250, 207] on th "Load Amt" at bounding box center [234, 207] width 49 height 17
click at [18, 126] on button at bounding box center [13, 124] width 19 height 24
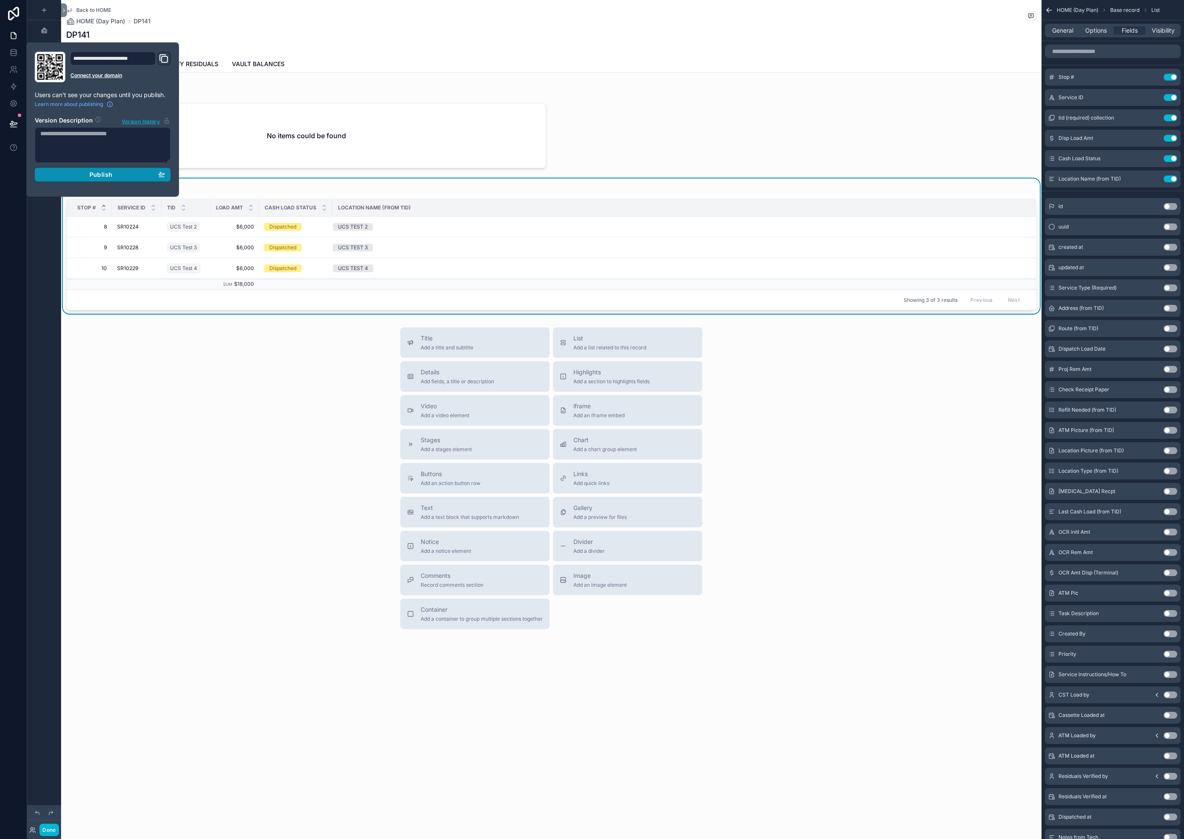
click at [63, 174] on div "Publish" at bounding box center [102, 175] width 125 height 8
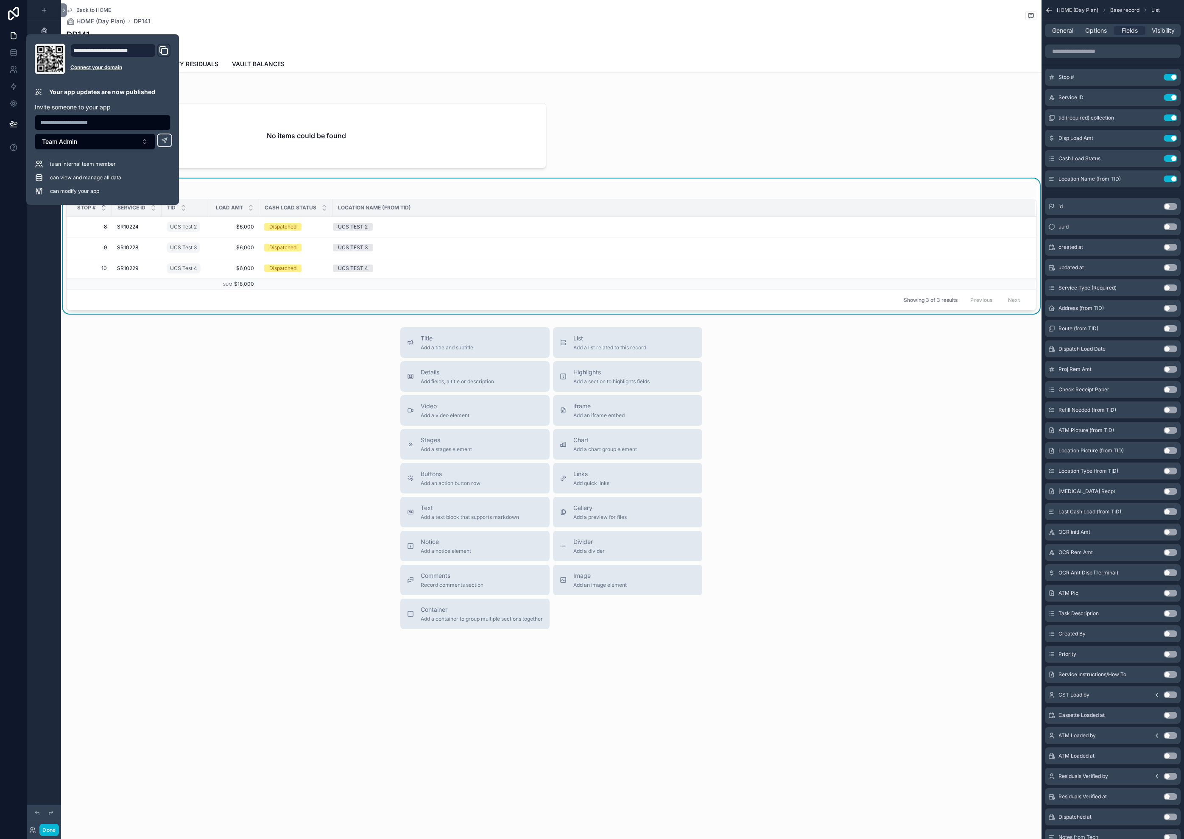
click at [589, 37] on div "DP141 ROUTE/DAY PLAN" at bounding box center [551, 40] width 970 height 22
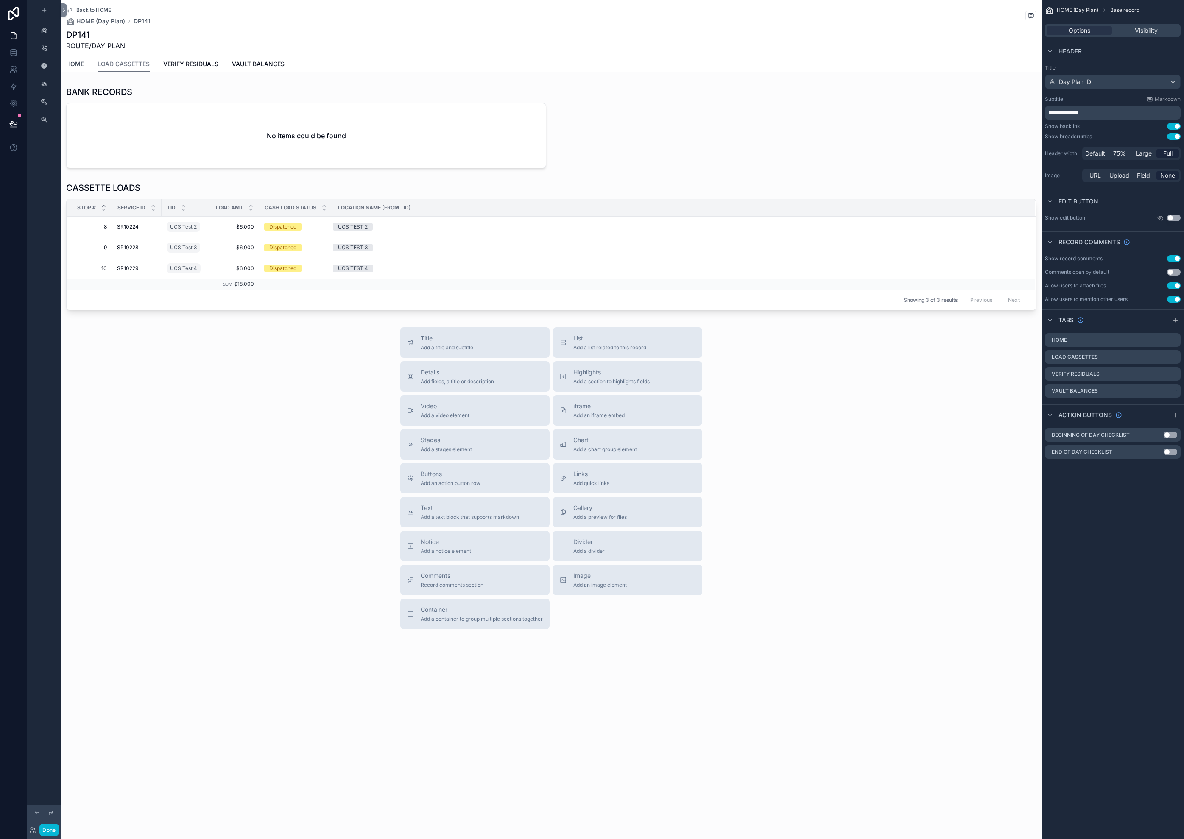
click at [72, 64] on span "HOME" at bounding box center [75, 64] width 18 height 8
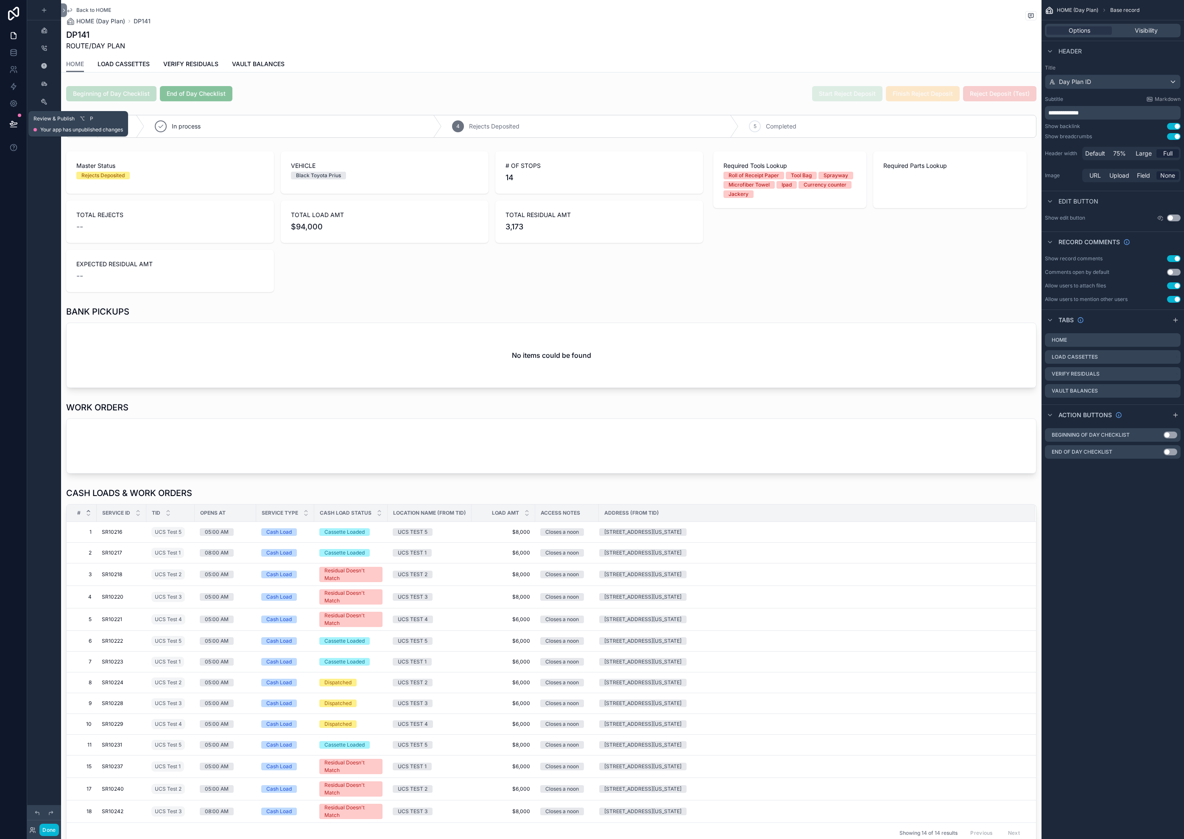
click at [17, 123] on icon at bounding box center [13, 124] width 8 height 8
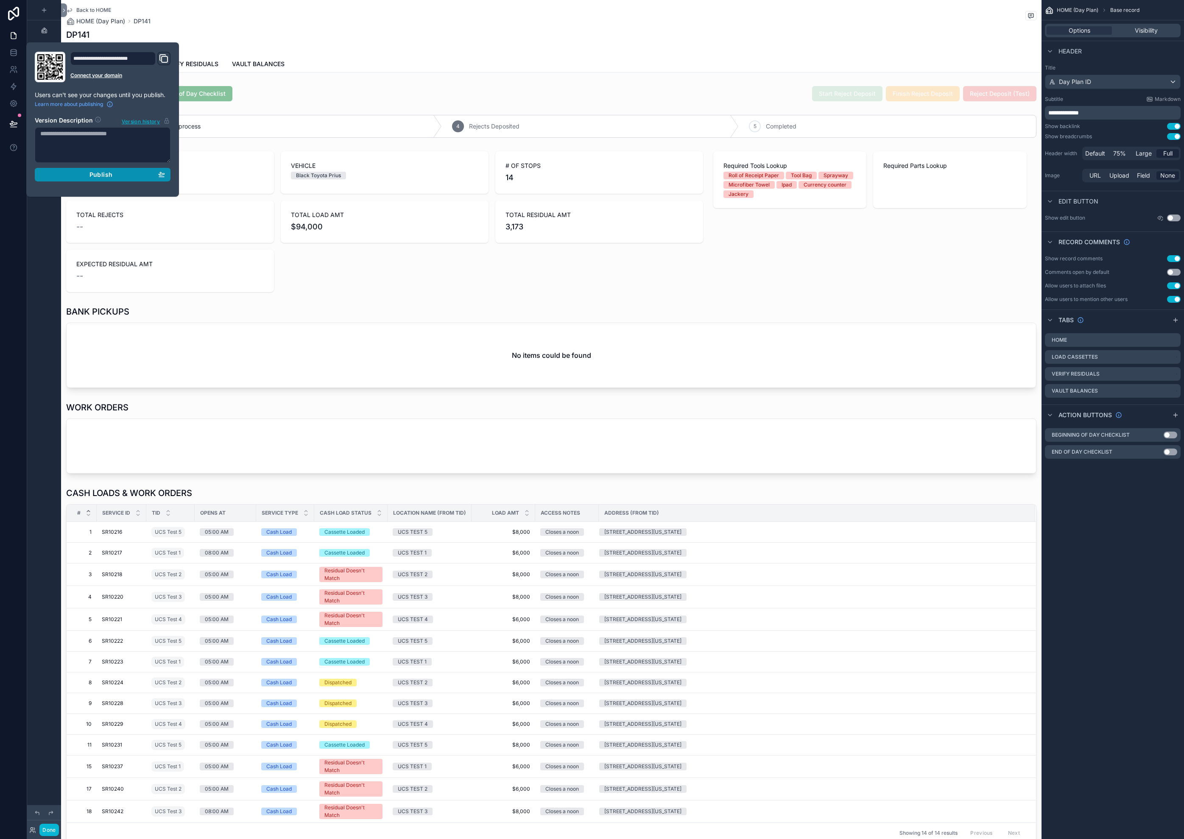
click at [87, 179] on button "Publish" at bounding box center [103, 175] width 136 height 14
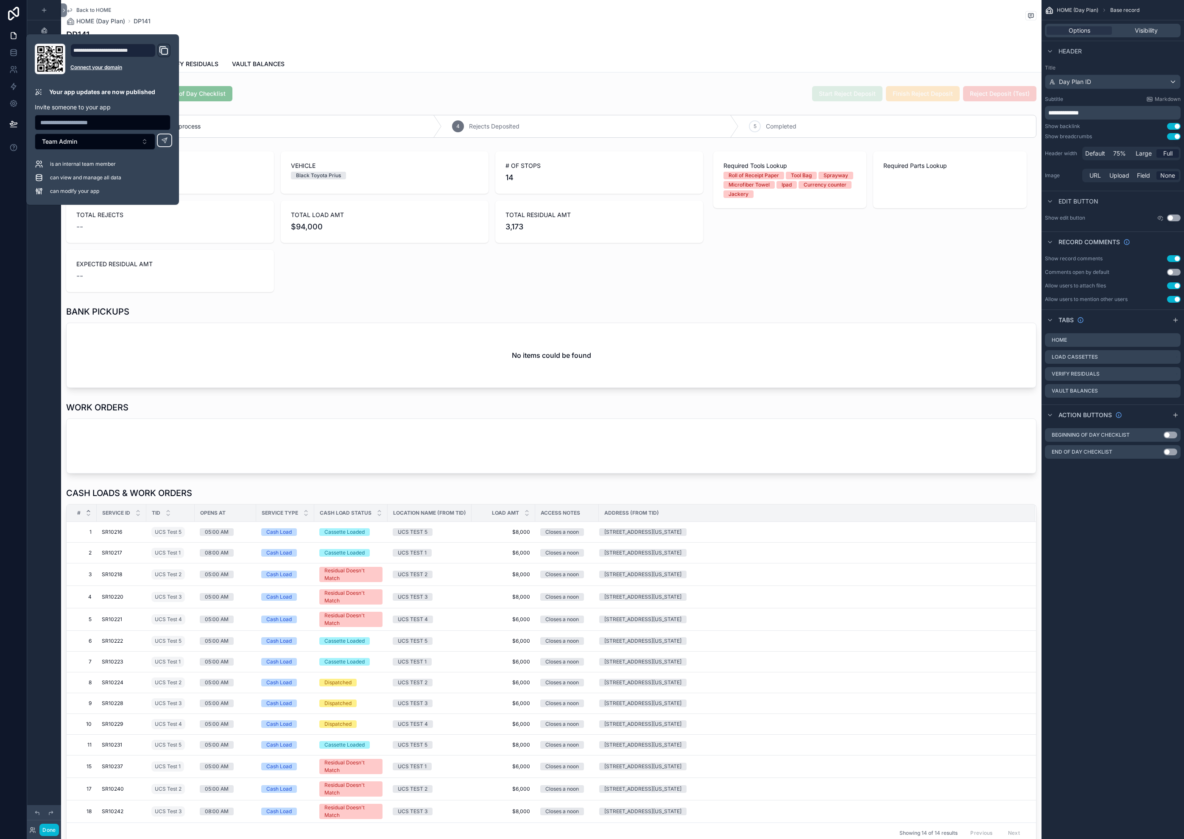
click at [293, 22] on div "Back to HOME HOME (Day Plan) DP141" at bounding box center [551, 16] width 970 height 19
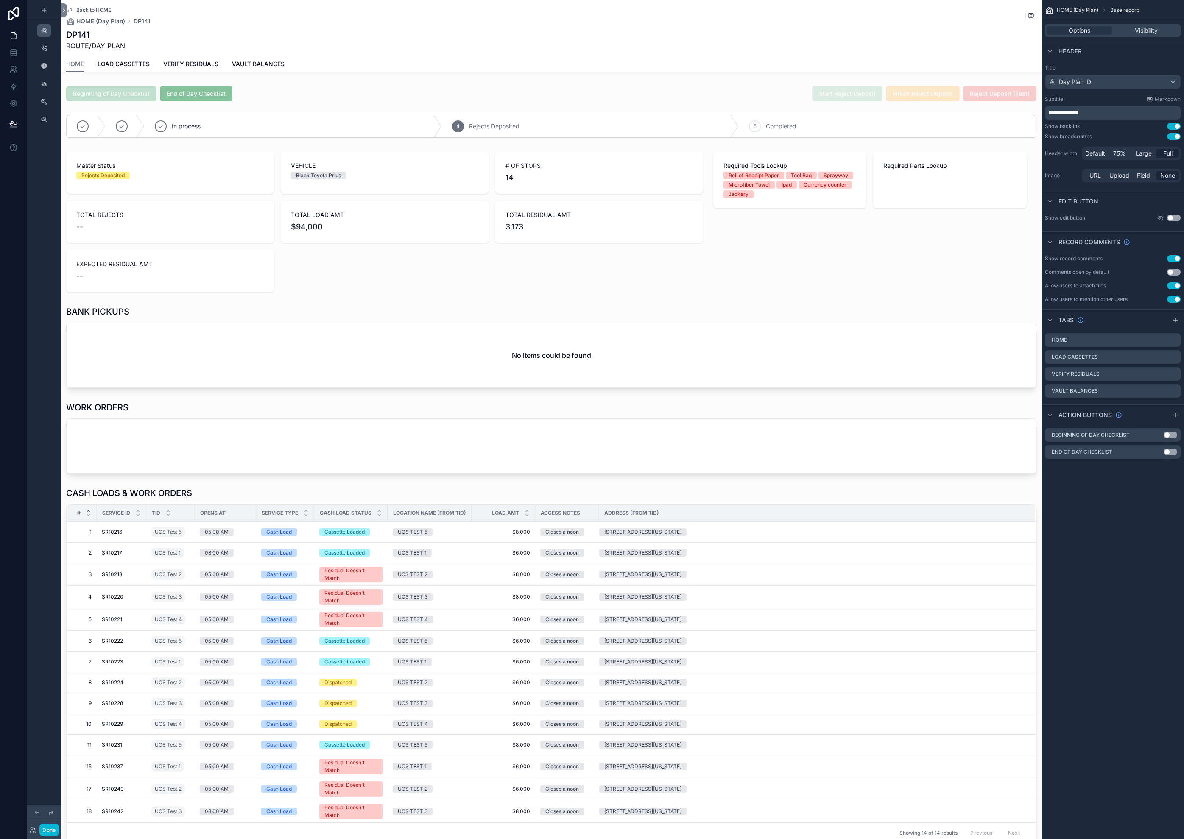
click at [39, 28] on link "scrollable content" at bounding box center [44, 31] width 14 height 14
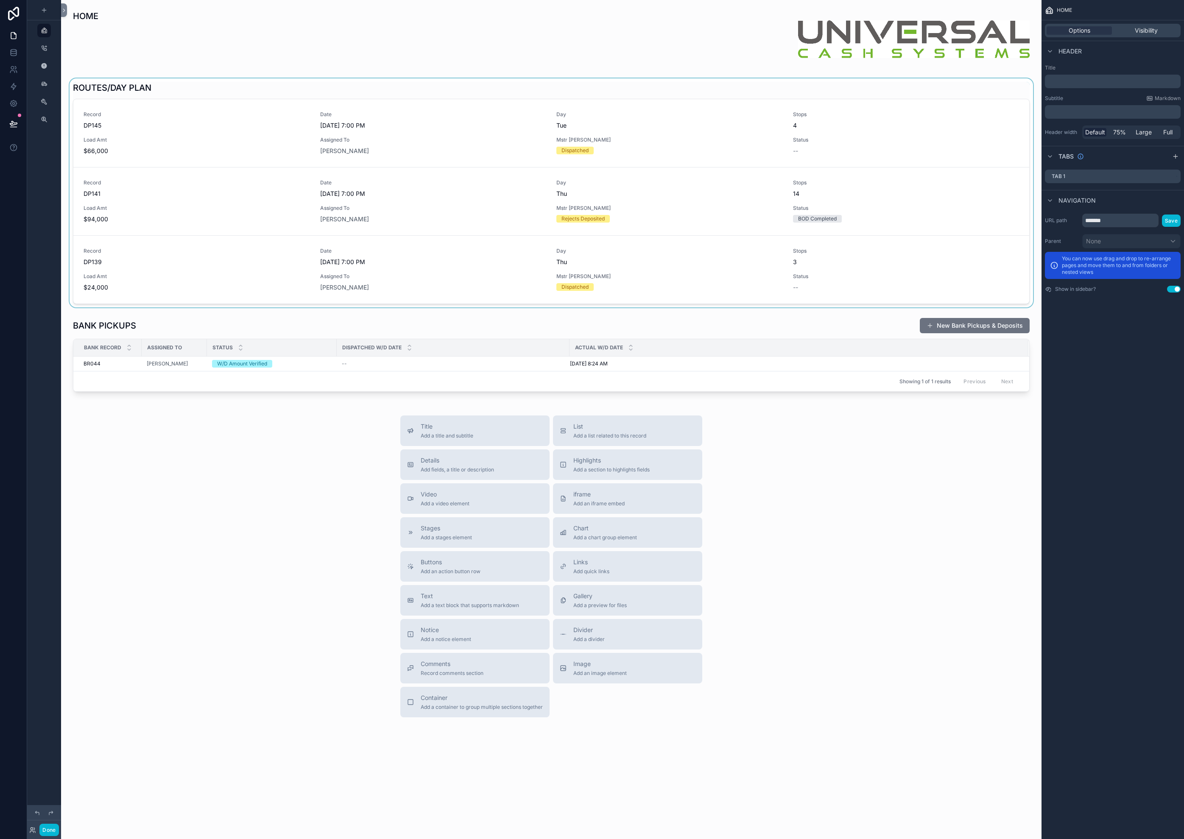
click at [115, 205] on div "scrollable content" at bounding box center [551, 192] width 967 height 229
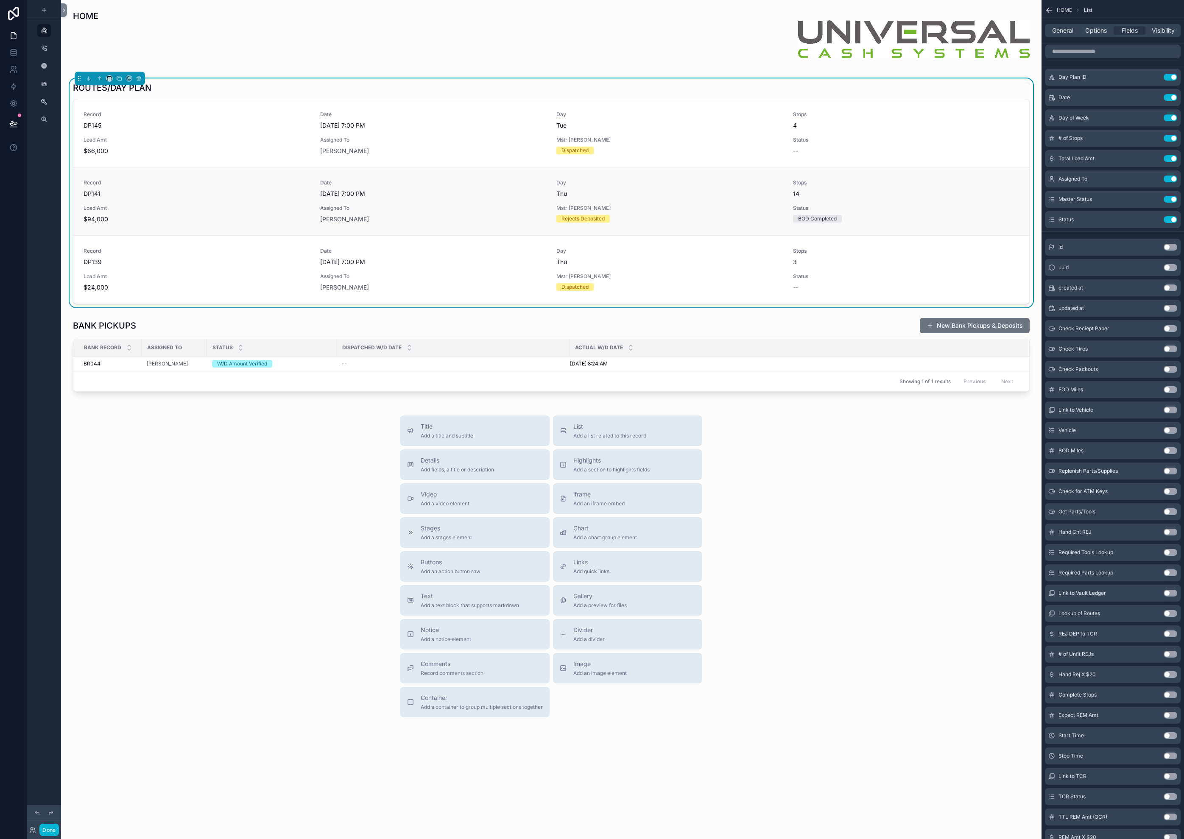
click at [133, 205] on span "Load Amt" at bounding box center [197, 208] width 226 height 7
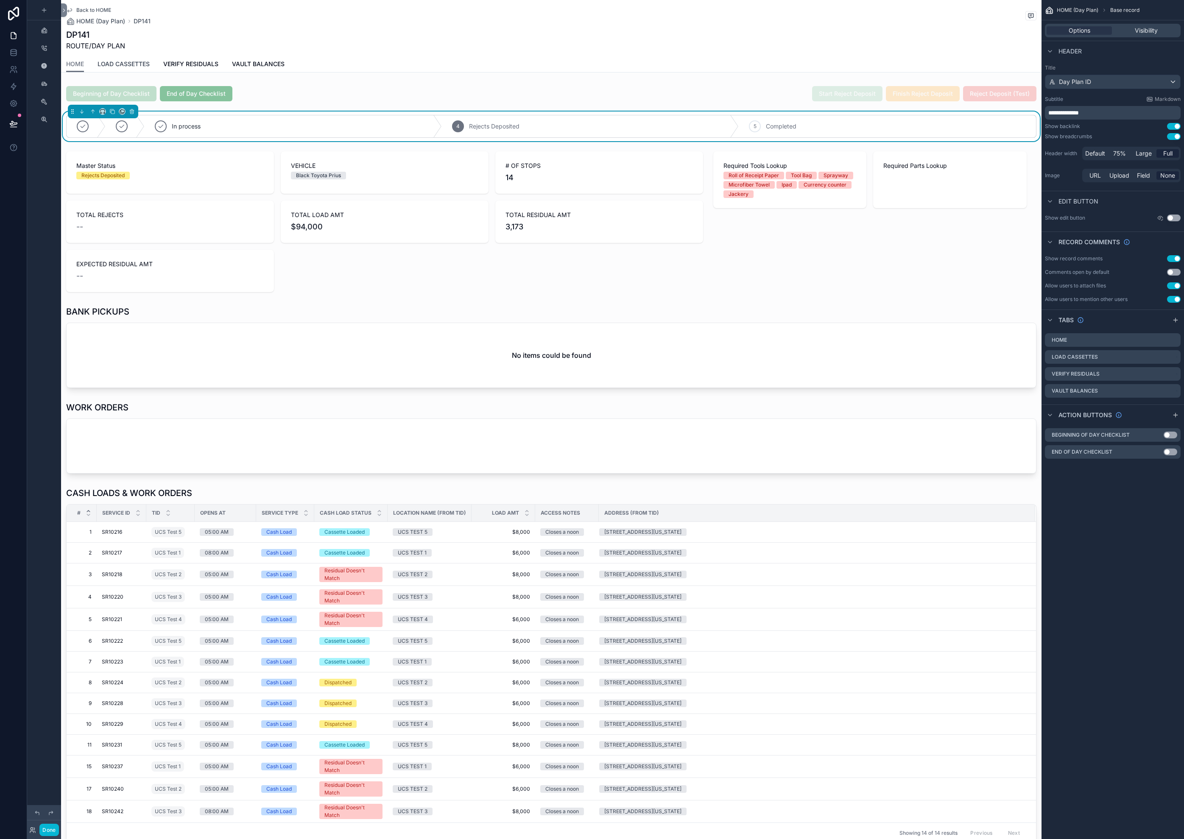
click at [137, 64] on span "LOAD CASSETTES" at bounding box center [124, 64] width 52 height 8
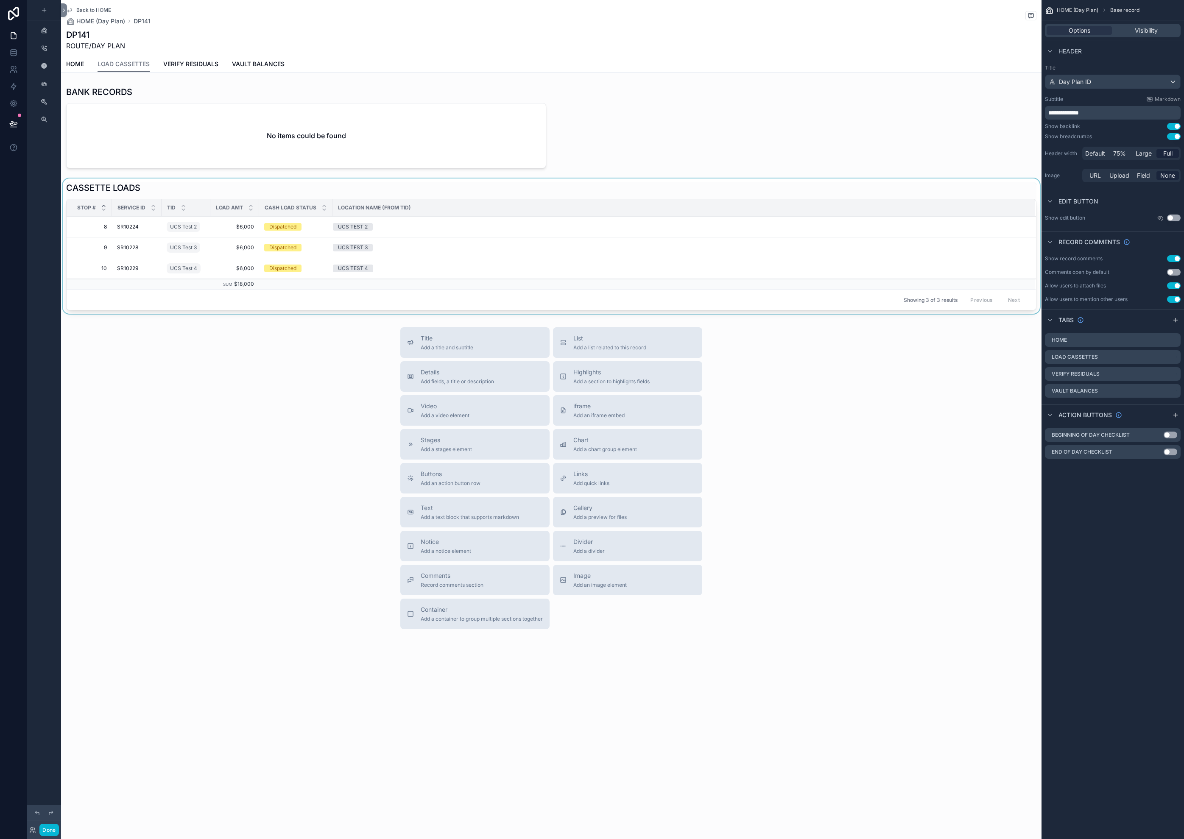
click at [134, 229] on div "scrollable content" at bounding box center [551, 245] width 980 height 135
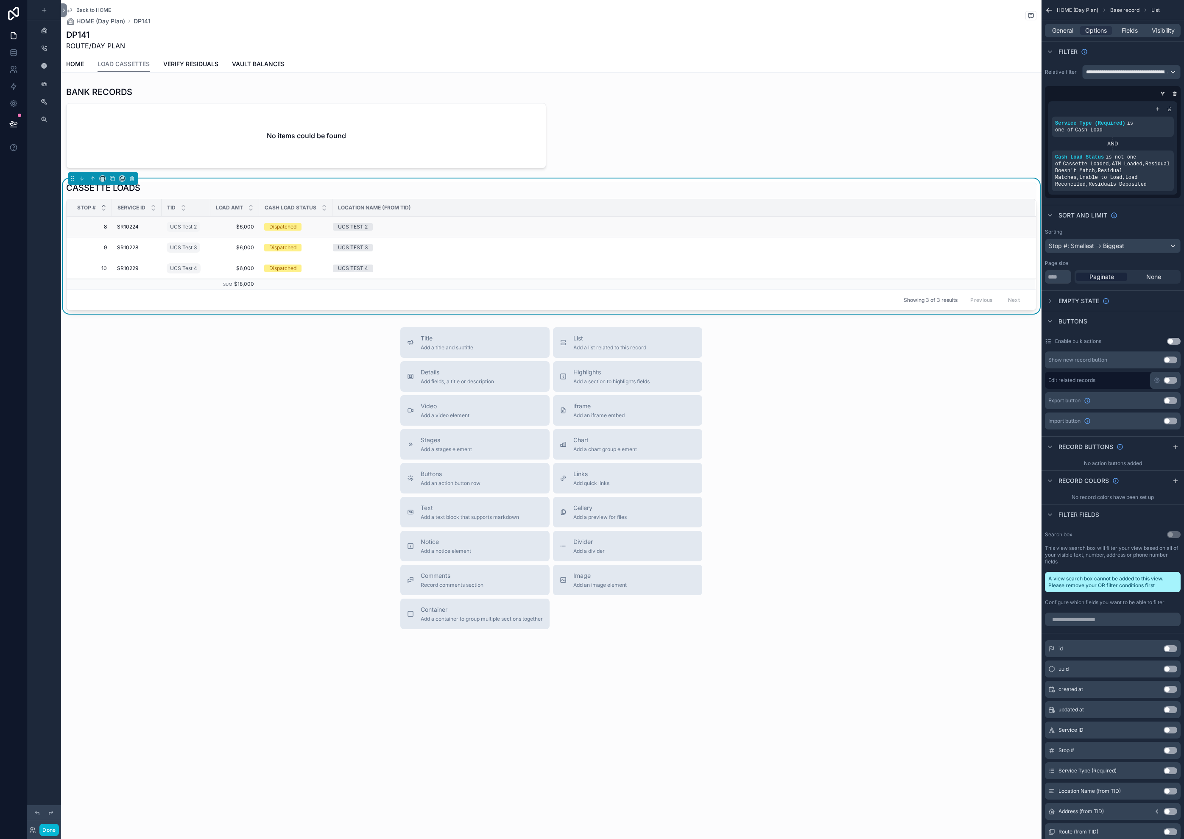
click at [129, 228] on span "SR10224" at bounding box center [128, 226] width 22 height 7
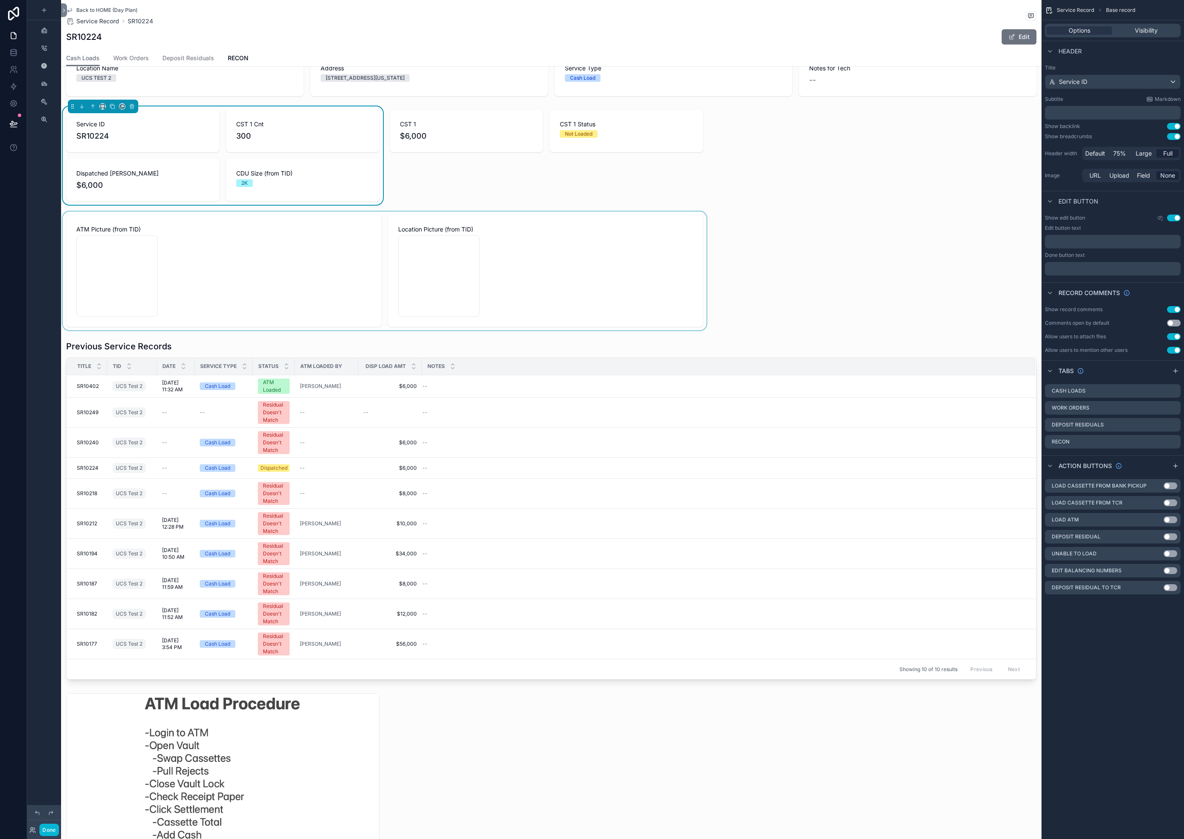
scroll to position [213, 0]
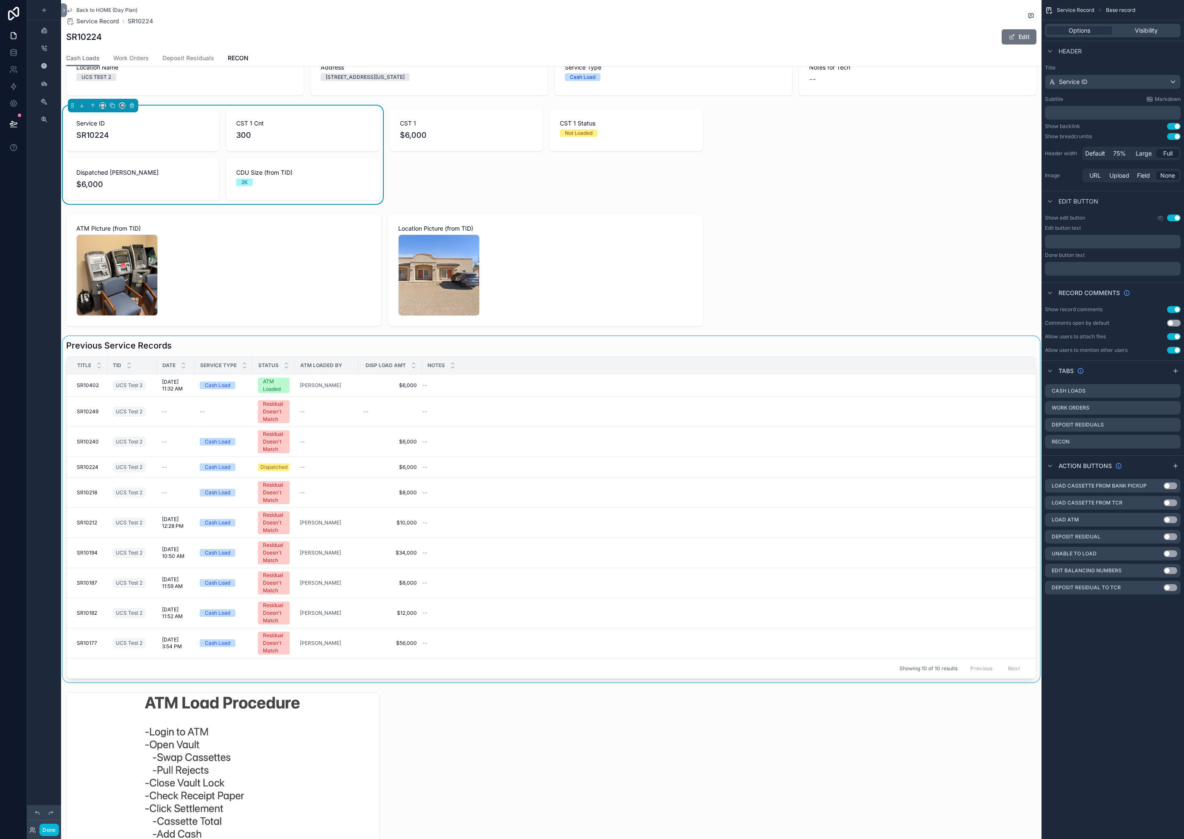
click at [599, 399] on div "scrollable content" at bounding box center [551, 509] width 980 height 346
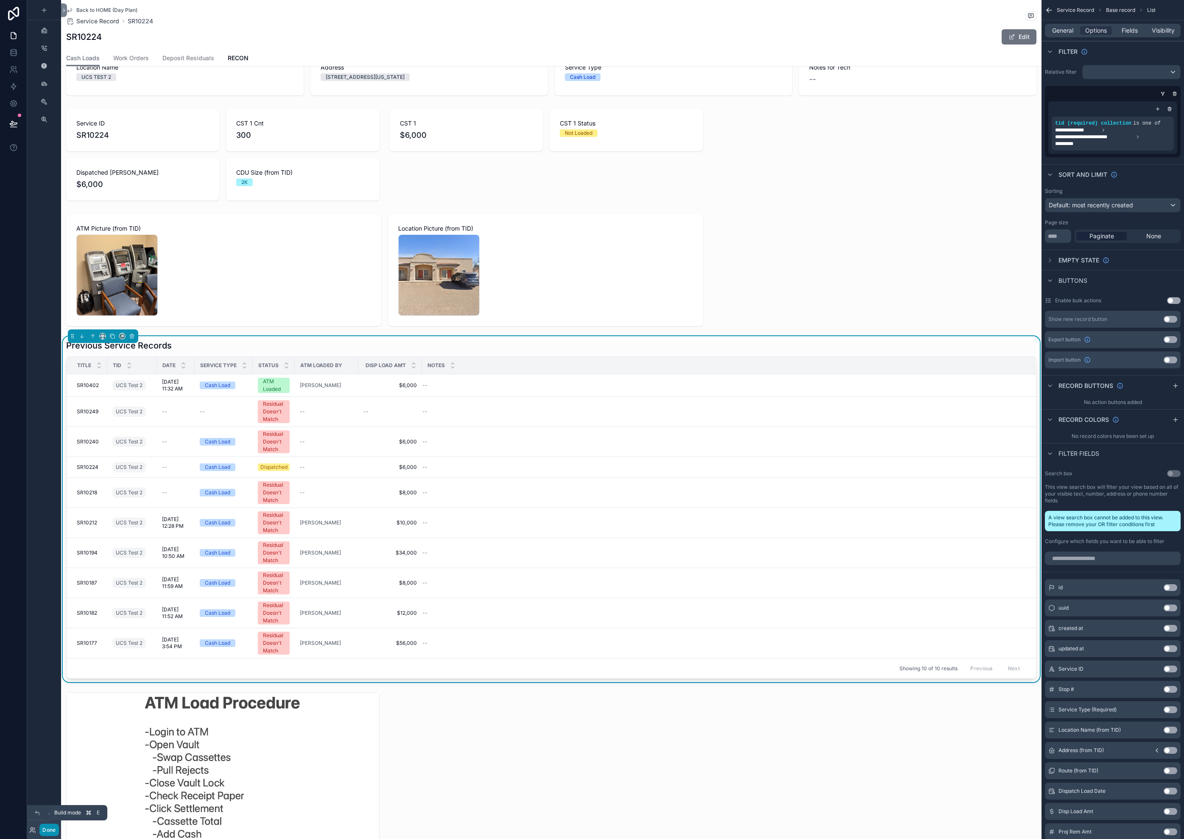
click at [52, 831] on button "Done" at bounding box center [48, 830] width 19 height 12
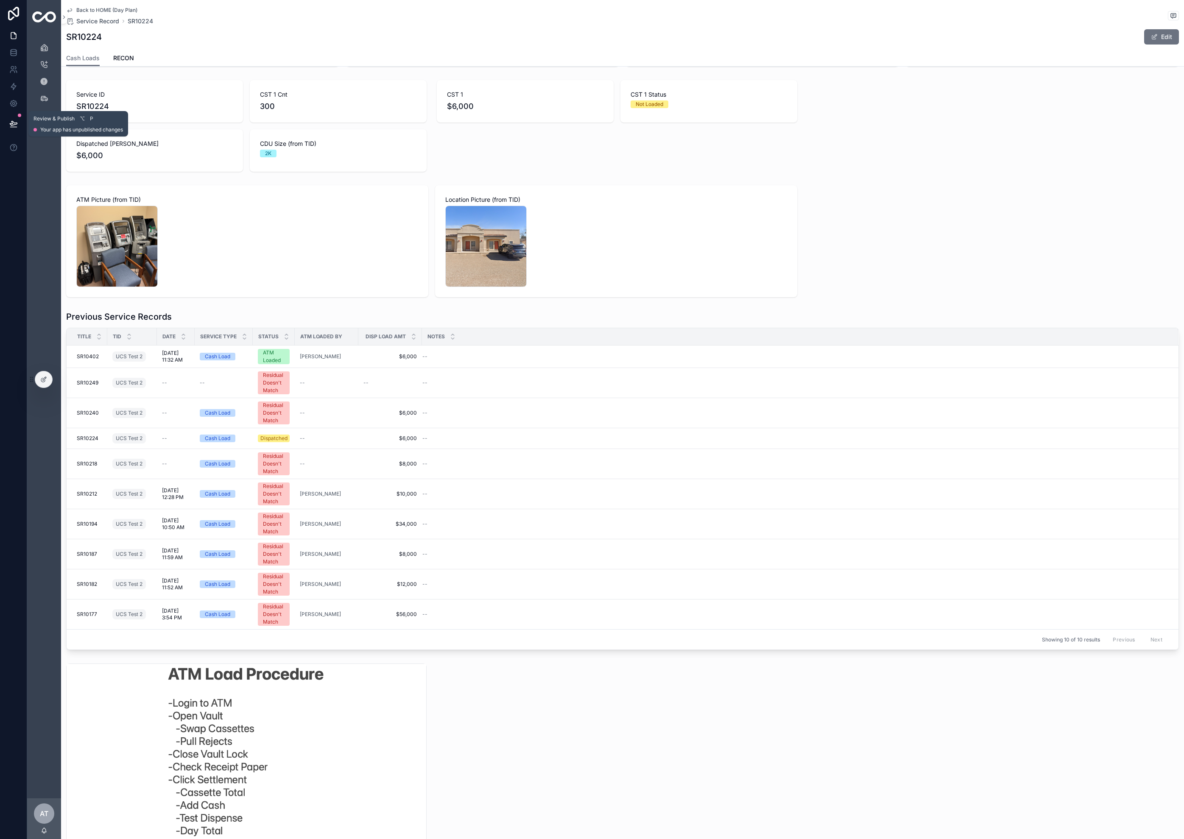
click at [11, 125] on icon at bounding box center [13, 124] width 8 height 8
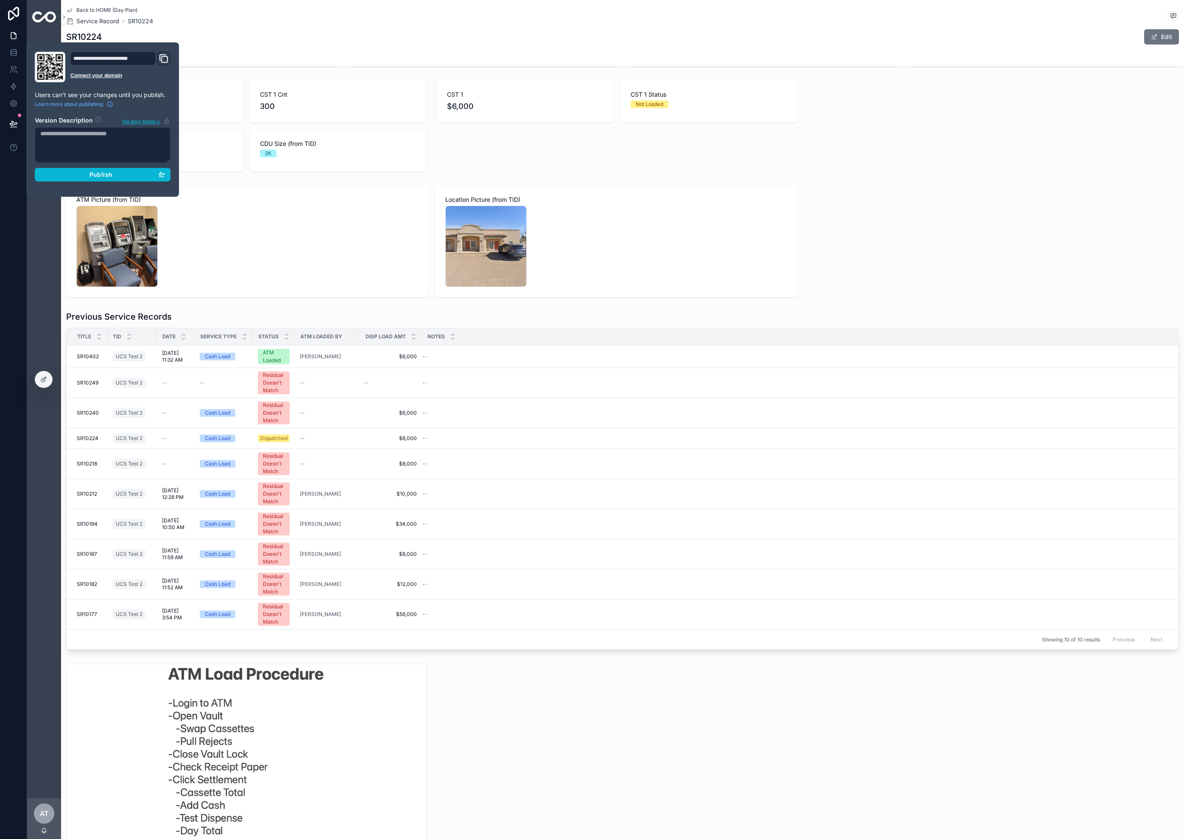
scroll to position [0, 0]
click at [71, 178] on button "Publish" at bounding box center [103, 175] width 136 height 14
